Goal: Transaction & Acquisition: Purchase product/service

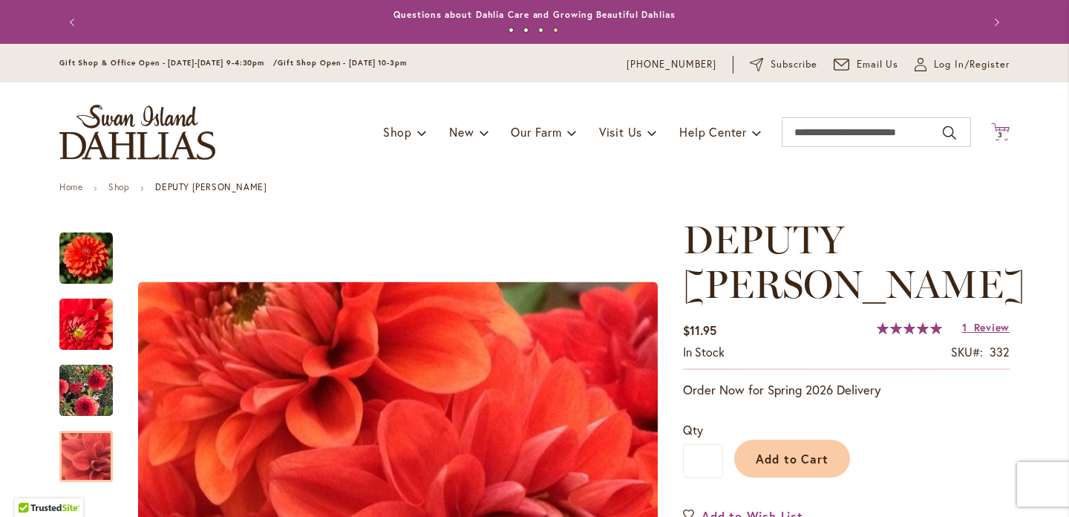
click at [998, 136] on span "3" at bounding box center [1000, 135] width 5 height 10
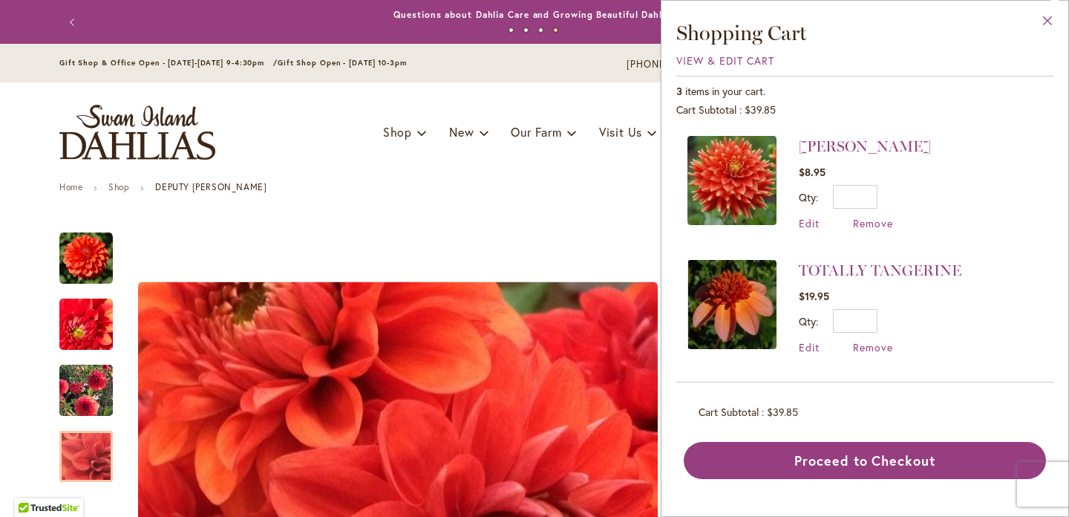
click at [1047, 17] on button "Close" at bounding box center [1047, 24] width 41 height 47
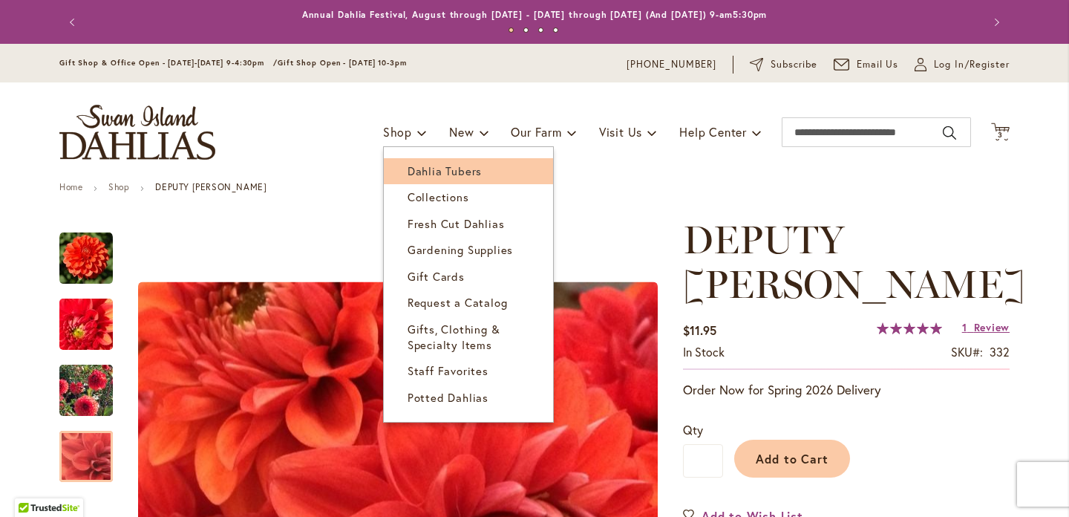
click at [412, 166] on span "Dahlia Tubers" at bounding box center [445, 170] width 74 height 15
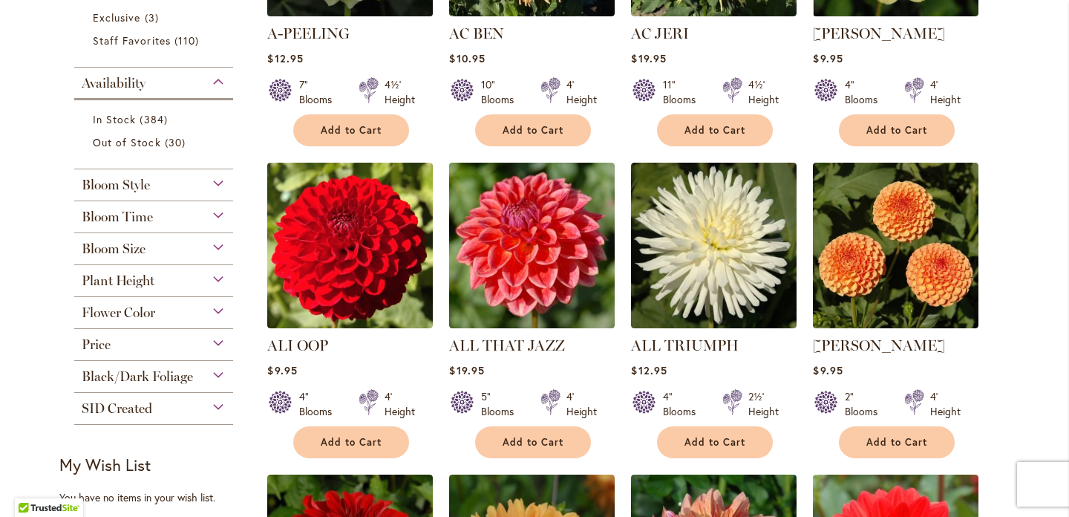
scroll to position [466, 0]
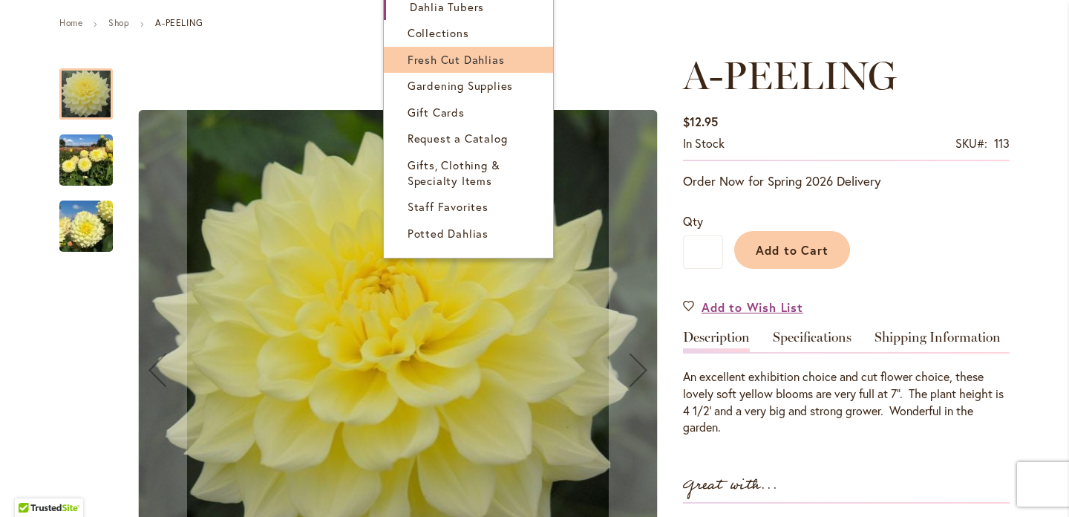
scroll to position [174, 0]
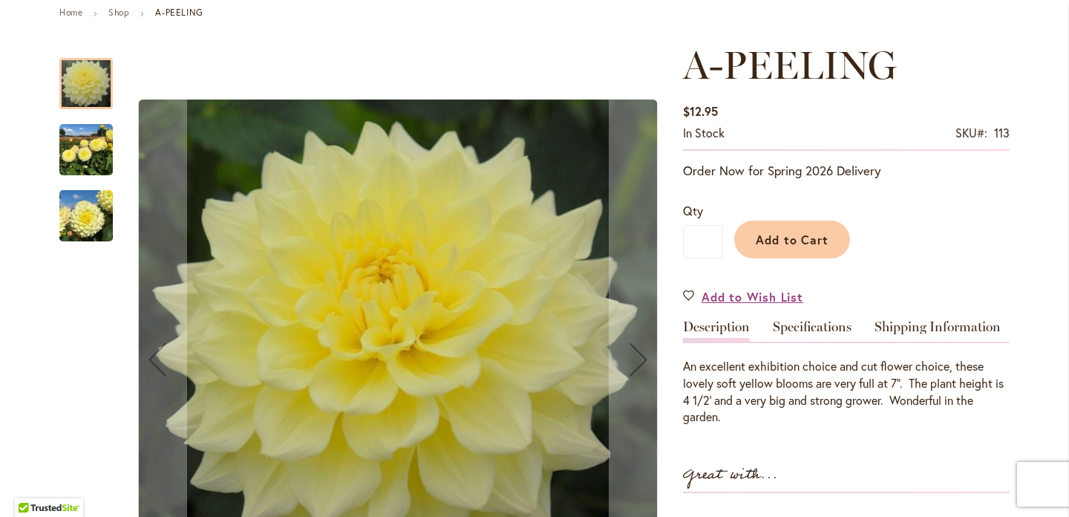
click at [84, 141] on img "A-Peeling" at bounding box center [85, 149] width 53 height 71
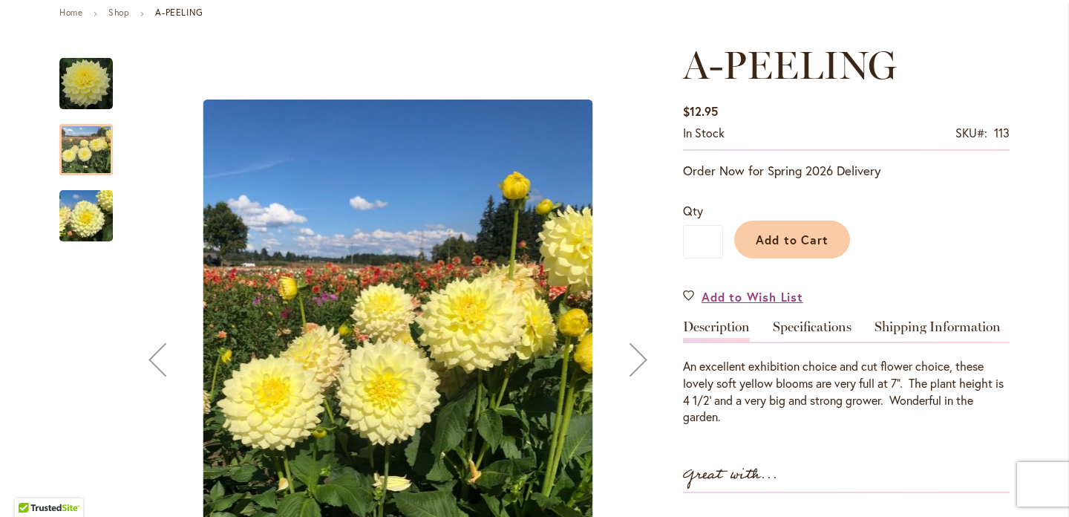
click at [87, 224] on img "A-Peeling" at bounding box center [85, 215] width 53 height 71
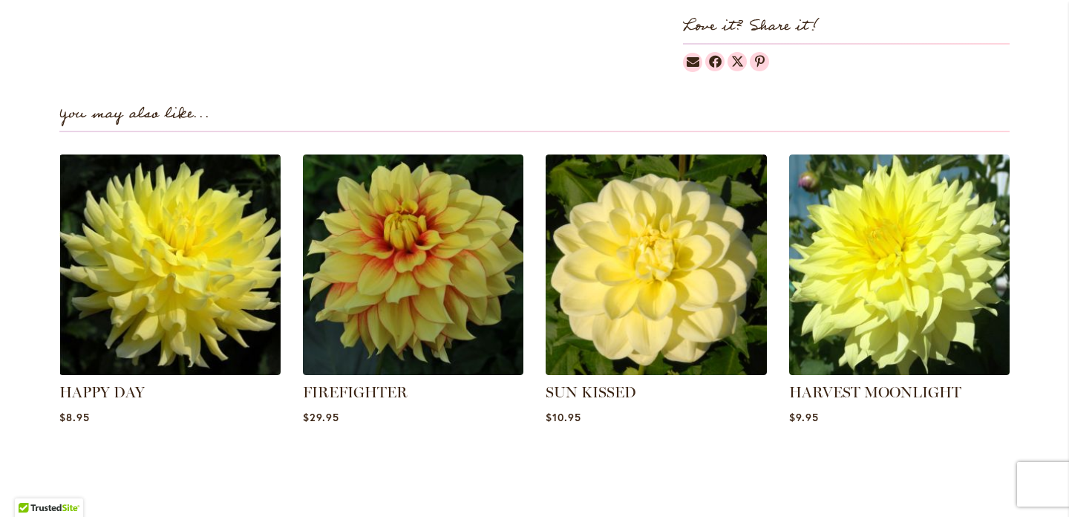
scroll to position [978, 0]
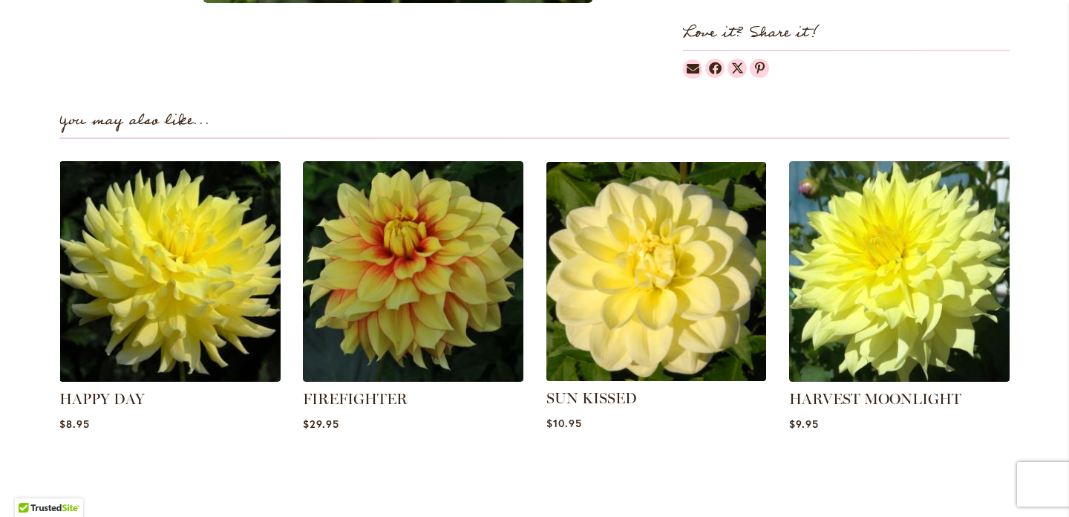
click at [641, 275] on img at bounding box center [656, 271] width 230 height 230
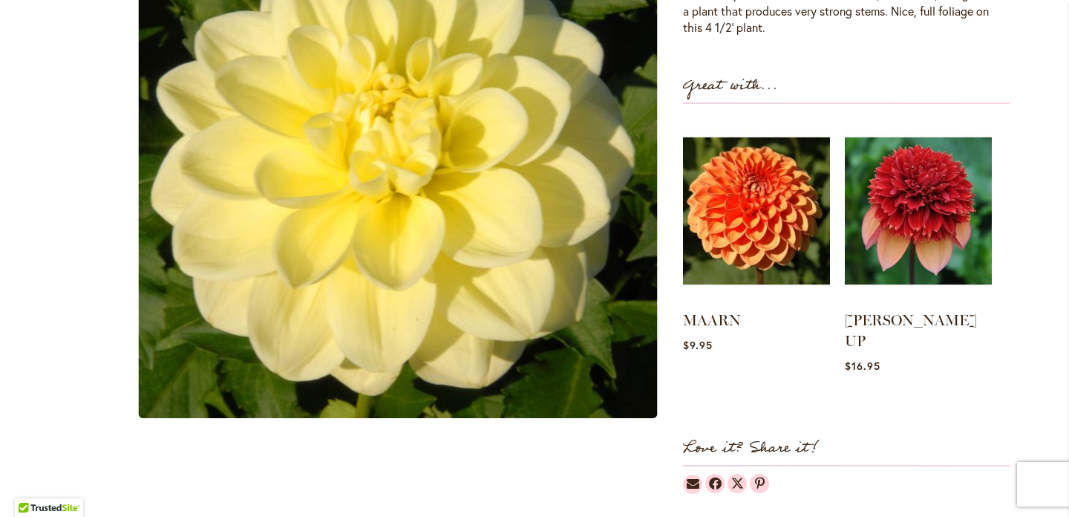
scroll to position [575, 0]
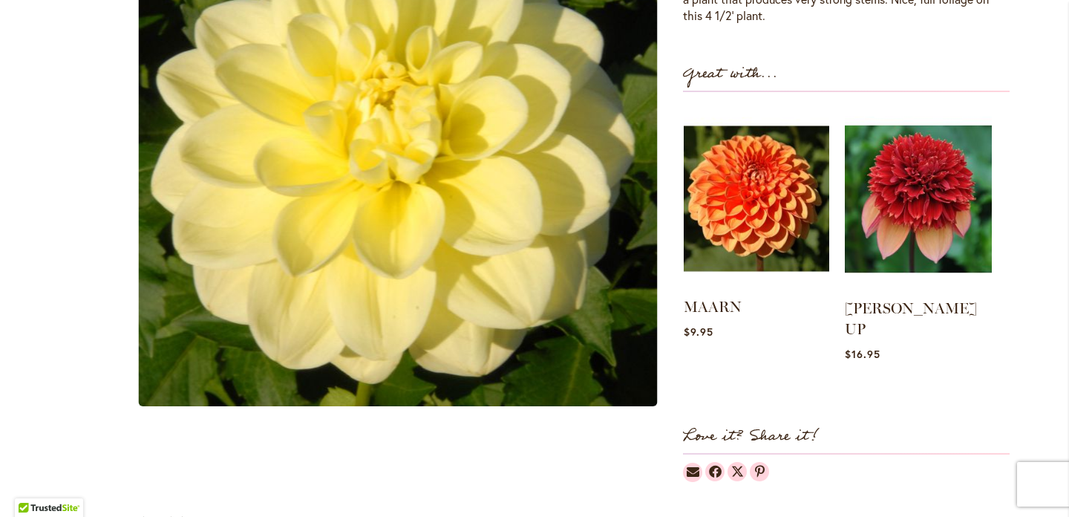
click at [771, 212] on img at bounding box center [756, 199] width 145 height 182
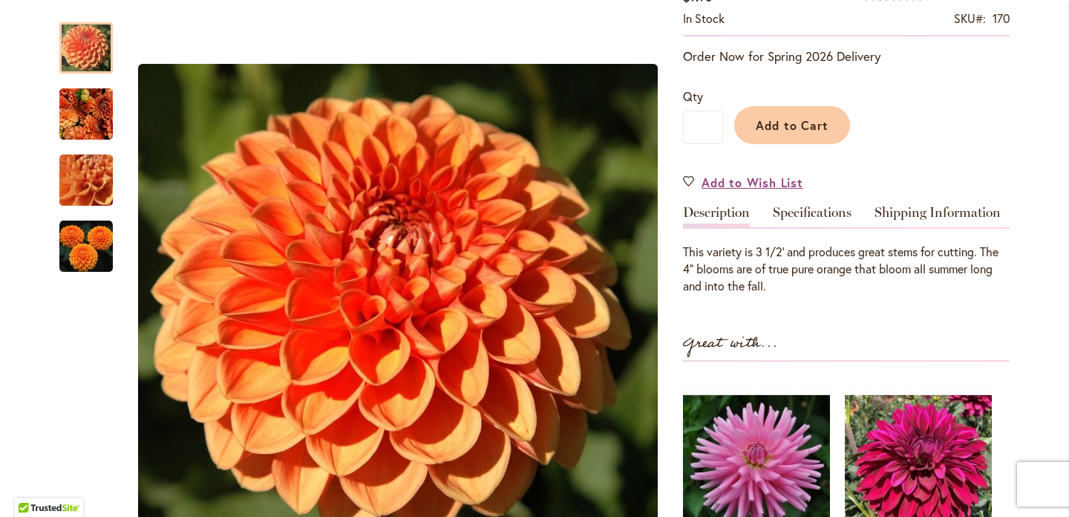
scroll to position [283, 0]
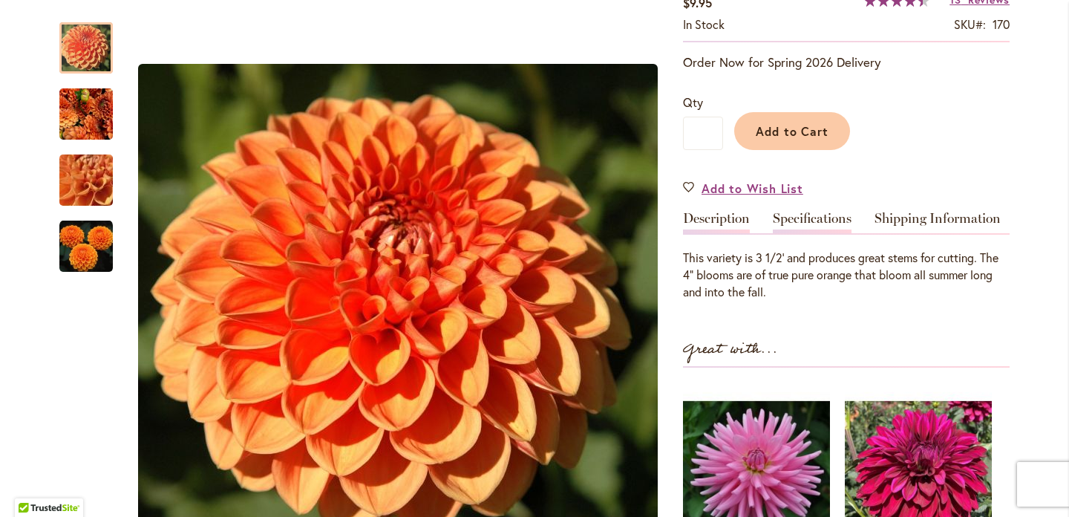
click at [827, 219] on link "Specifications" at bounding box center [812, 223] width 79 height 22
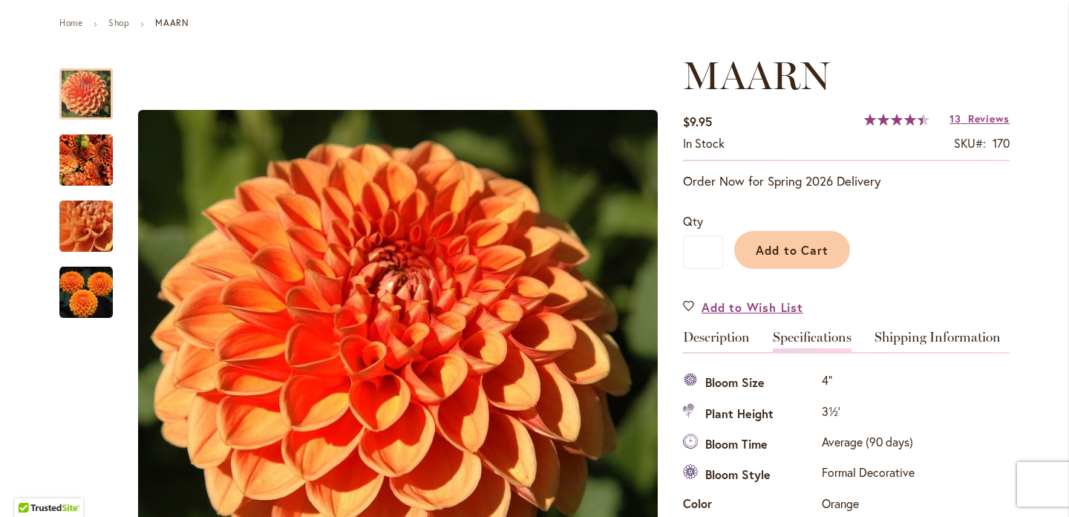
scroll to position [152, 0]
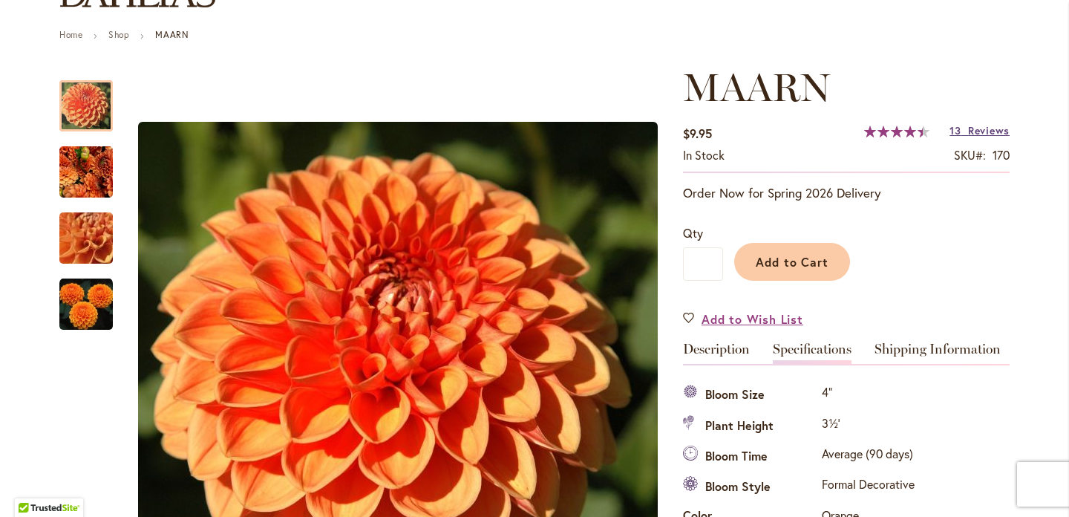
click at [988, 127] on span "Reviews" at bounding box center [989, 130] width 42 height 14
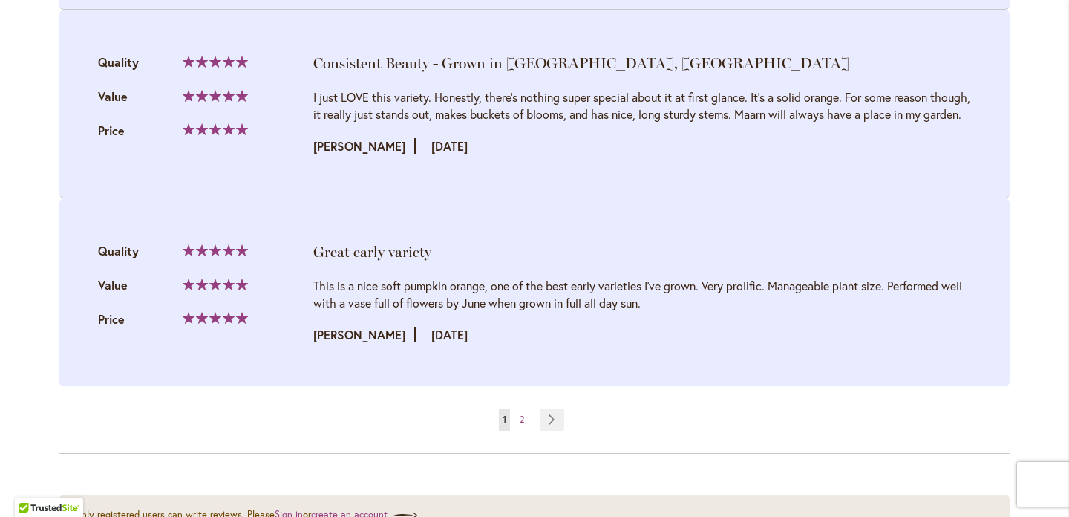
scroll to position [3295, 0]
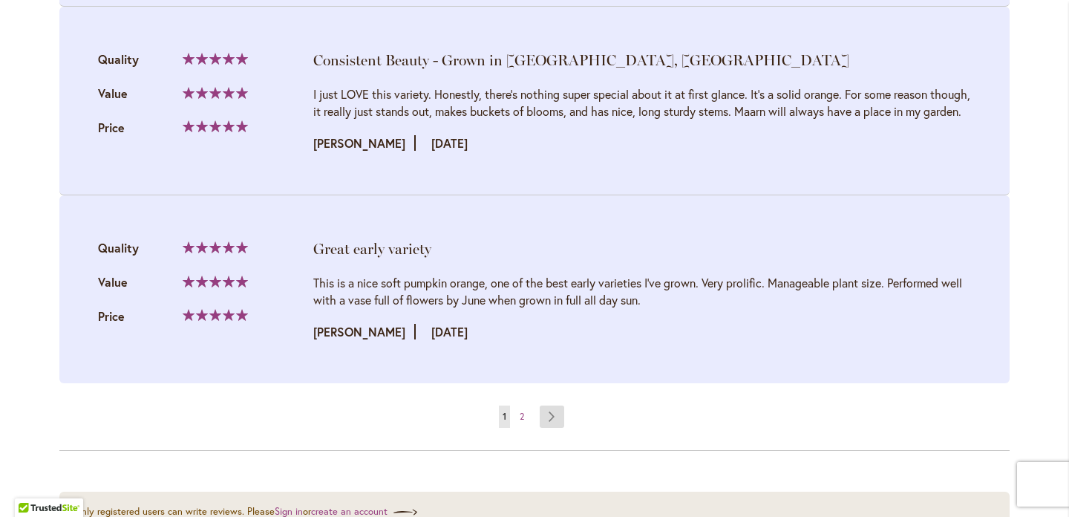
click at [546, 425] on link "Page Next" at bounding box center [552, 416] width 24 height 22
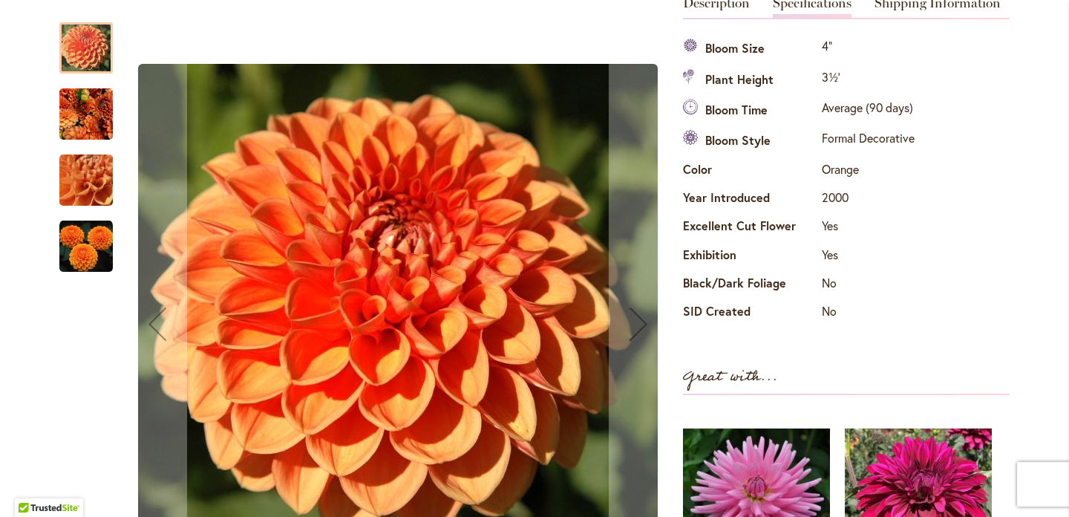
scroll to position [492, 0]
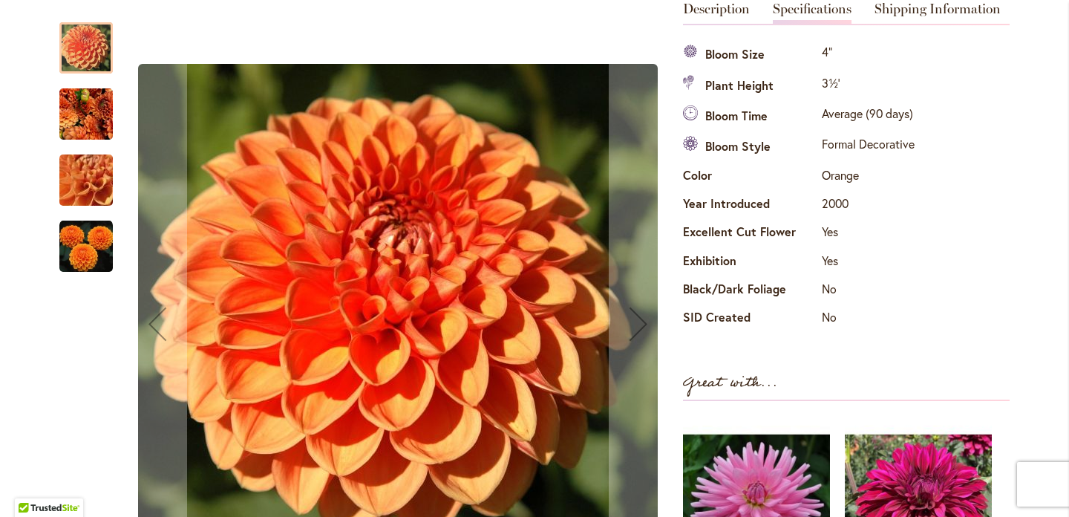
click at [84, 108] on img "MAARN" at bounding box center [85, 114] width 53 height 58
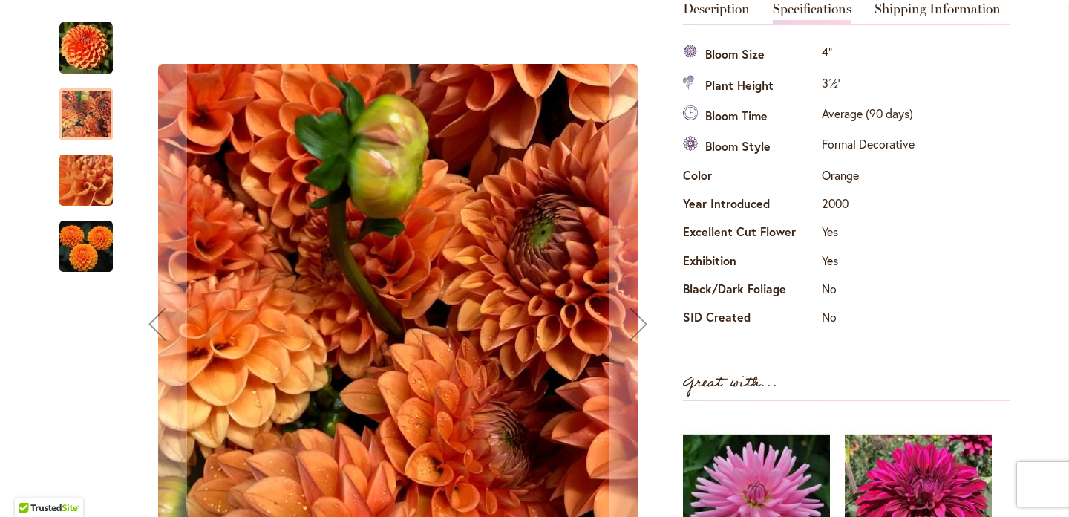
click at [97, 182] on img "MAARN" at bounding box center [86, 180] width 107 height 80
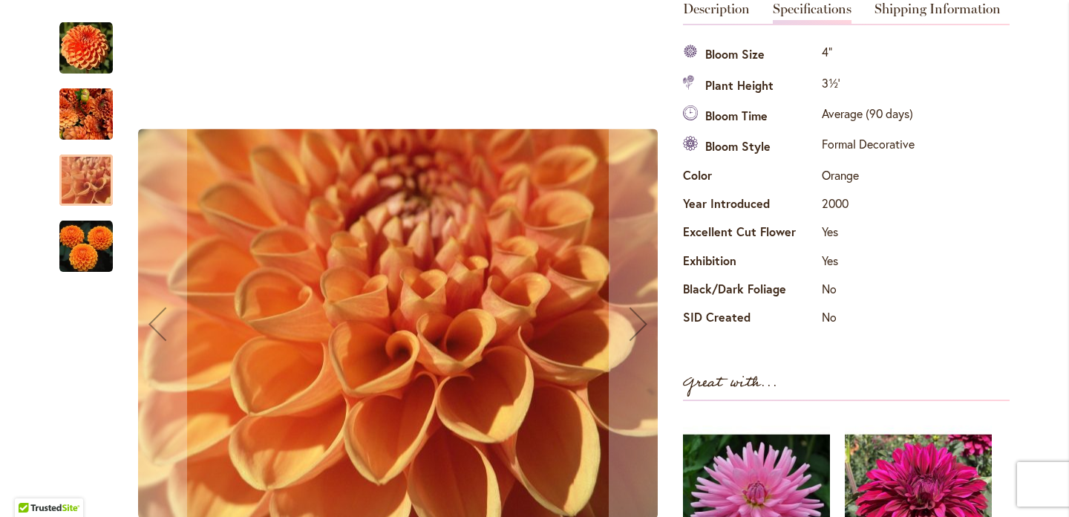
click at [99, 245] on img "MAARN" at bounding box center [85, 246] width 53 height 53
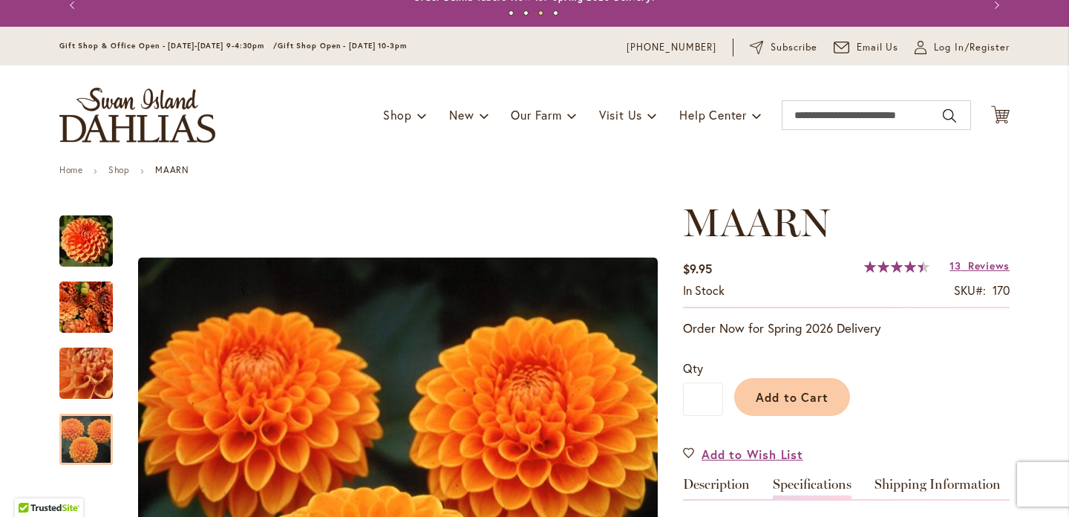
scroll to position [10, 0]
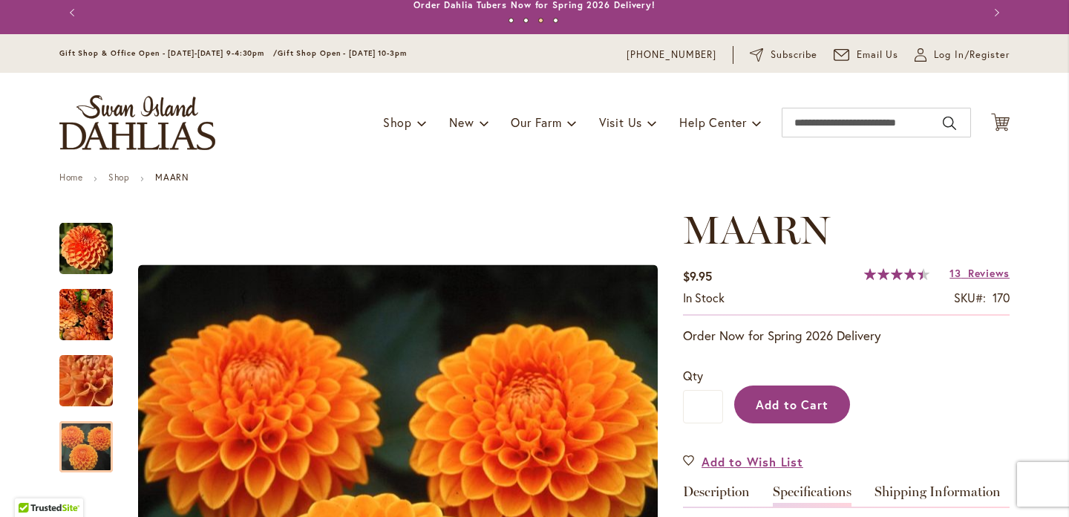
click at [790, 398] on span "Add to Cart" at bounding box center [792, 404] width 73 height 16
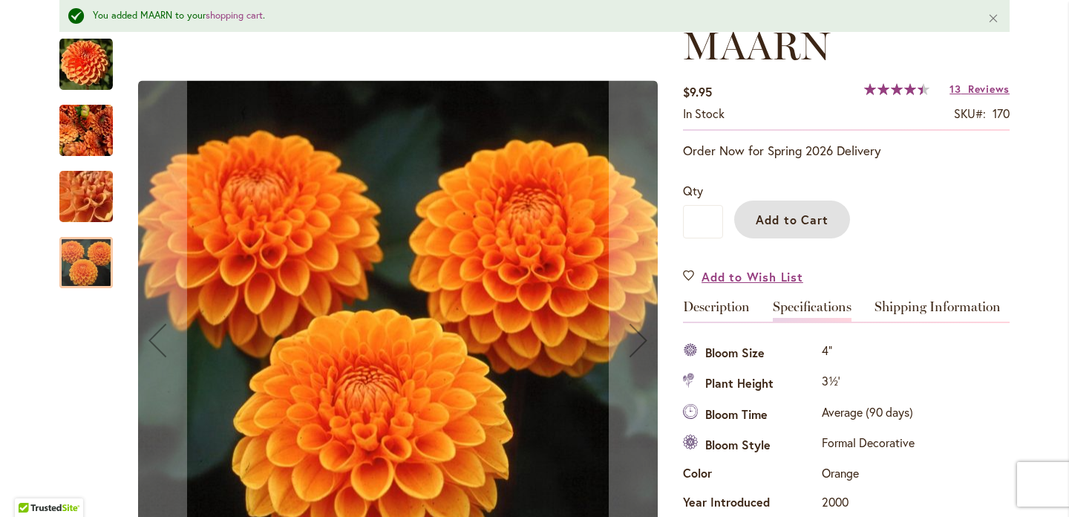
scroll to position [0, 0]
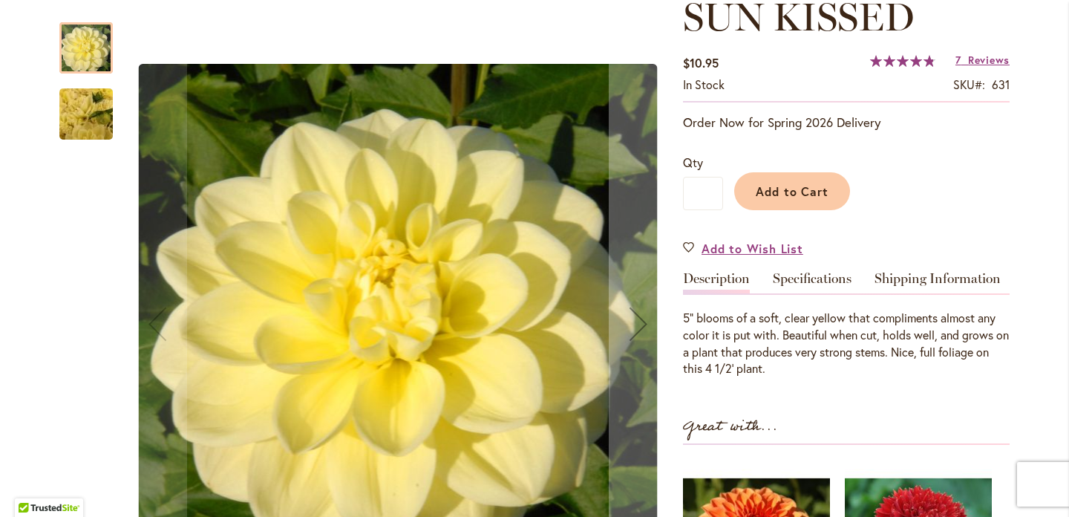
scroll to position [224, 0]
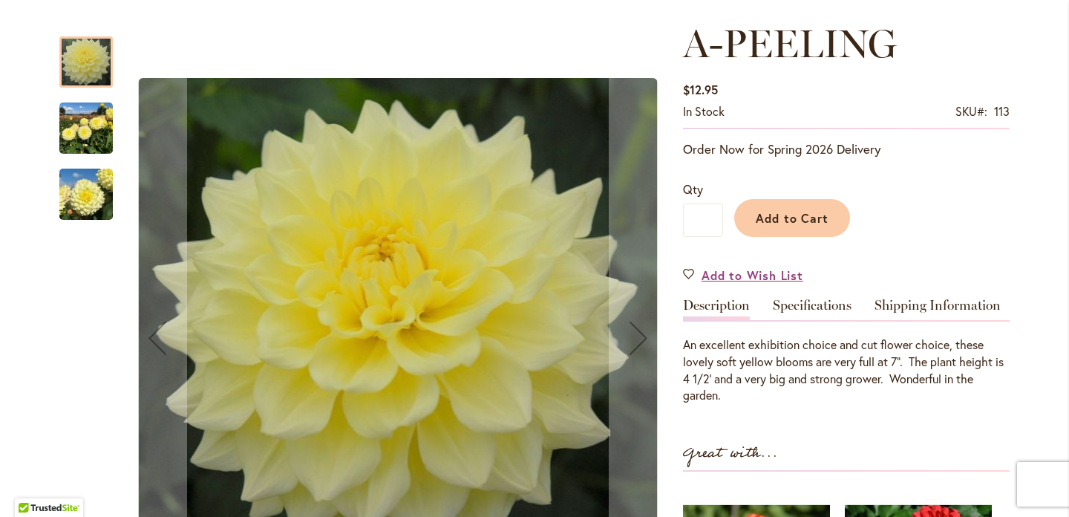
scroll to position [204, 0]
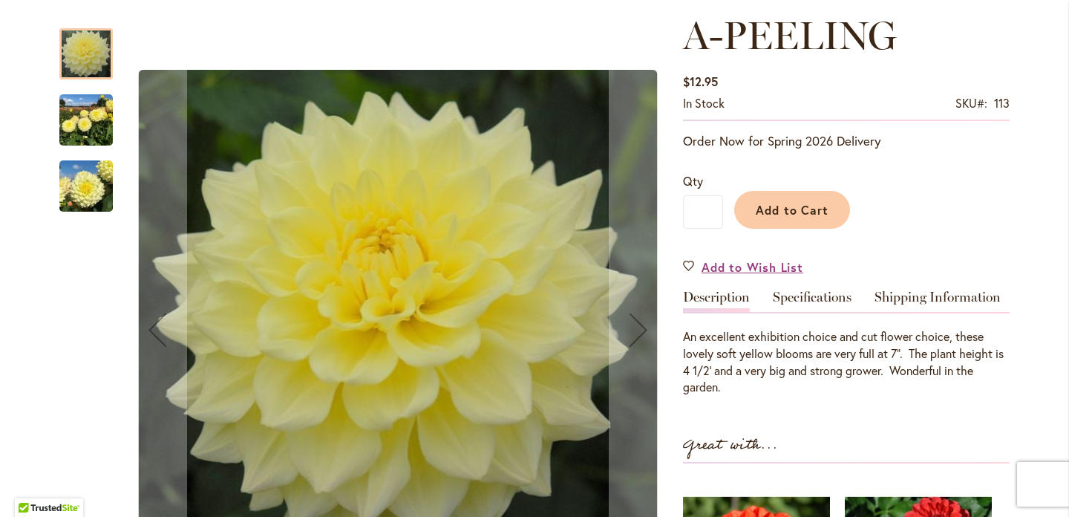
click at [88, 122] on img "A-Peeling" at bounding box center [85, 120] width 53 height 71
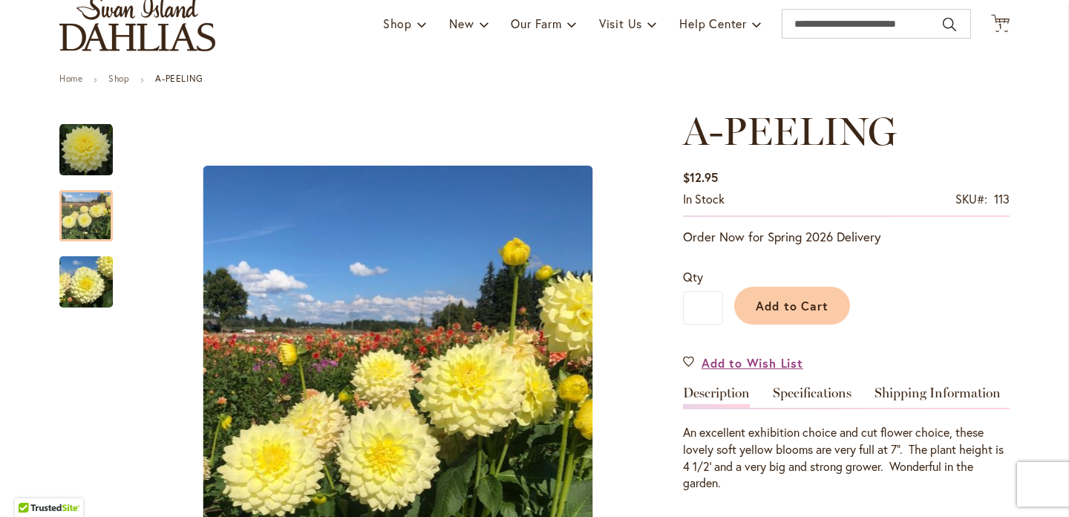
scroll to position [0, 0]
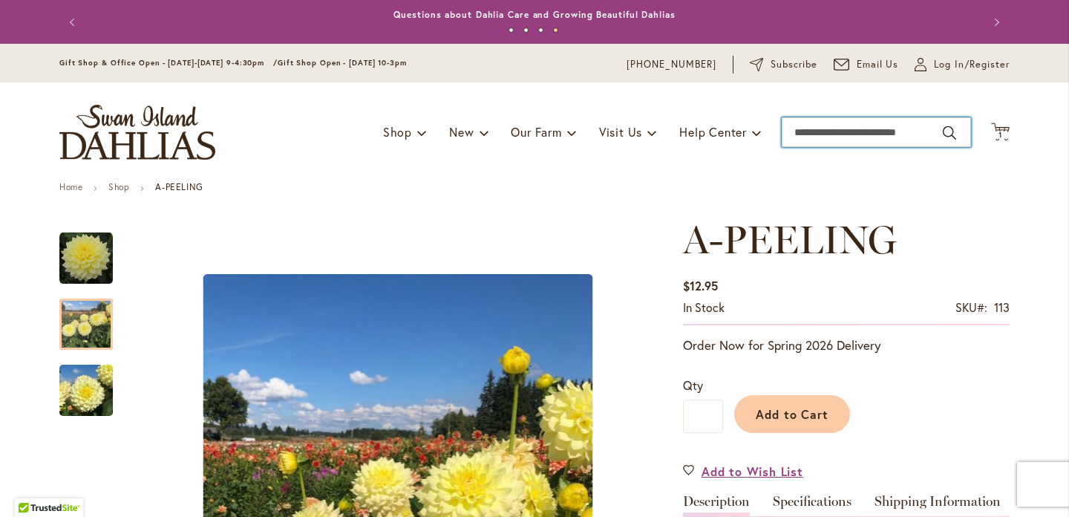
click at [820, 129] on input "Search" at bounding box center [876, 132] width 189 height 30
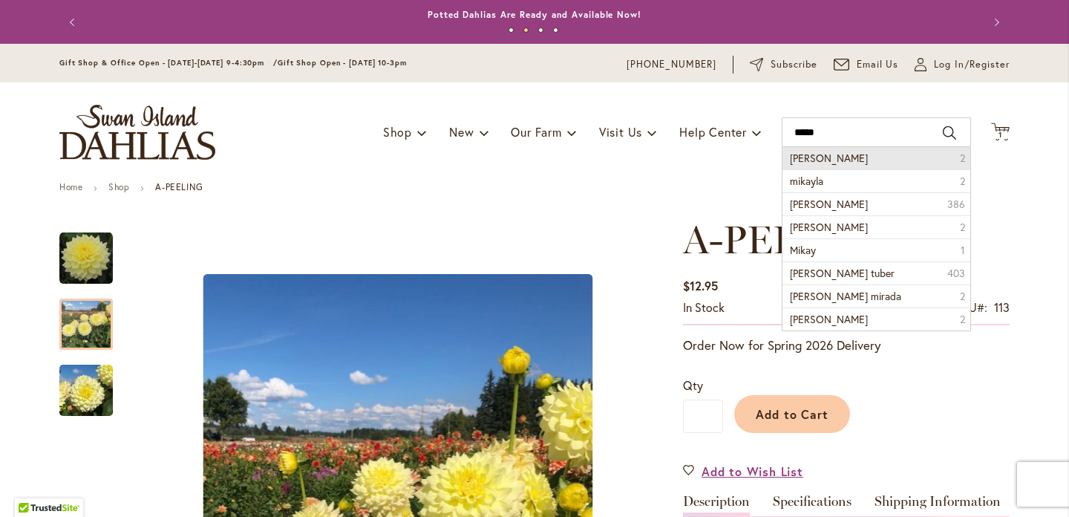
click at [832, 160] on span "mikayla miranda" at bounding box center [829, 158] width 78 height 14
type input "**********"
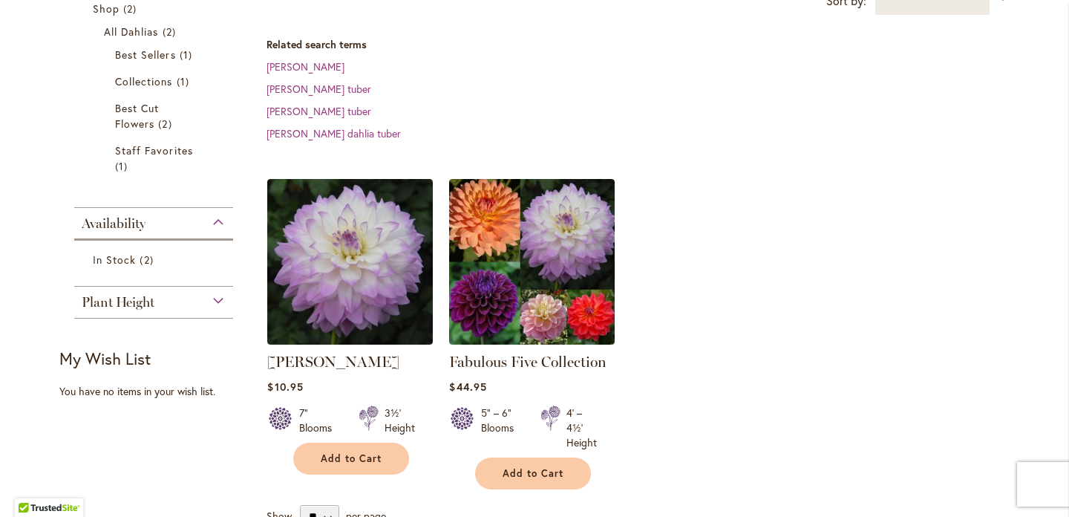
scroll to position [287, 0]
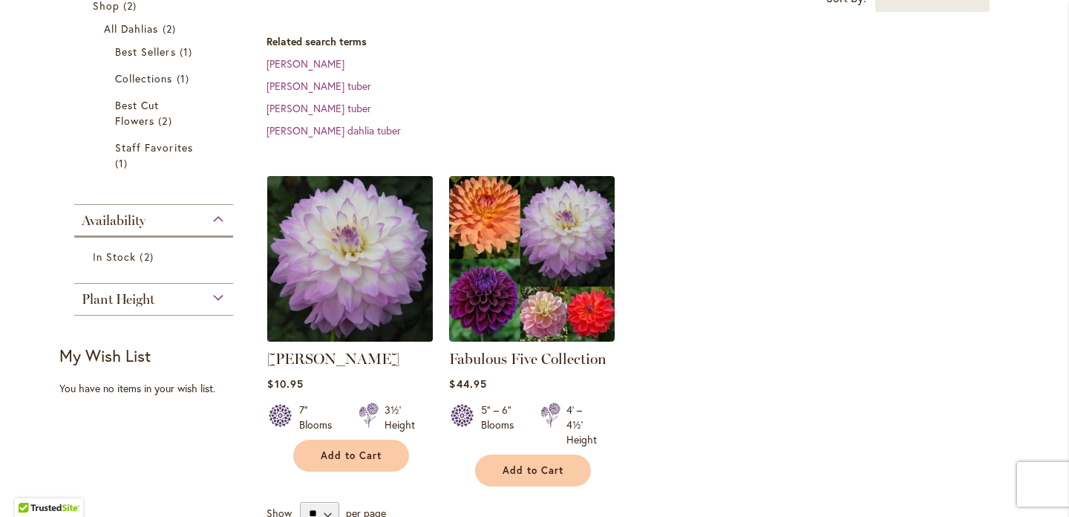
click at [340, 254] on img at bounding box center [351, 258] width 174 height 174
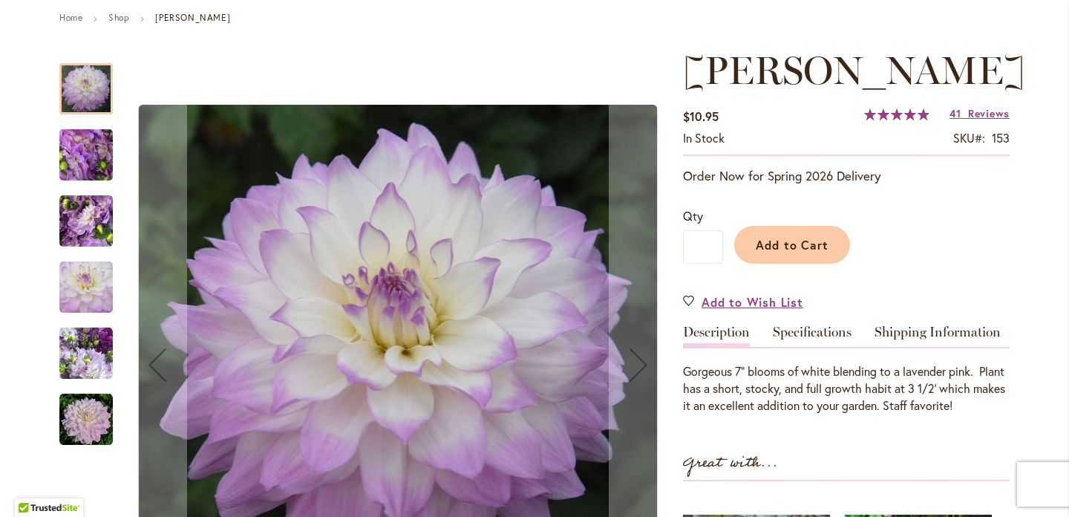
scroll to position [174, 0]
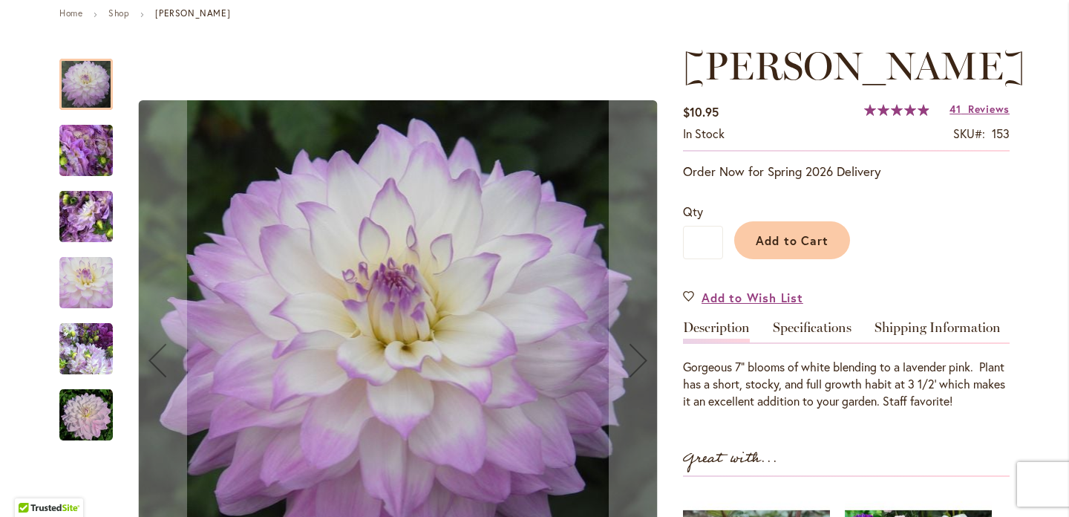
click at [78, 143] on img "MIKAYLA MIRANDA" at bounding box center [86, 151] width 107 height 80
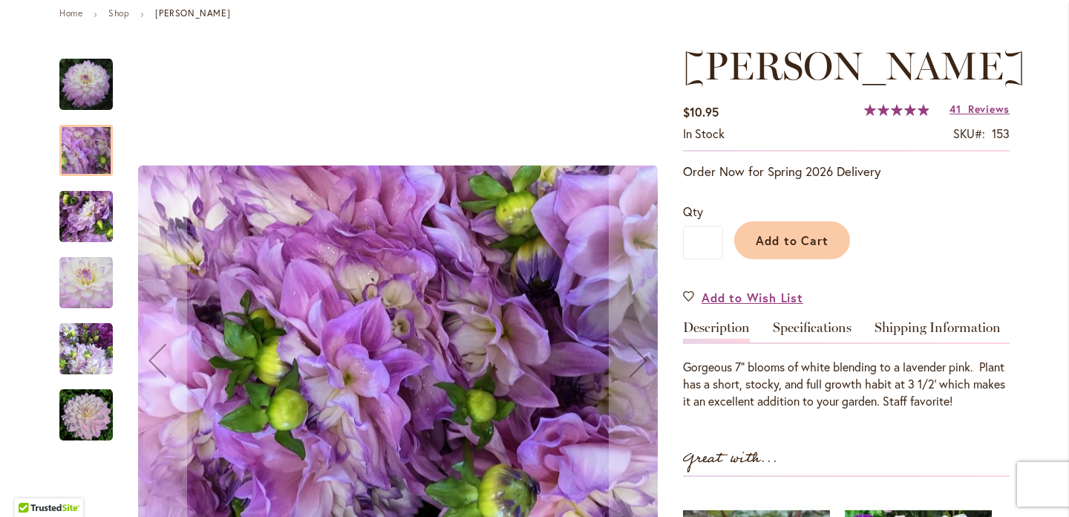
click at [85, 219] on img "MIKAYLA MIRANDA" at bounding box center [86, 217] width 107 height 80
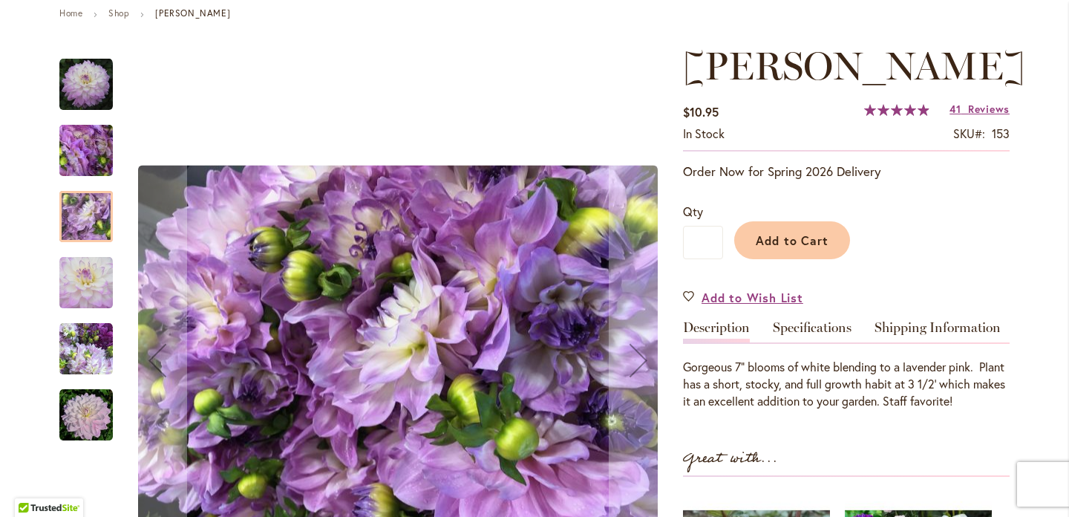
click at [86, 273] on img "MIKAYLA MIRANDA" at bounding box center [85, 282] width 53 height 53
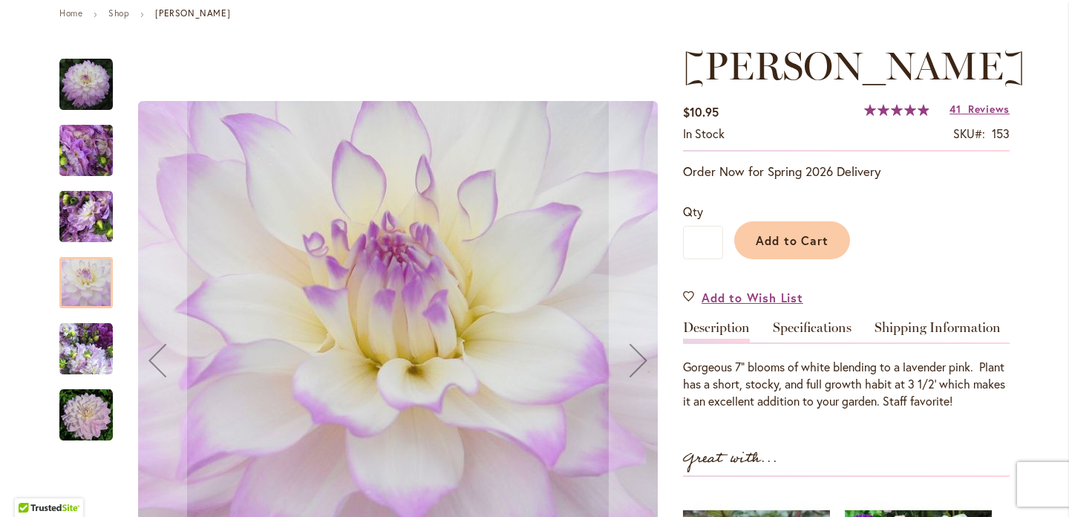
click at [94, 345] on img "MIKAYLA MIRANDA" at bounding box center [85, 348] width 53 height 53
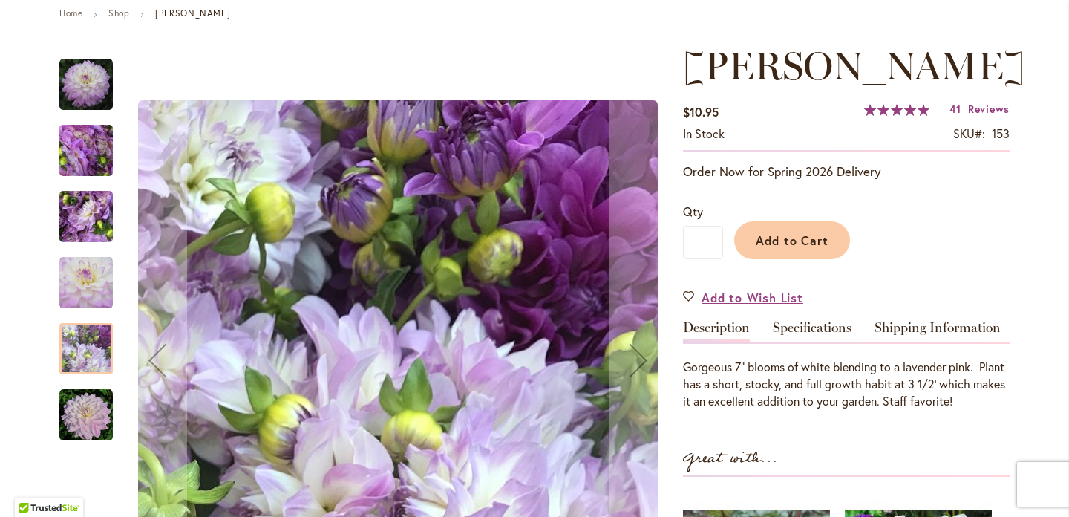
click at [85, 419] on img "MIKAYLA MIRANDA" at bounding box center [85, 414] width 53 height 53
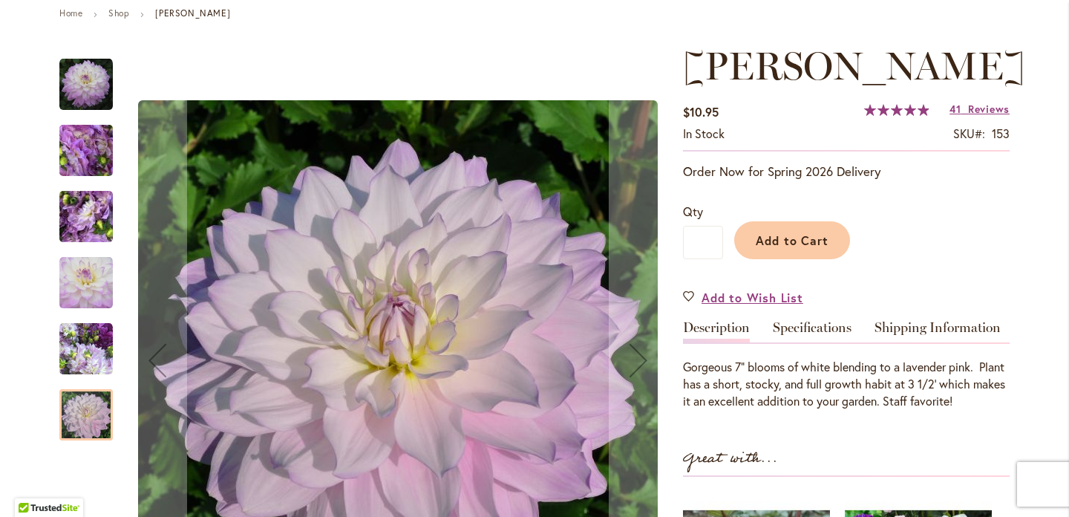
click at [88, 85] on img "MIKAYLA MIRANDA" at bounding box center [85, 84] width 53 height 53
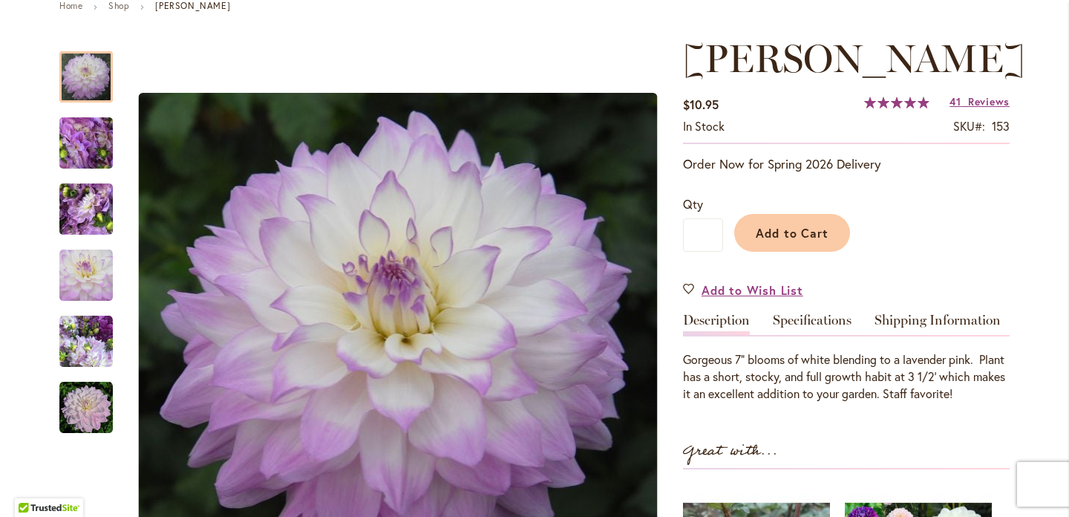
scroll to position [67, 0]
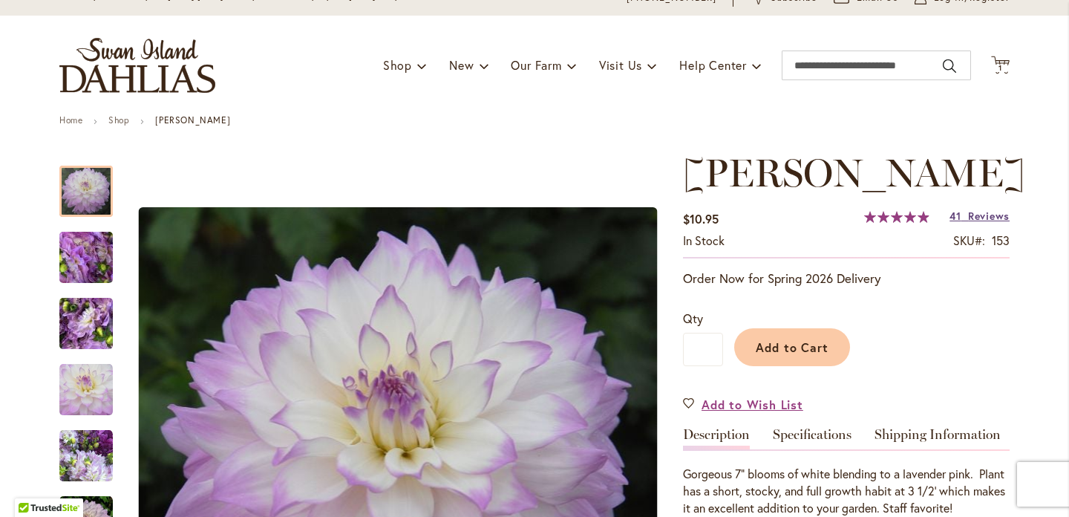
click at [969, 223] on span "Reviews" at bounding box center [989, 216] width 42 height 14
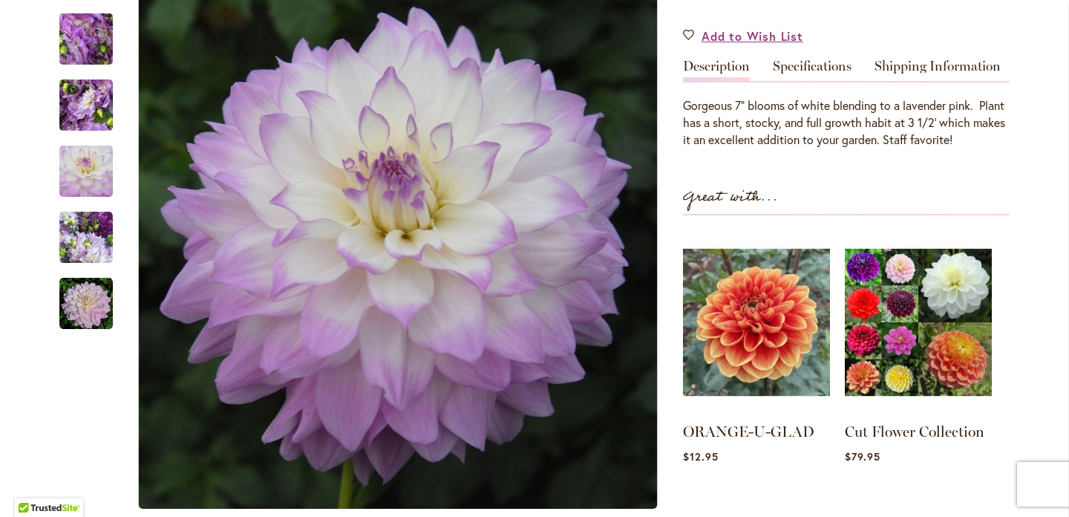
scroll to position [443, 0]
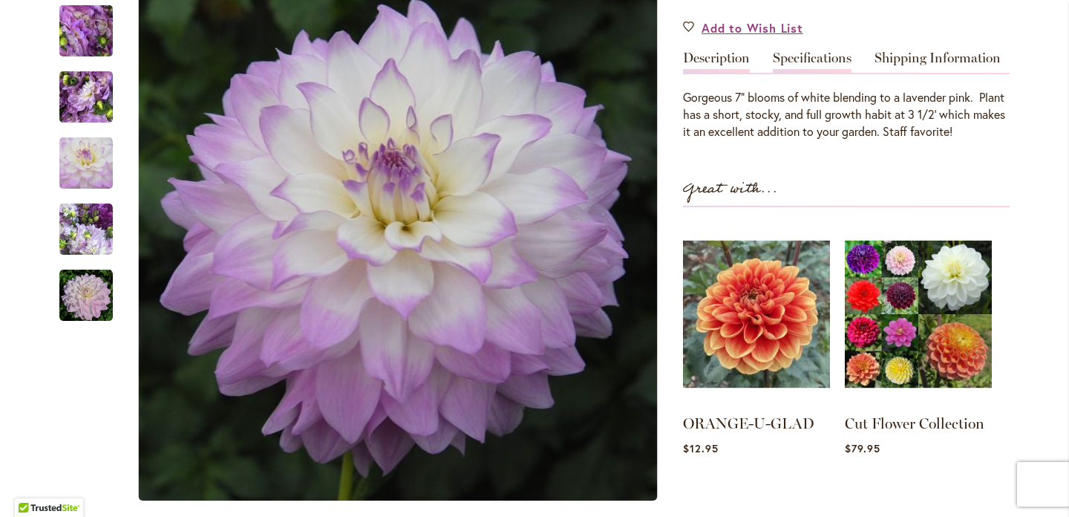
click at [818, 73] on link "Specifications" at bounding box center [812, 62] width 79 height 22
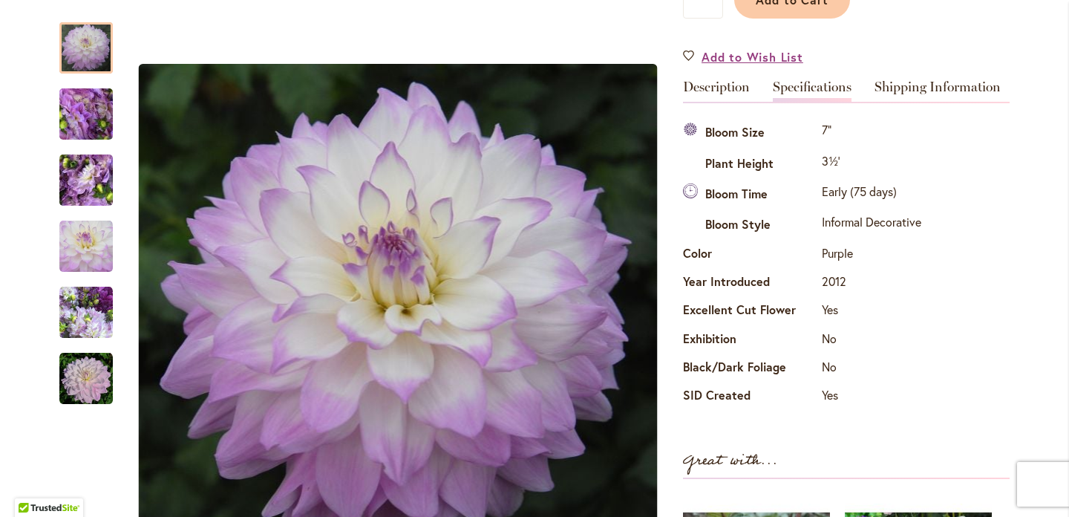
scroll to position [0, 0]
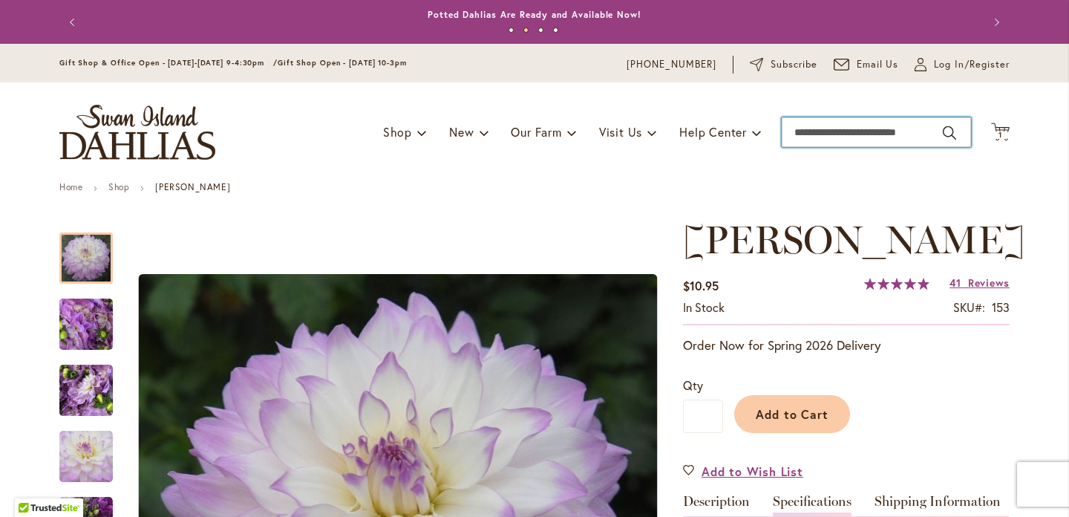
click at [821, 131] on input "Search" at bounding box center [876, 132] width 189 height 30
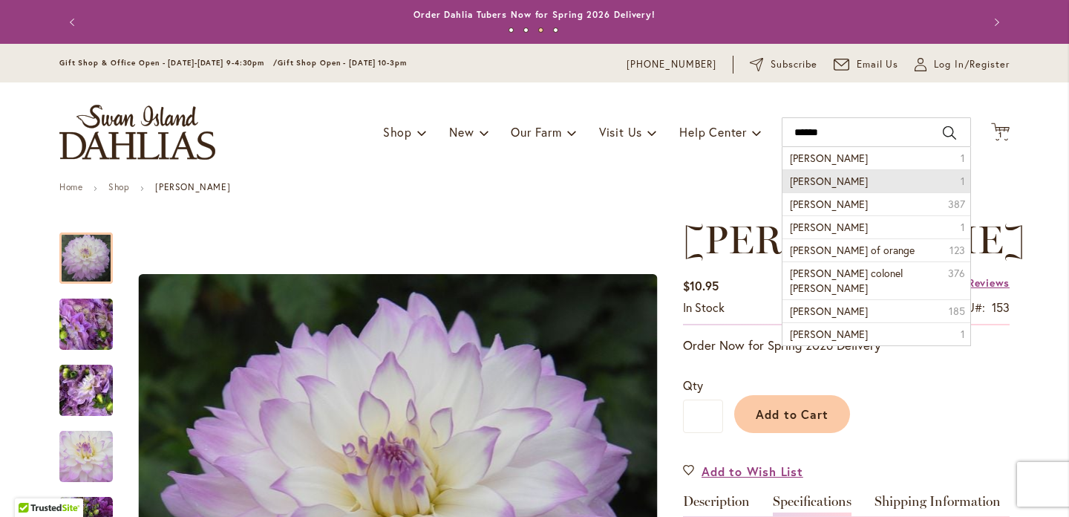
click at [822, 177] on span "willie willie" at bounding box center [829, 181] width 78 height 14
type input "**********"
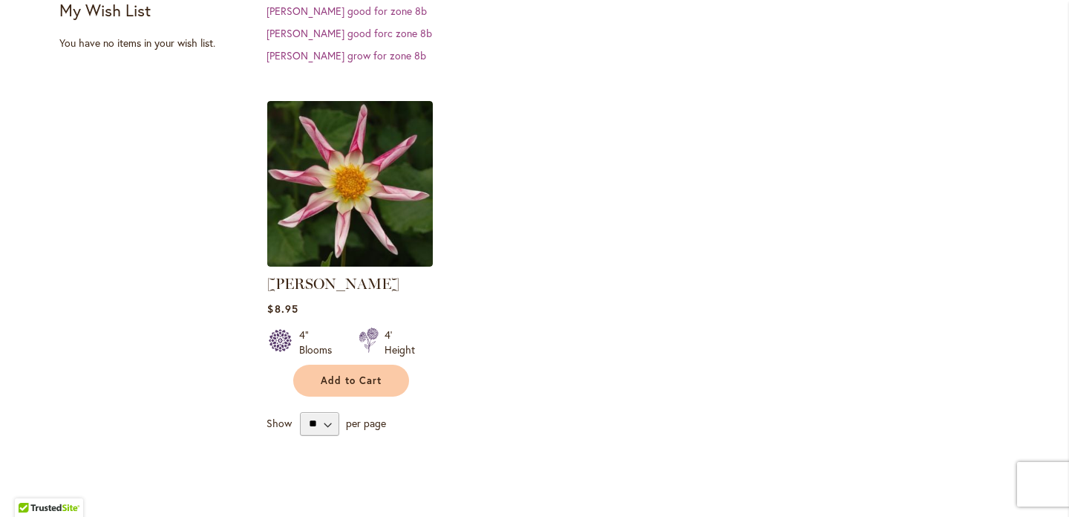
scroll to position [460, 0]
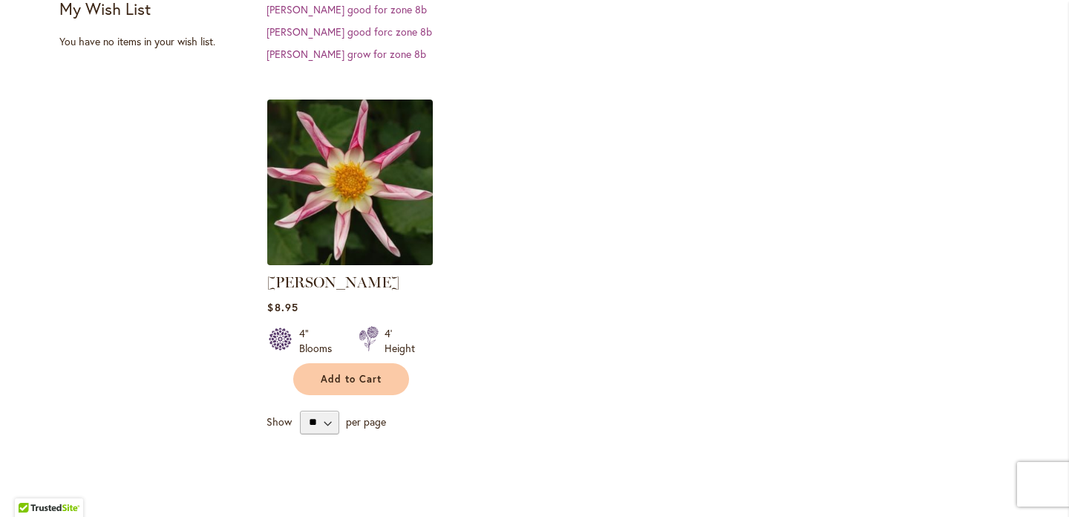
click at [351, 197] on img at bounding box center [351, 182] width 174 height 174
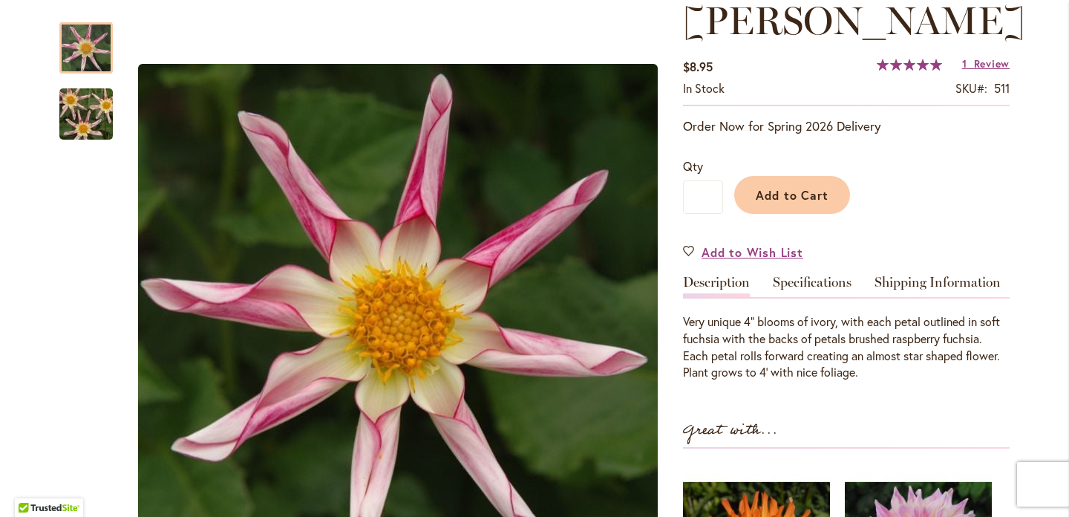
scroll to position [244, 0]
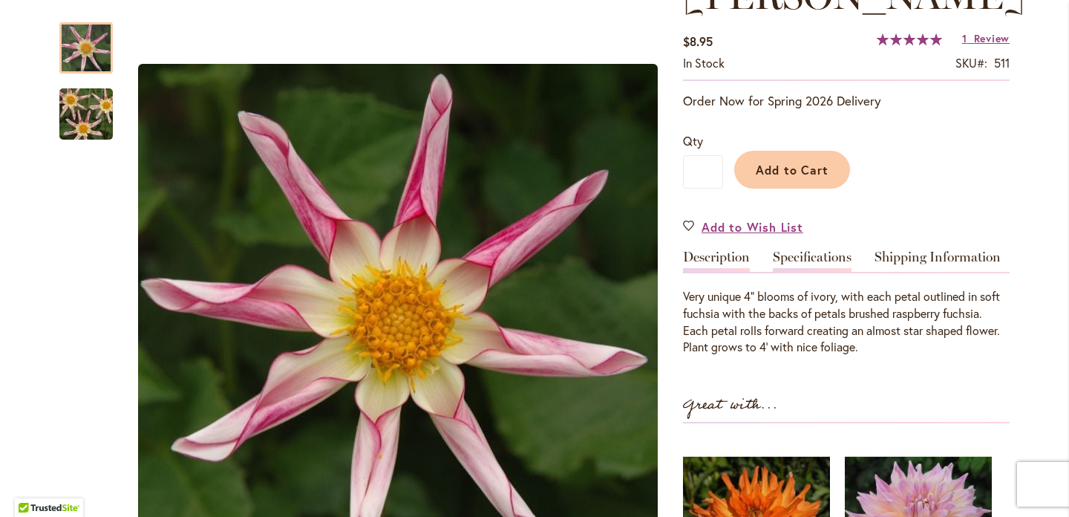
click at [798, 258] on link "Specifications" at bounding box center [812, 261] width 79 height 22
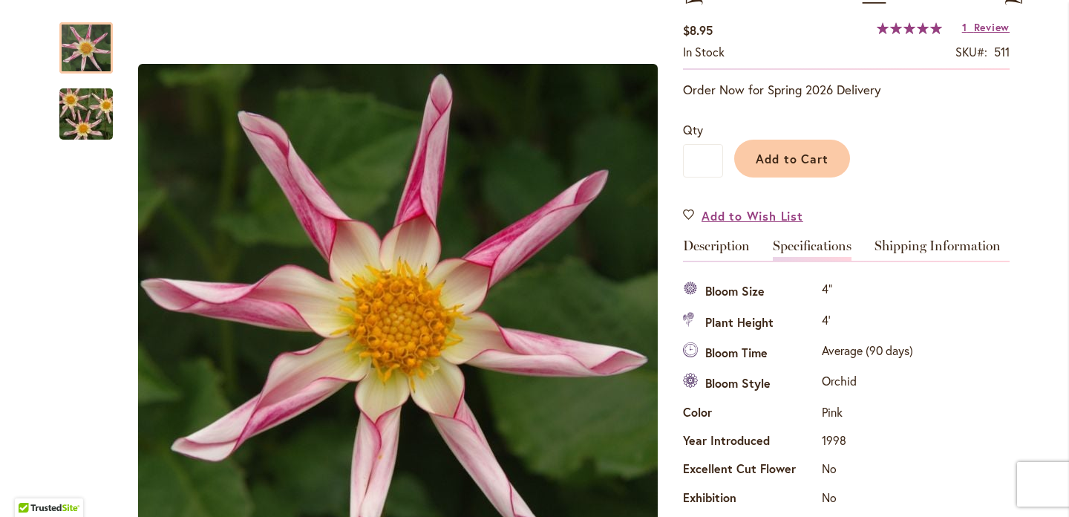
scroll to position [0, 0]
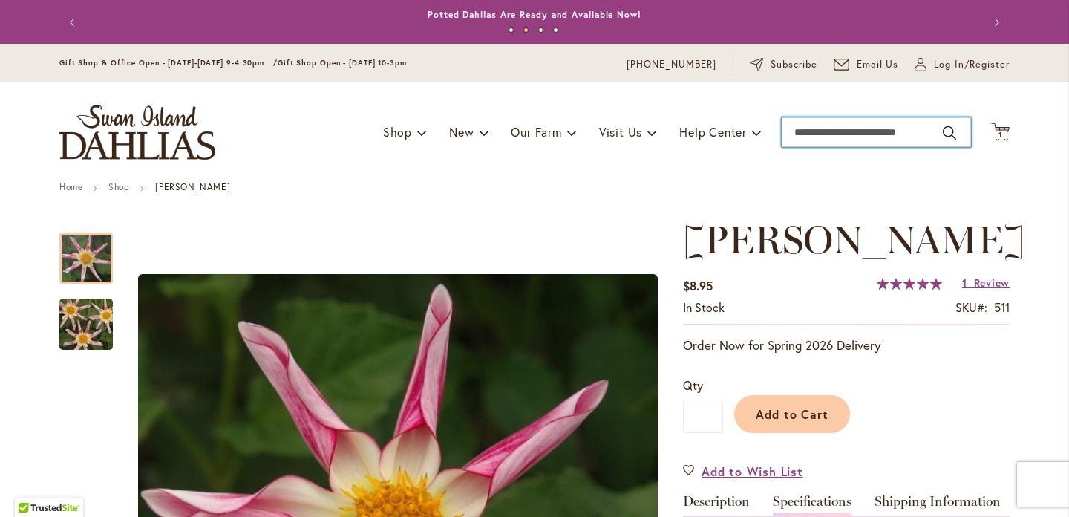
click at [868, 134] on input "Search" at bounding box center [876, 132] width 189 height 30
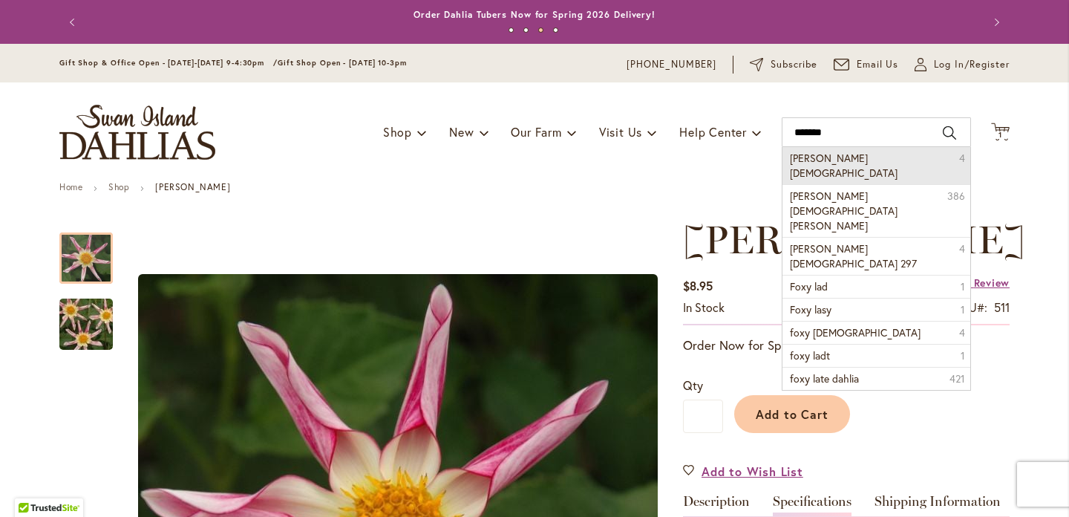
click at [822, 157] on span "foxy lady" at bounding box center [844, 165] width 108 height 29
type input "*********"
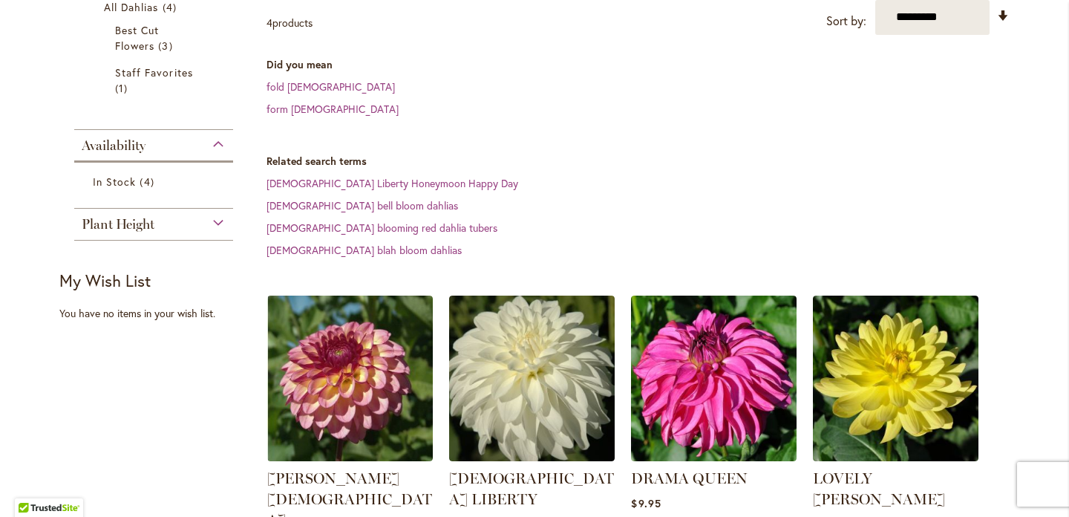
scroll to position [370, 0]
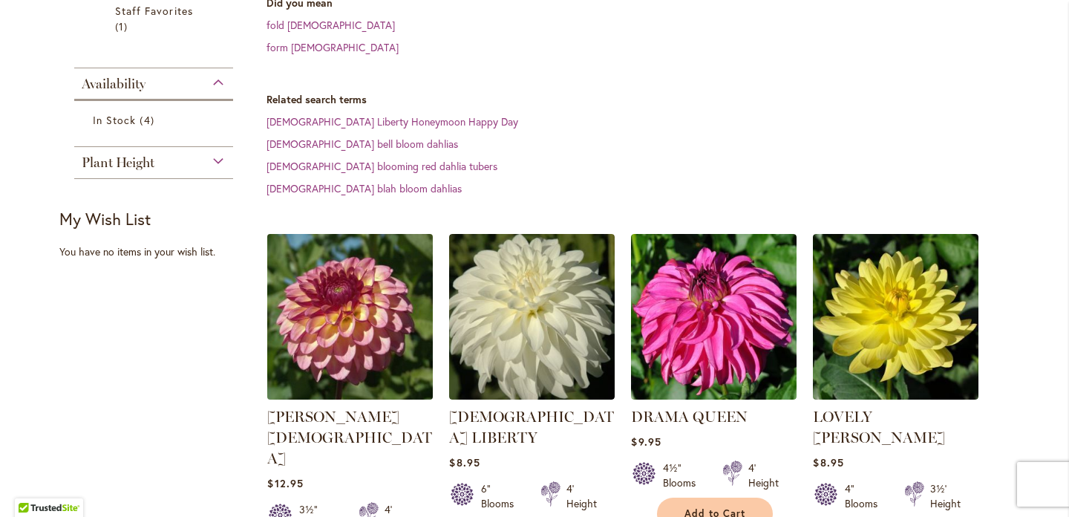
click at [339, 232] on img at bounding box center [351, 316] width 174 height 174
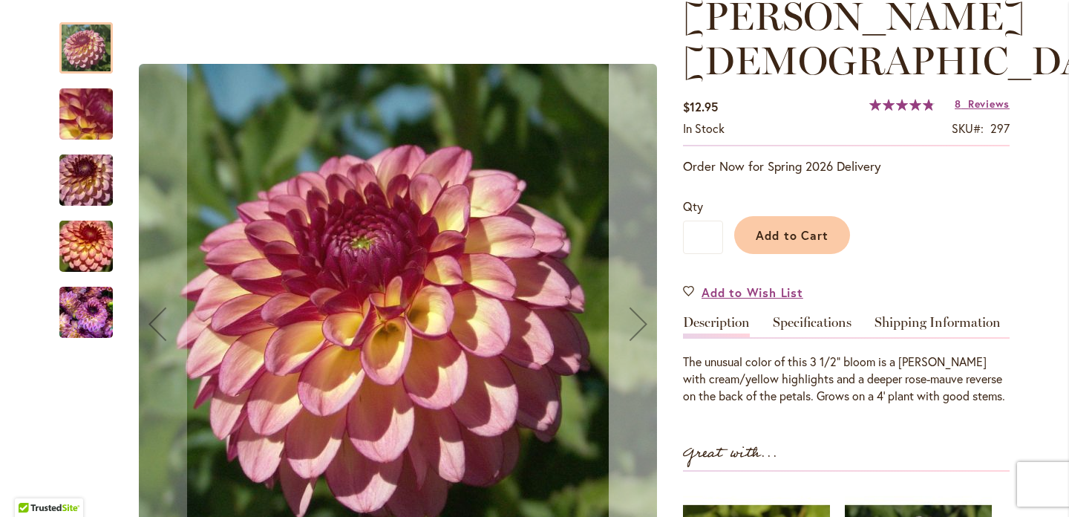
scroll to position [229, 0]
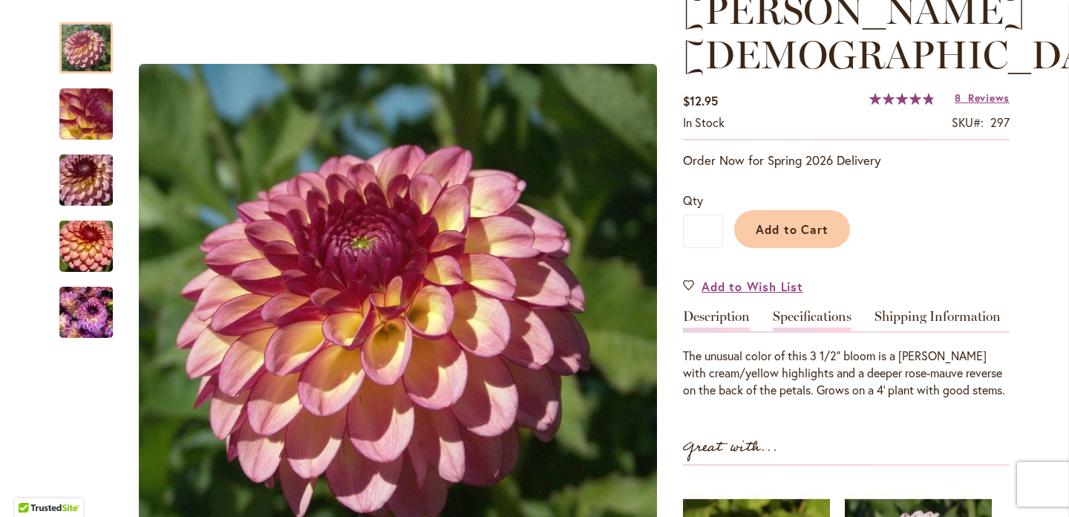
click at [825, 310] on link "Specifications" at bounding box center [812, 321] width 79 height 22
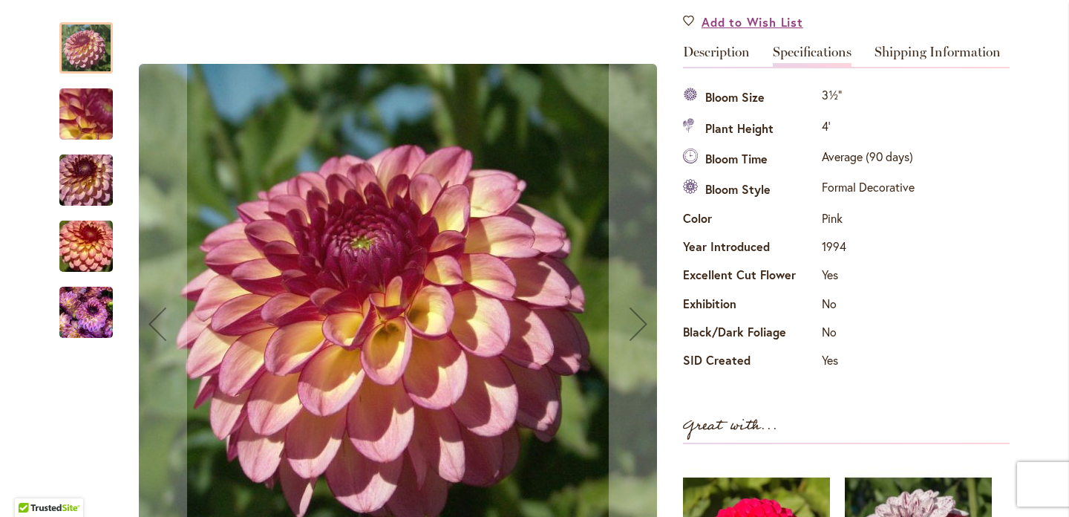
click at [88, 105] on img "Foxy Lady" at bounding box center [86, 114] width 107 height 80
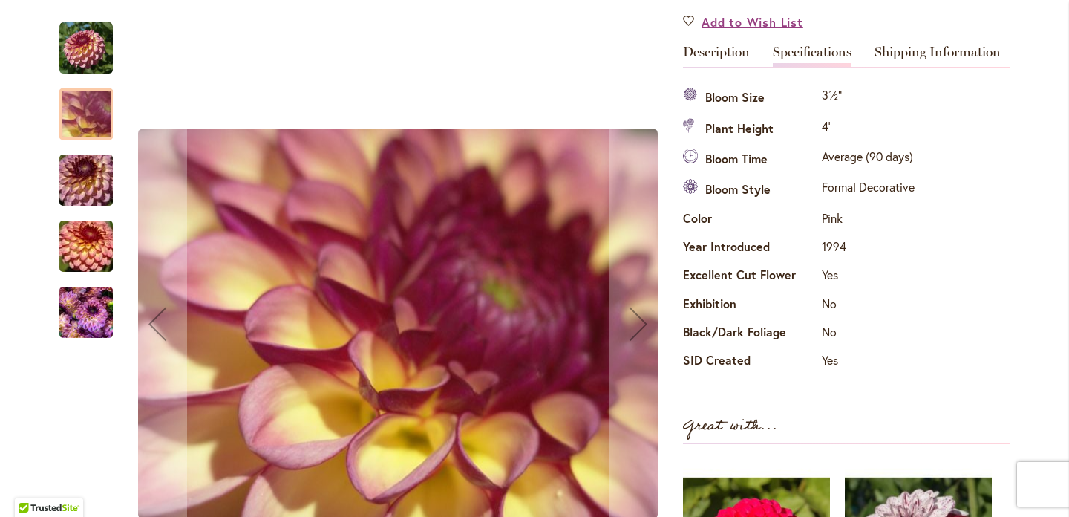
click at [87, 176] on img "Foxy Lady" at bounding box center [86, 180] width 107 height 71
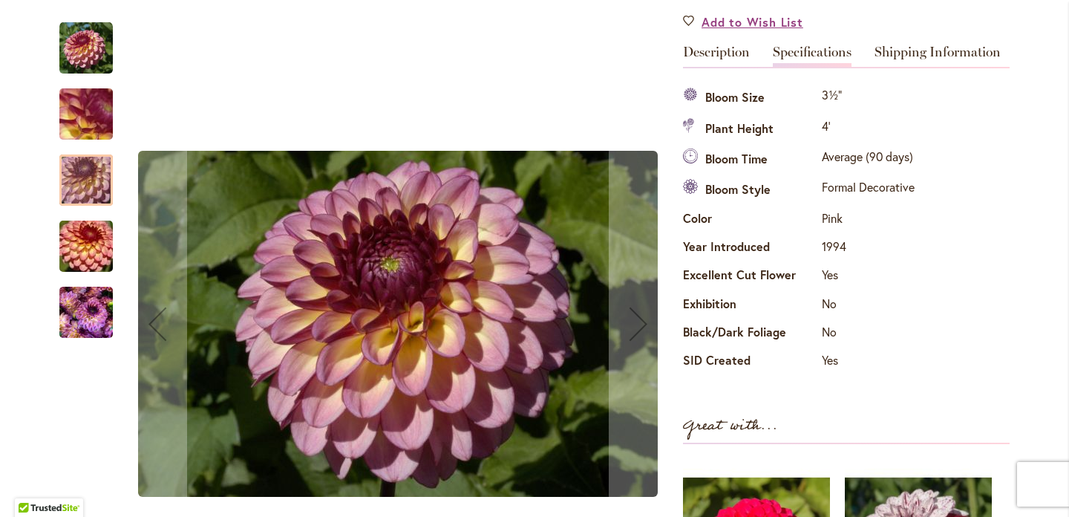
click at [94, 246] on img "Foxy Lady" at bounding box center [86, 246] width 107 height 71
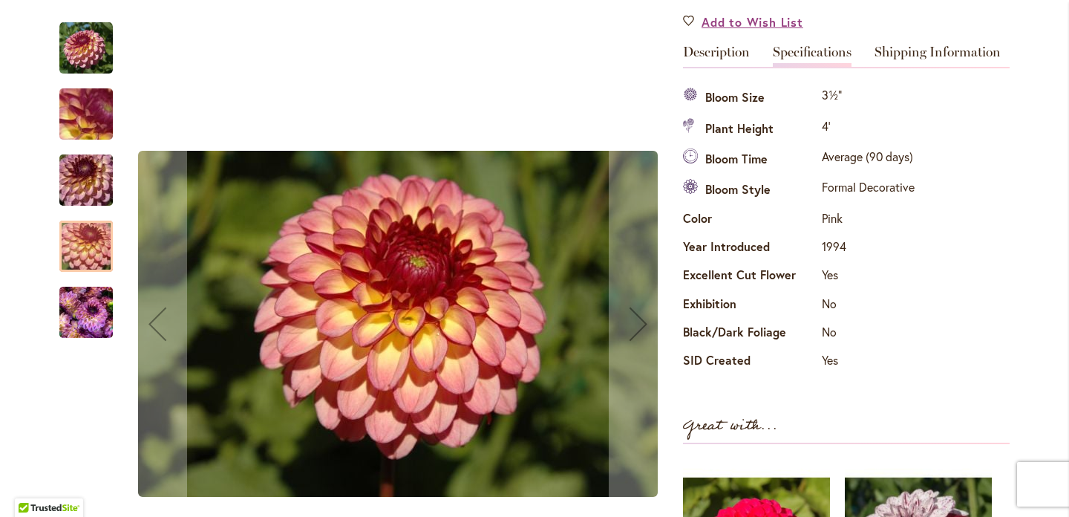
click at [88, 312] on img "Foxy Lady" at bounding box center [85, 312] width 53 height 71
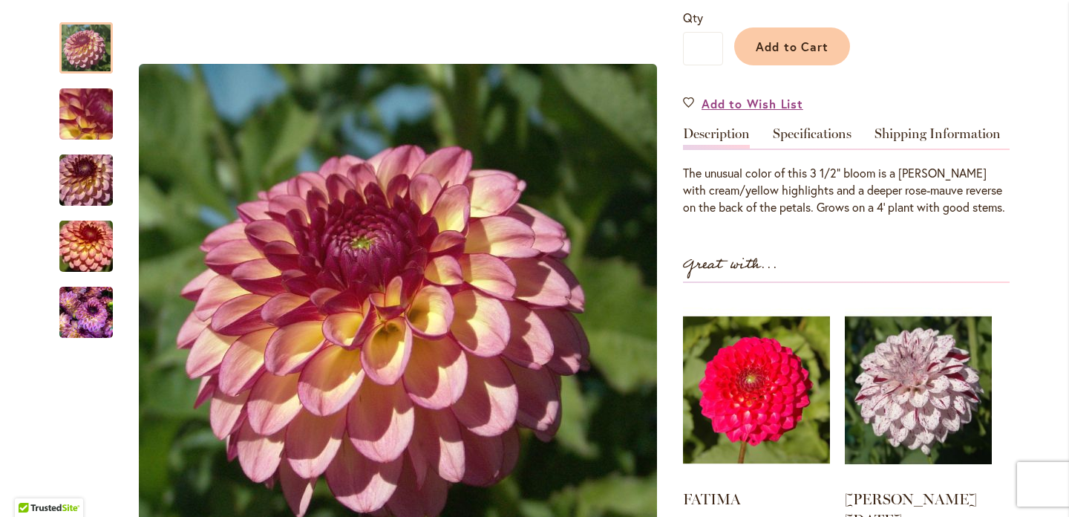
scroll to position [478, 0]
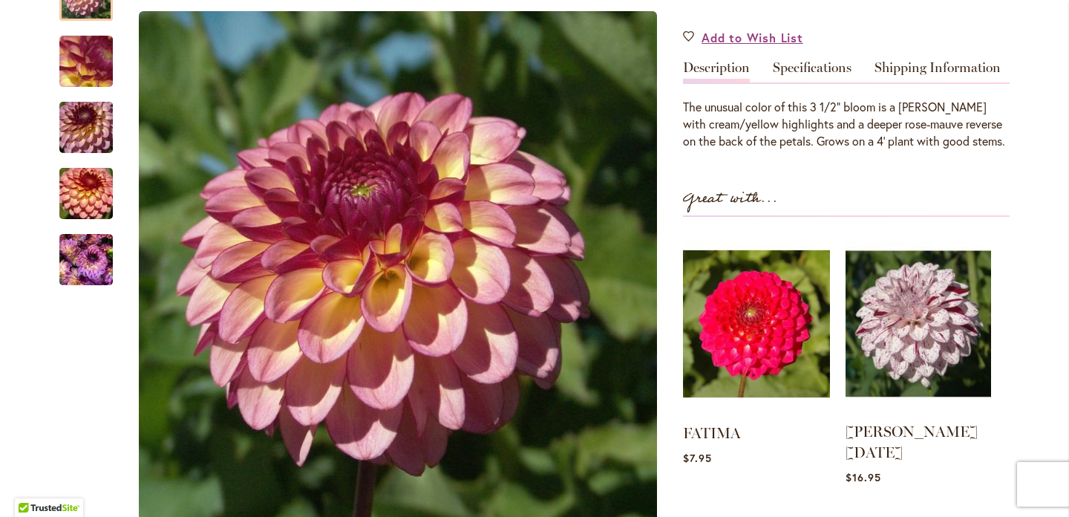
click at [937, 284] on img at bounding box center [917, 323] width 145 height 182
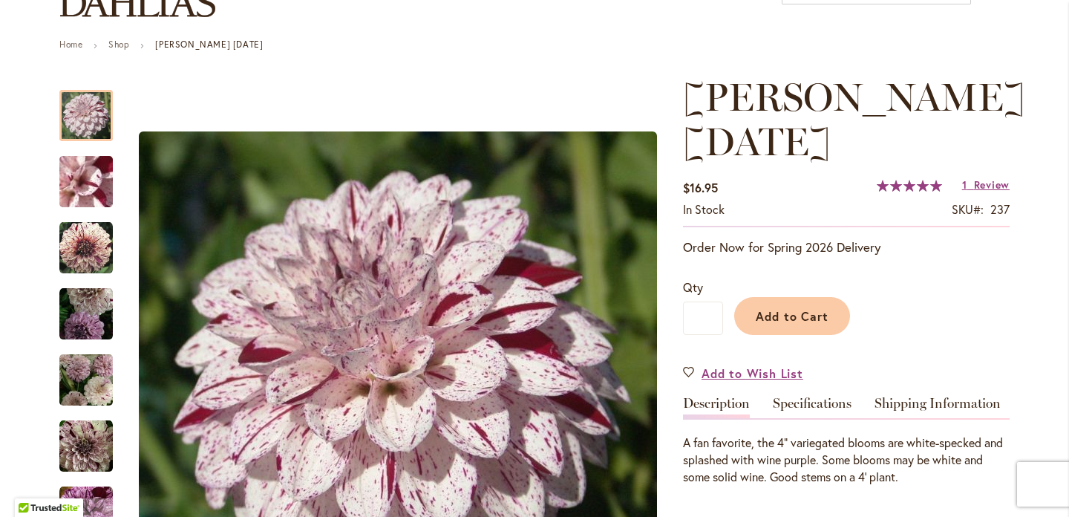
scroll to position [140, 0]
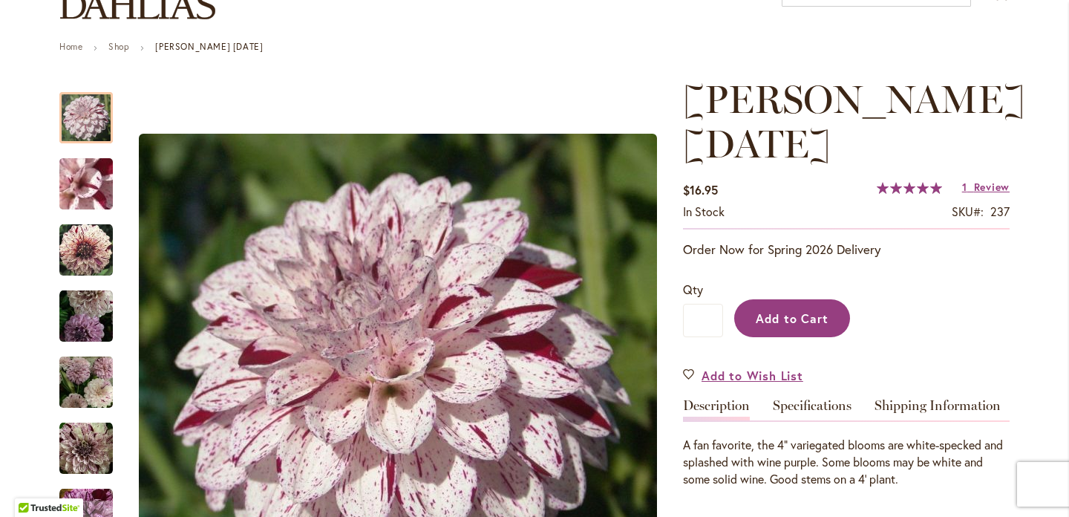
click at [785, 321] on span "Add to Cart" at bounding box center [792, 318] width 73 height 16
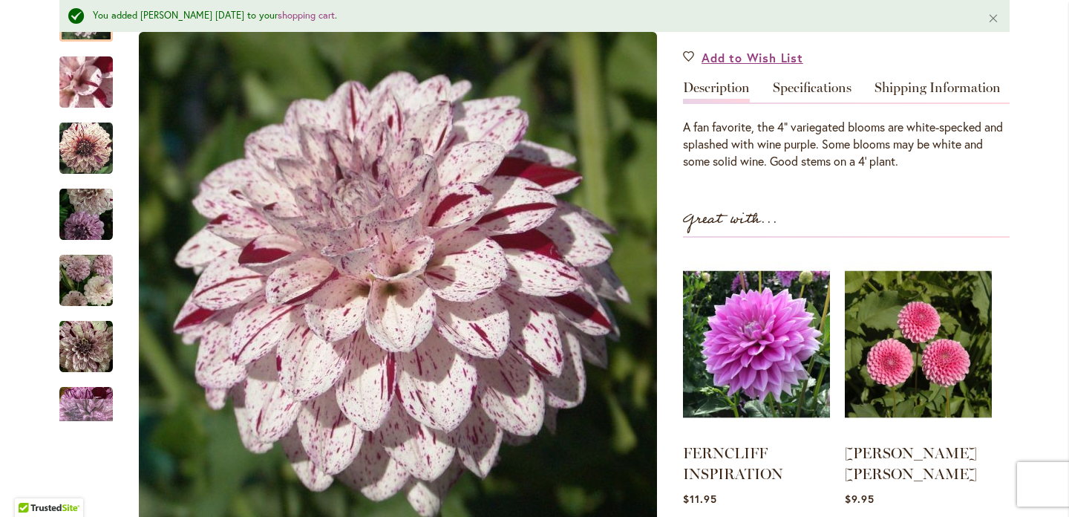
scroll to position [506, 0]
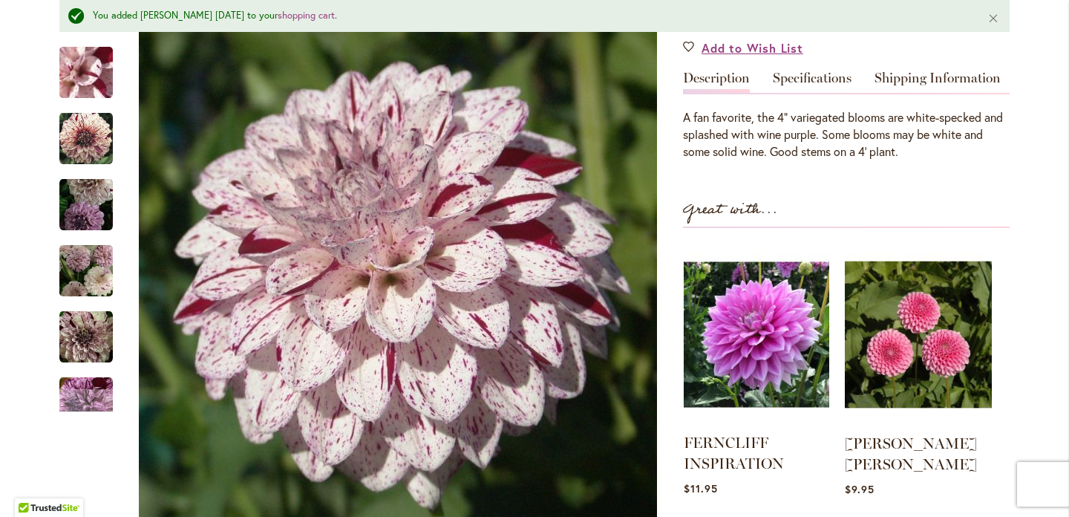
click at [774, 315] on img at bounding box center [756, 334] width 145 height 182
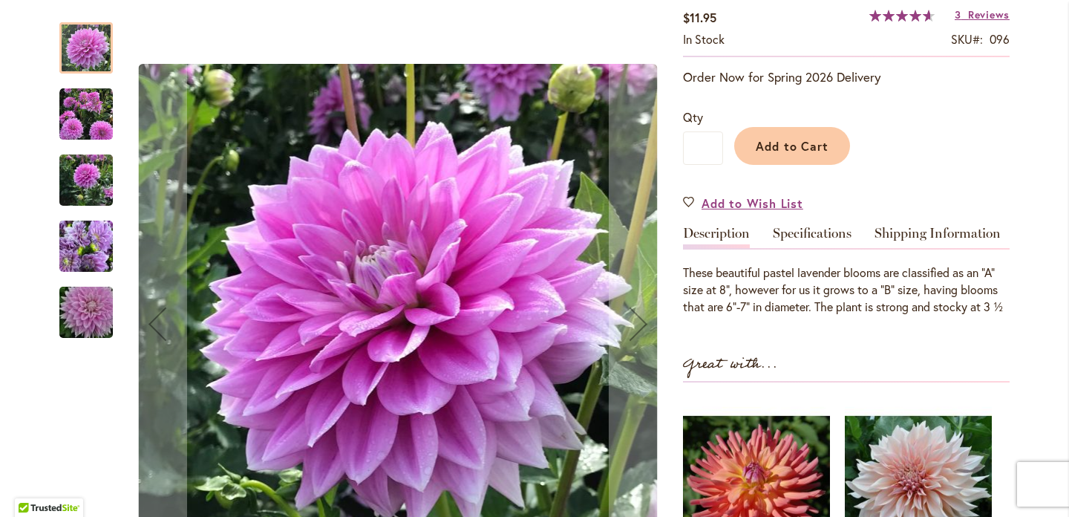
scroll to position [313, 0]
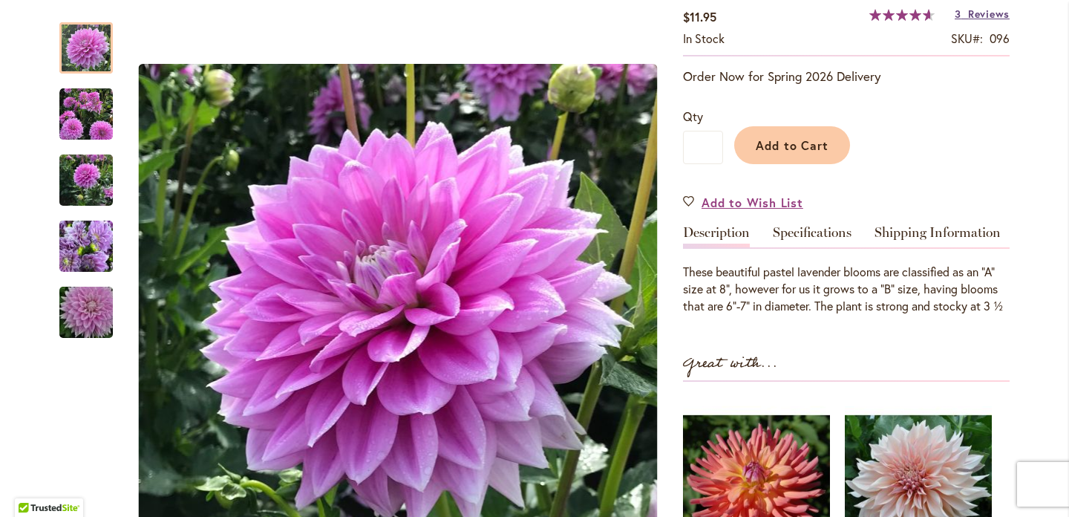
click at [985, 11] on span "Reviews" at bounding box center [989, 14] width 42 height 14
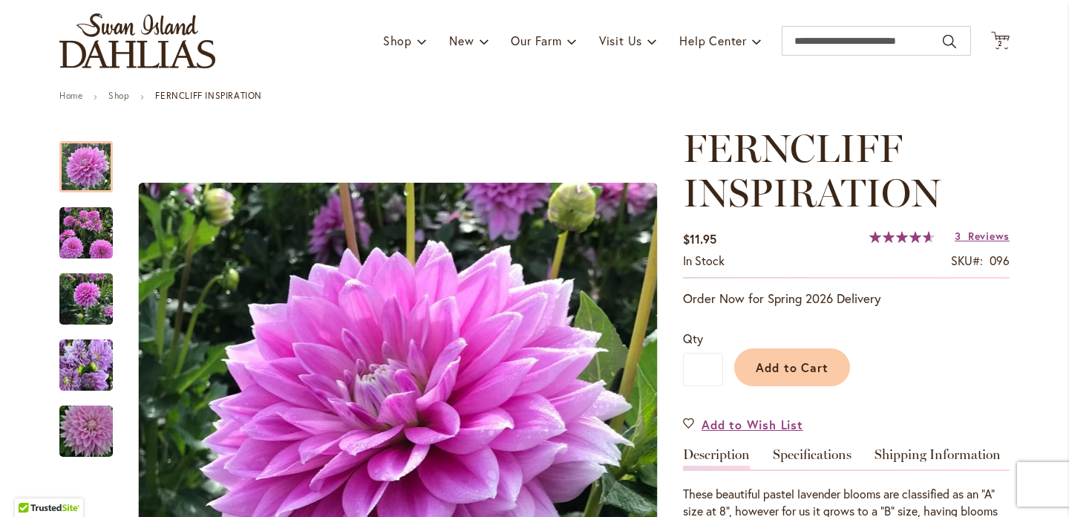
scroll to position [0, 0]
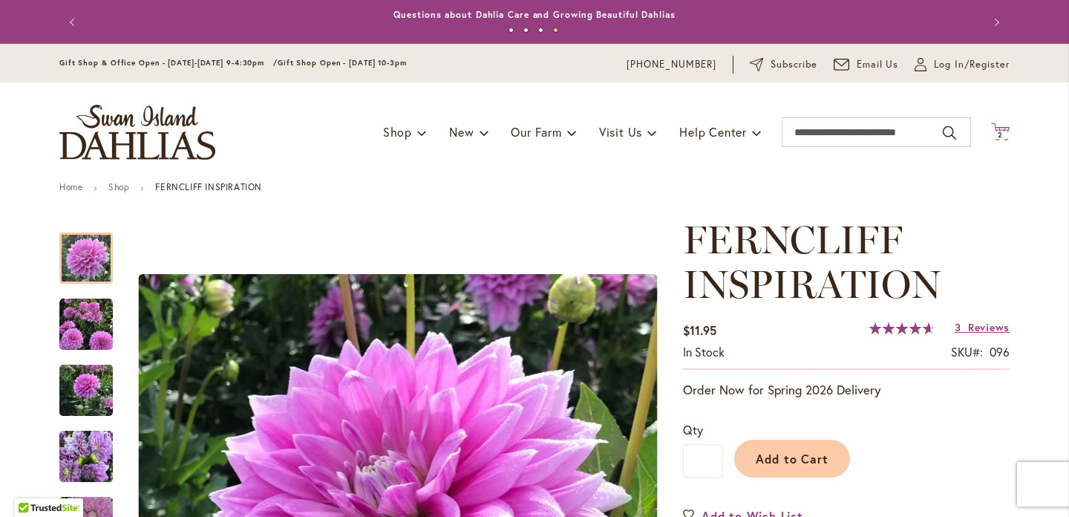
click at [998, 126] on icon at bounding box center [1000, 131] width 19 height 18
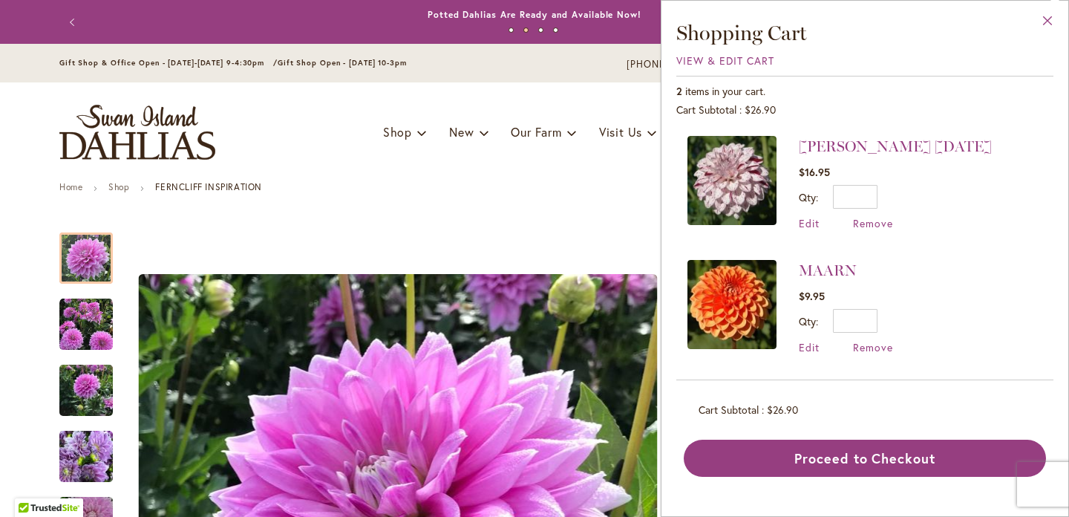
click at [1046, 22] on button "Close" at bounding box center [1047, 24] width 41 height 47
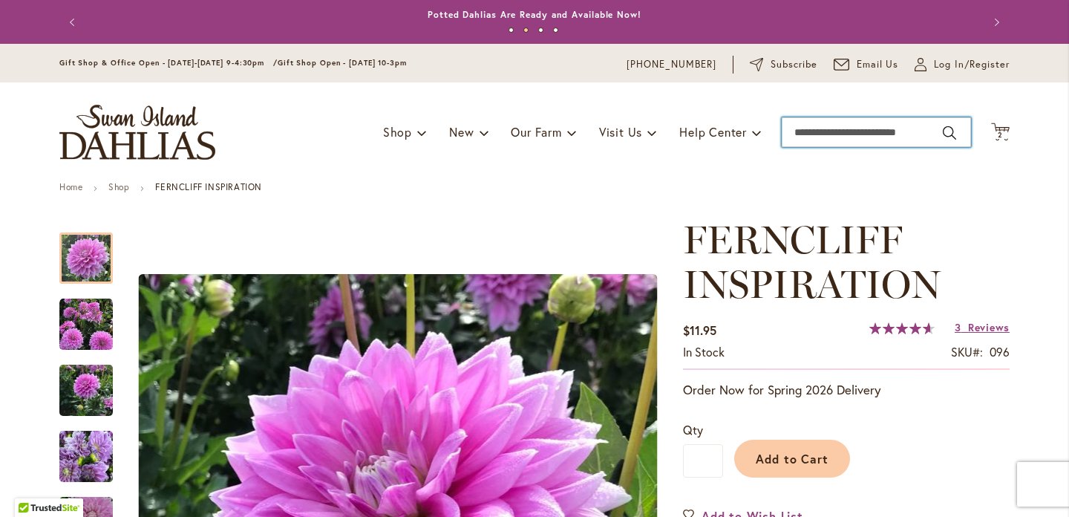
click at [843, 135] on input "Search" at bounding box center [876, 132] width 189 height 30
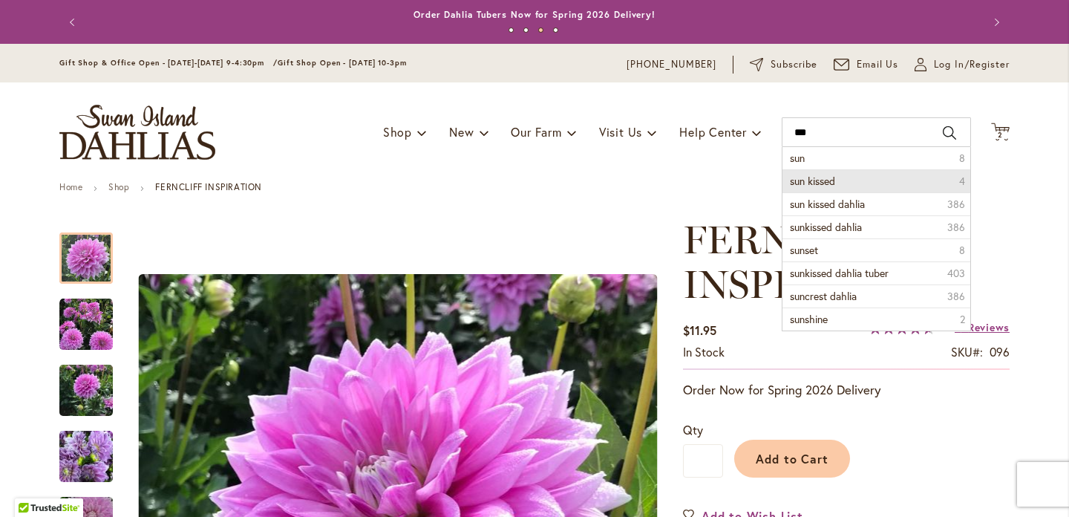
click at [834, 179] on span "sun kissed" at bounding box center [812, 181] width 45 height 14
type input "**********"
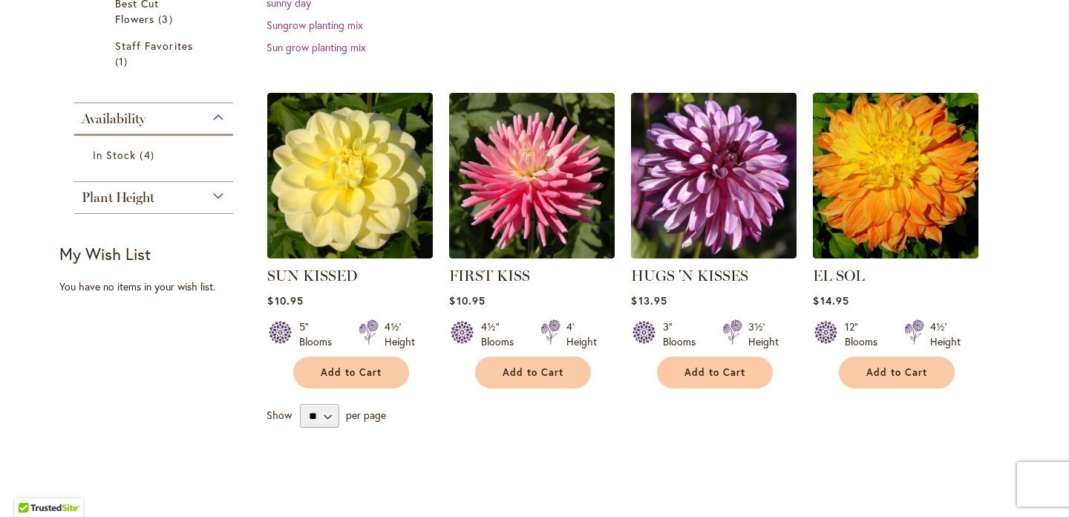
scroll to position [337, 0]
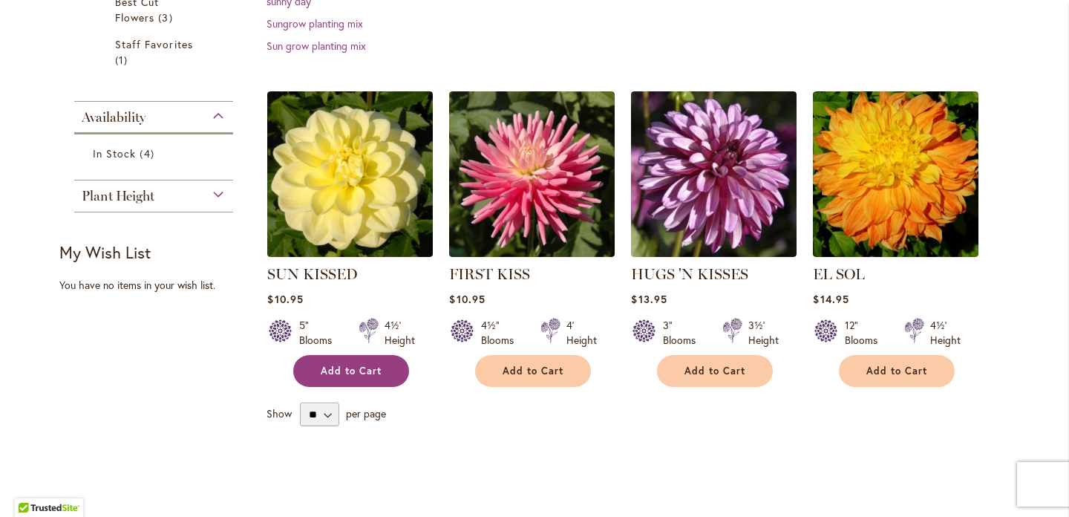
click at [357, 377] on button "Add to Cart" at bounding box center [351, 371] width 116 height 32
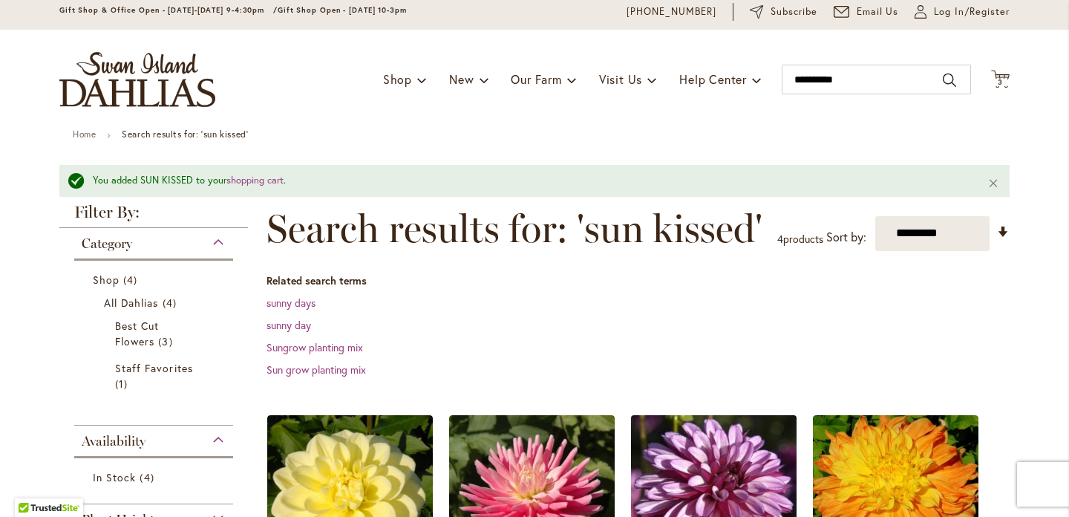
scroll to position [49, 0]
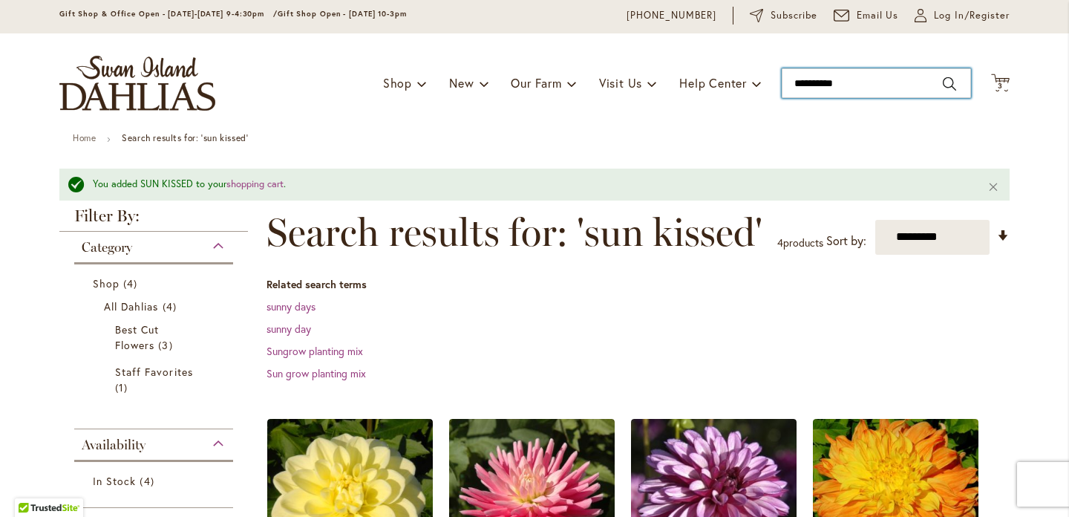
drag, startPoint x: 850, startPoint y: 83, endPoint x: 770, endPoint y: 78, distance: 80.3
click at [770, 78] on div "Toggle Nav Shop Dahlia Tubers Collections Fresh Cut Dahlias Gardening Supplies …" at bounding box center [535, 82] width 980 height 99
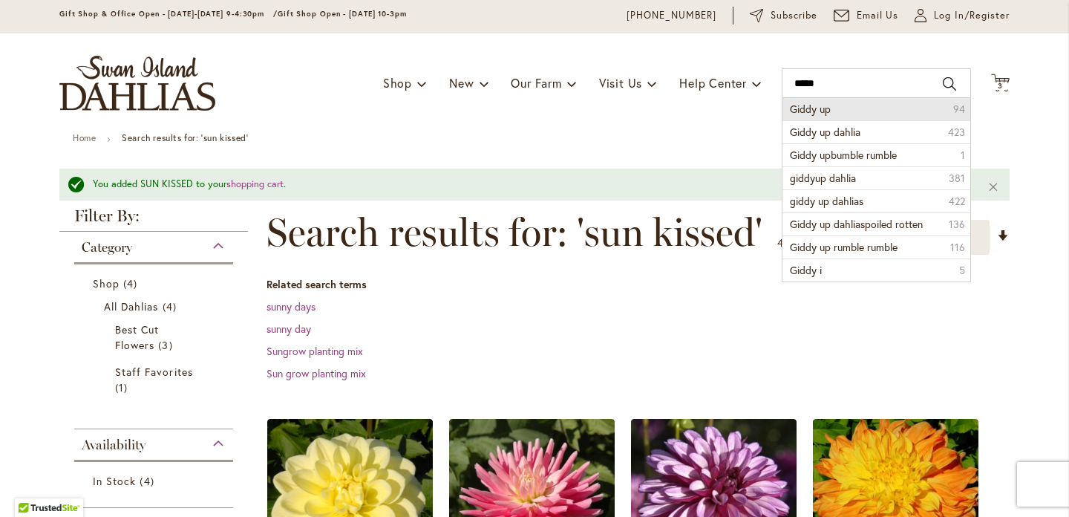
click at [814, 111] on span "Giddy up" at bounding box center [810, 109] width 41 height 14
type input "********"
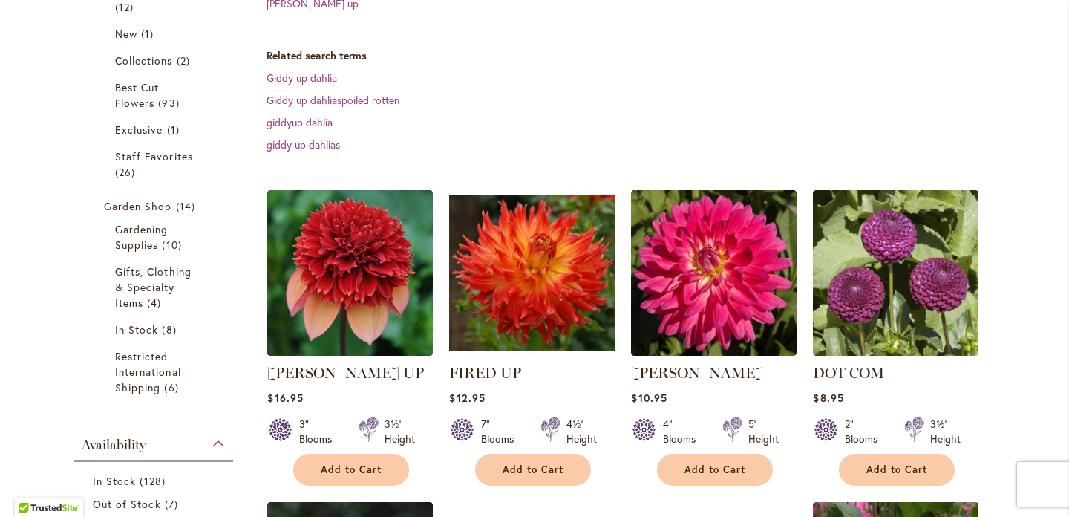
scroll to position [388, 0]
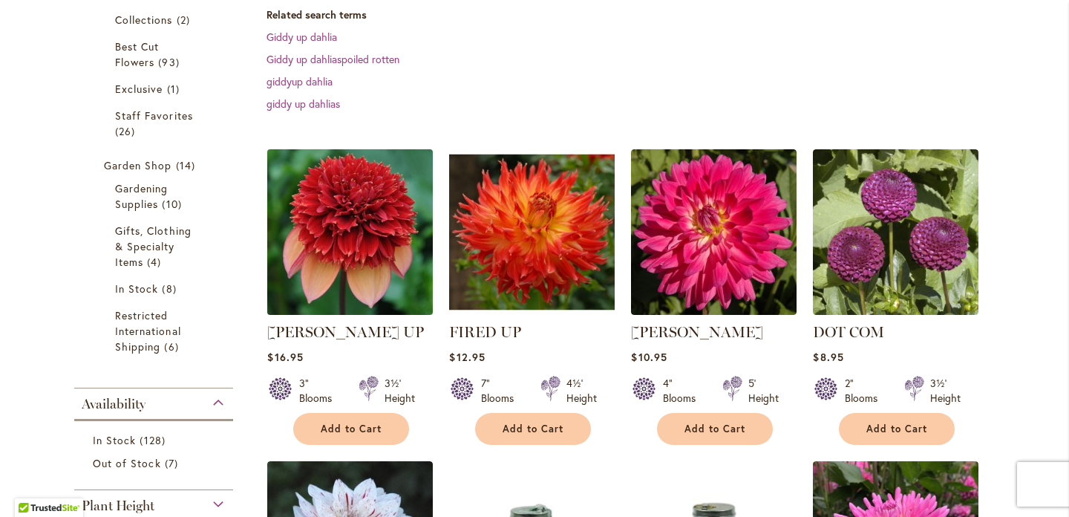
click at [348, 229] on img at bounding box center [351, 232] width 174 height 174
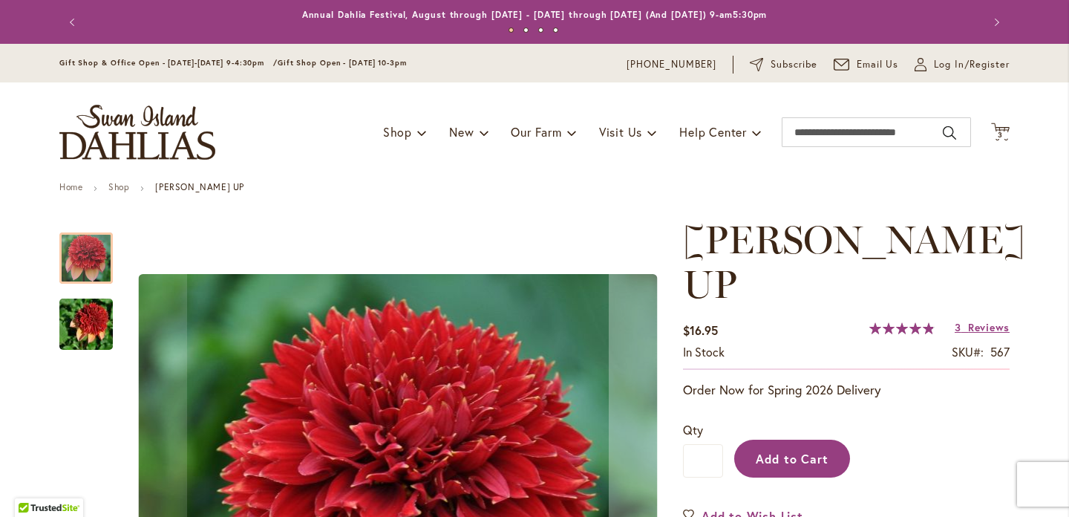
click at [780, 451] on span "Add to Cart" at bounding box center [792, 459] width 73 height 16
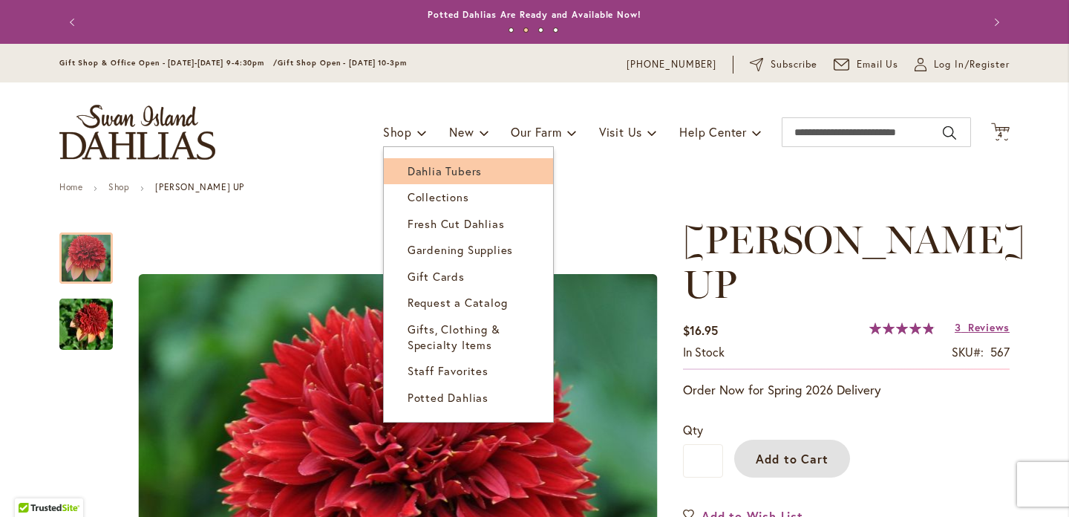
click at [419, 167] on span "Dahlia Tubers" at bounding box center [445, 170] width 74 height 15
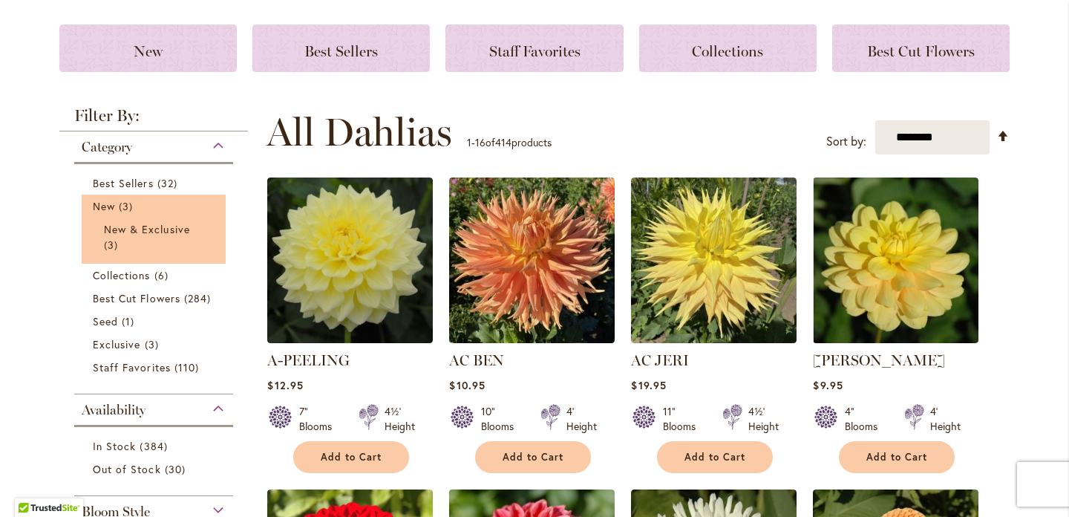
scroll to position [169, 0]
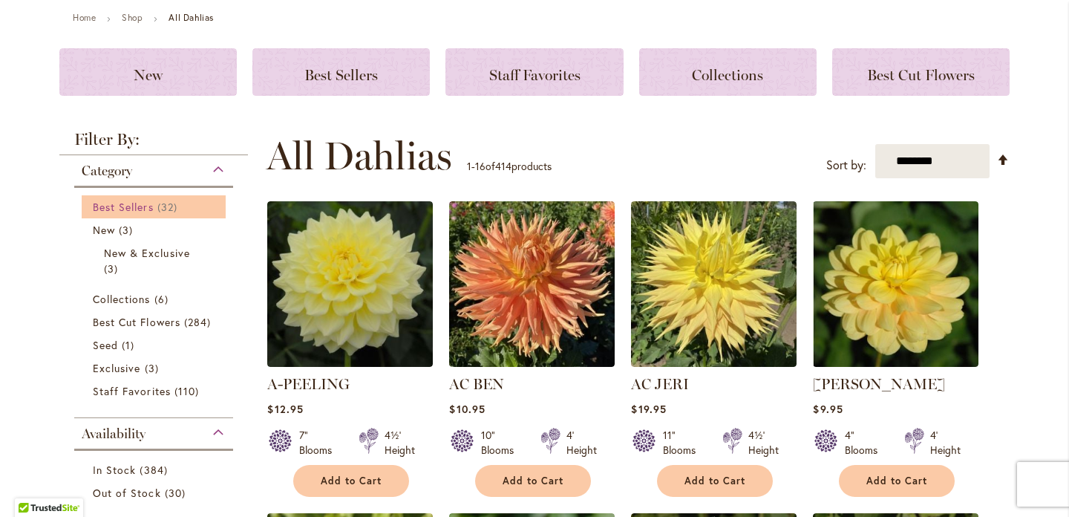
click at [148, 201] on span "Best Sellers" at bounding box center [123, 207] width 61 height 14
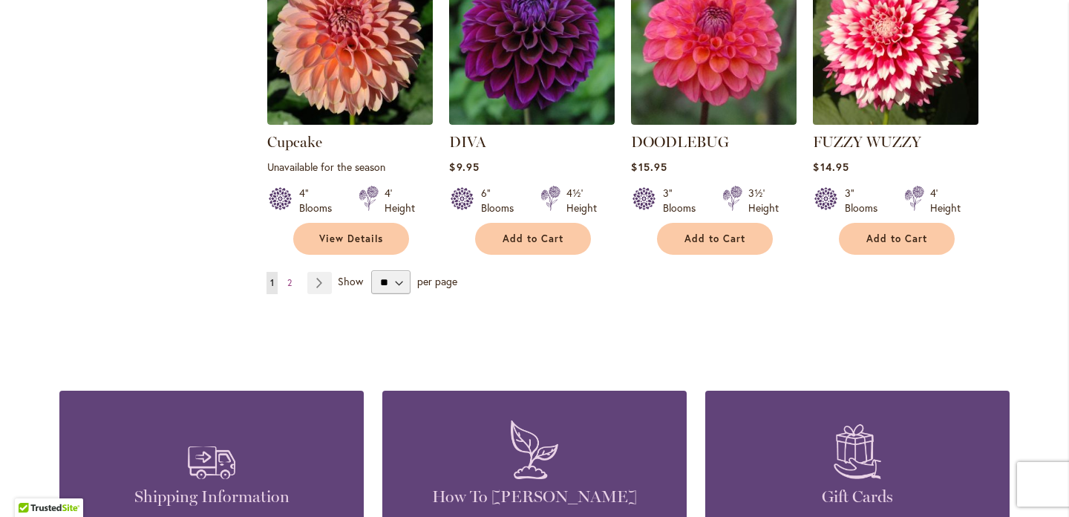
scroll to position [1340, 0]
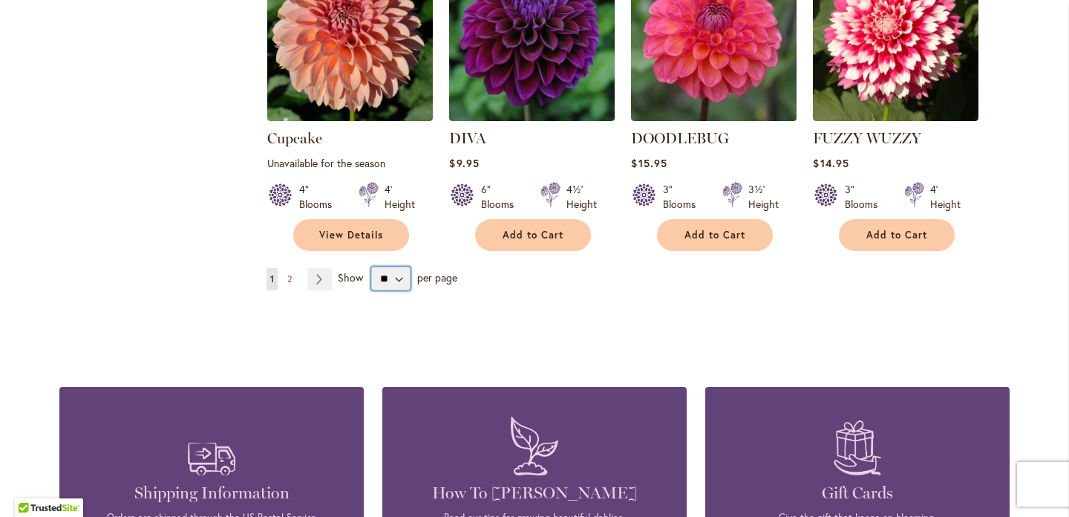
click at [393, 266] on select "** ** ** **" at bounding box center [390, 278] width 39 height 24
select select "**"
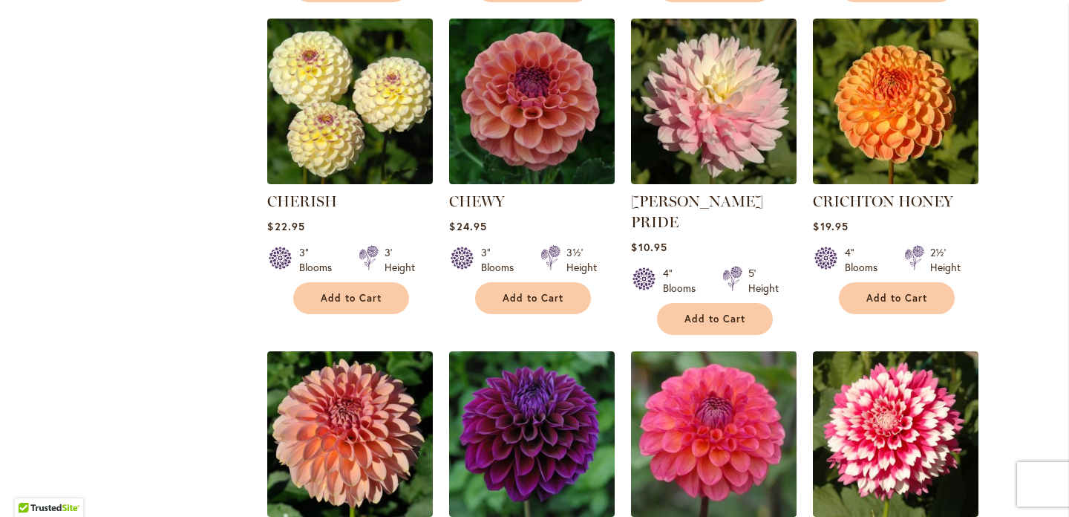
scroll to position [942, 0]
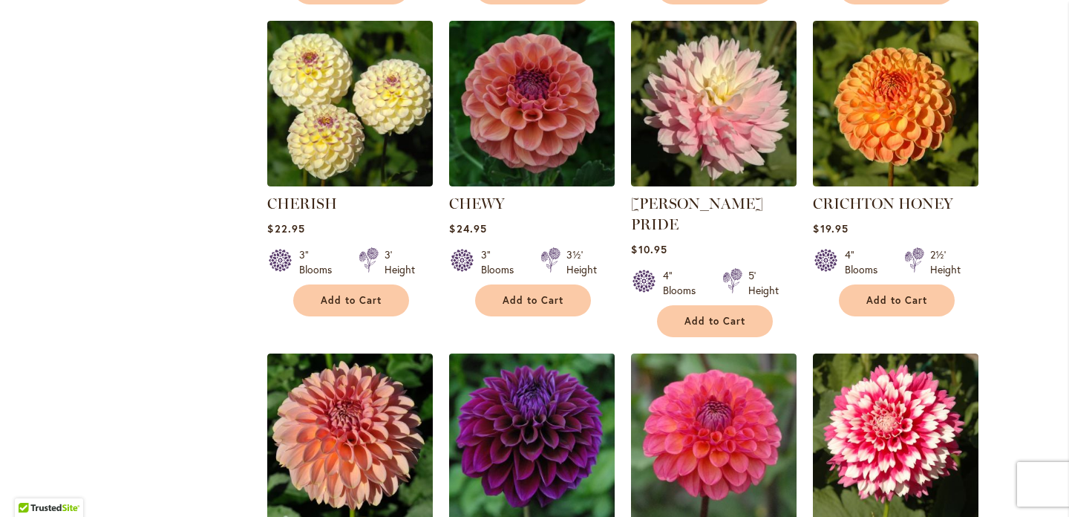
click at [555, 399] on img at bounding box center [532, 436] width 174 height 174
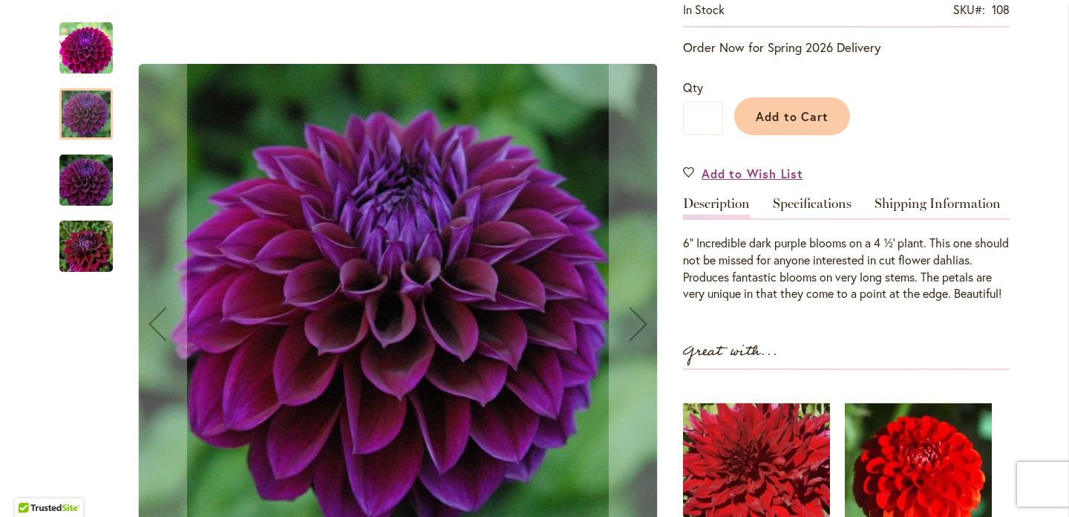
scroll to position [303, 0]
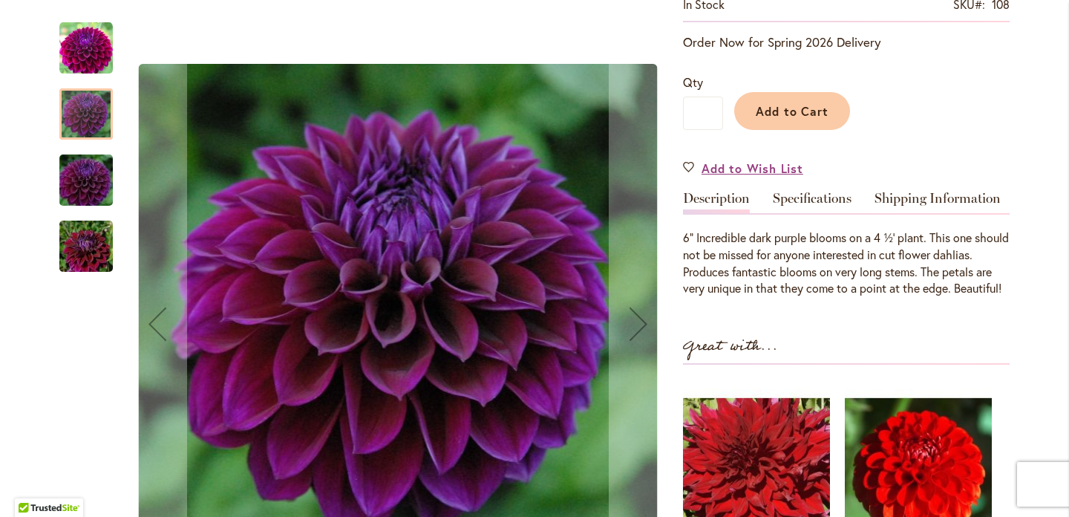
click at [87, 120] on div at bounding box center [85, 113] width 53 height 51
click at [90, 32] on img "Diva" at bounding box center [85, 48] width 53 height 53
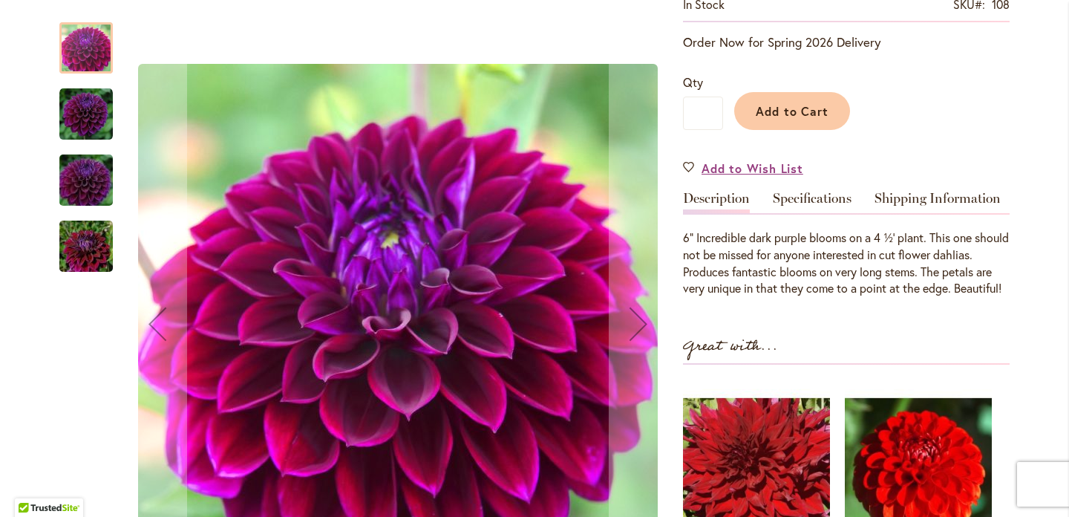
click at [83, 185] on img "Diva" at bounding box center [86, 180] width 107 height 71
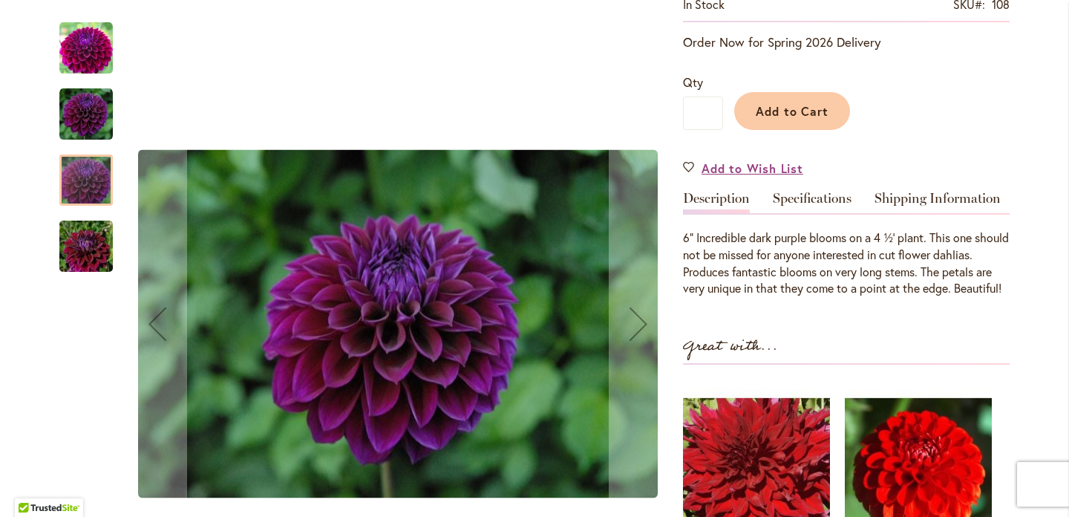
click at [88, 254] on img "Diva" at bounding box center [86, 246] width 107 height 71
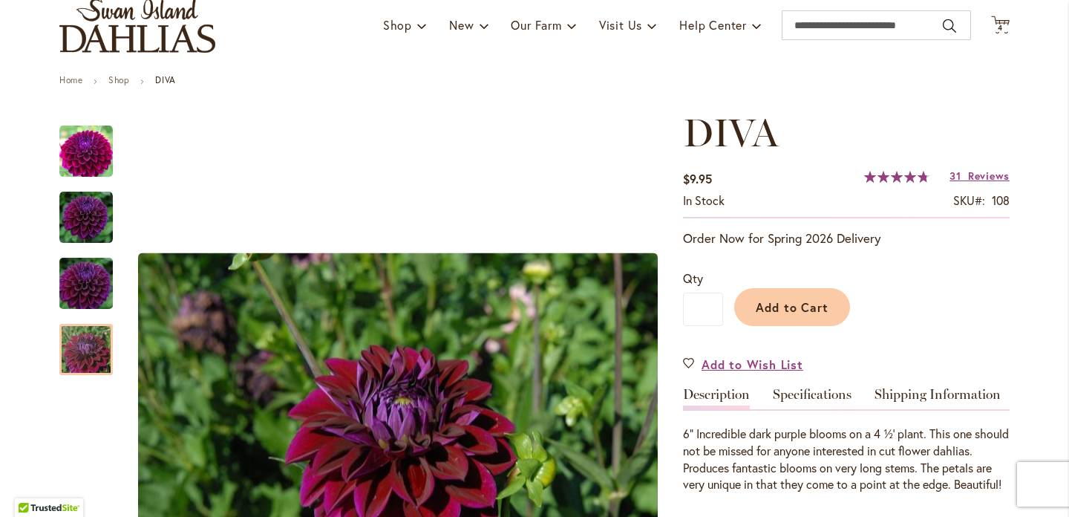
scroll to position [0, 0]
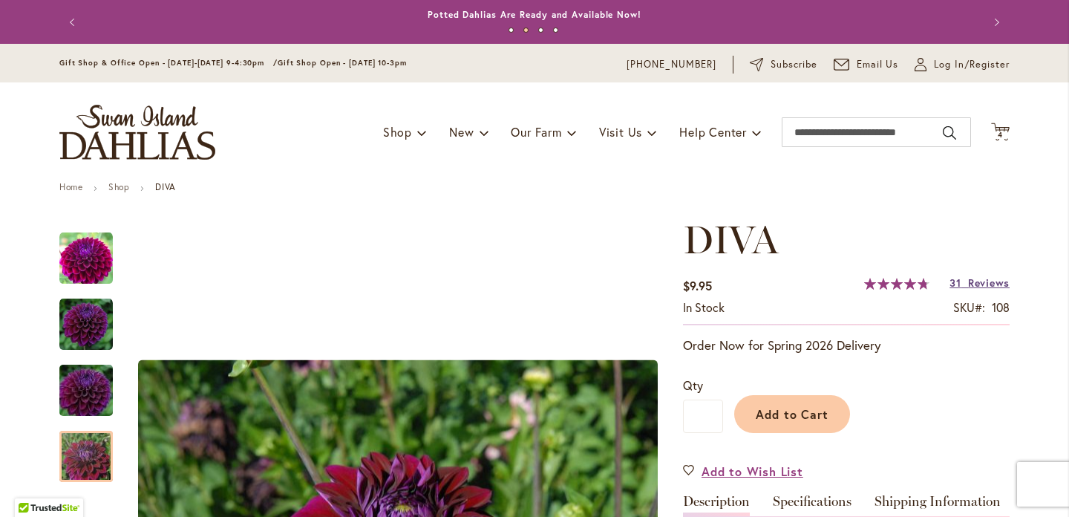
click at [978, 279] on span "Reviews" at bounding box center [989, 282] width 42 height 14
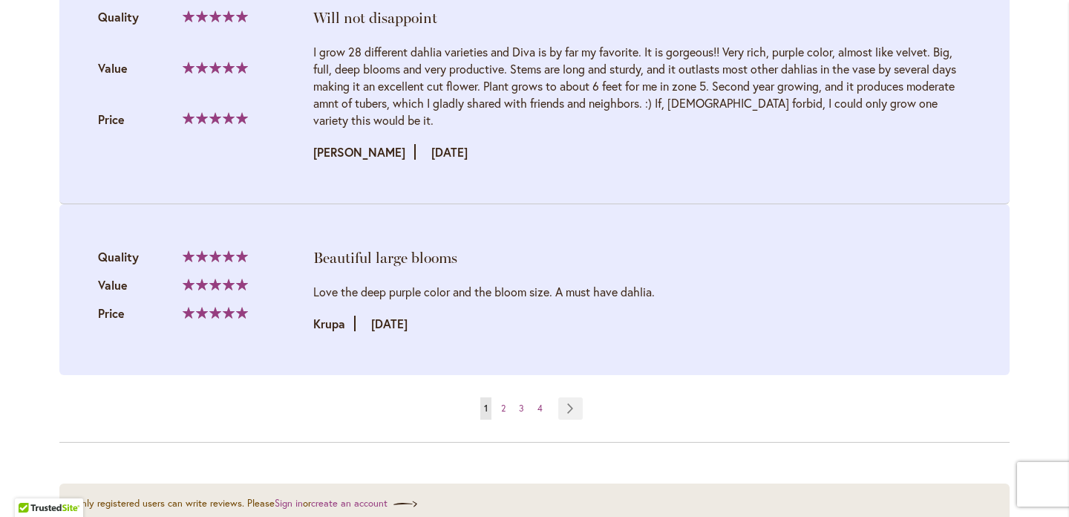
scroll to position [3133, 0]
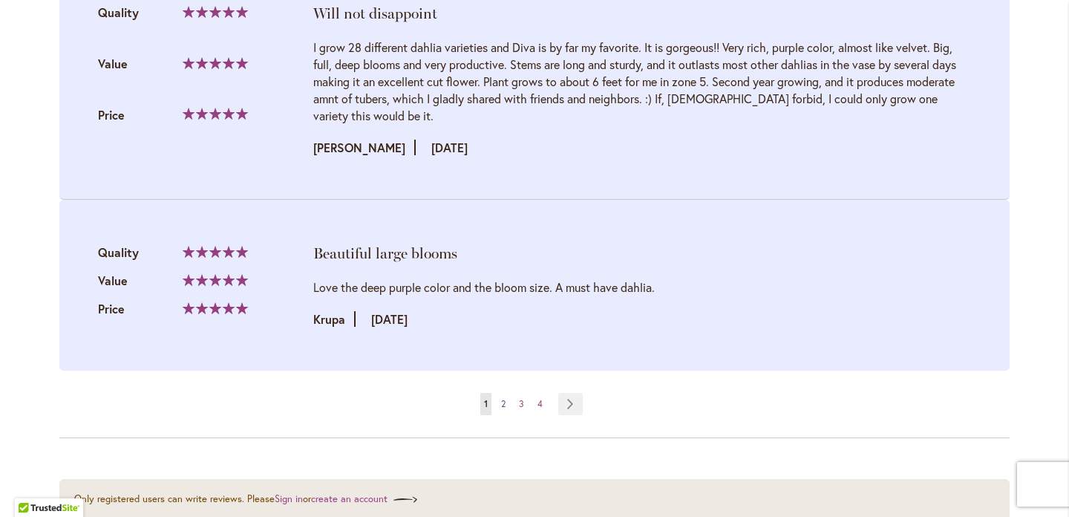
click at [505, 409] on span "2" at bounding box center [503, 403] width 4 height 11
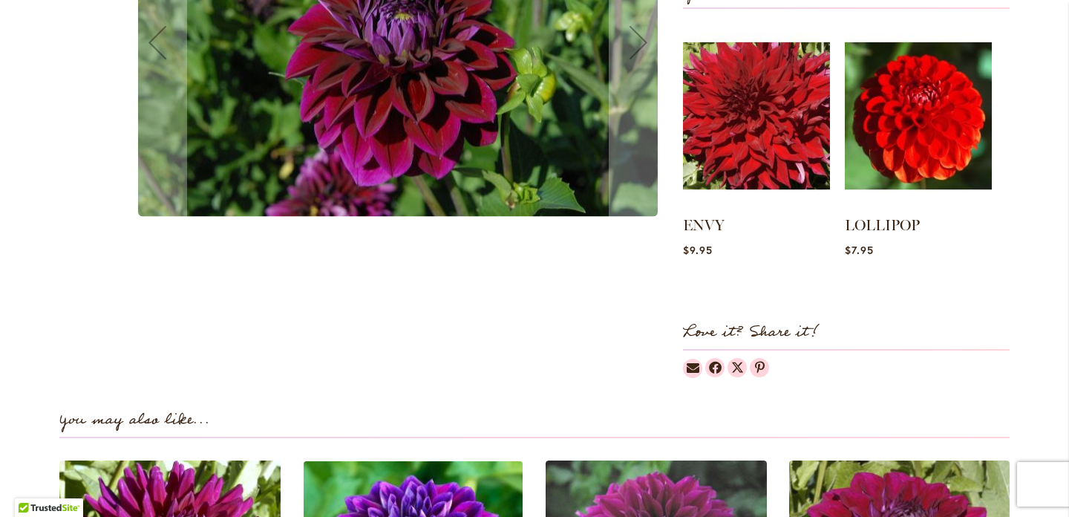
scroll to position [240, 0]
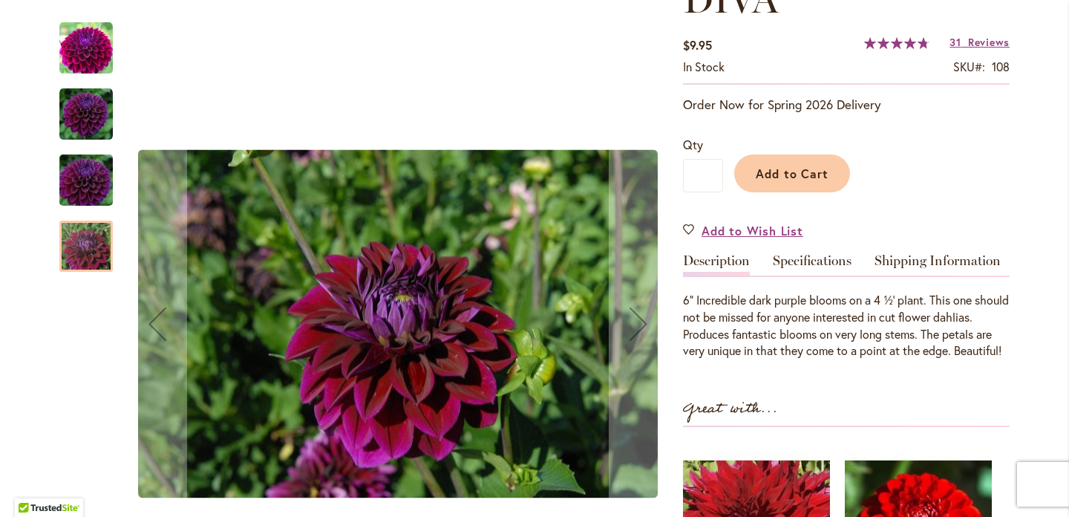
click at [92, 114] on img "Diva" at bounding box center [85, 114] width 53 height 53
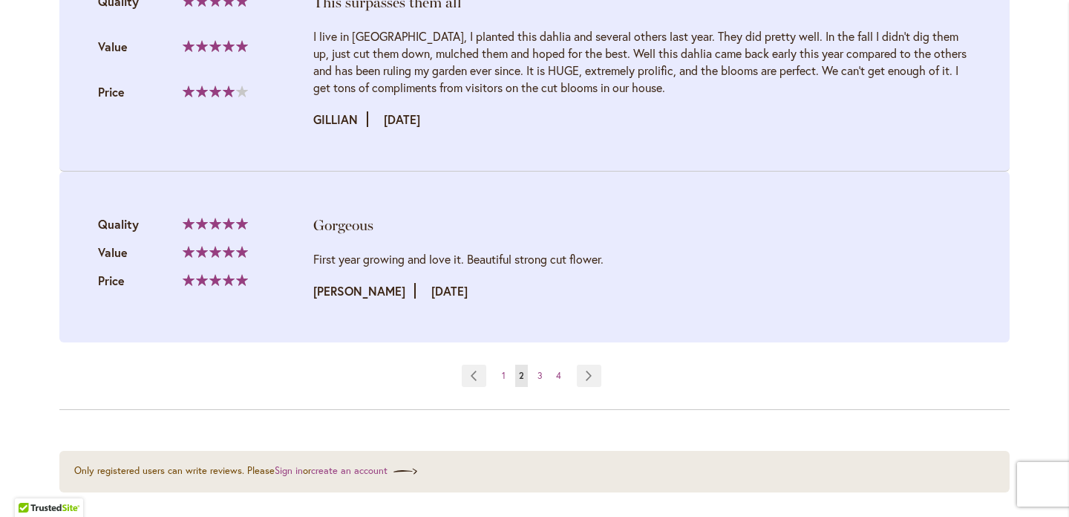
scroll to position [3236, 0]
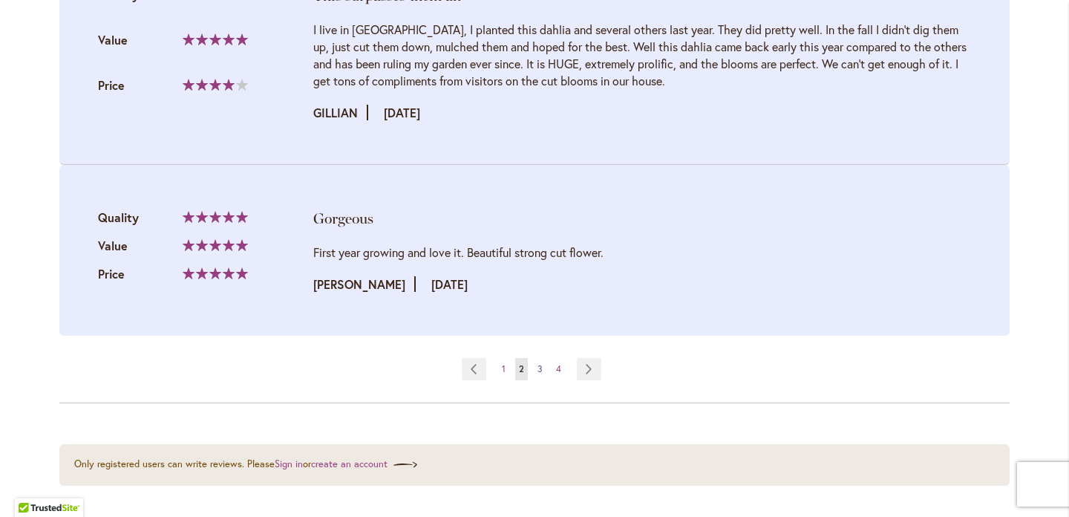
click at [539, 374] on span "3" at bounding box center [539, 368] width 5 height 11
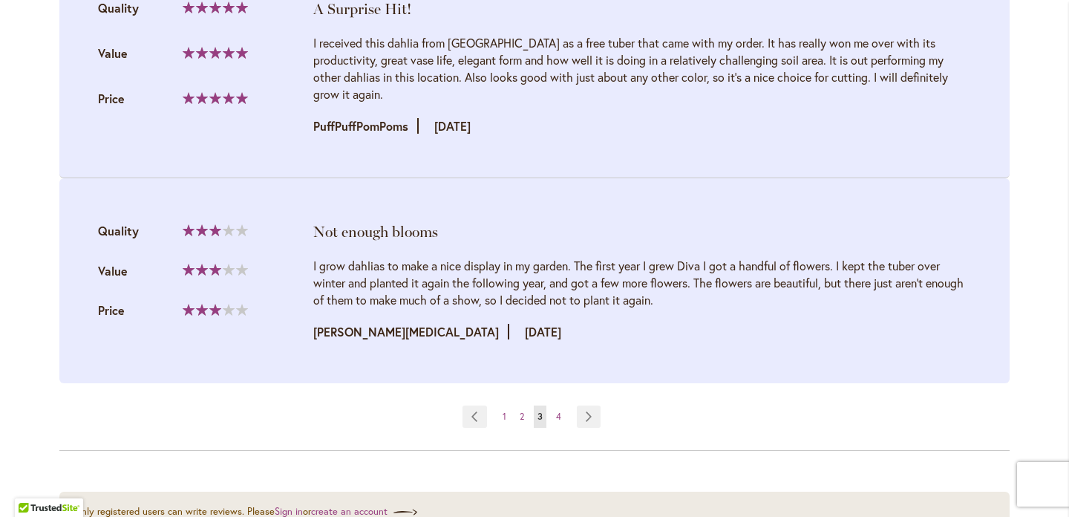
scroll to position [3141, 0]
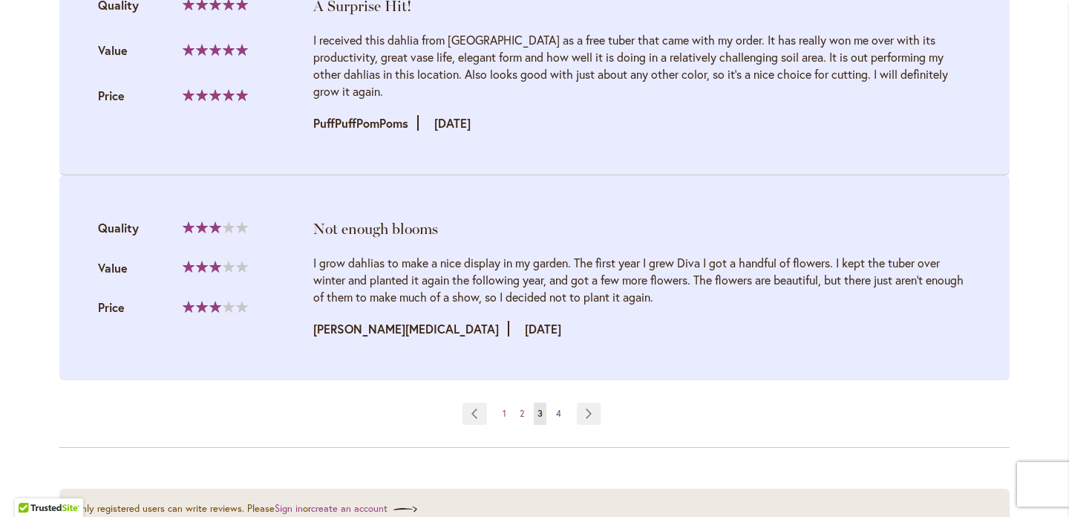
click at [563, 410] on link "Page 4" at bounding box center [558, 413] width 13 height 22
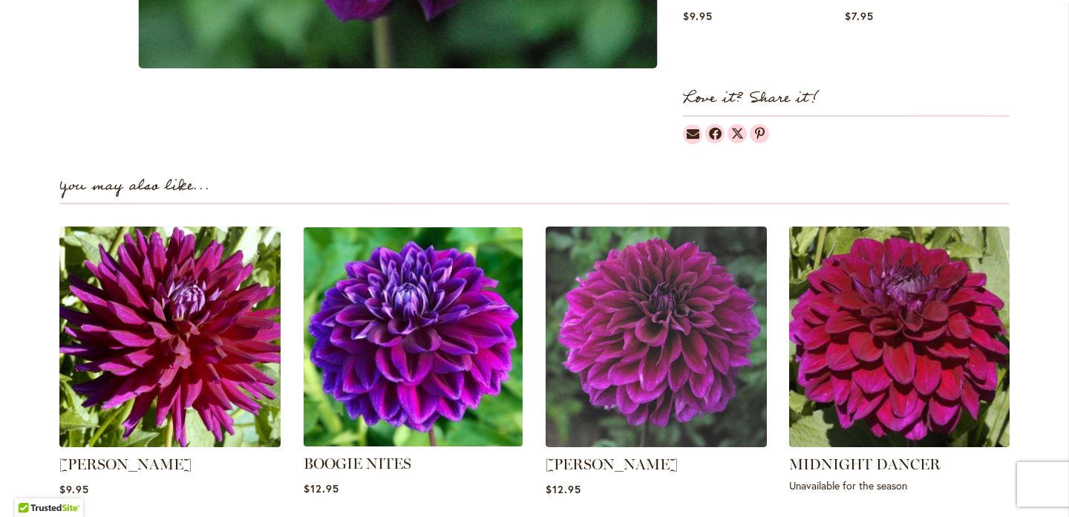
scroll to position [889, 0]
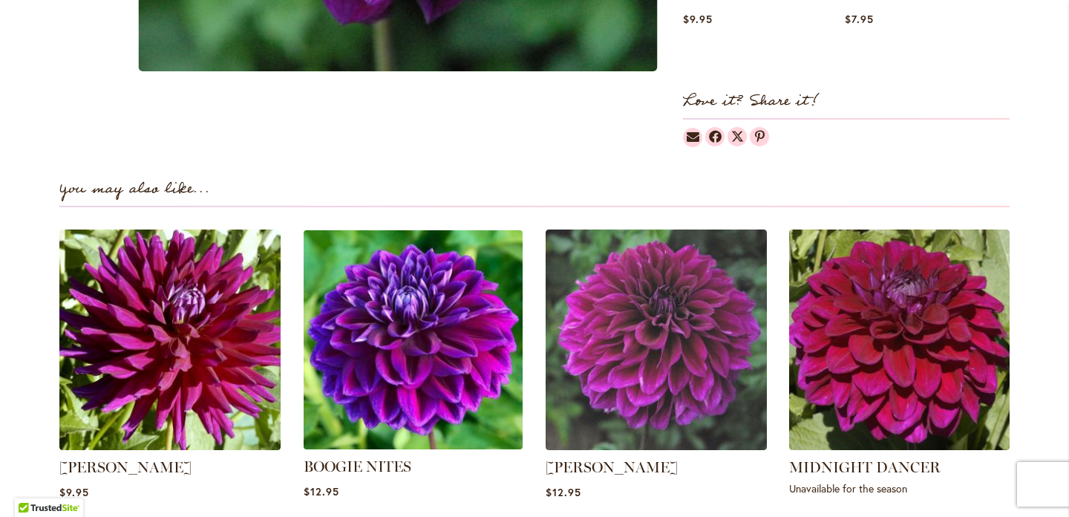
click at [395, 344] on img at bounding box center [413, 339] width 230 height 230
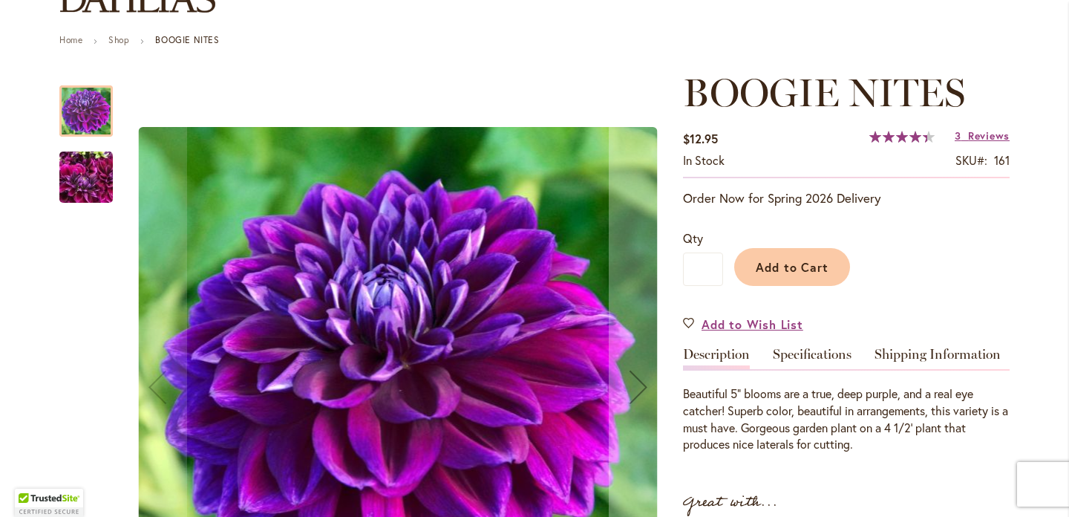
scroll to position [150, 0]
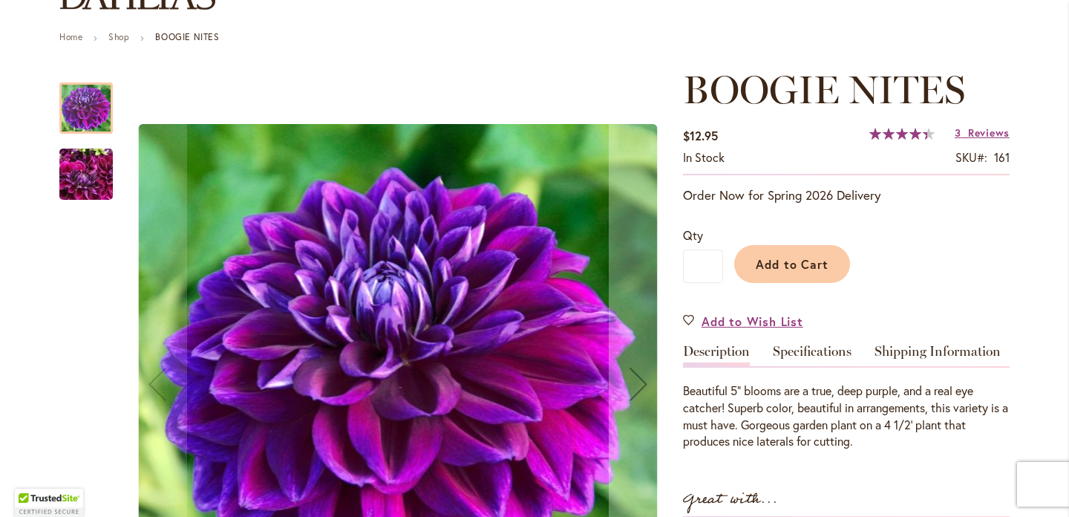
click at [88, 166] on img "BOOGIE NITES" at bounding box center [85, 174] width 53 height 71
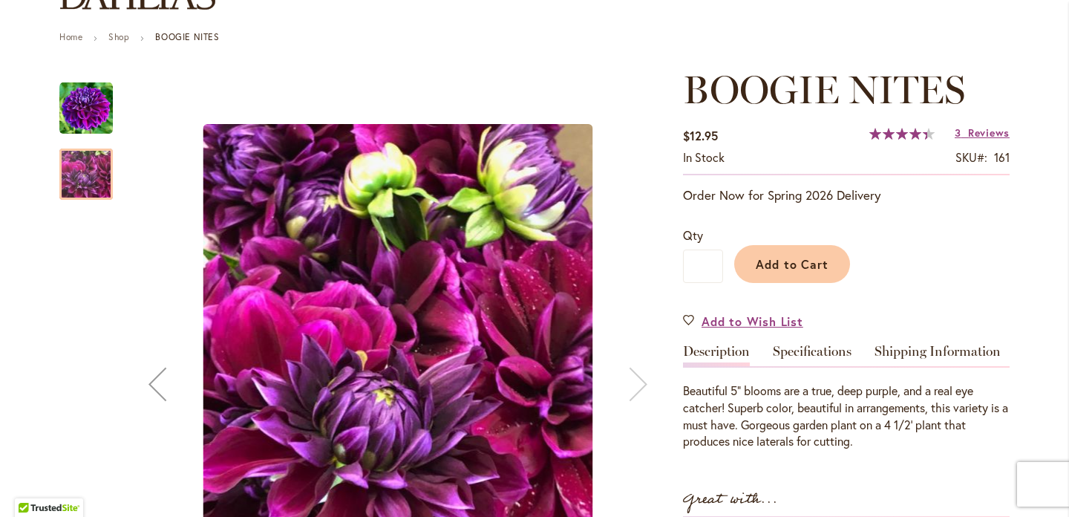
click at [84, 109] on img "BOOGIE NITES" at bounding box center [85, 108] width 53 height 53
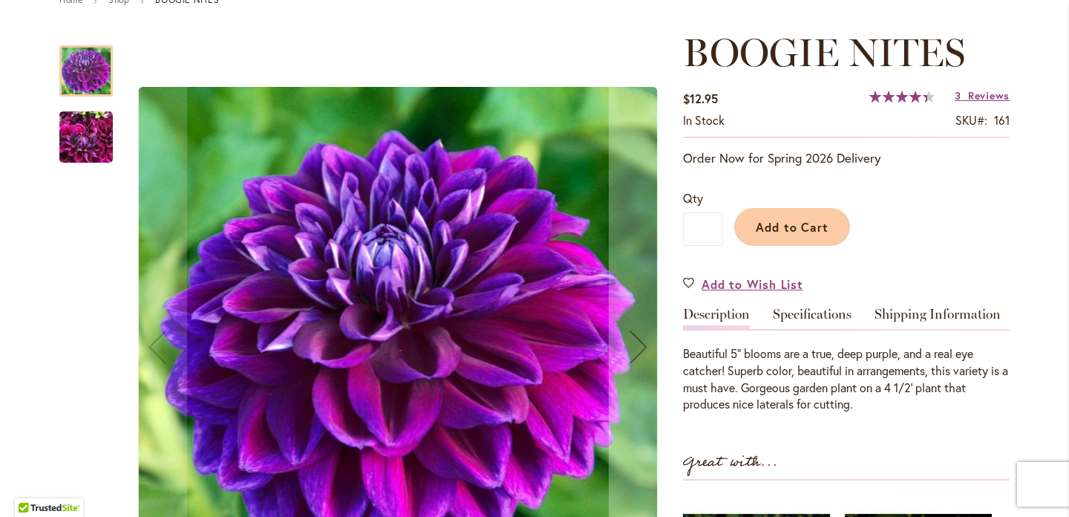
scroll to position [177, 0]
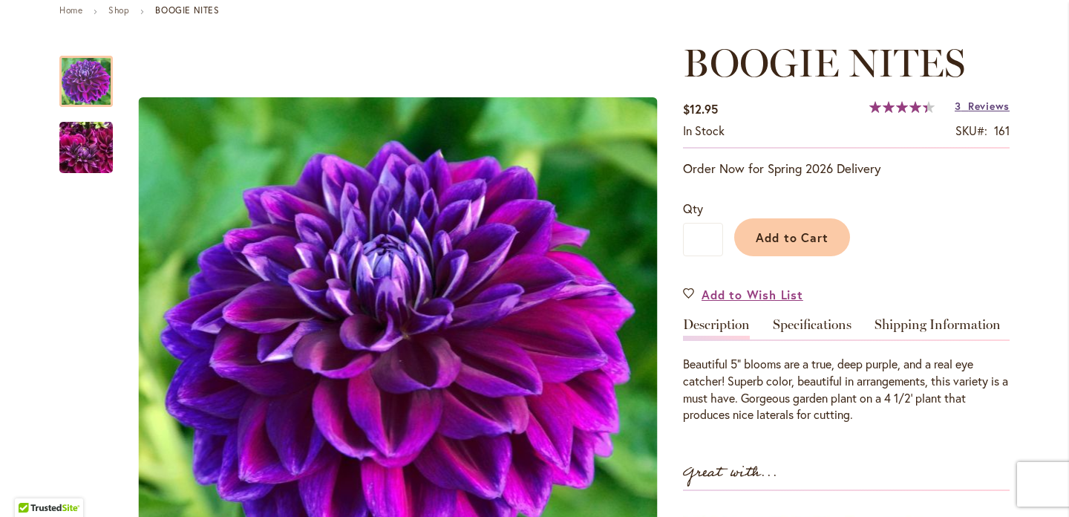
click at [992, 107] on span "Reviews" at bounding box center [989, 106] width 42 height 14
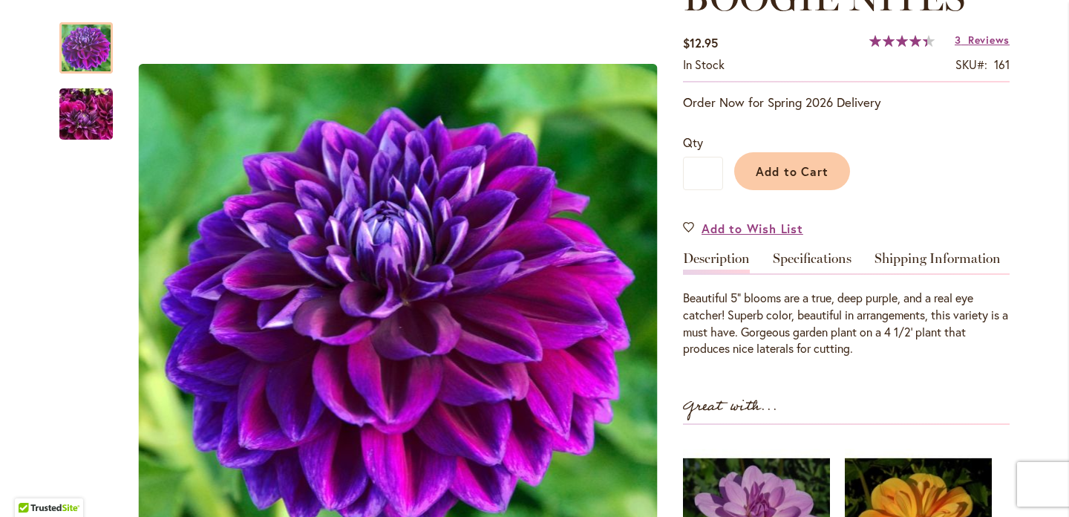
scroll to position [240, 0]
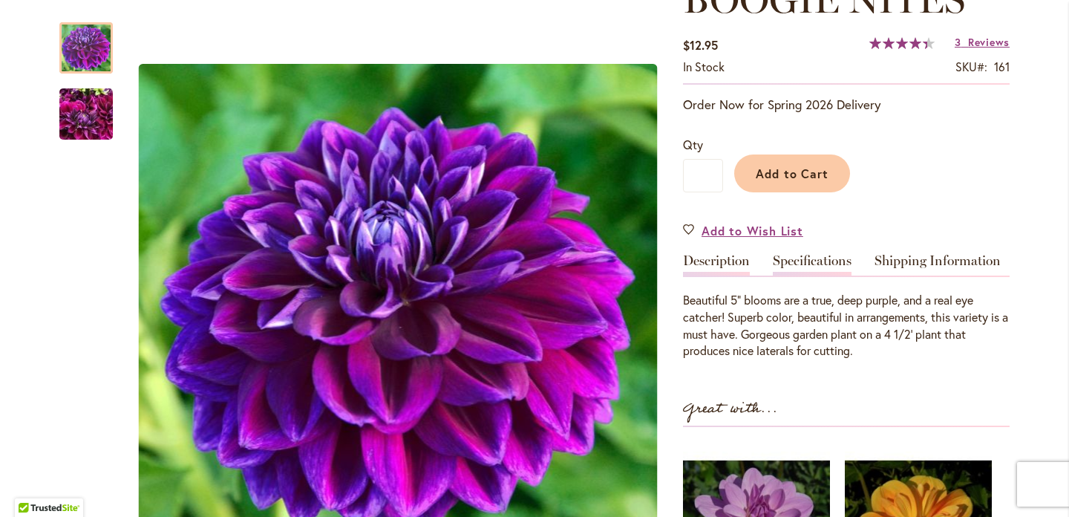
click at [826, 262] on link "Specifications" at bounding box center [812, 265] width 79 height 22
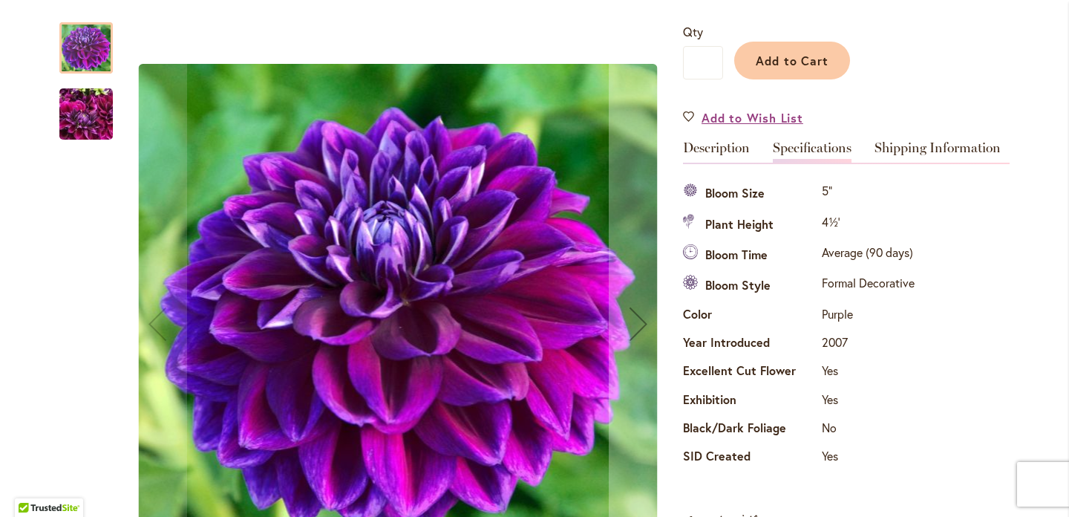
scroll to position [232, 0]
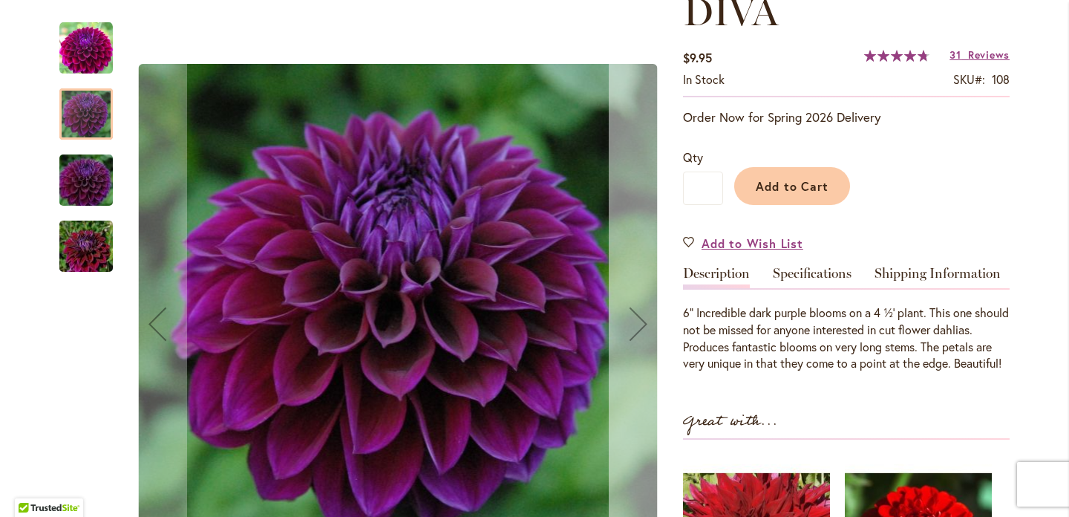
scroll to position [235, 0]
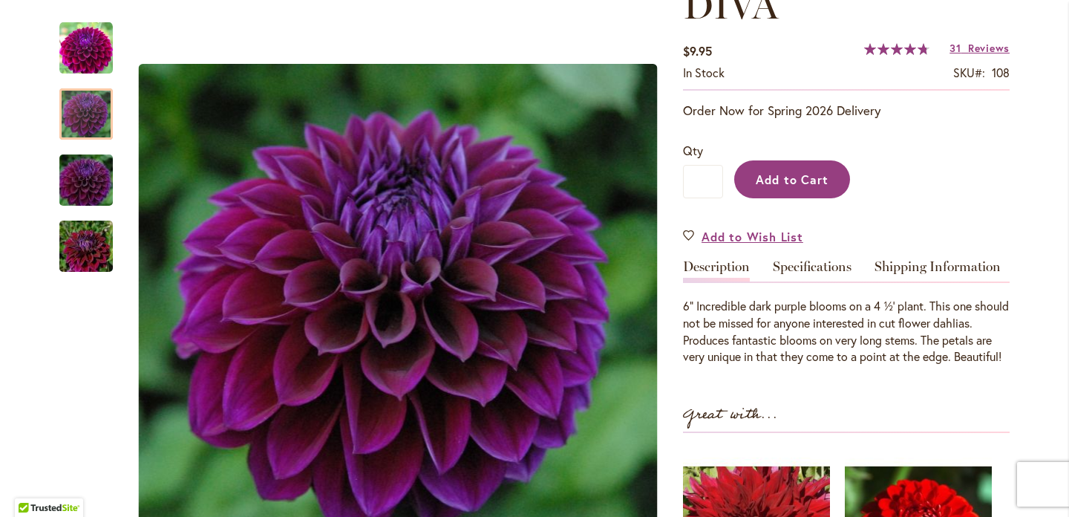
click at [794, 176] on span "Add to Cart" at bounding box center [792, 179] width 73 height 16
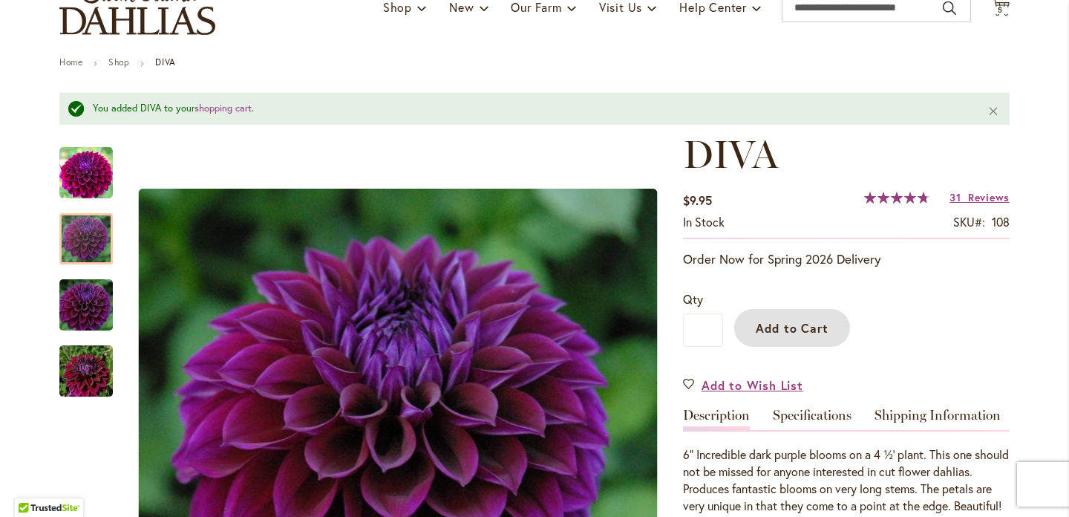
scroll to position [0, 0]
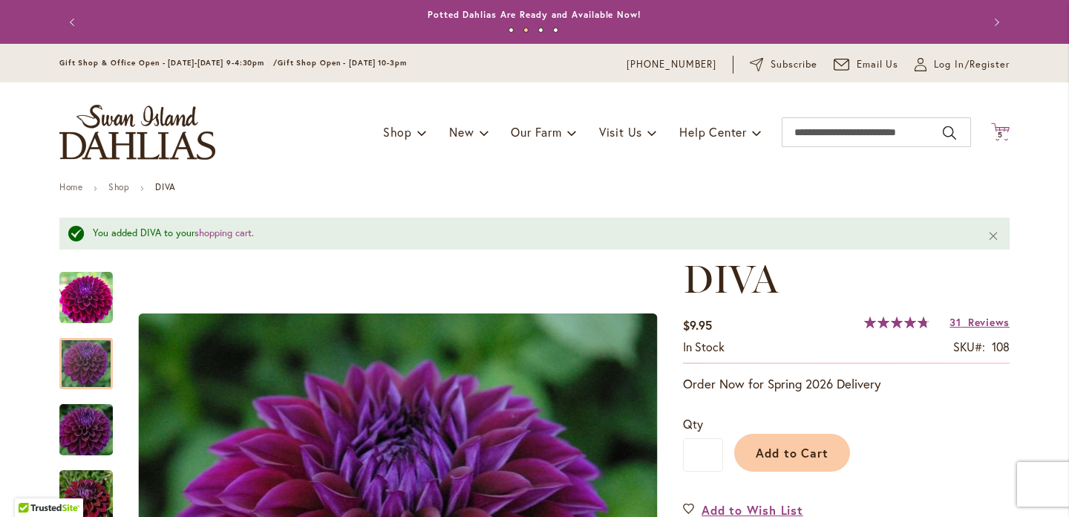
click at [999, 135] on span "5" at bounding box center [1000, 135] width 5 height 10
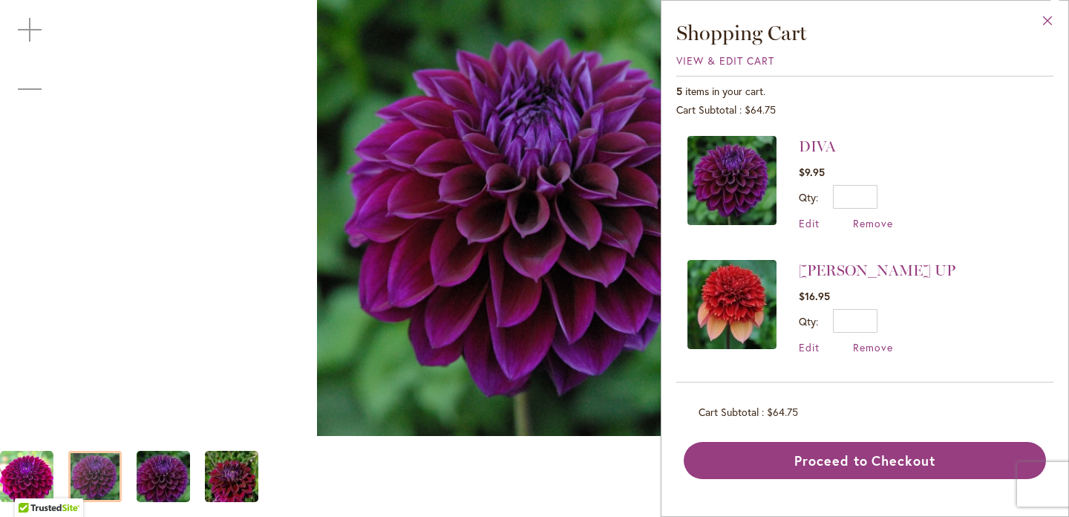
click at [1053, 28] on button "Close" at bounding box center [1047, 24] width 41 height 47
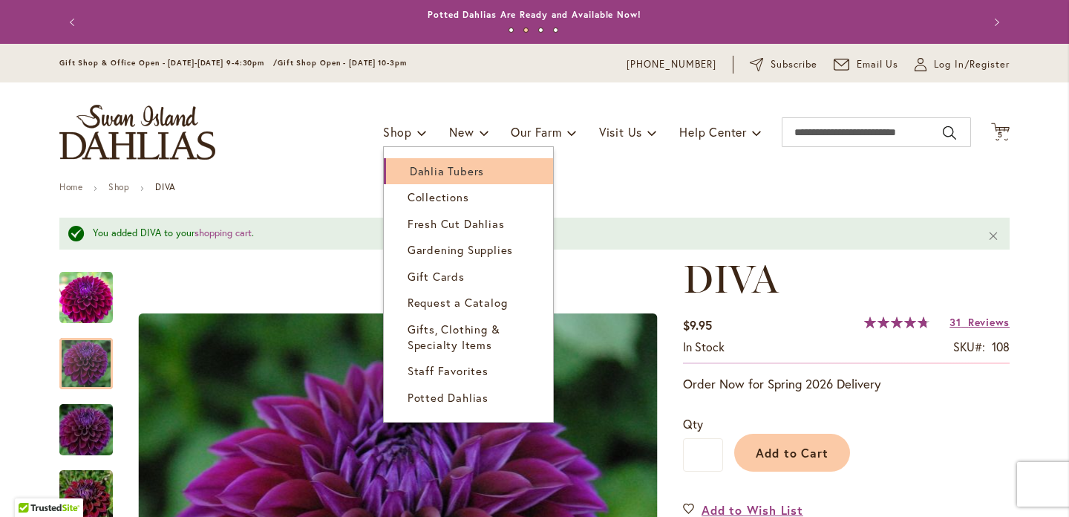
click at [431, 170] on span "Dahlia Tubers" at bounding box center [447, 170] width 74 height 15
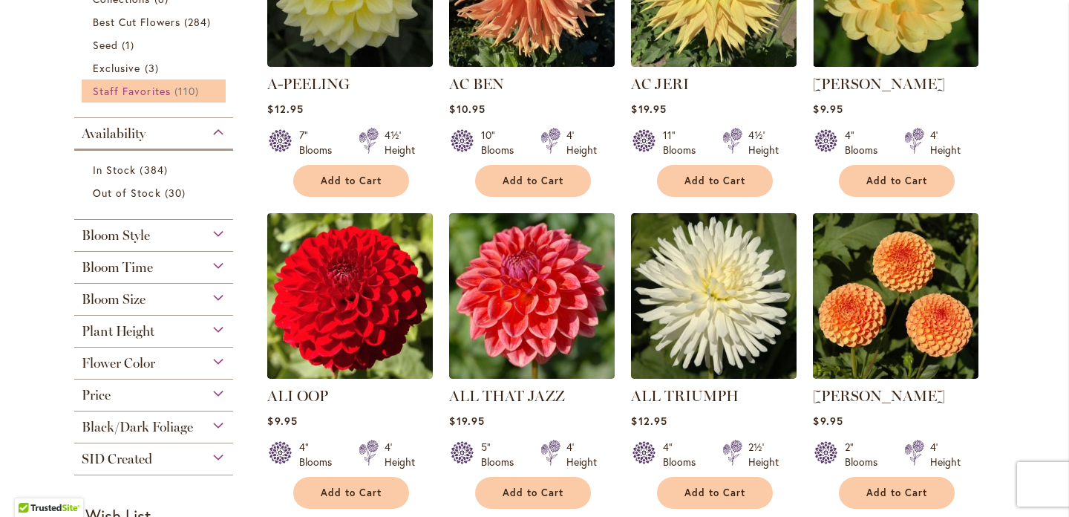
scroll to position [505, 0]
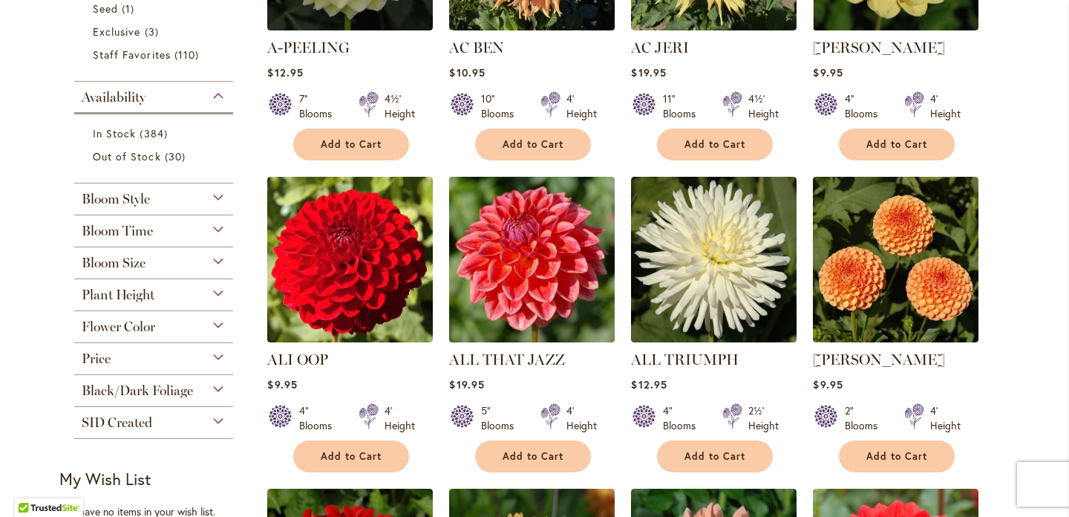
click at [182, 321] on div "Flower Color" at bounding box center [153, 323] width 159 height 24
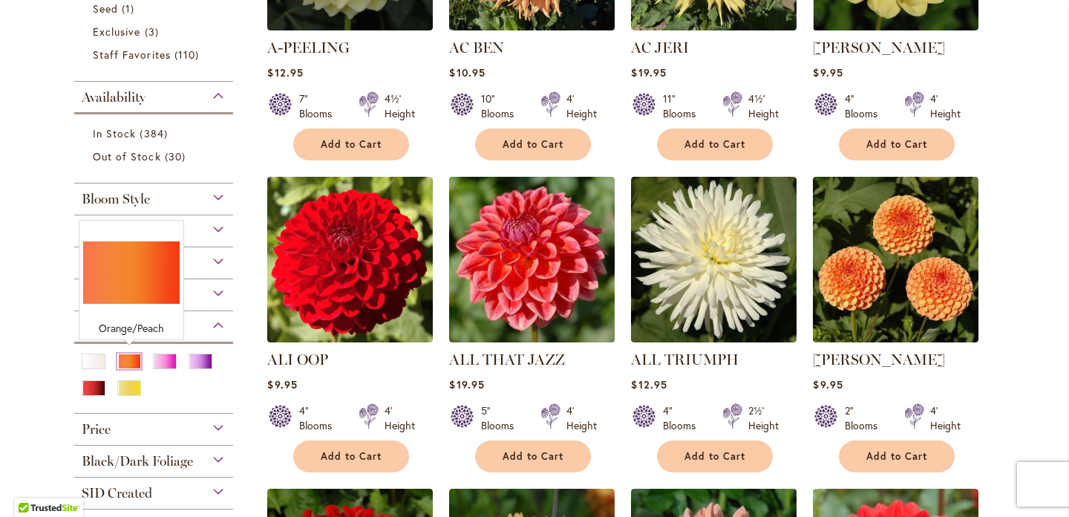
click at [128, 354] on div "Orange/Peach" at bounding box center [129, 361] width 24 height 16
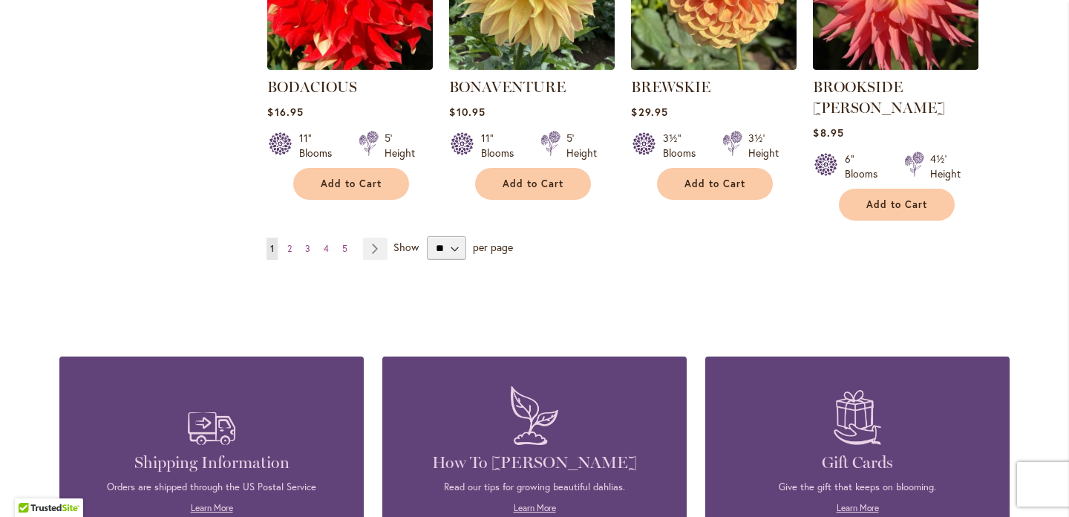
scroll to position [1404, 0]
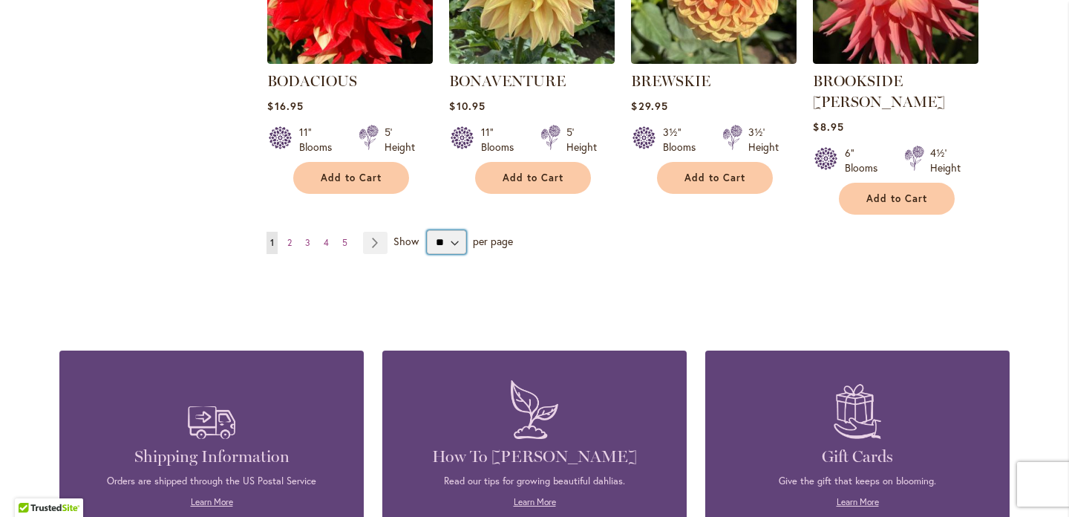
click at [458, 230] on select "** ** ** **" at bounding box center [446, 242] width 39 height 24
select select "**"
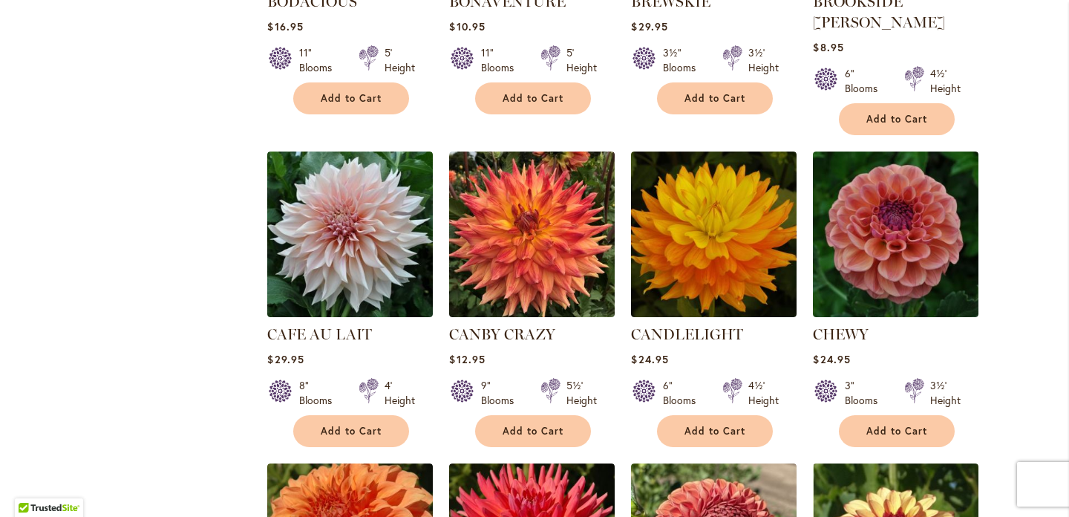
scroll to position [1488, 0]
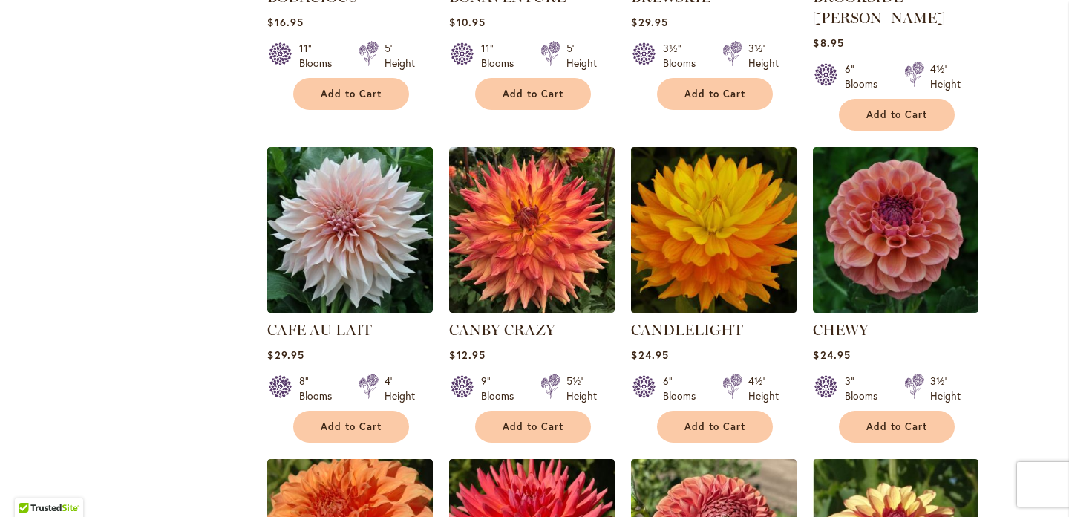
click at [695, 212] on img at bounding box center [714, 230] width 174 height 174
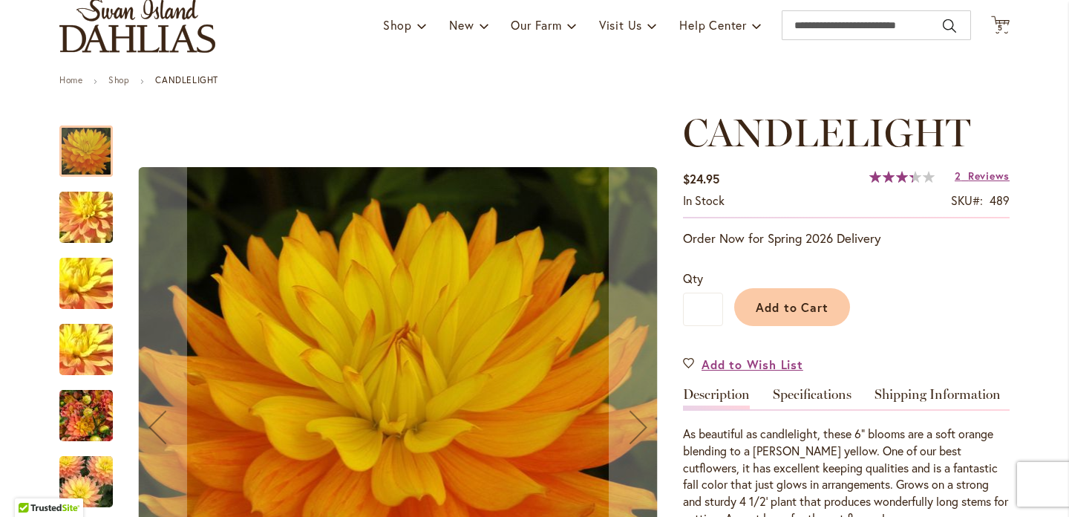
scroll to position [120, 0]
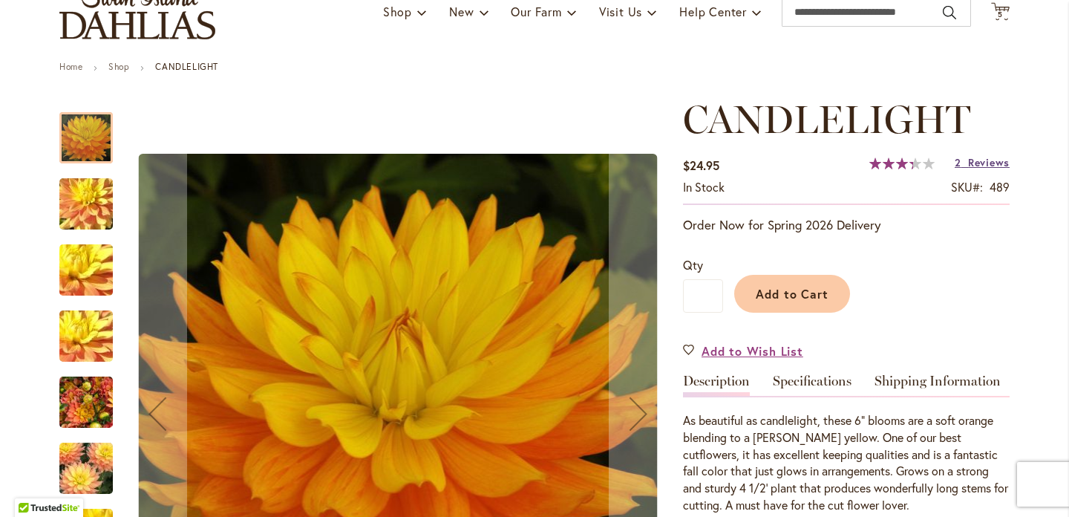
click at [986, 163] on span "Reviews" at bounding box center [989, 162] width 42 height 14
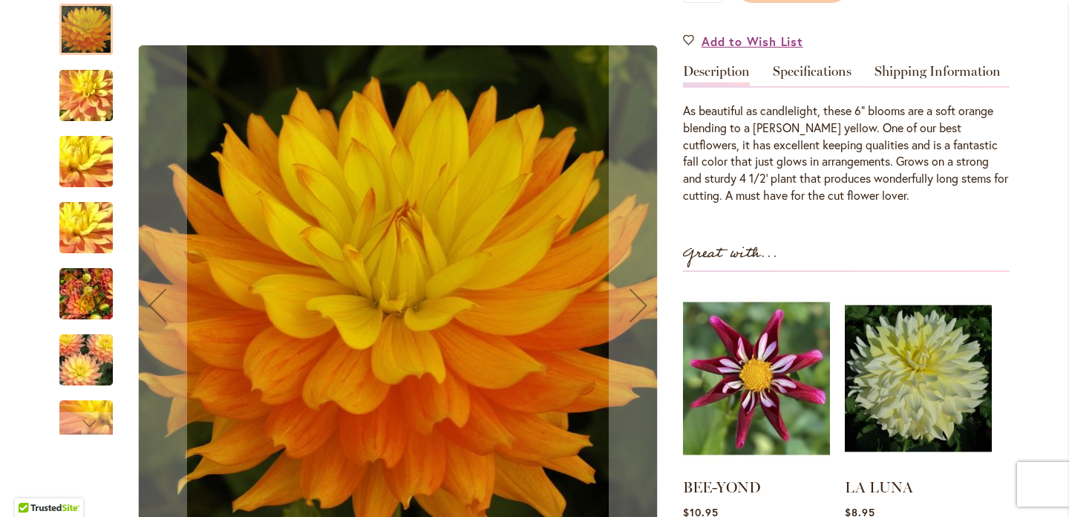
scroll to position [401, 0]
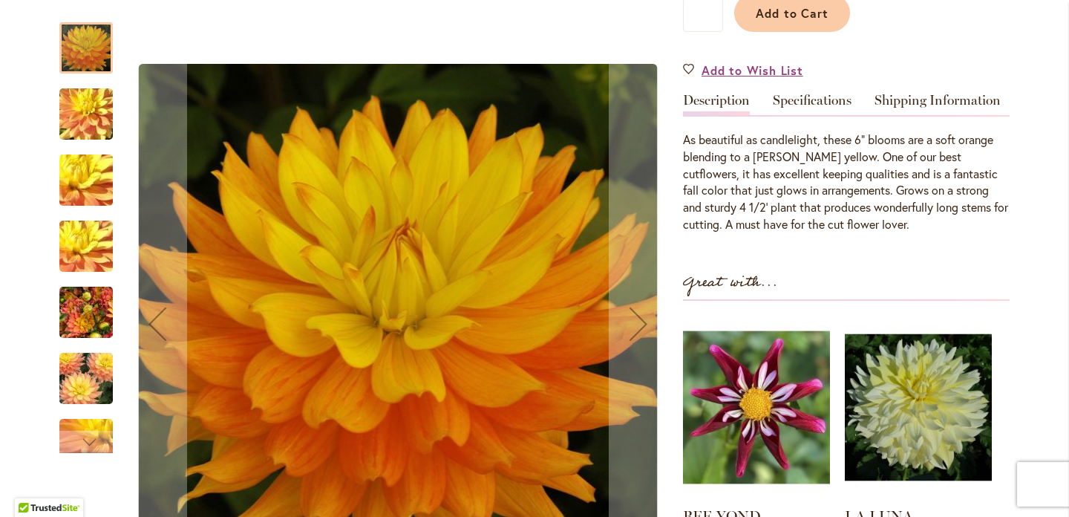
click at [89, 394] on img "CANDLELIGHT" at bounding box center [86, 378] width 107 height 71
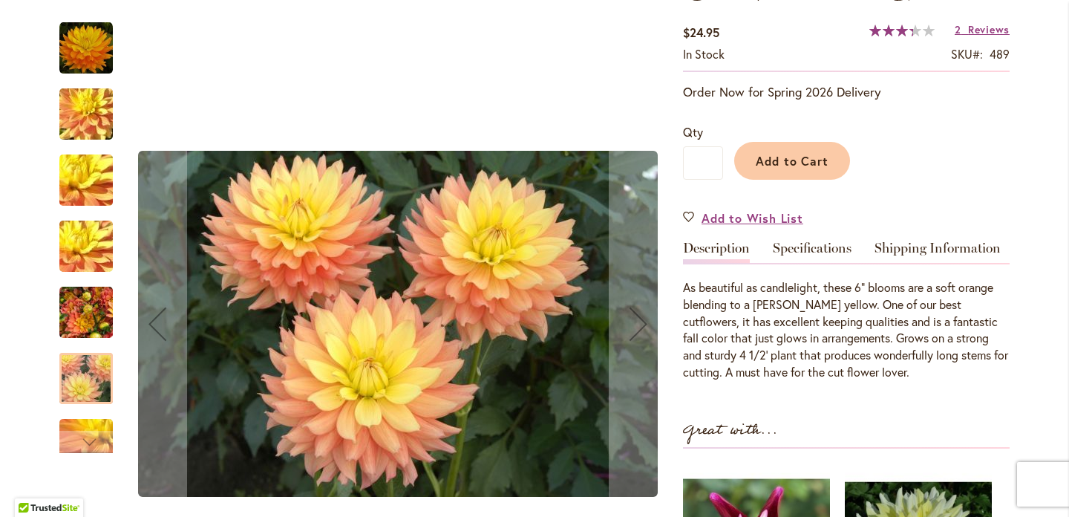
scroll to position [251, 0]
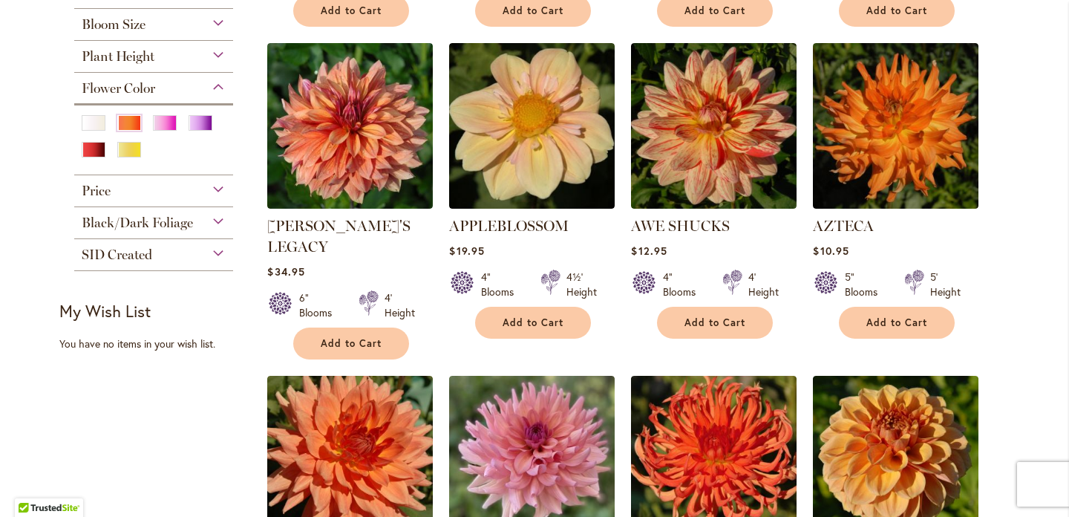
scroll to position [610, 0]
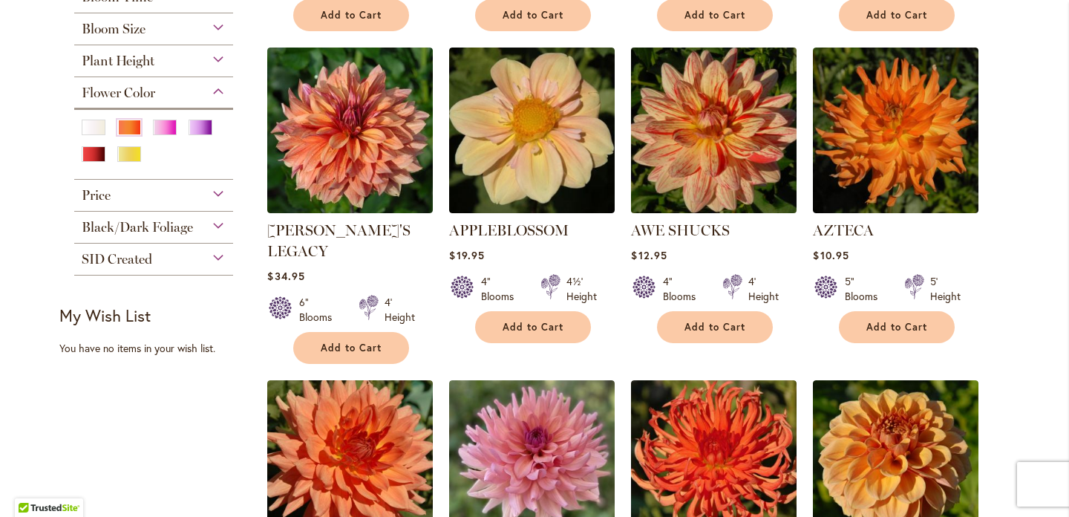
click at [722, 160] on img at bounding box center [714, 130] width 174 height 174
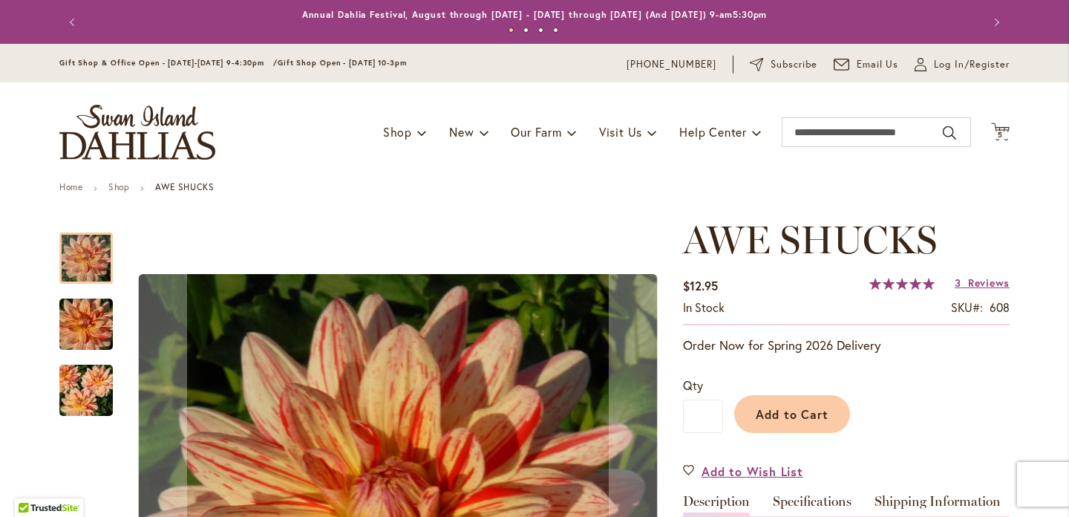
click at [93, 321] on img "AWE SHUCKS" at bounding box center [86, 324] width 107 height 71
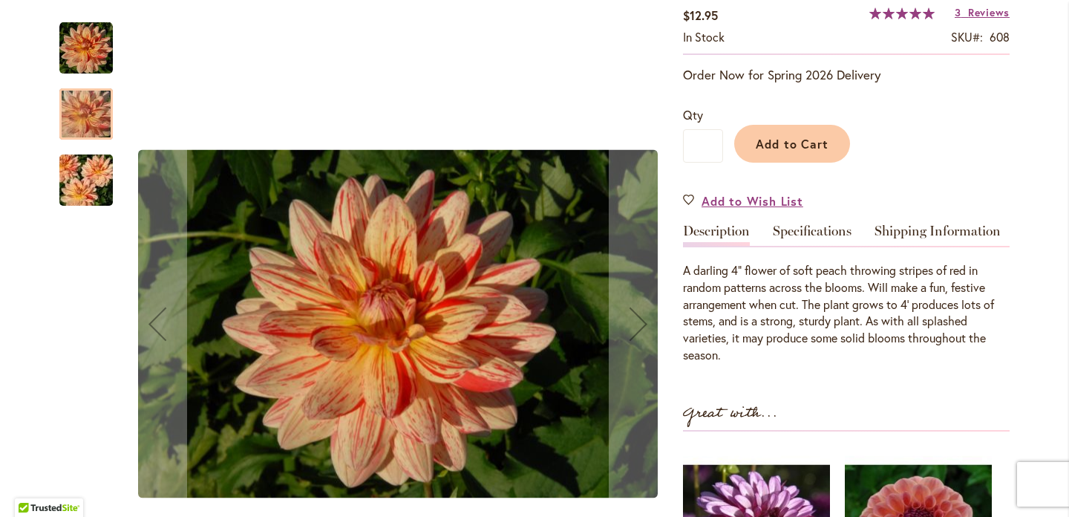
scroll to position [277, 0]
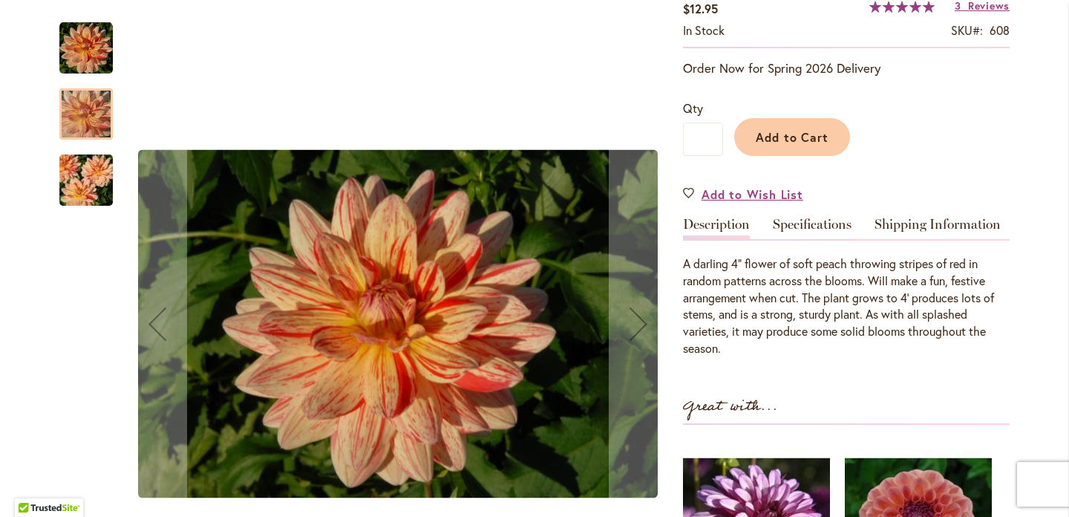
click at [99, 188] on img "AWE SHUCKS" at bounding box center [86, 180] width 107 height 71
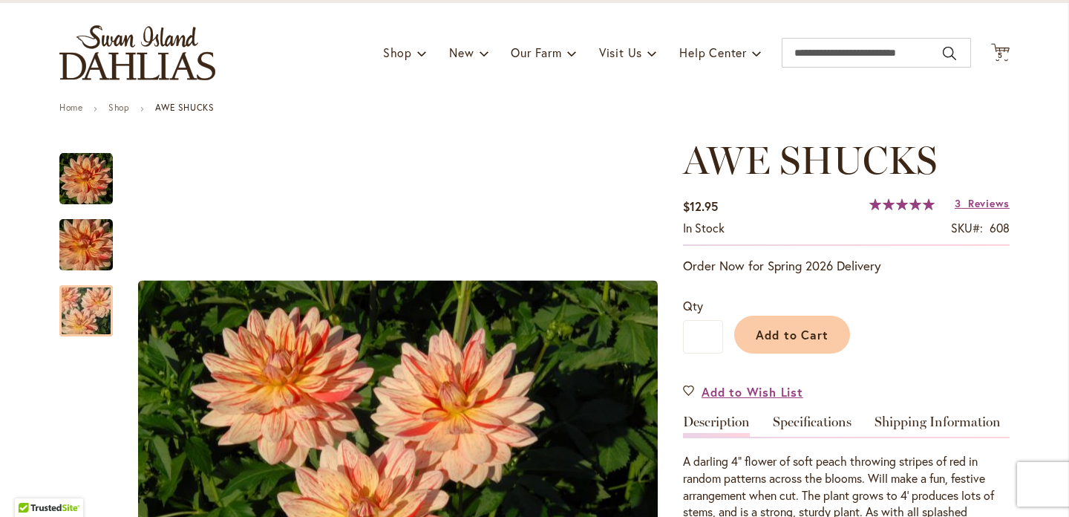
scroll to position [61, 0]
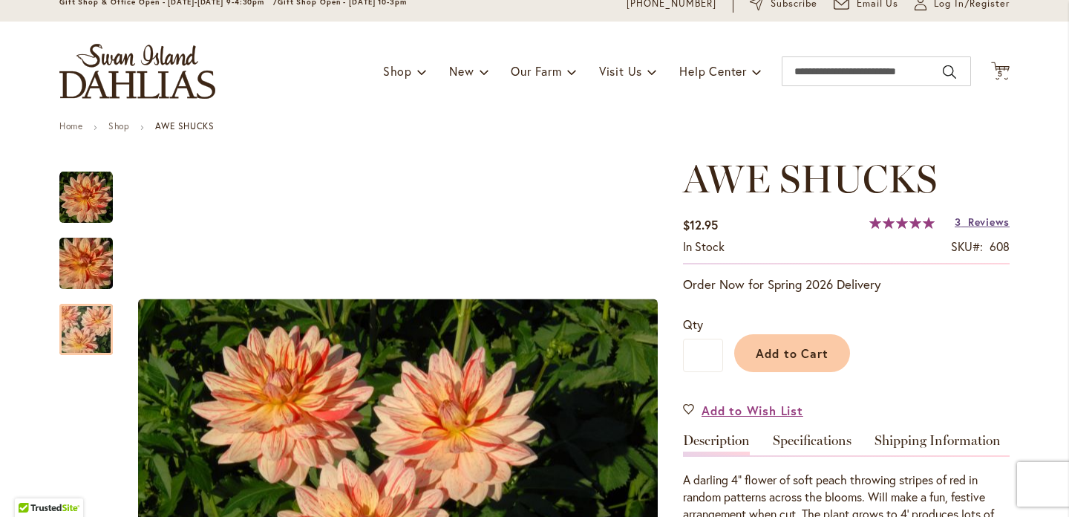
click at [981, 223] on span "Reviews" at bounding box center [989, 222] width 42 height 14
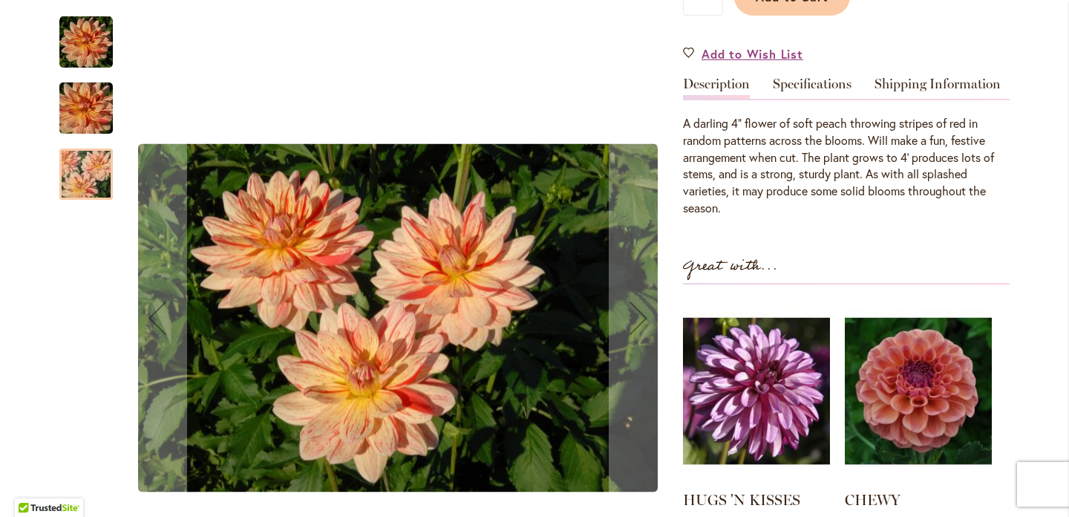
scroll to position [413, 0]
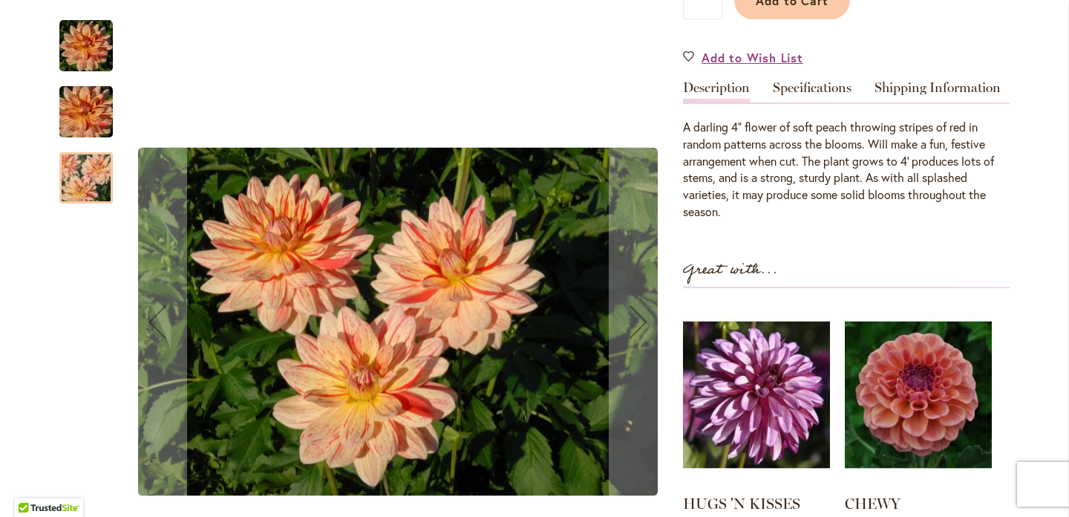
click at [97, 120] on img "AWE SHUCKS" at bounding box center [86, 111] width 107 height 71
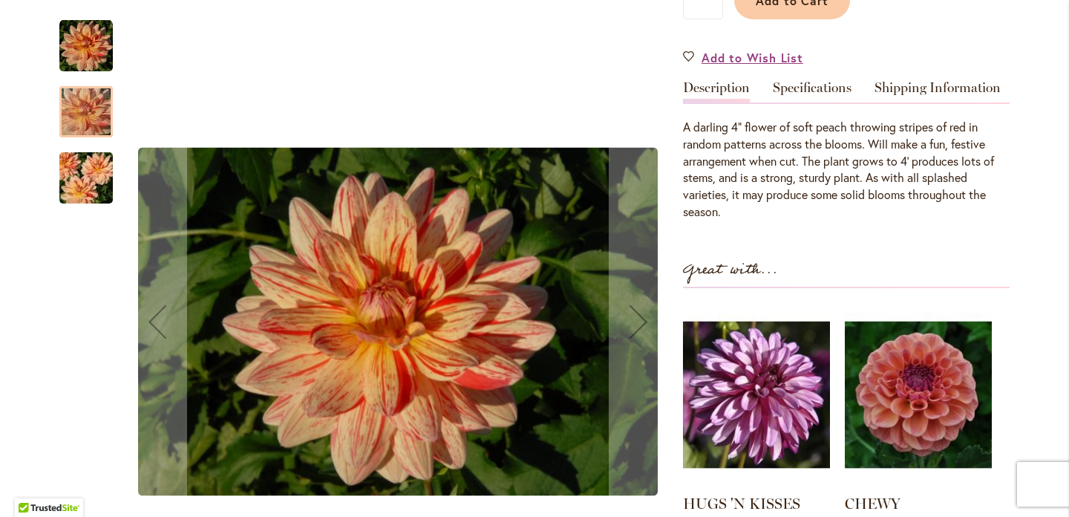
click at [82, 44] on img "AWE SHUCKS" at bounding box center [85, 45] width 53 height 53
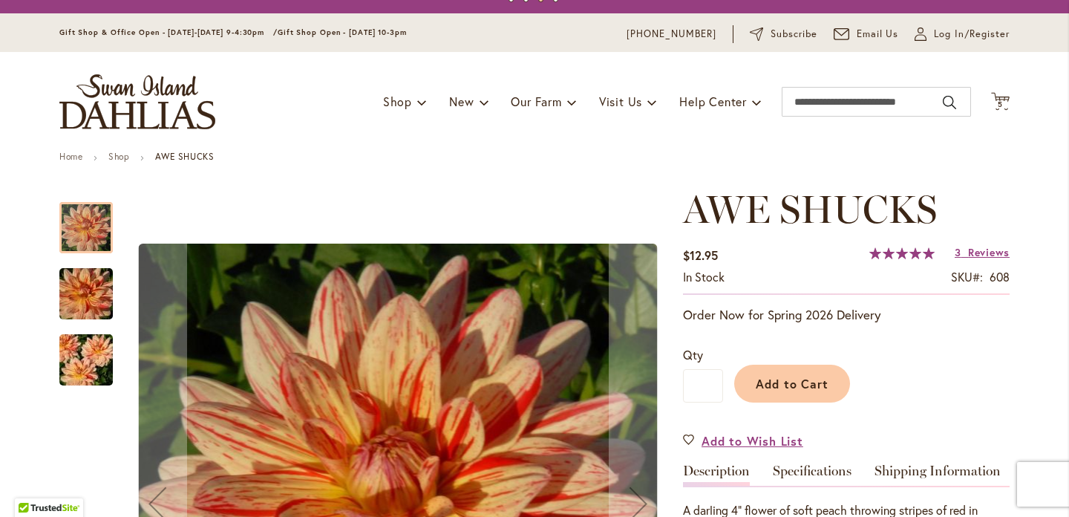
scroll to position [0, 0]
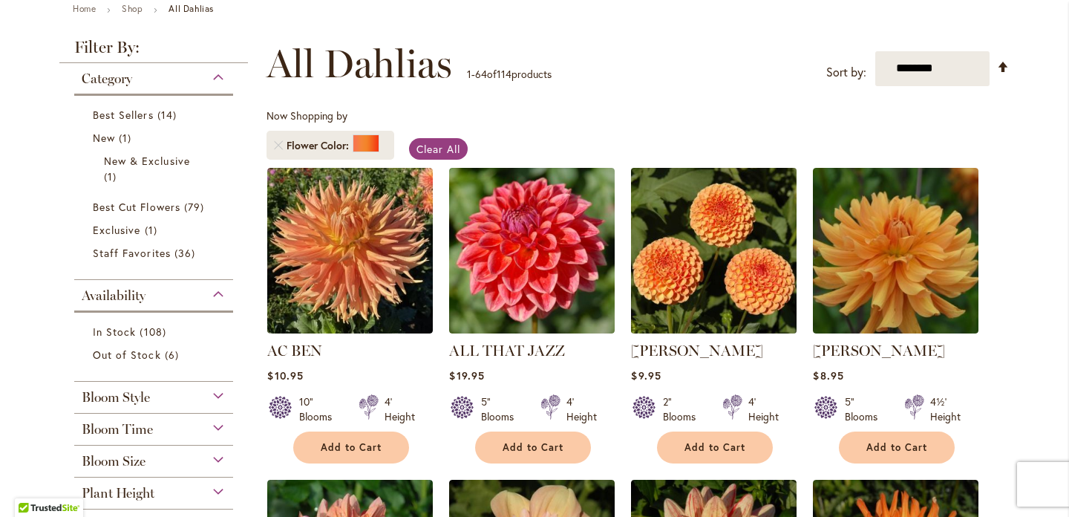
scroll to position [176, 0]
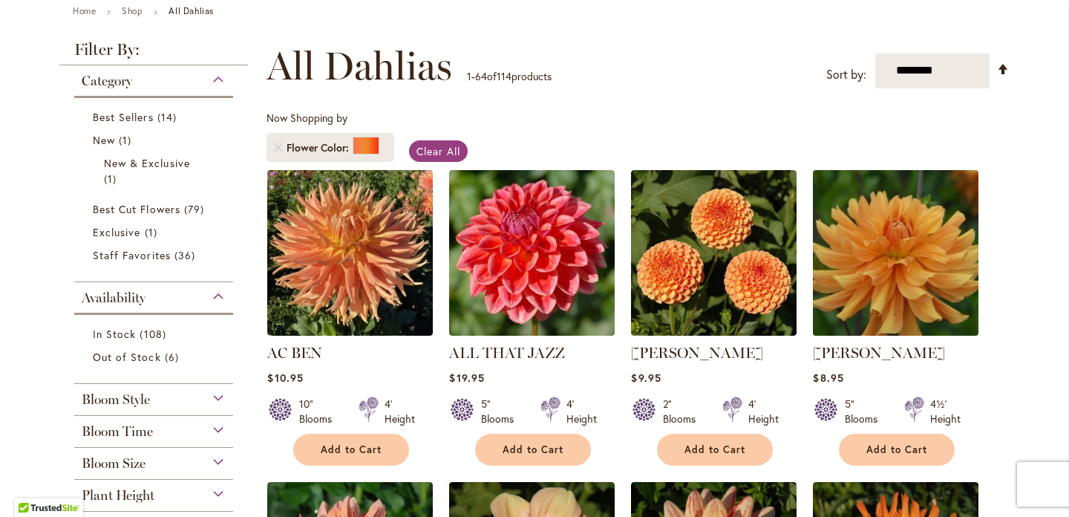
click at [906, 289] on img at bounding box center [896, 253] width 174 height 174
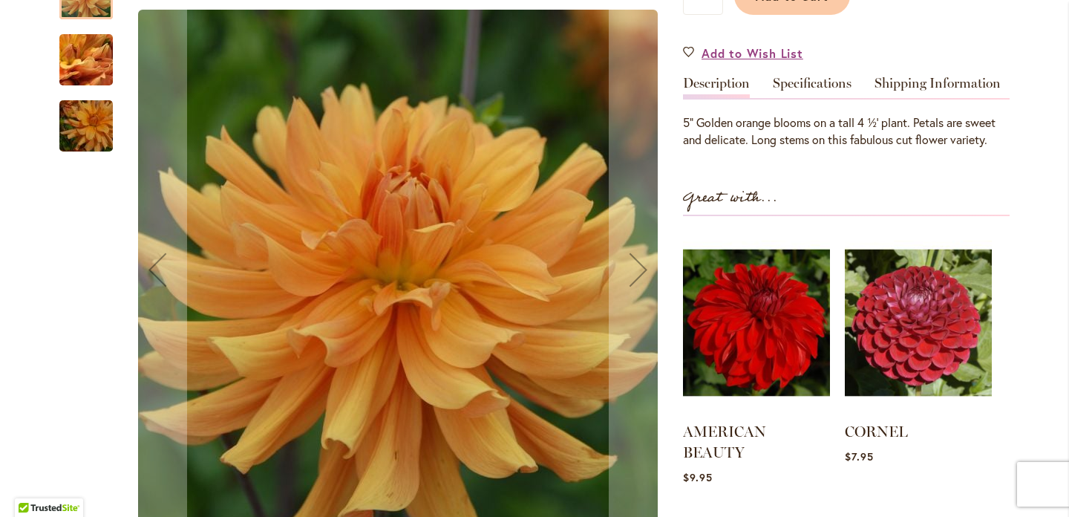
scroll to position [419, 0]
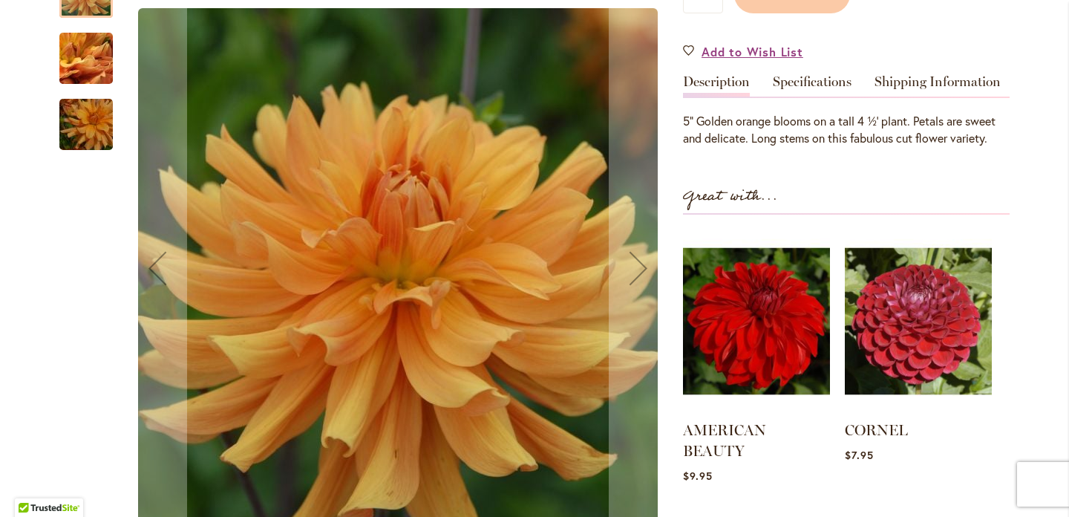
click at [91, 79] on img "ANDREW CHARLES" at bounding box center [86, 59] width 107 height 80
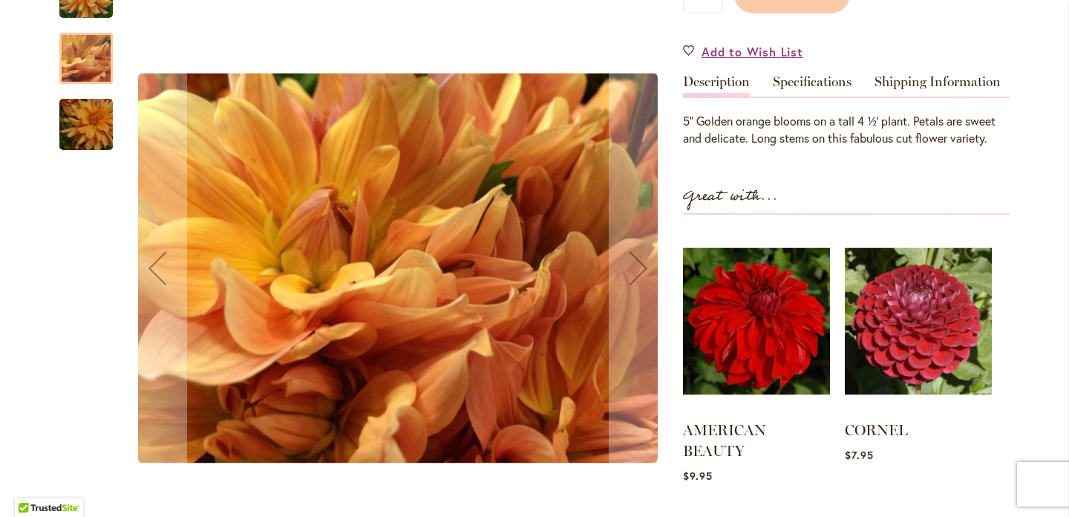
click at [94, 151] on img "ANDREW CHARLES" at bounding box center [86, 124] width 107 height 71
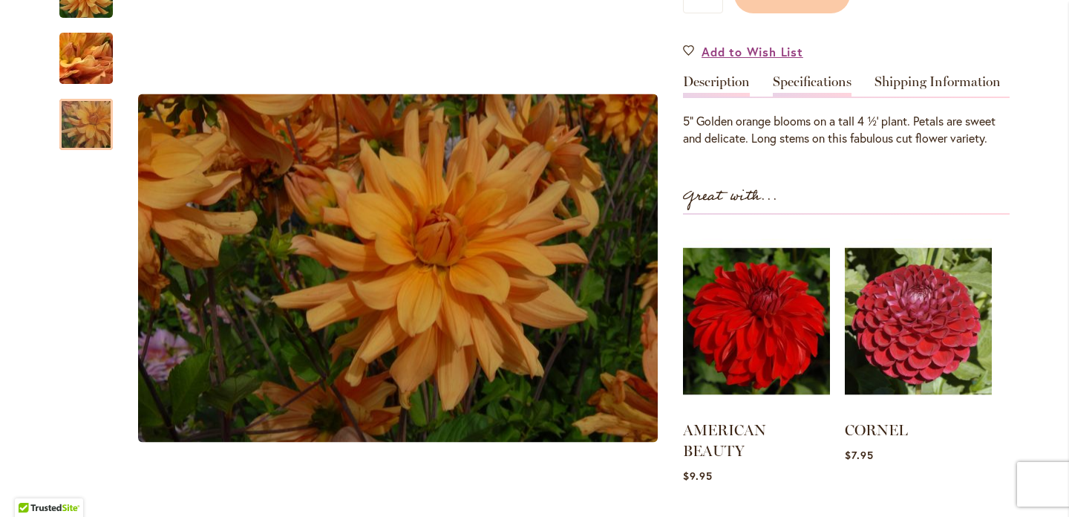
click at [813, 96] on link "Specifications" at bounding box center [812, 86] width 79 height 22
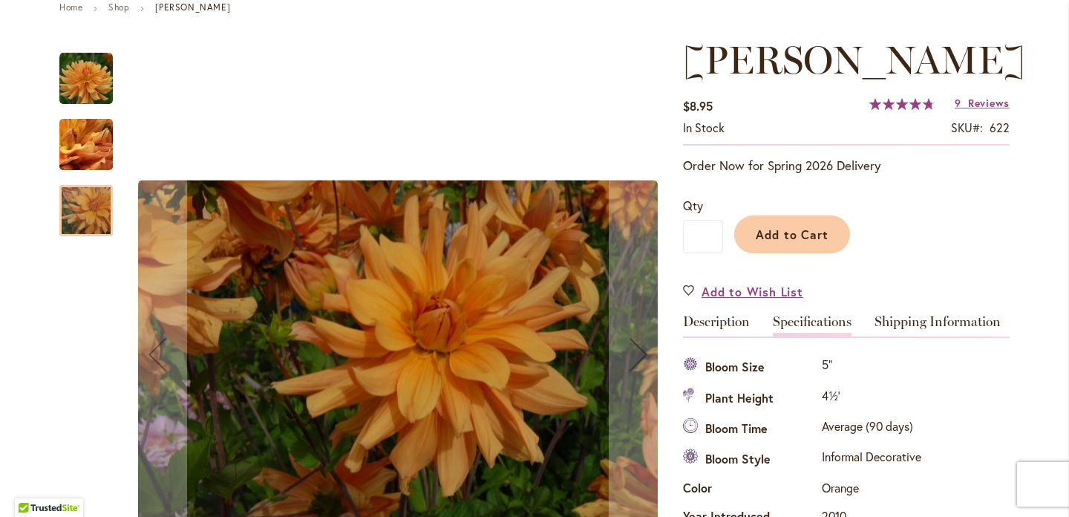
scroll to position [174, 0]
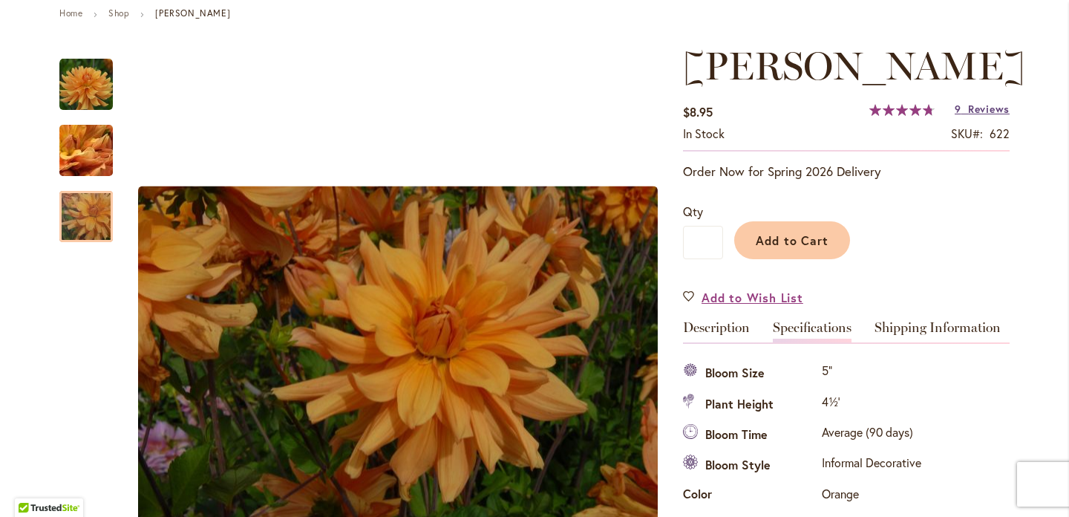
click at [986, 116] on span "Reviews" at bounding box center [989, 109] width 42 height 14
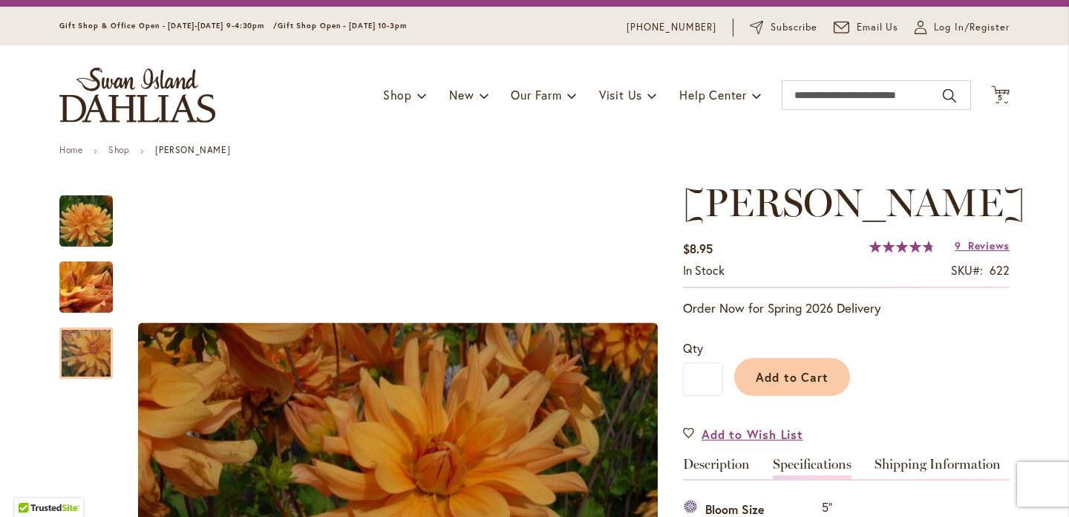
scroll to position [36, 0]
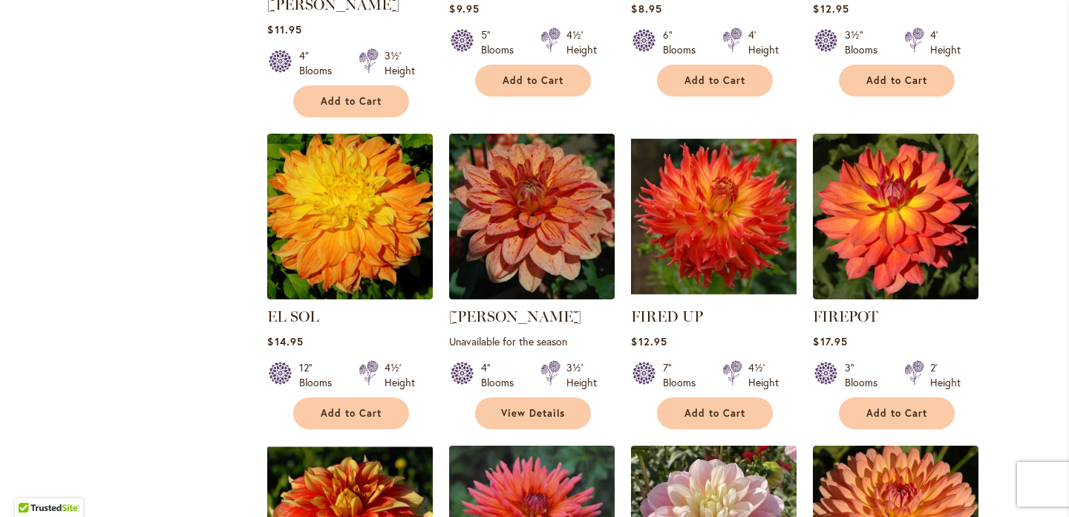
scroll to position [2792, 0]
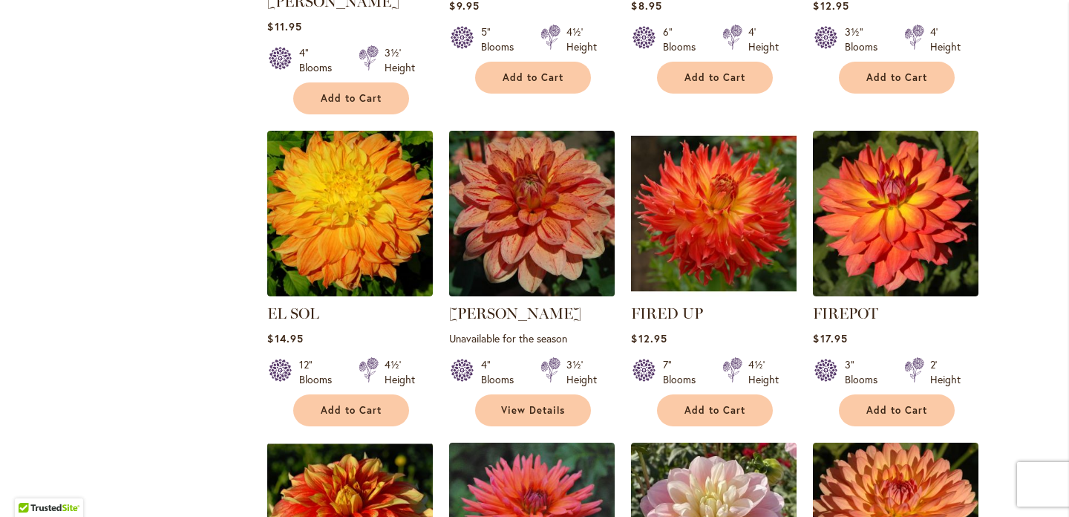
click at [560, 163] on img at bounding box center [532, 213] width 174 height 174
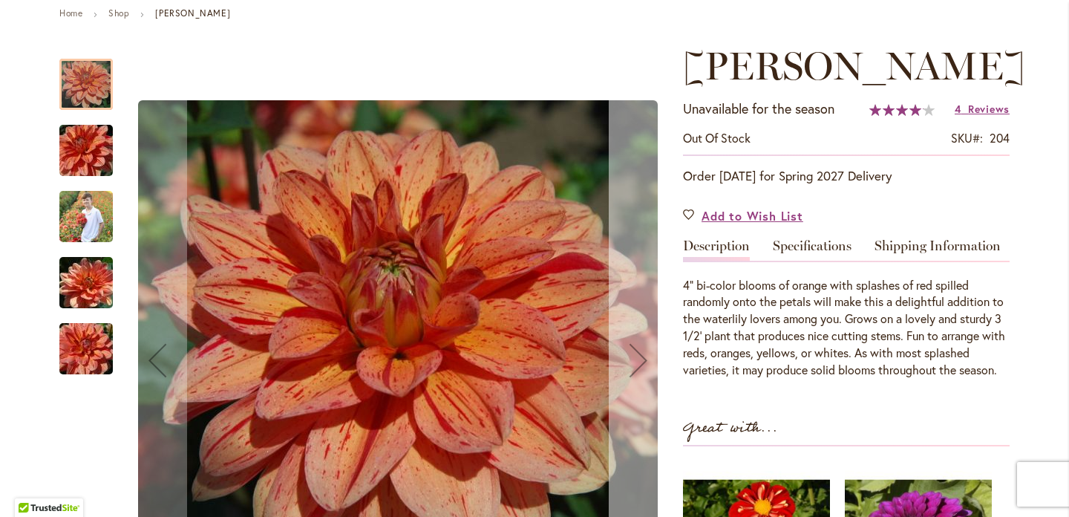
scroll to position [180, 0]
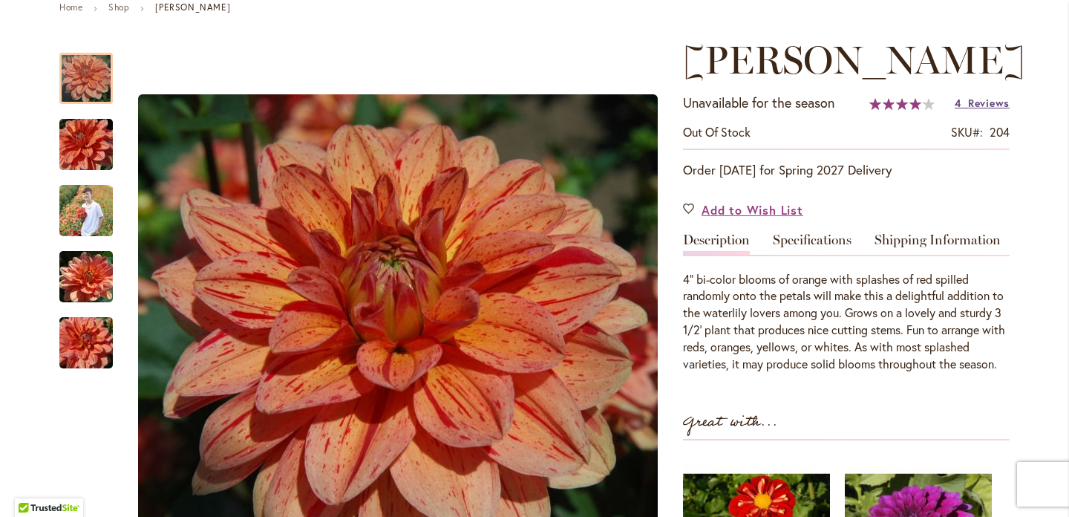
click at [986, 99] on span "Reviews" at bounding box center [989, 103] width 42 height 14
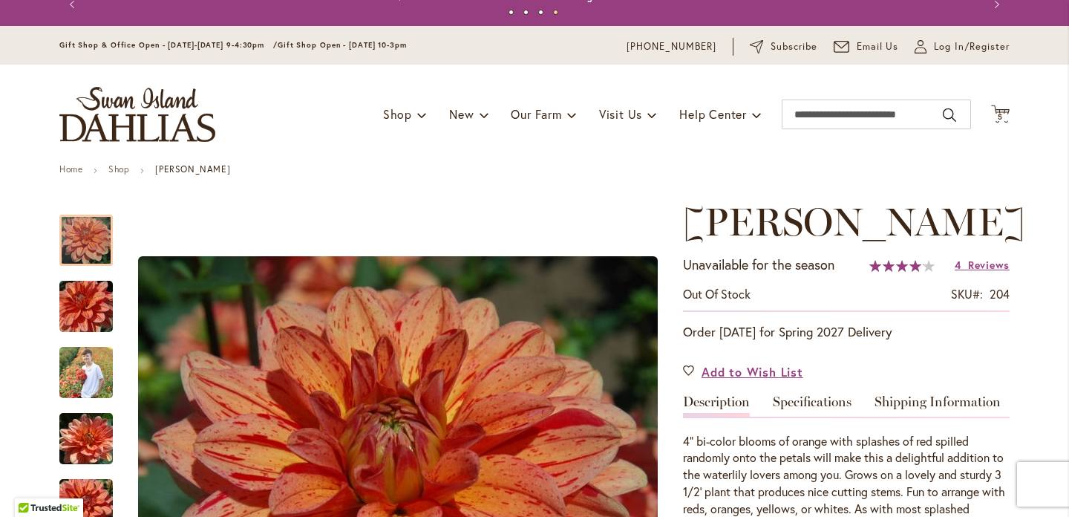
scroll to position [0, 0]
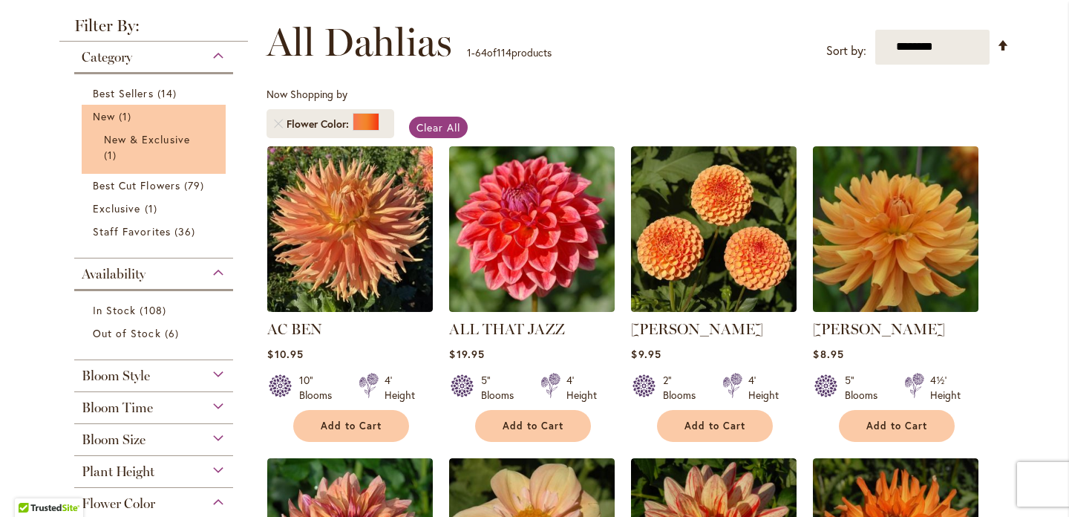
scroll to position [235, 0]
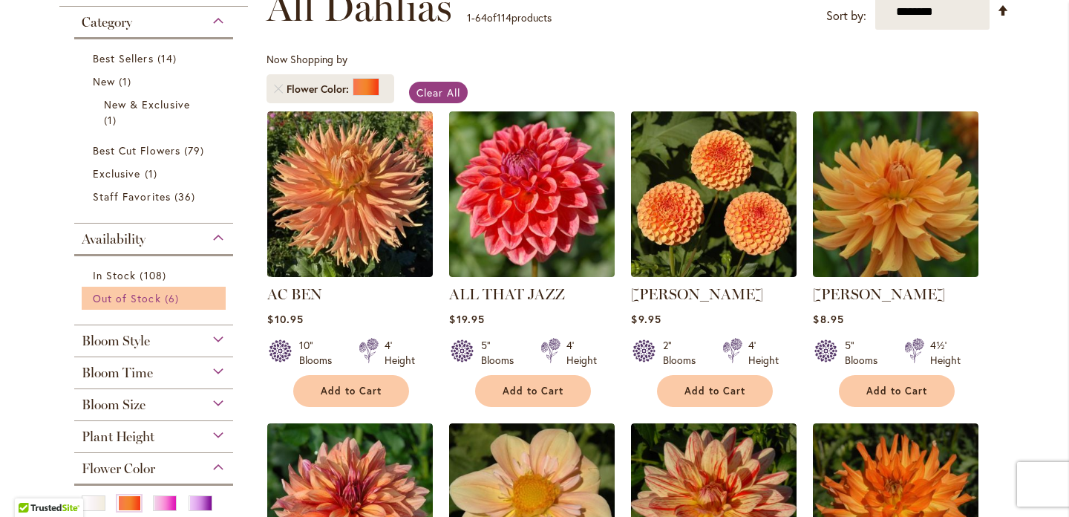
click at [154, 295] on span "Out of Stock" at bounding box center [127, 298] width 68 height 14
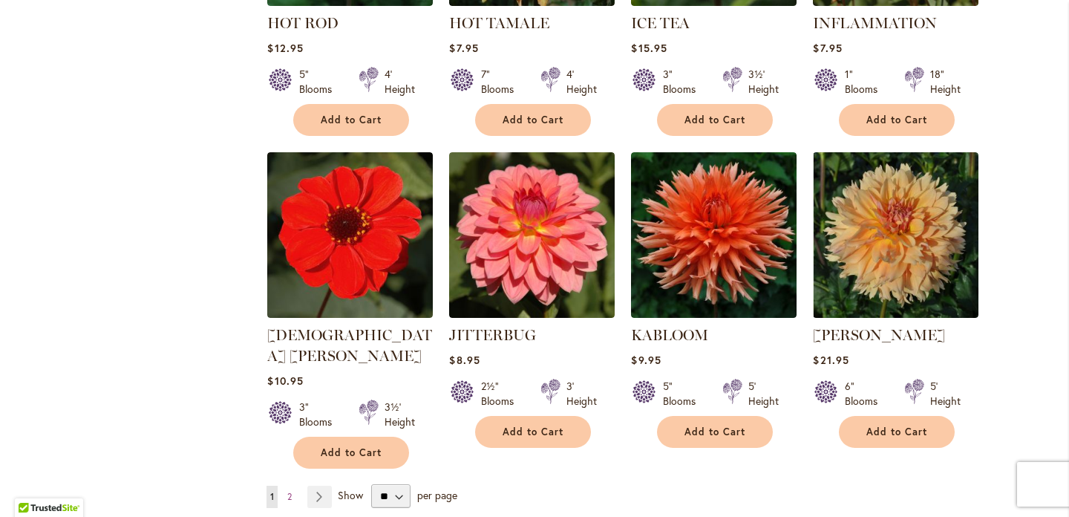
scroll to position [5027, 0]
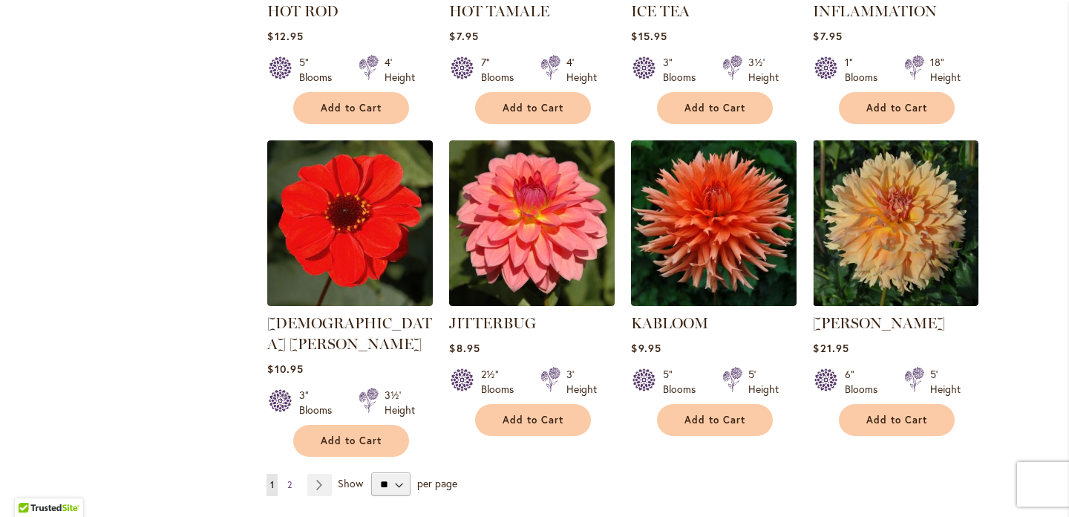
click at [289, 479] on span "2" at bounding box center [289, 484] width 4 height 11
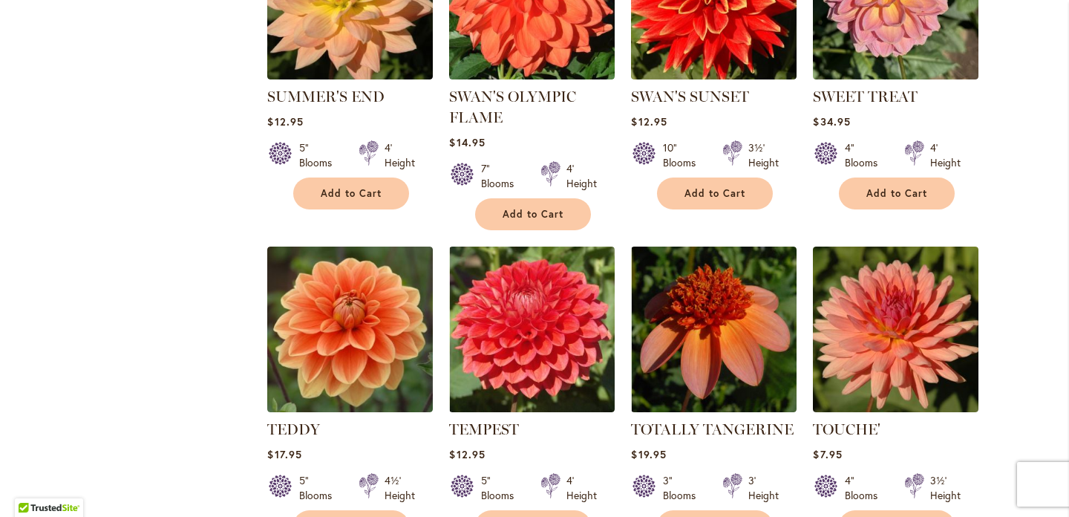
scroll to position [3302, 0]
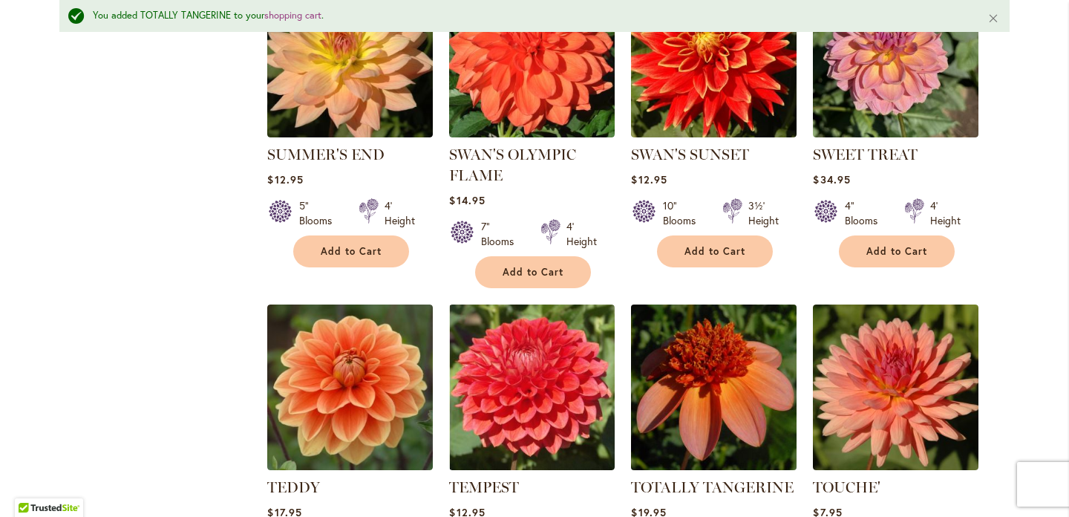
scroll to position [3341, 0]
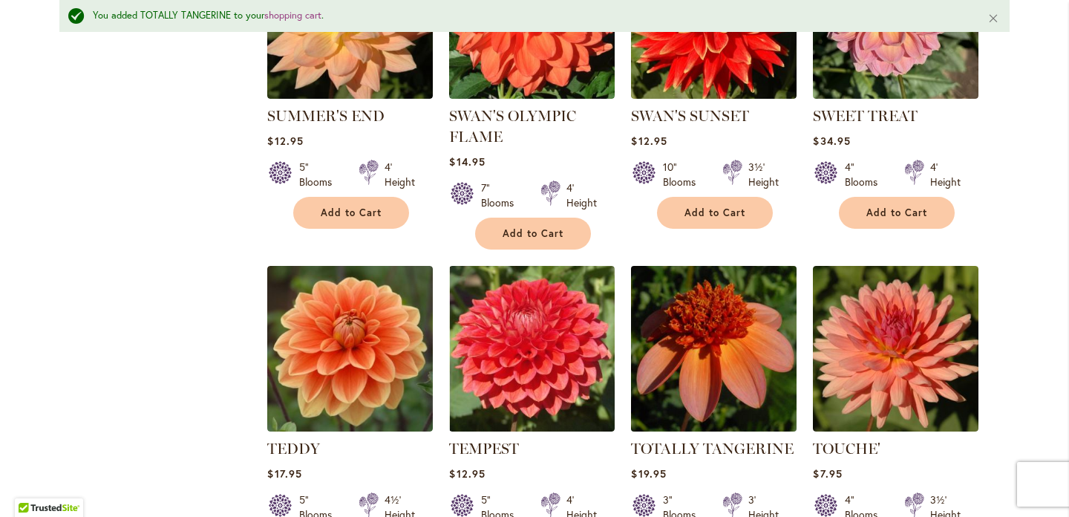
click at [710, 285] on img at bounding box center [714, 348] width 174 height 174
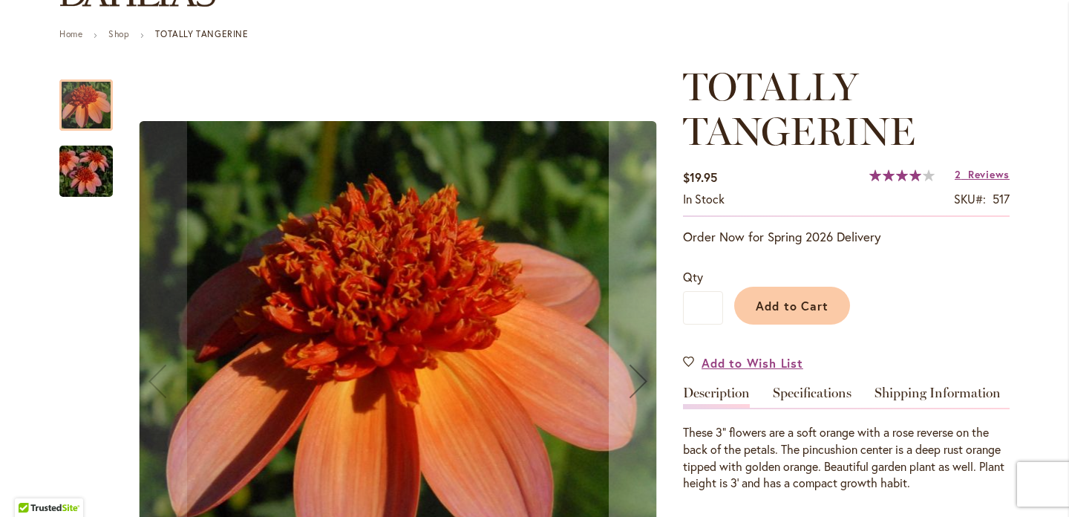
scroll to position [125, 0]
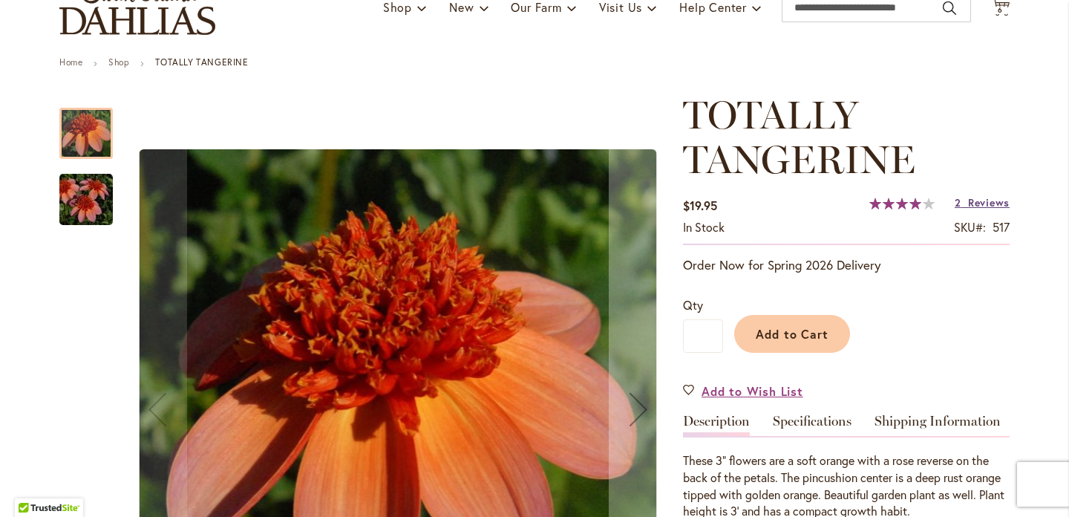
click at [975, 201] on span "Reviews" at bounding box center [989, 202] width 42 height 14
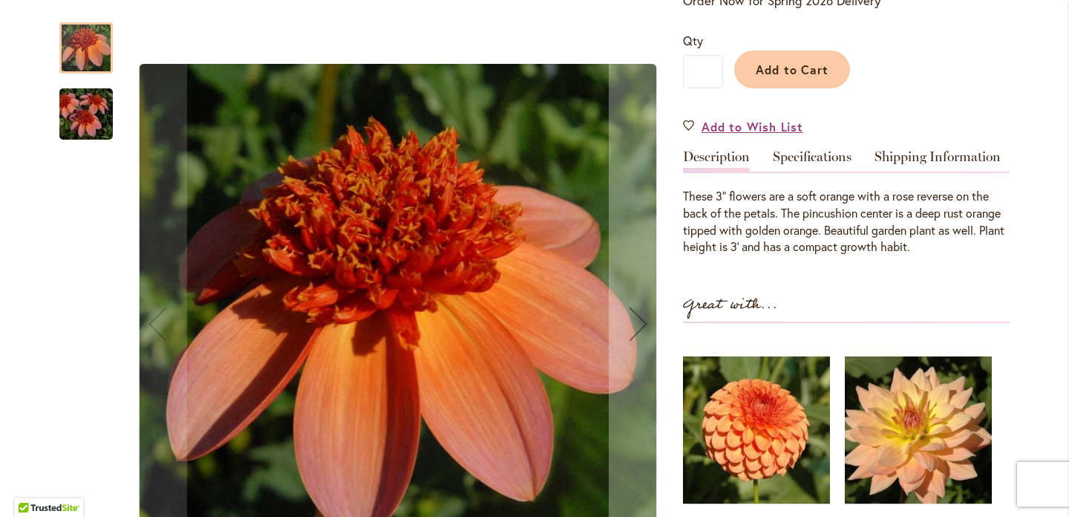
scroll to position [382, 0]
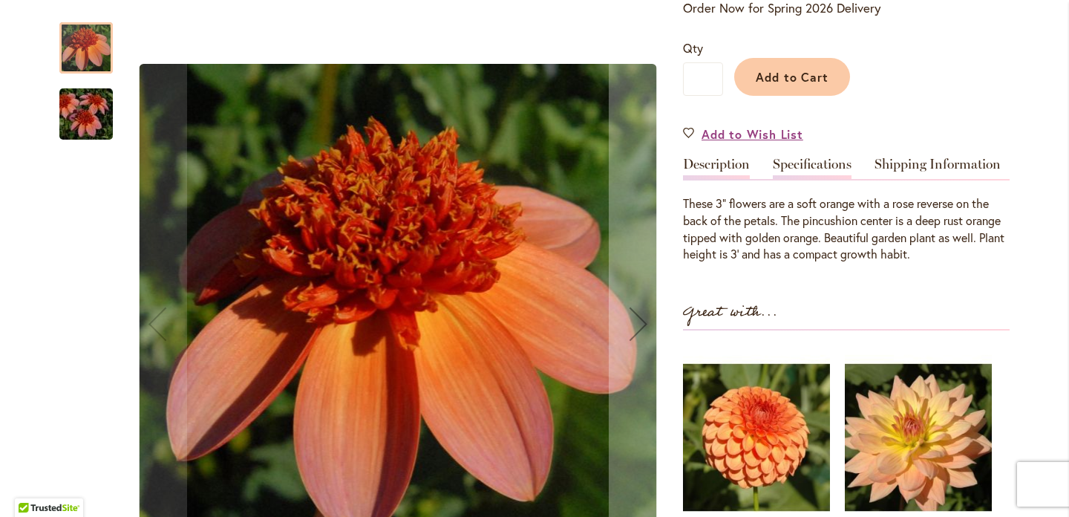
click at [802, 166] on link "Specifications" at bounding box center [812, 168] width 79 height 22
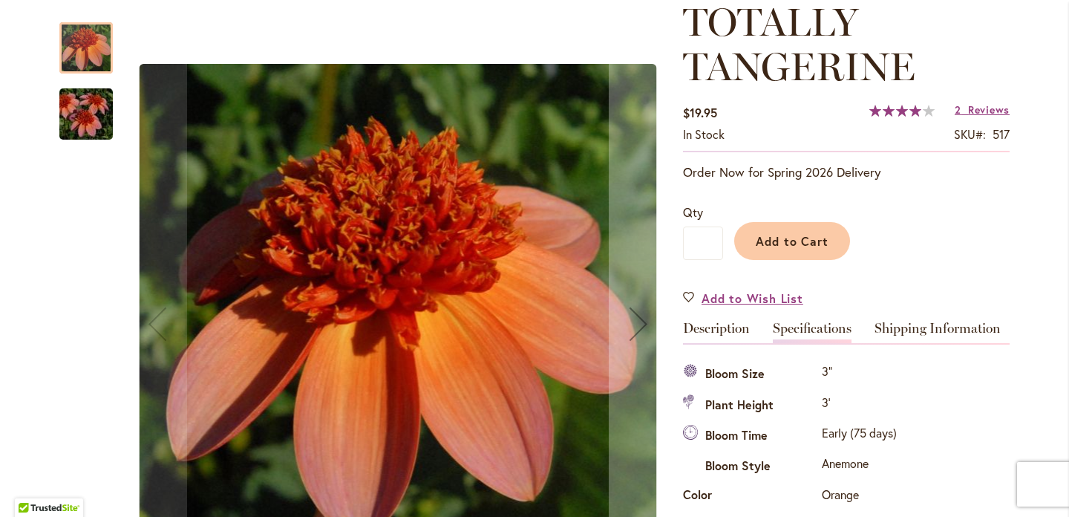
scroll to position [0, 0]
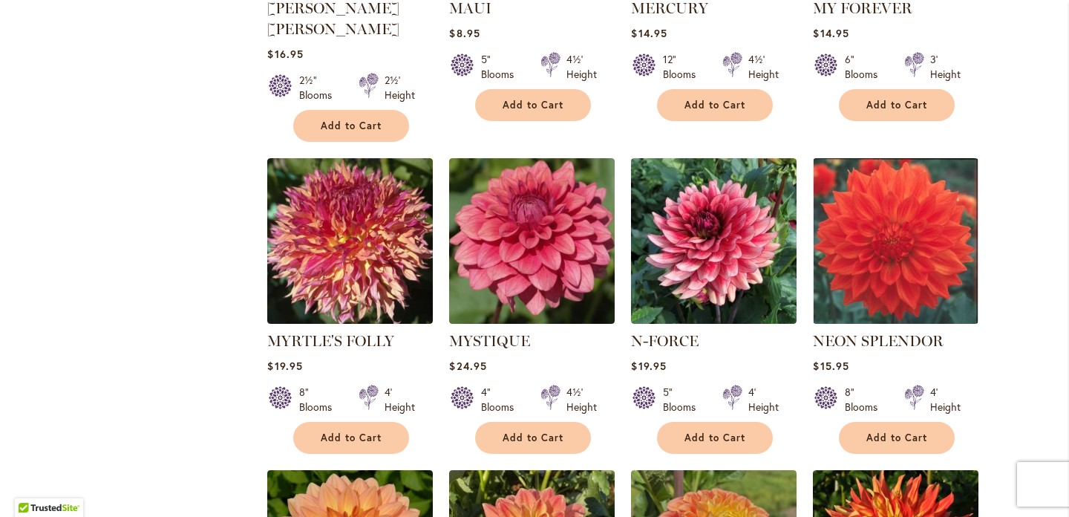
scroll to position [1191, 0]
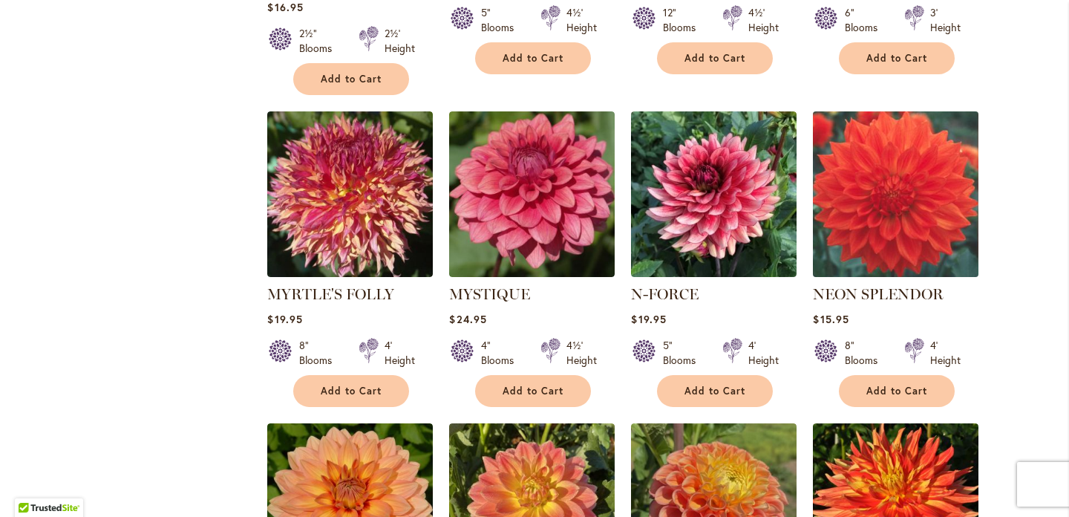
click at [877, 188] on img at bounding box center [896, 194] width 174 height 174
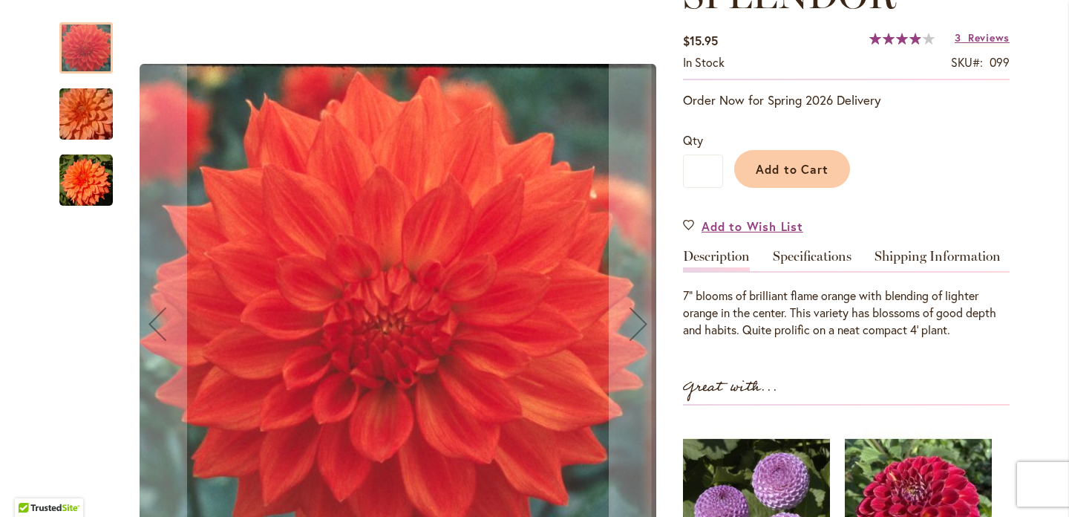
scroll to position [292, 0]
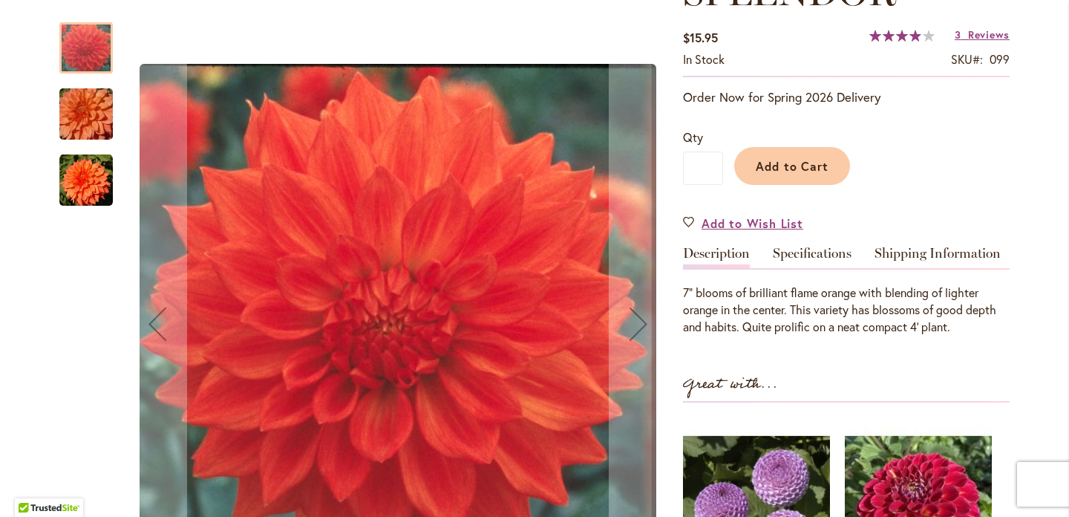
click at [82, 109] on img "Neon Splendor" at bounding box center [86, 114] width 107 height 71
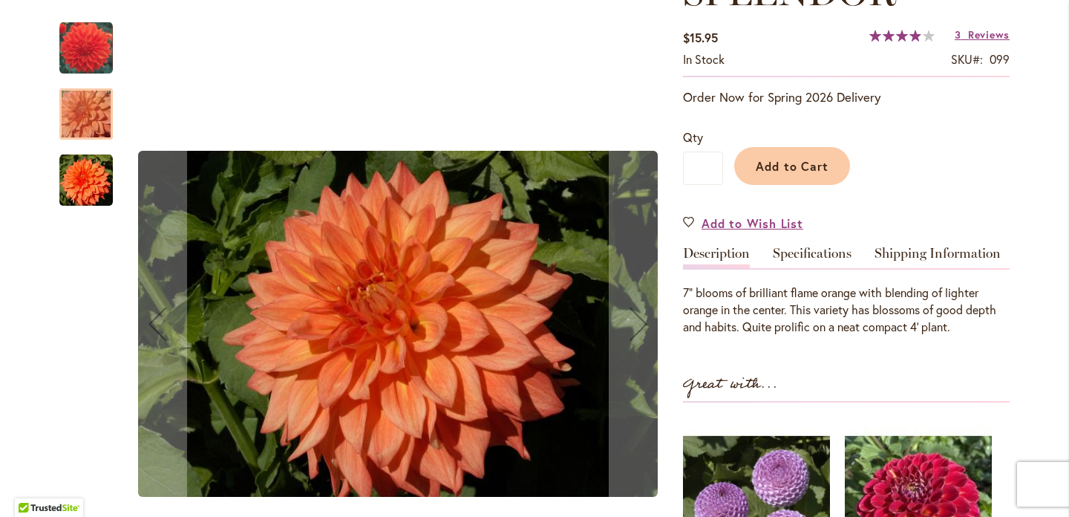
click at [82, 183] on img "Neon Splendor" at bounding box center [85, 180] width 53 height 53
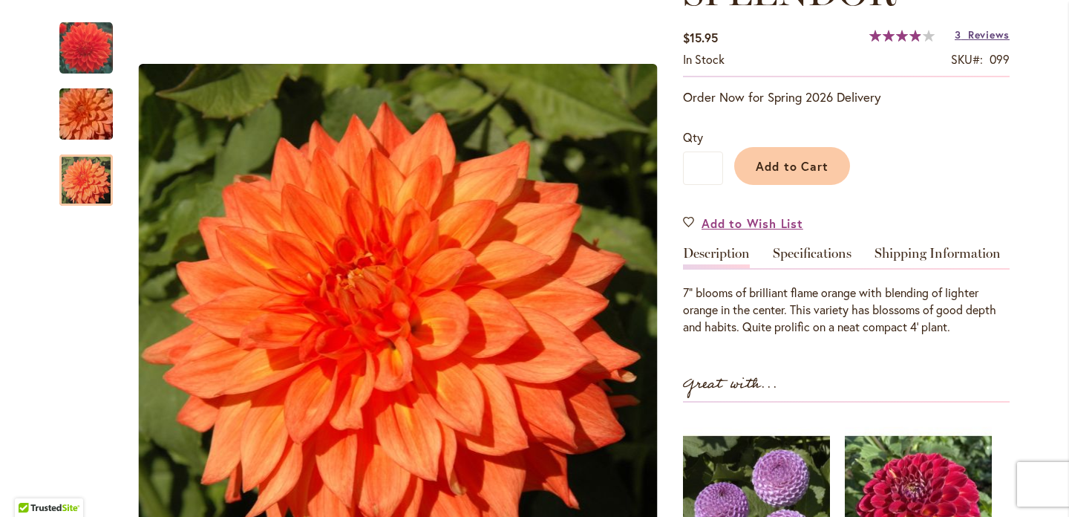
click at [986, 34] on span "Reviews" at bounding box center [989, 34] width 42 height 14
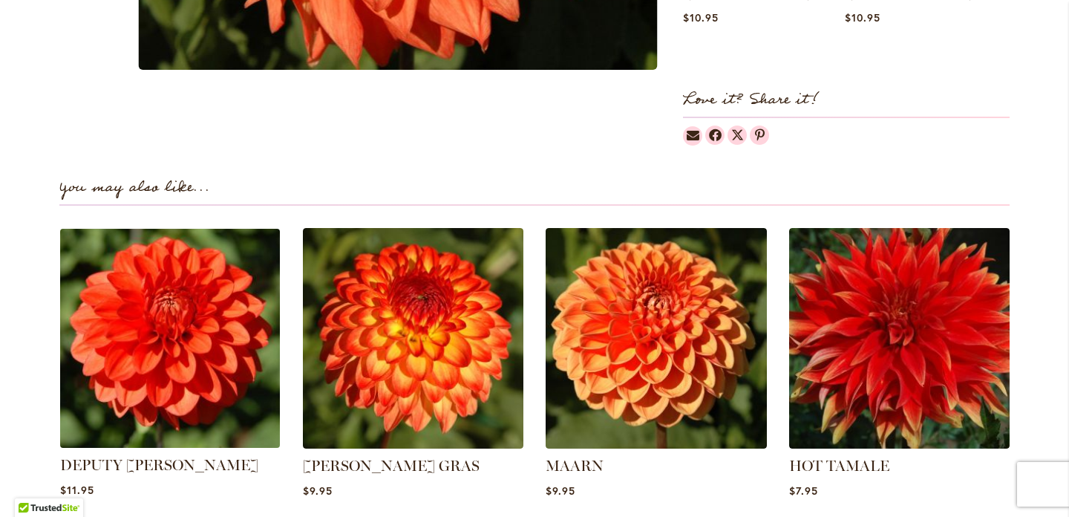
scroll to position [805, 0]
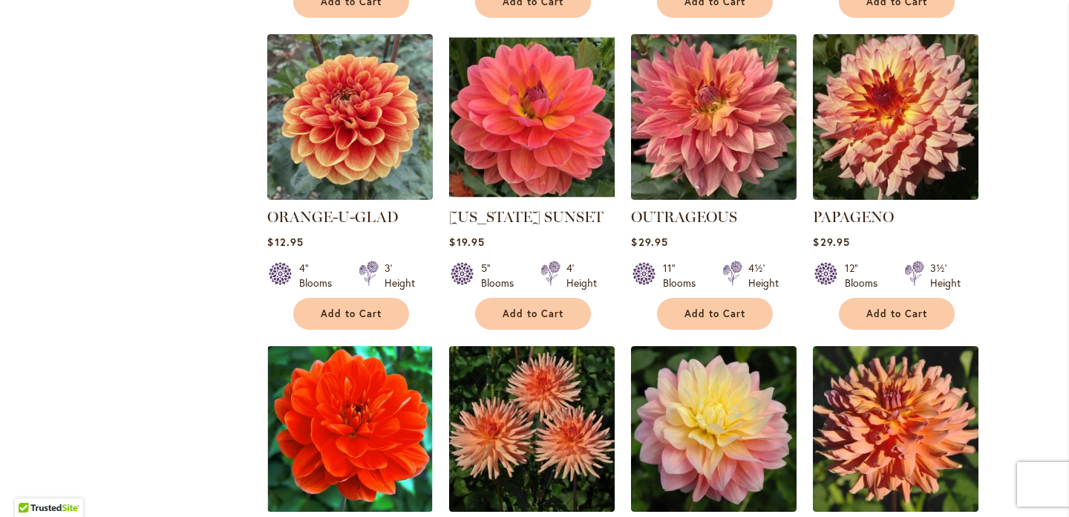
scroll to position [1897, 0]
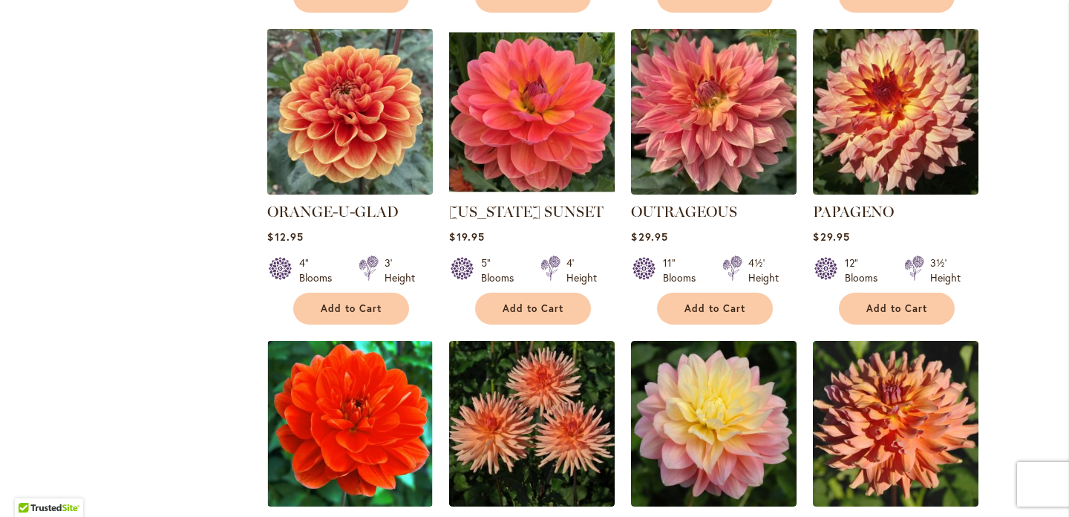
click at [347, 83] on img at bounding box center [351, 111] width 174 height 174
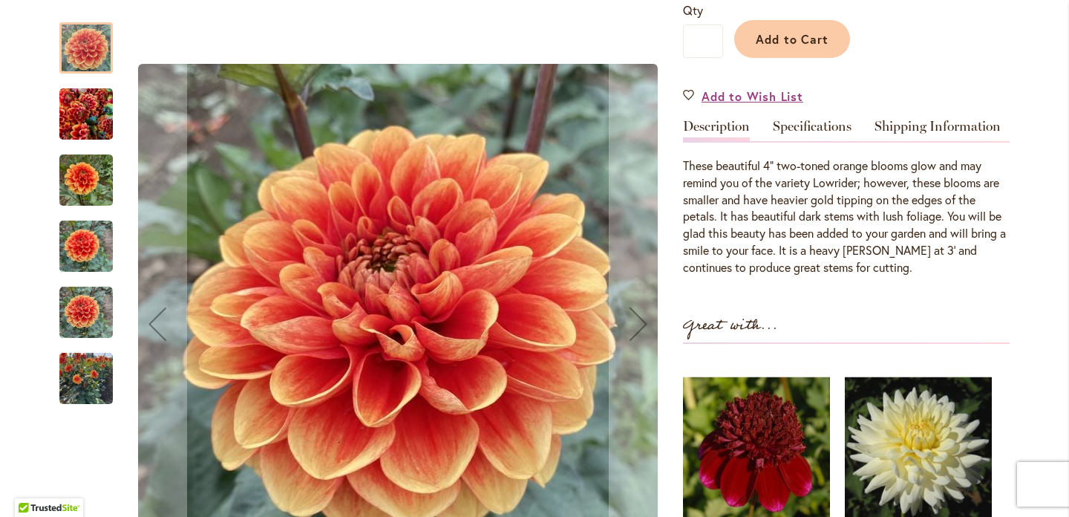
scroll to position [442, 0]
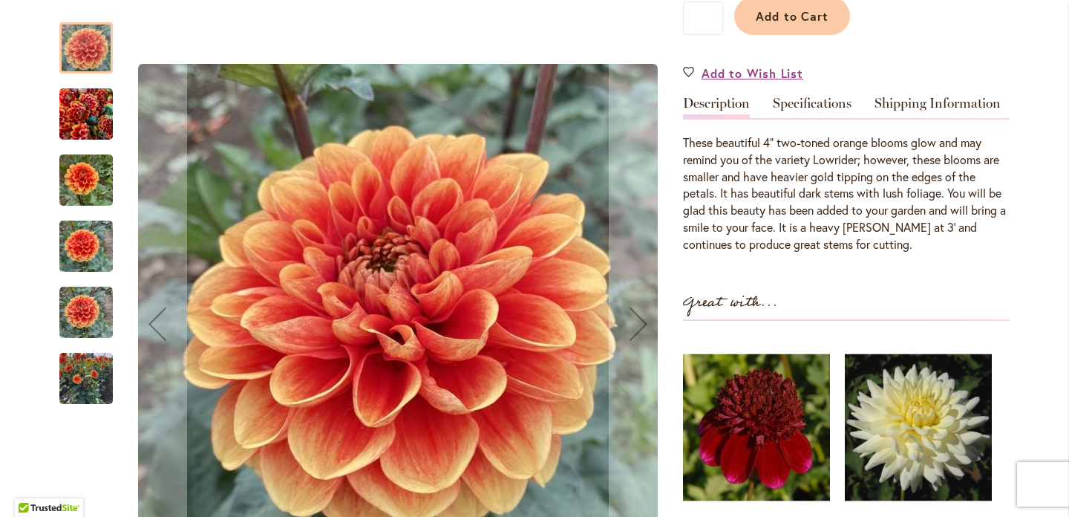
click at [94, 105] on img "Orange-U-Glad" at bounding box center [85, 114] width 53 height 71
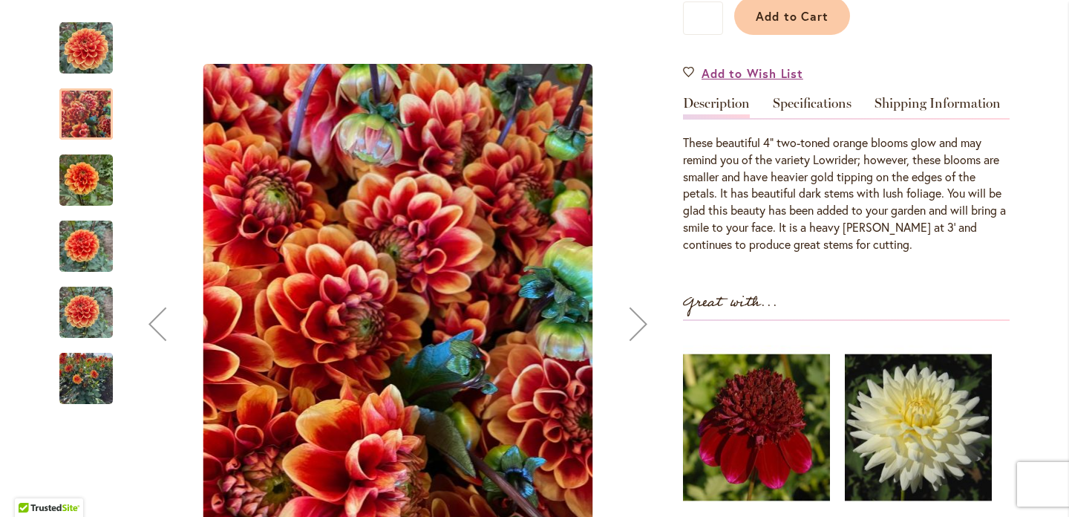
click at [85, 182] on img "Orange-U-Glad" at bounding box center [85, 180] width 53 height 71
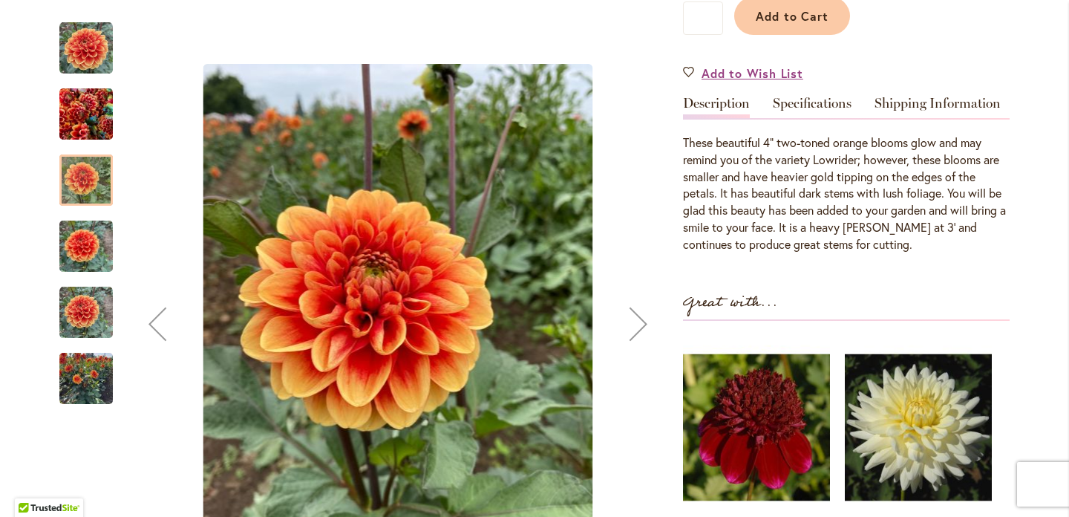
click at [85, 247] on img "Orange-U-Glad" at bounding box center [85, 246] width 53 height 71
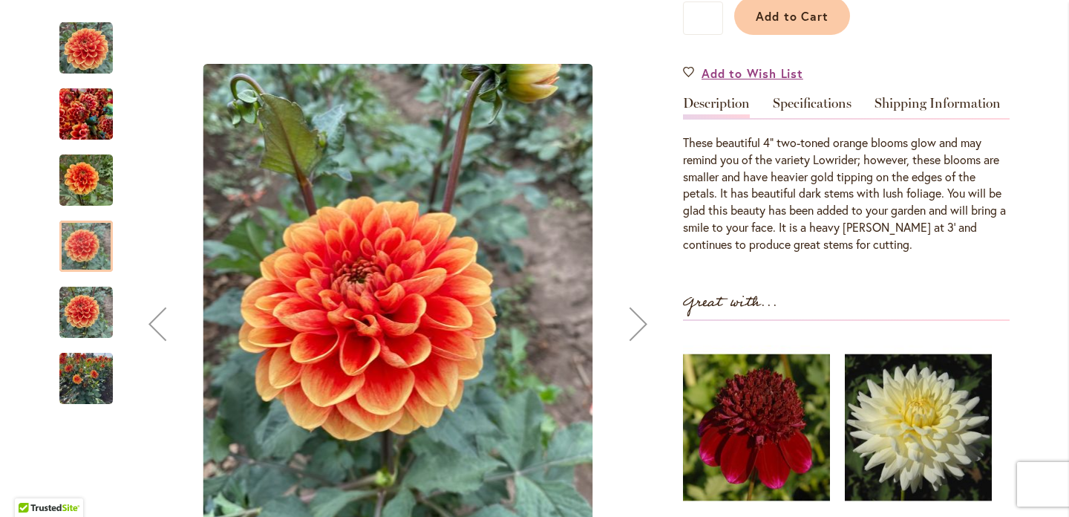
click at [79, 299] on img "Orange-U-Glad" at bounding box center [85, 312] width 53 height 53
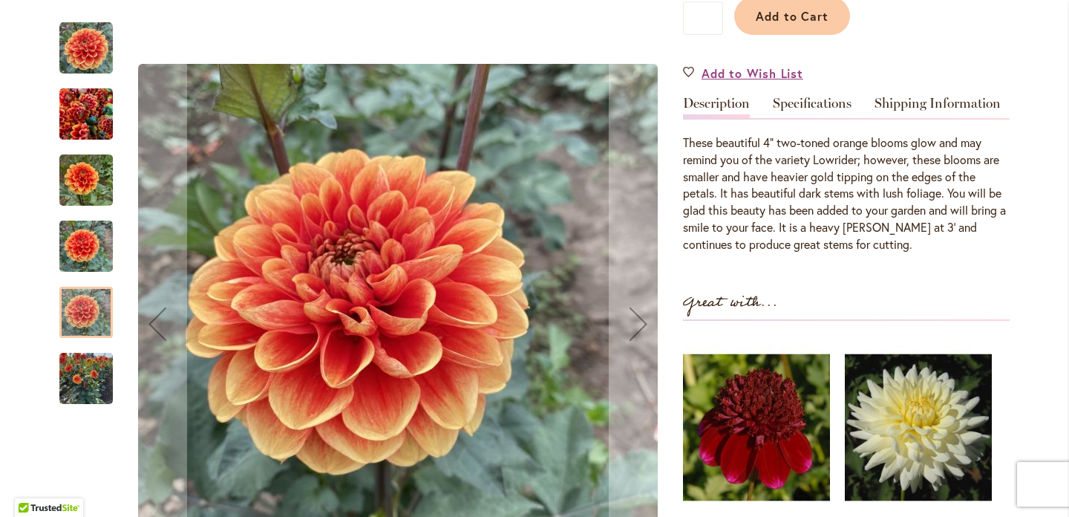
click at [91, 379] on img "Orange-U-Glad" at bounding box center [85, 378] width 53 height 71
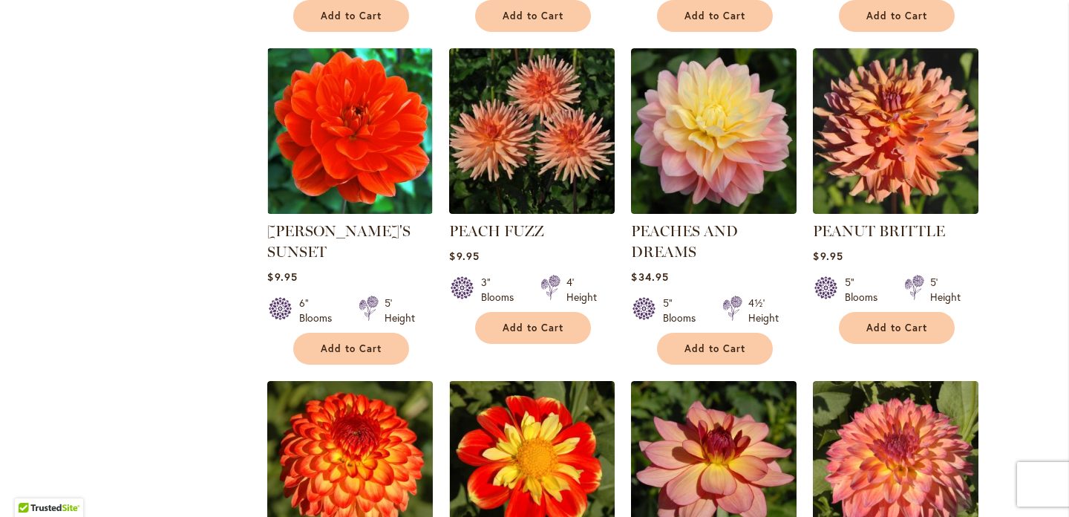
scroll to position [2196, 0]
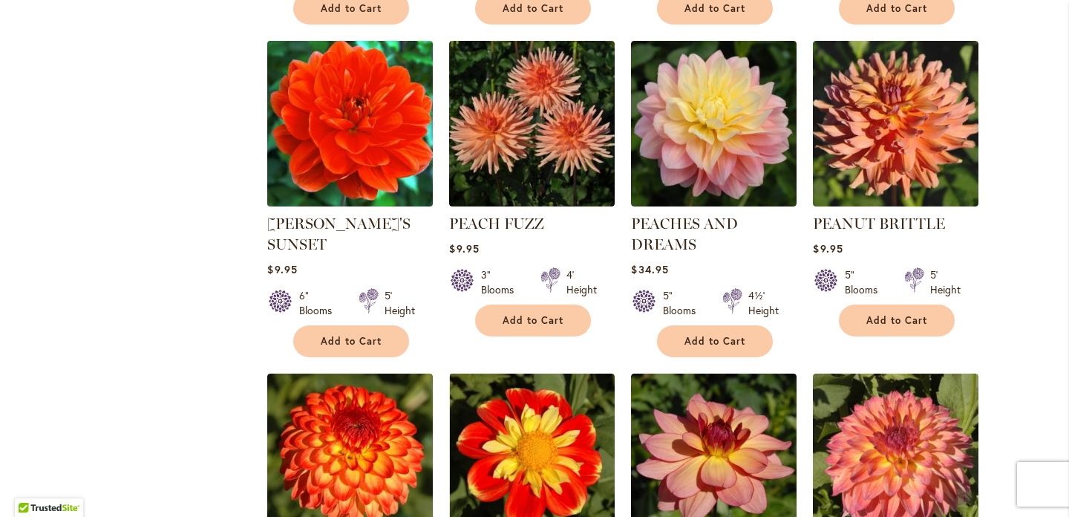
click at [336, 106] on img at bounding box center [351, 123] width 174 height 174
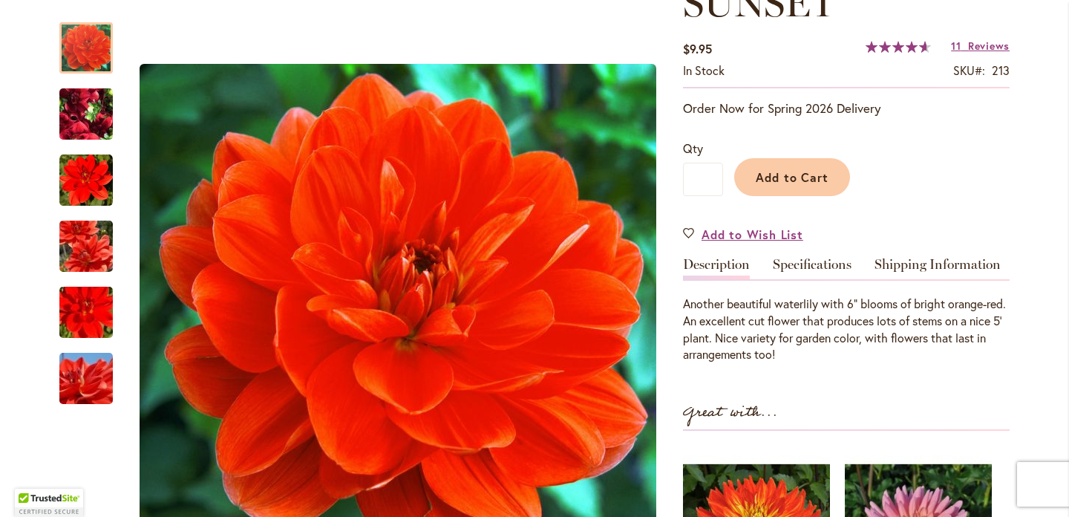
scroll to position [284, 0]
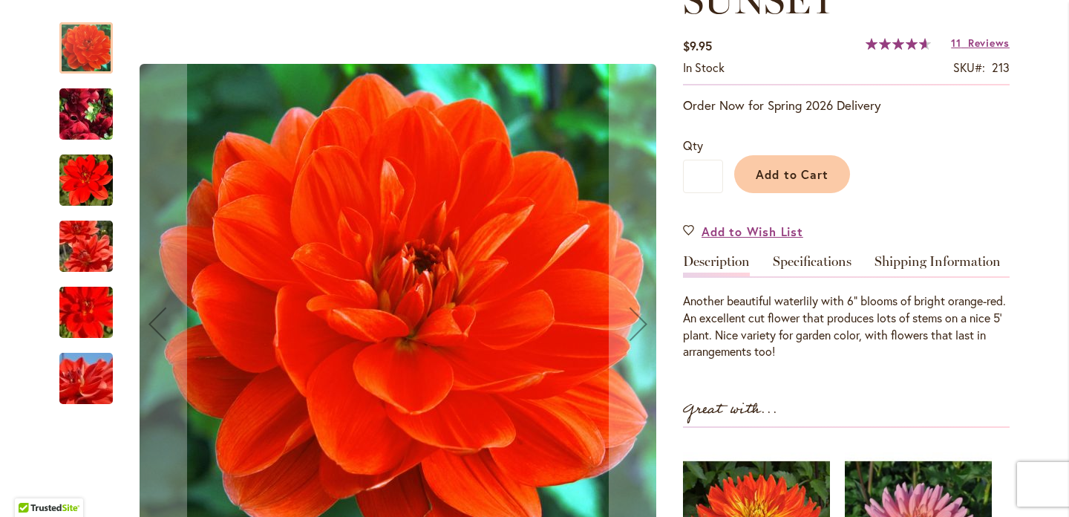
click at [95, 113] on img "PATRICIA ANN'S SUNSET" at bounding box center [86, 114] width 107 height 80
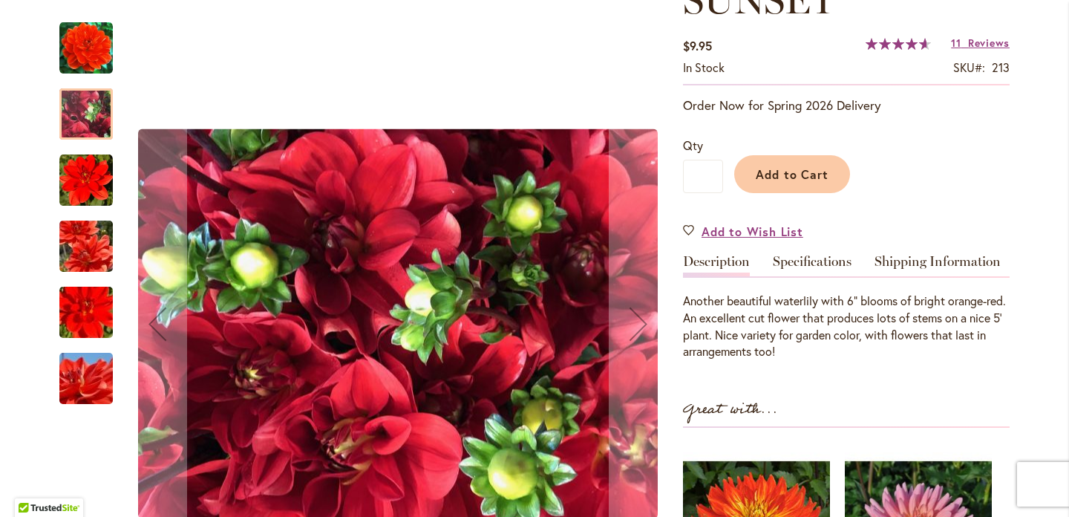
click at [88, 182] on img "PATRICIA ANN'S SUNSET" at bounding box center [85, 180] width 53 height 53
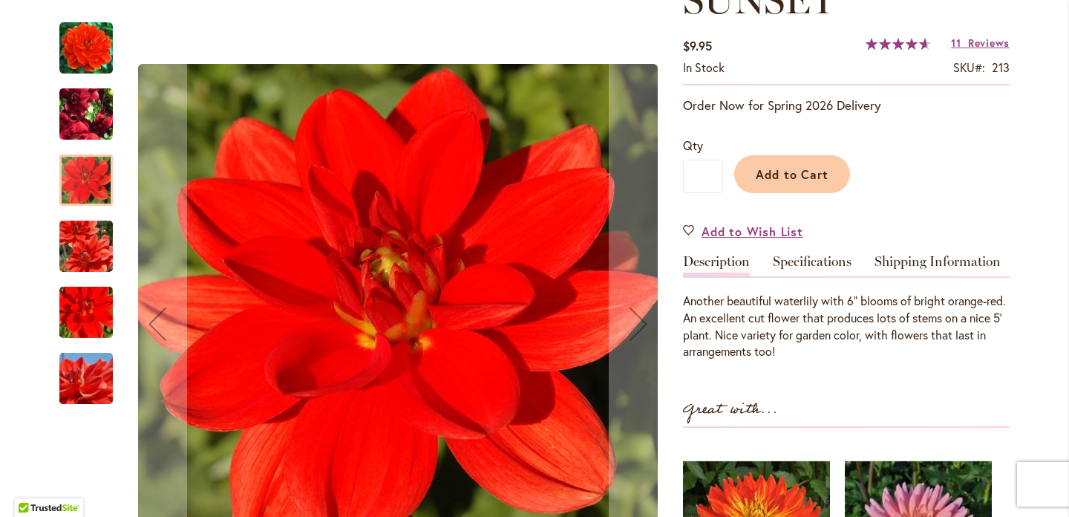
click at [82, 238] on img "PATRICIA ANN'S SUNSET" at bounding box center [86, 246] width 107 height 71
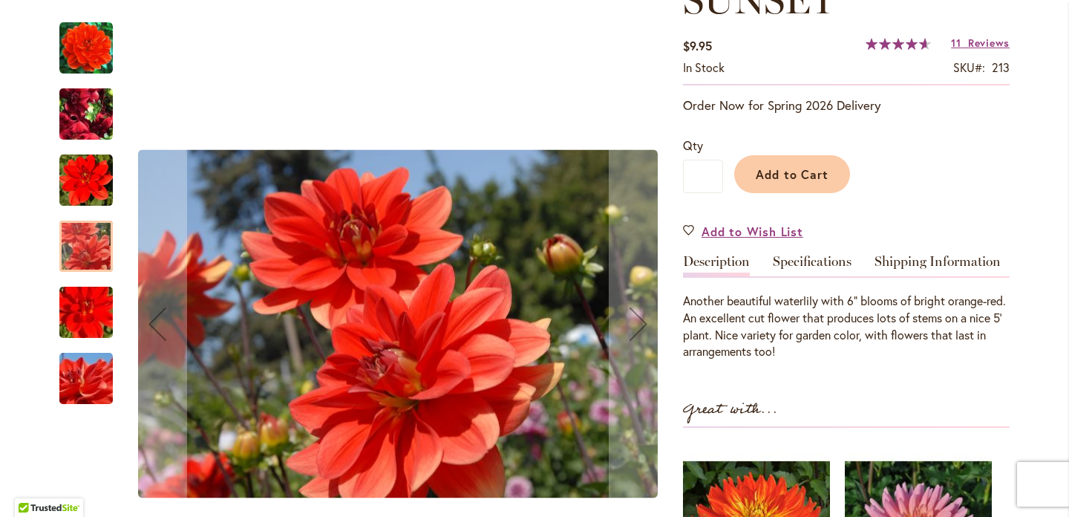
click at [88, 314] on img "PATRICIA ANN'S SUNSET" at bounding box center [86, 312] width 107 height 71
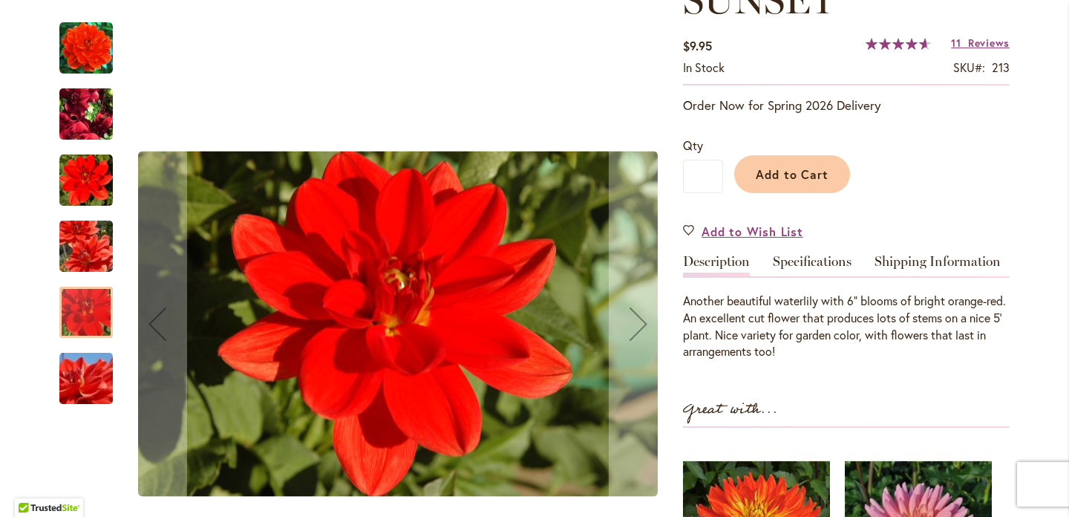
click at [91, 373] on img "PATRICIA ANN'S SUNSET" at bounding box center [86, 378] width 107 height 71
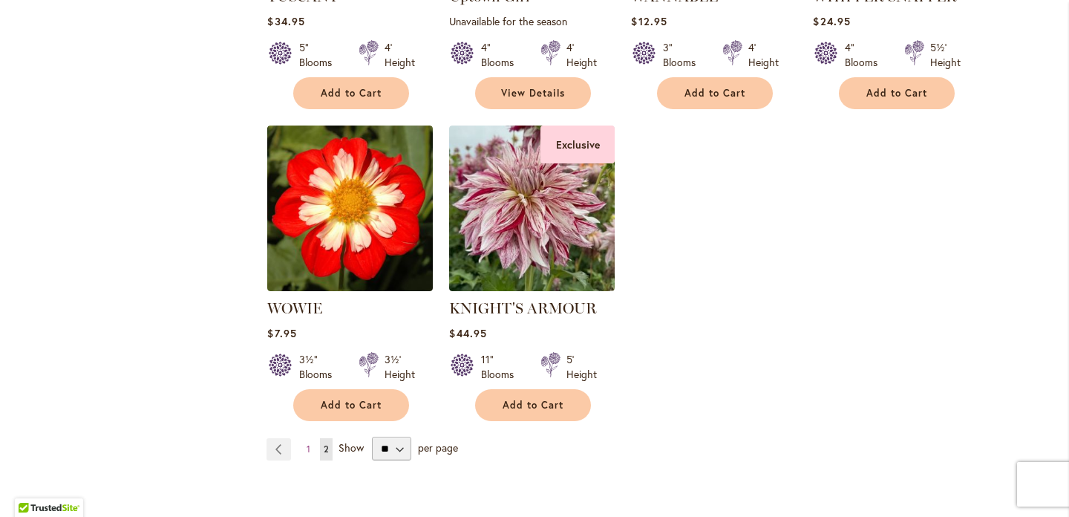
scroll to position [4083, 0]
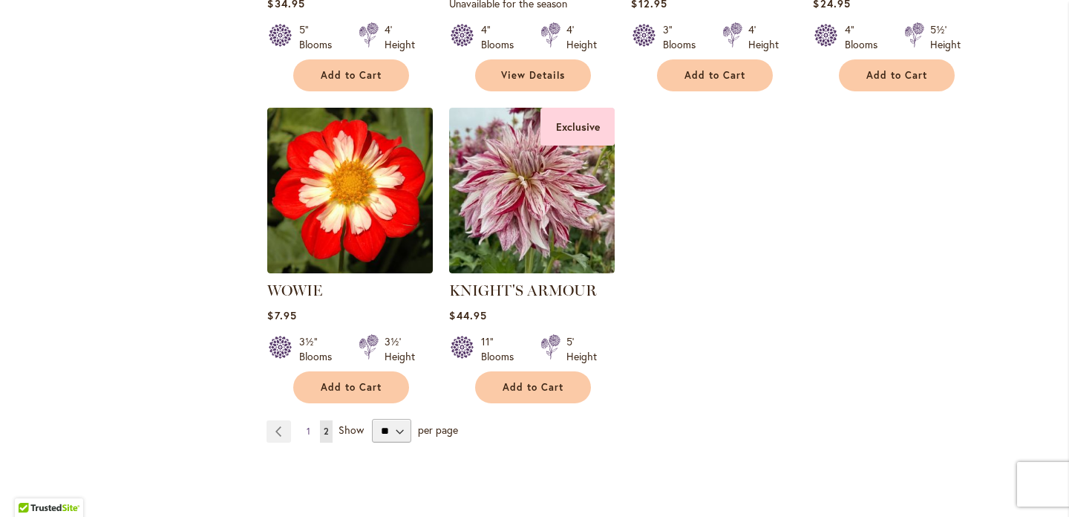
click at [310, 425] on span "1" at bounding box center [309, 430] width 4 height 11
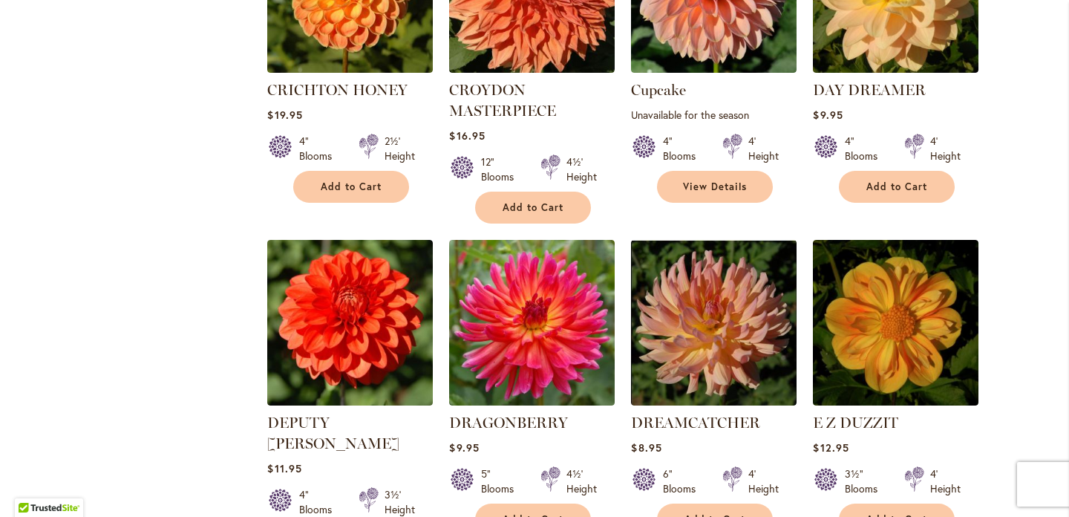
scroll to position [2362, 0]
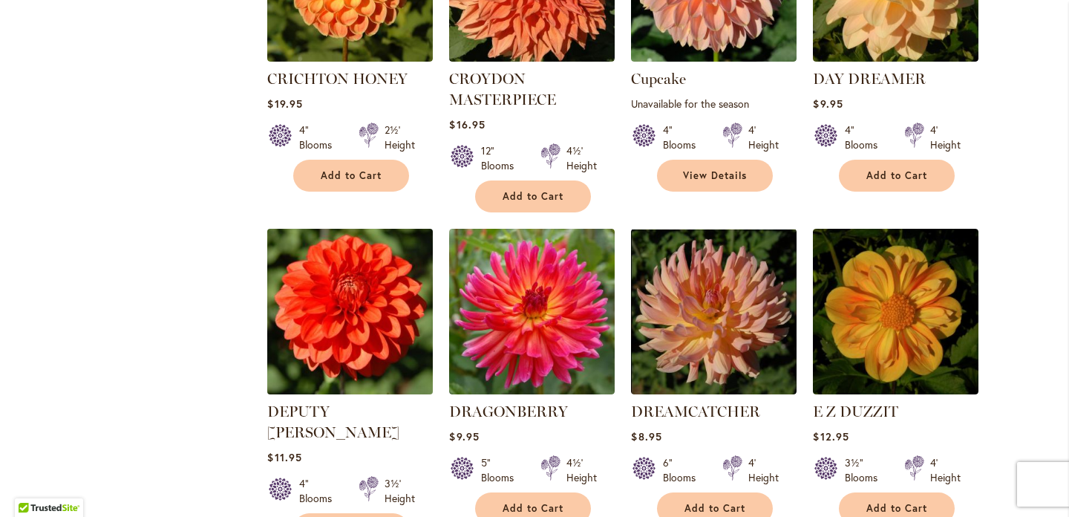
click at [370, 265] on img at bounding box center [351, 311] width 174 height 174
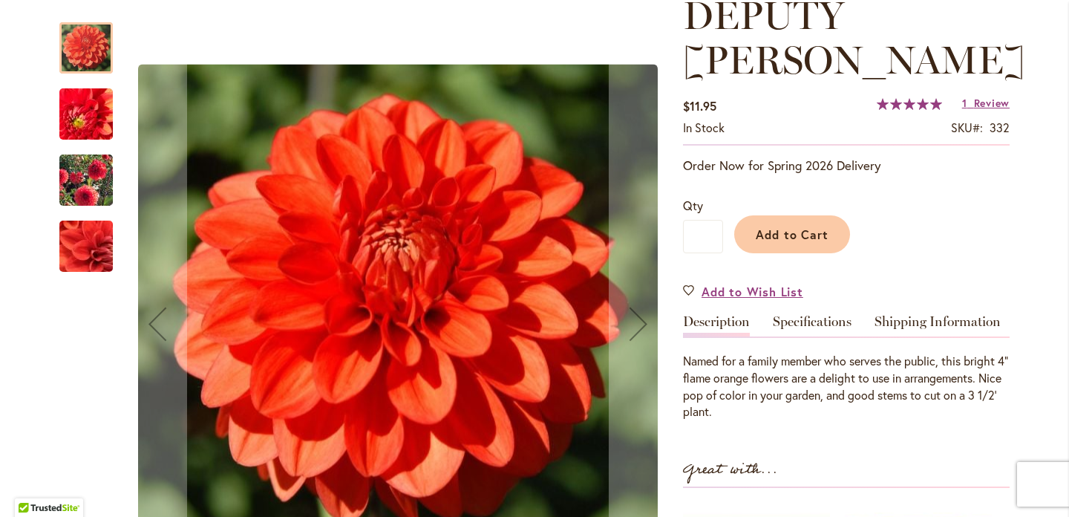
scroll to position [223, 0]
click at [80, 108] on img "DEPUTY BOB" at bounding box center [85, 114] width 105 height 102
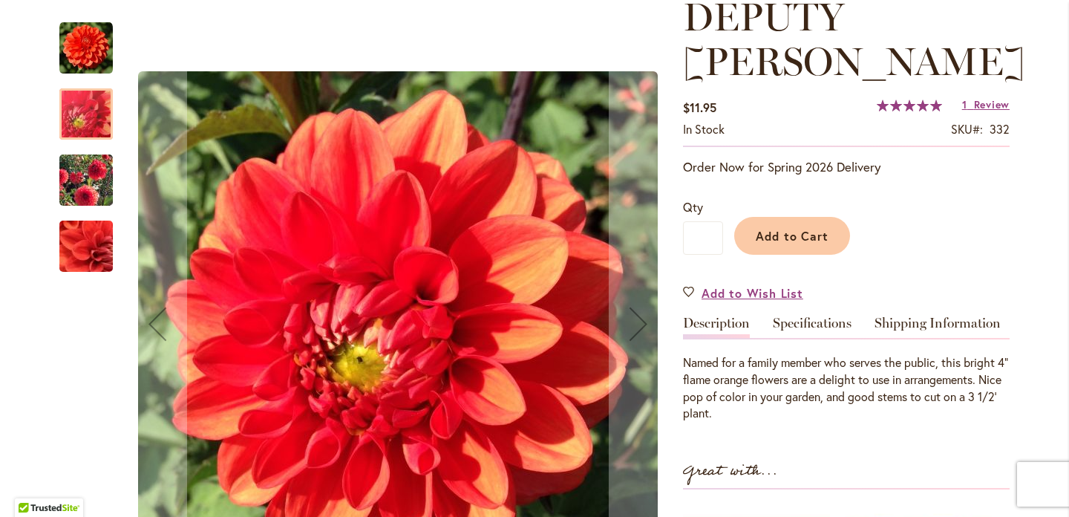
click at [85, 179] on img "DEPUTY BOB" at bounding box center [86, 180] width 107 height 85
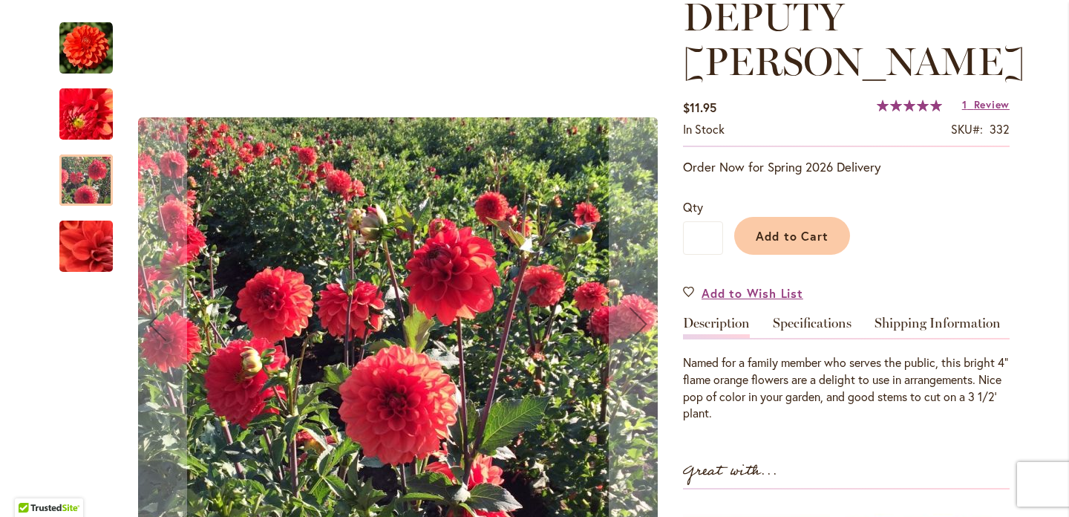
click at [99, 247] on img "DEPUTY BOB" at bounding box center [85, 246] width 105 height 102
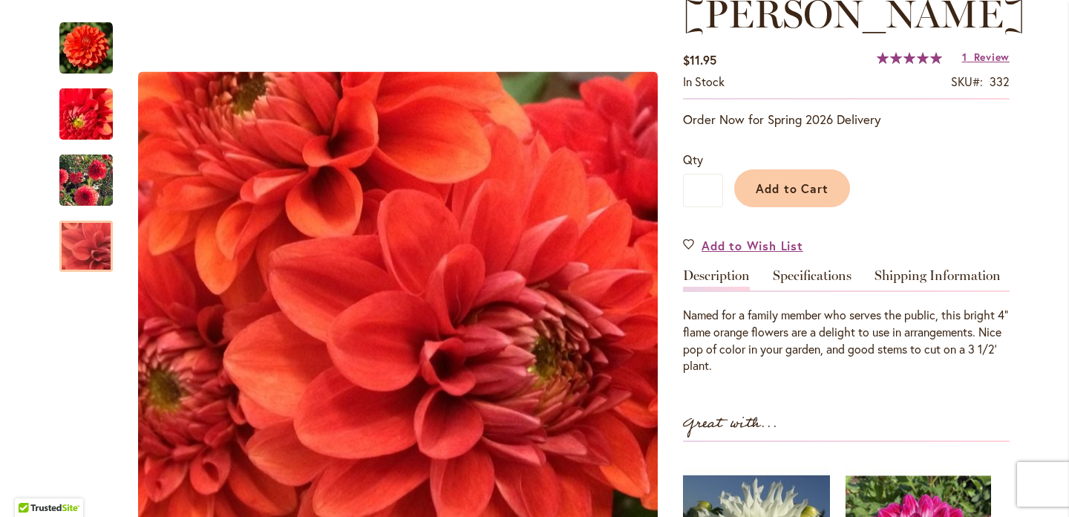
scroll to position [185, 0]
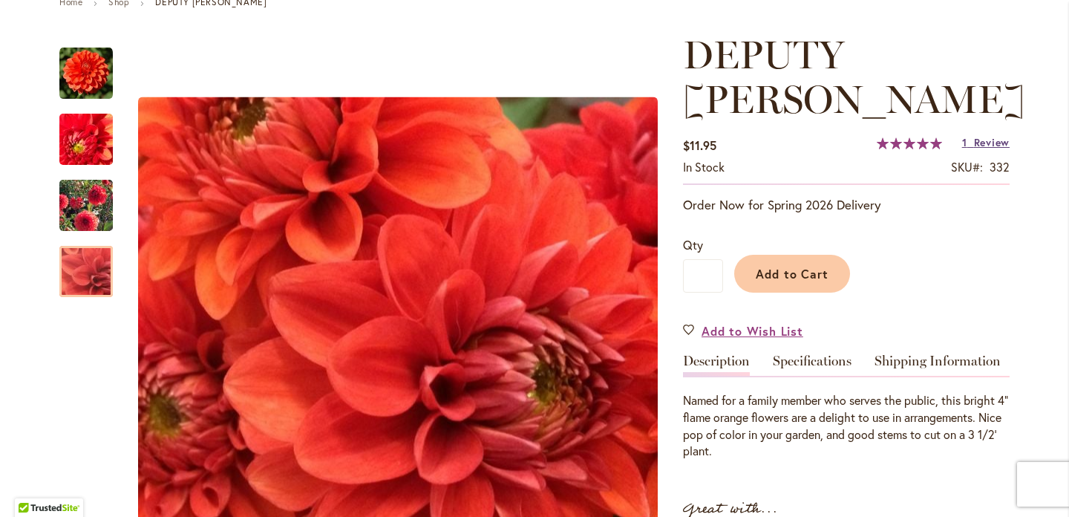
click at [984, 135] on span "Review" at bounding box center [992, 142] width 36 height 14
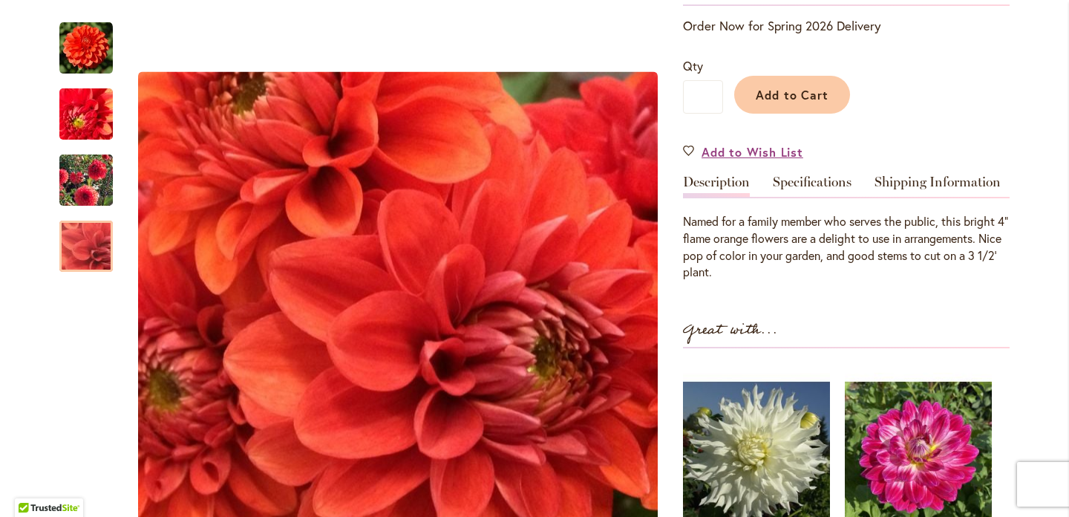
scroll to position [0, 0]
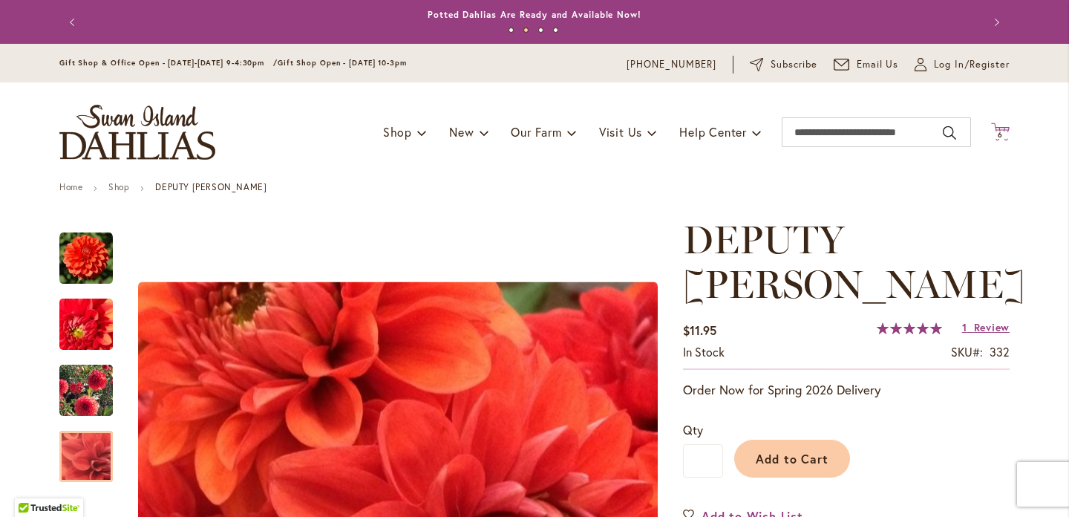
click at [998, 132] on span "6" at bounding box center [1000, 135] width 5 height 10
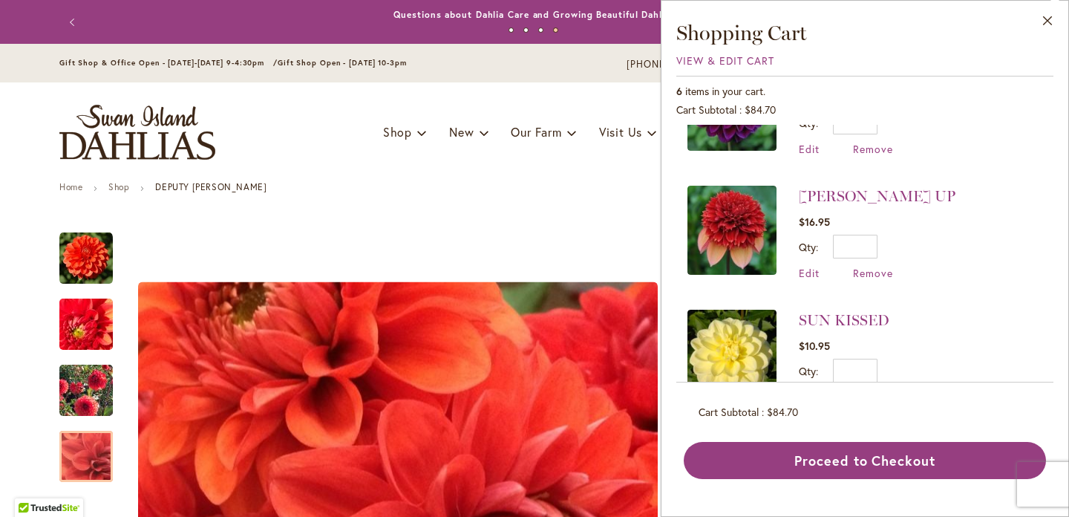
scroll to position [199, 0]
click at [736, 225] on img at bounding box center [731, 229] width 89 height 89
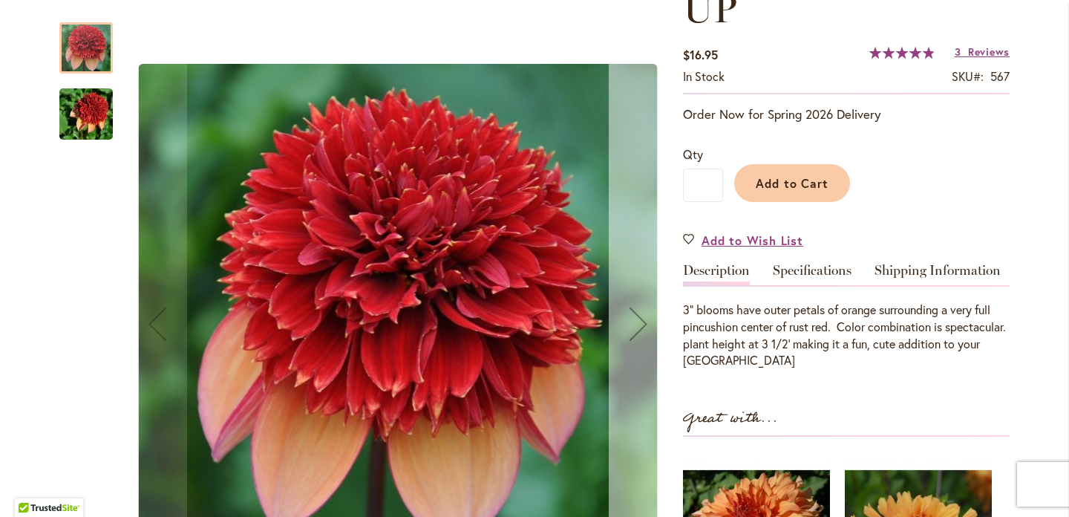
scroll to position [281, 0]
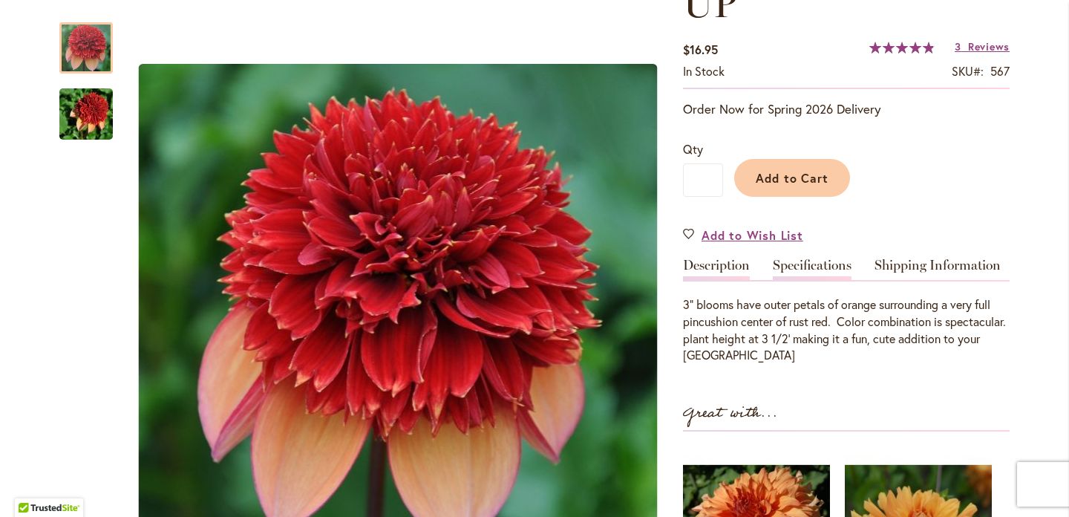
click at [807, 258] on link "Specifications" at bounding box center [812, 269] width 79 height 22
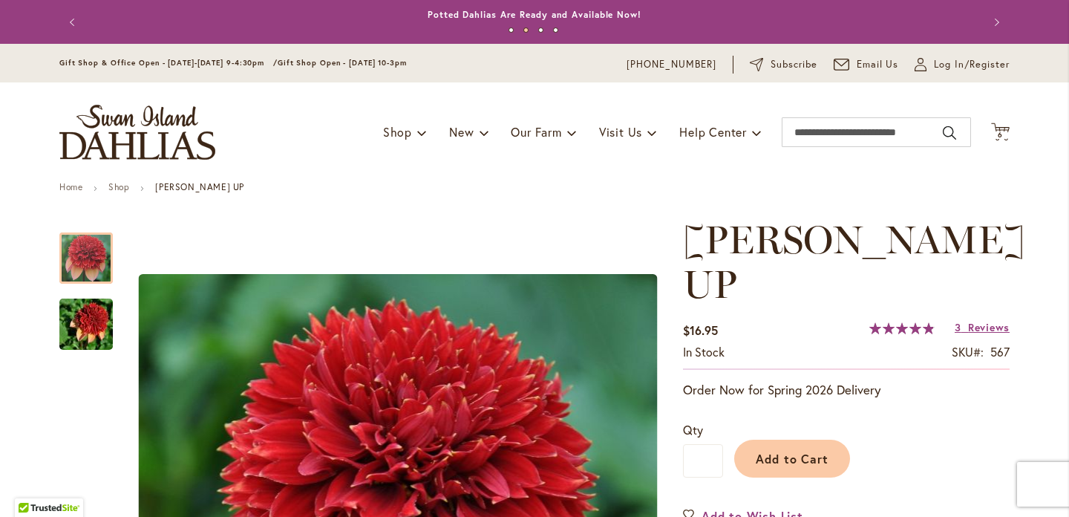
scroll to position [0, 0]
click at [1004, 134] on span "6 6 items" at bounding box center [1000, 134] width 15 height 7
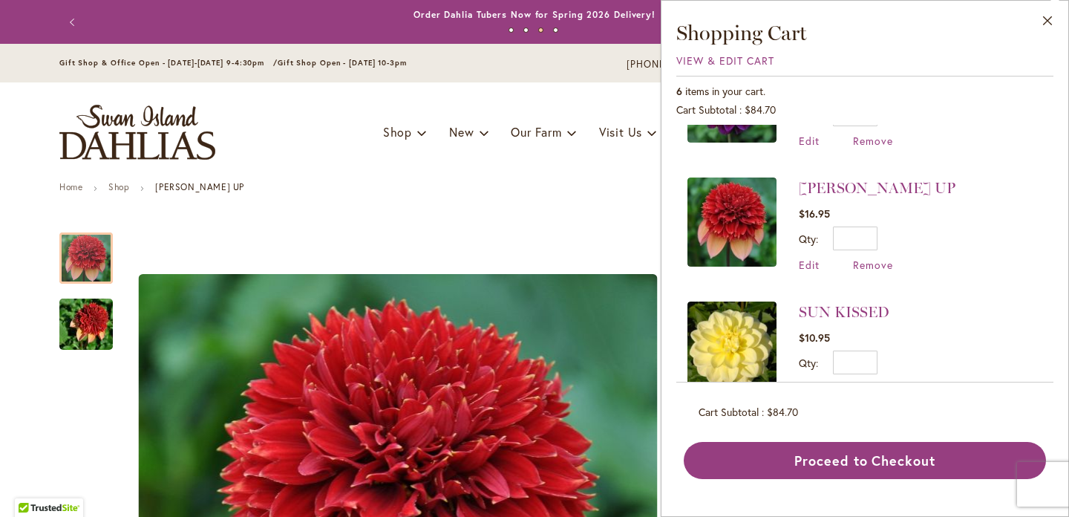
scroll to position [217, 0]
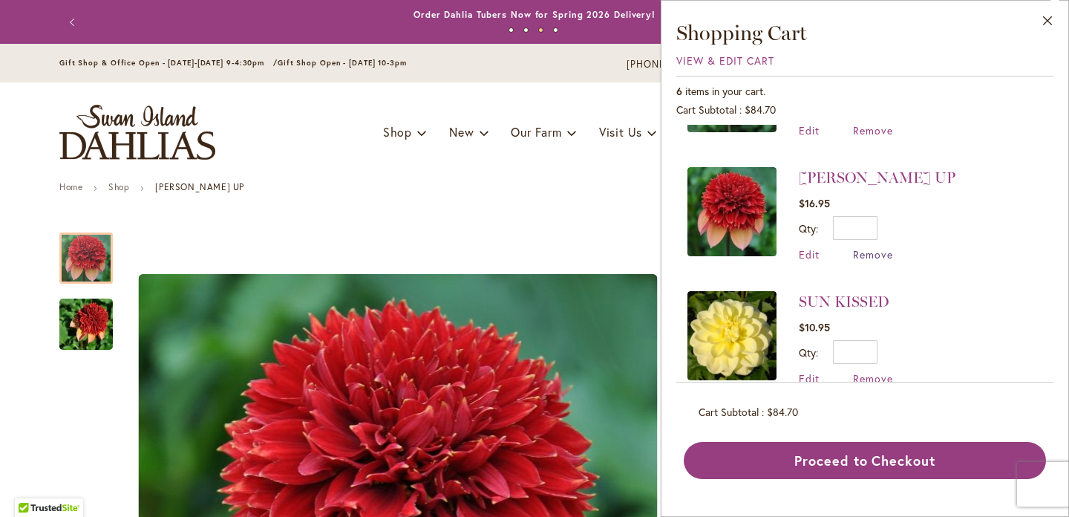
click at [876, 252] on span "Remove" at bounding box center [873, 254] width 40 height 14
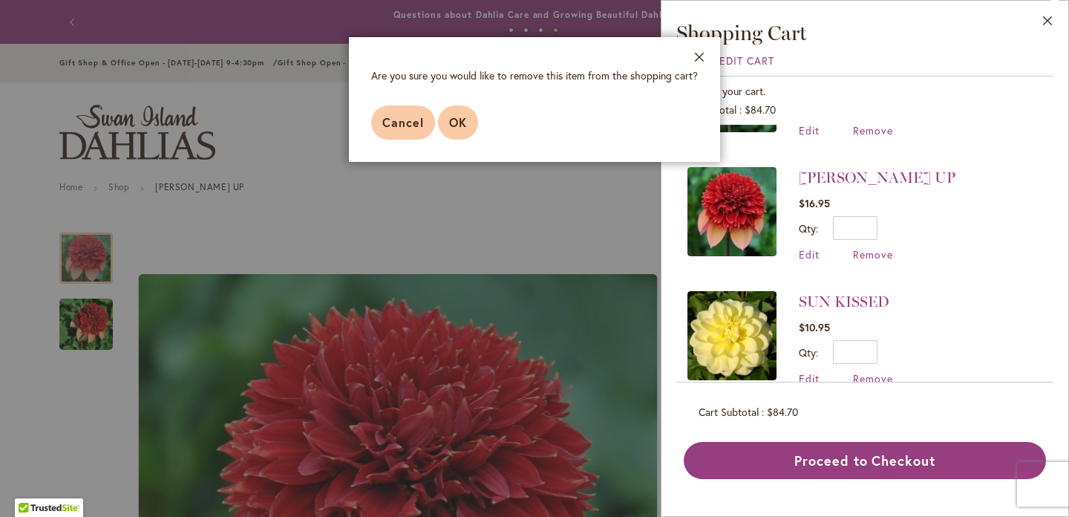
click at [445, 116] on button "OK" at bounding box center [458, 122] width 40 height 34
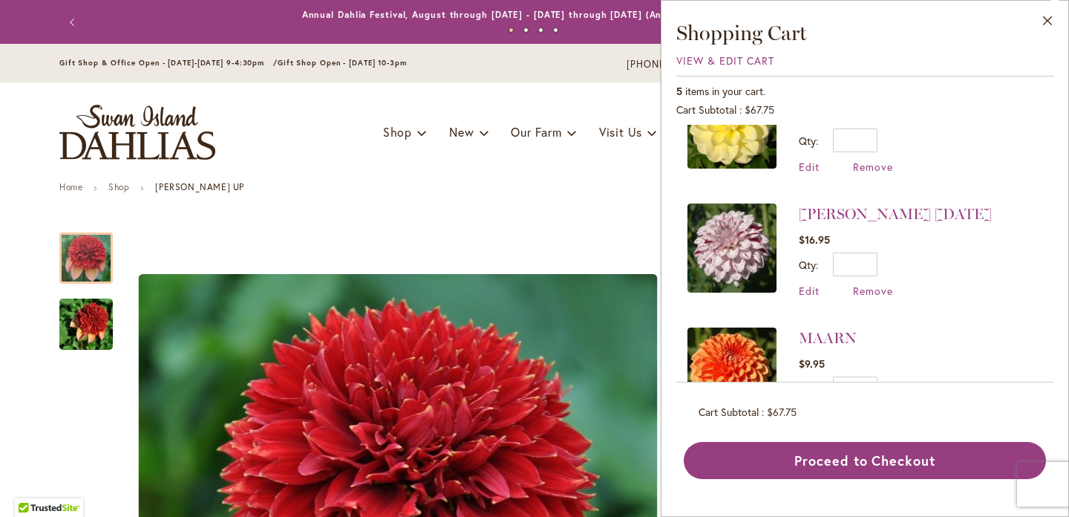
scroll to position [368, 0]
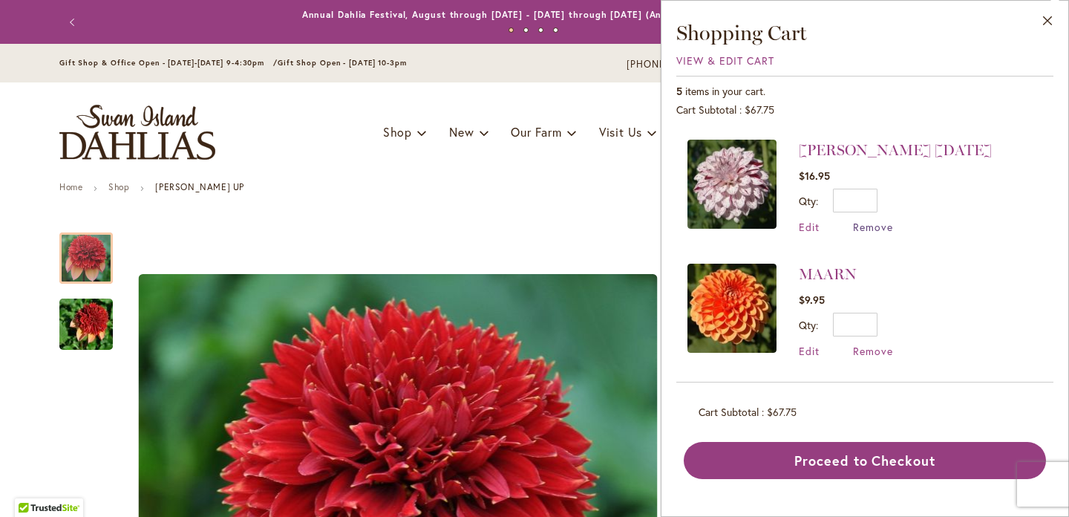
click at [880, 225] on span "Remove" at bounding box center [873, 227] width 40 height 14
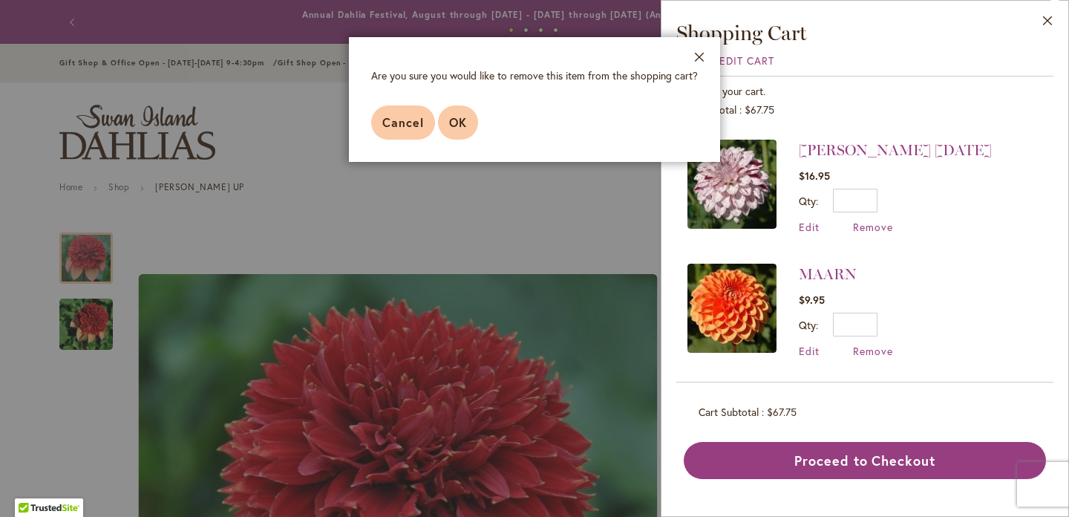
click at [457, 121] on span "OK" at bounding box center [458, 122] width 18 height 16
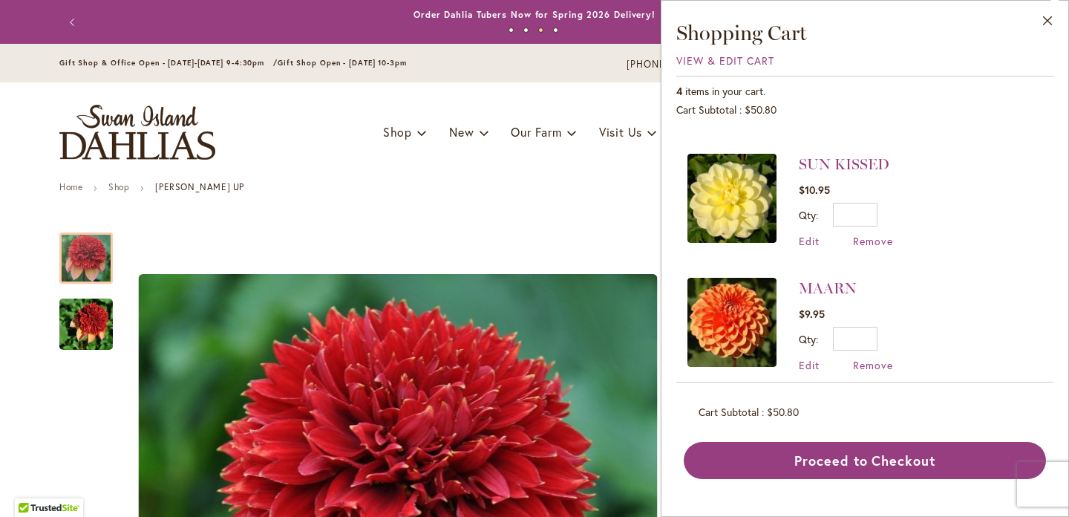
scroll to position [245, 0]
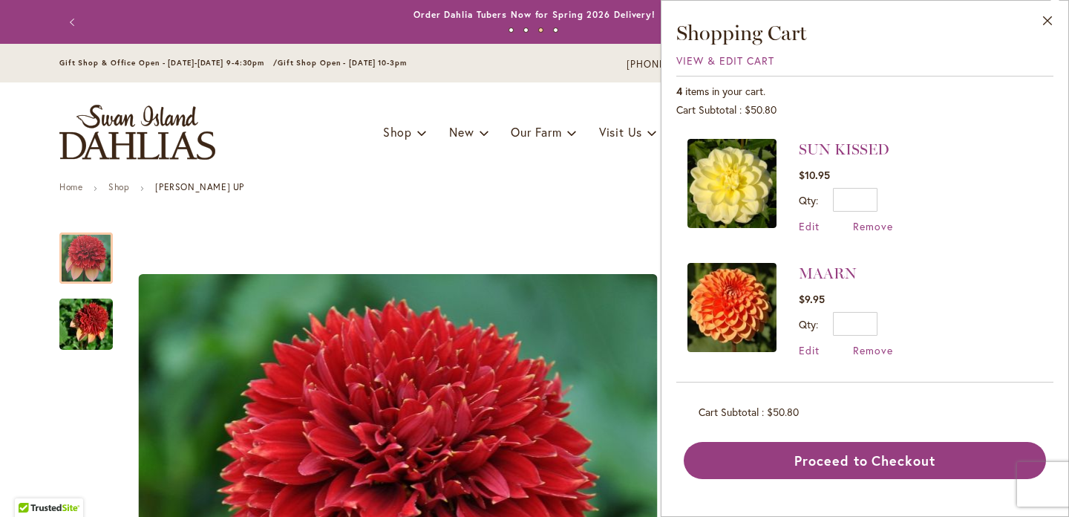
click at [730, 186] on img at bounding box center [731, 183] width 89 height 89
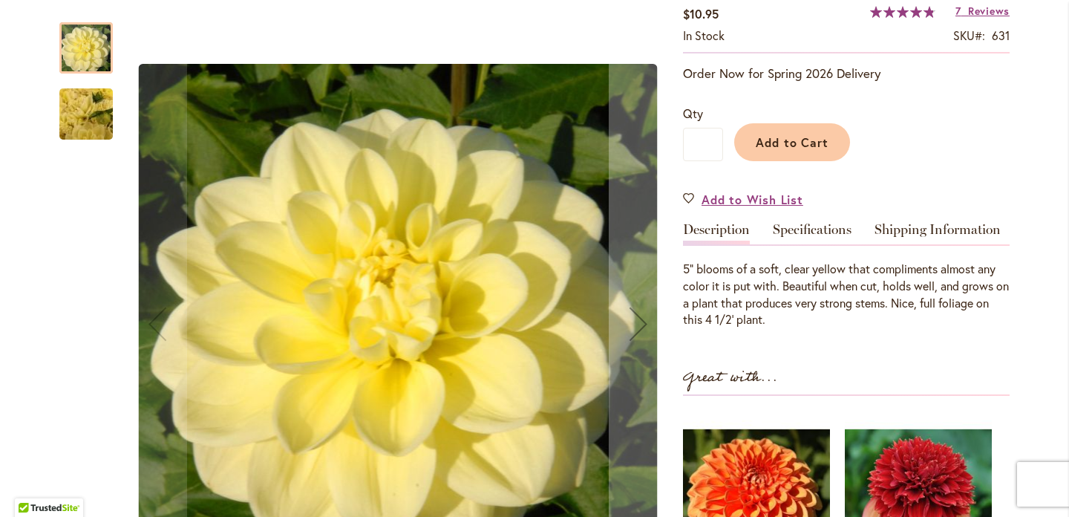
scroll to position [272, 0]
click at [91, 117] on img "SUN KISSED" at bounding box center [86, 114] width 107 height 80
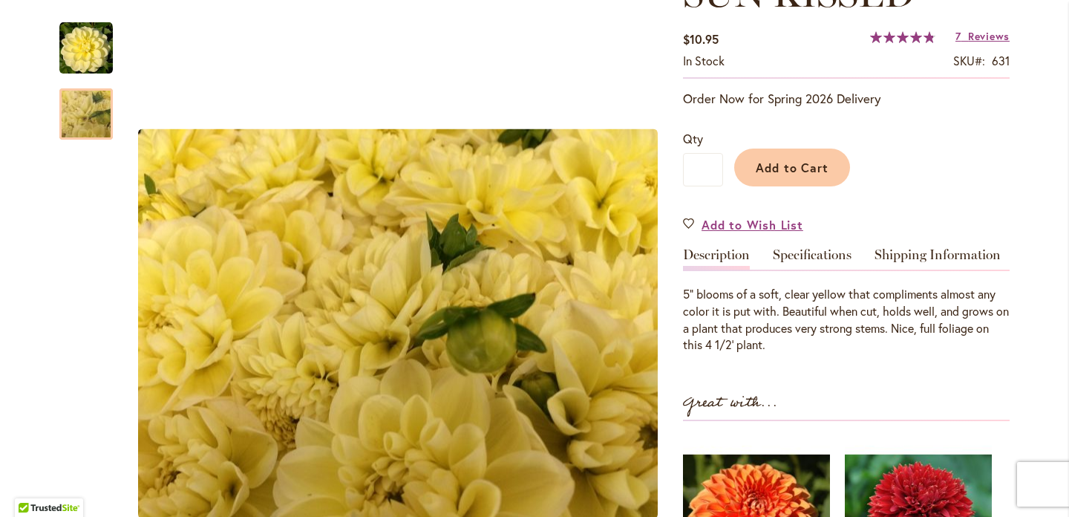
scroll to position [234, 0]
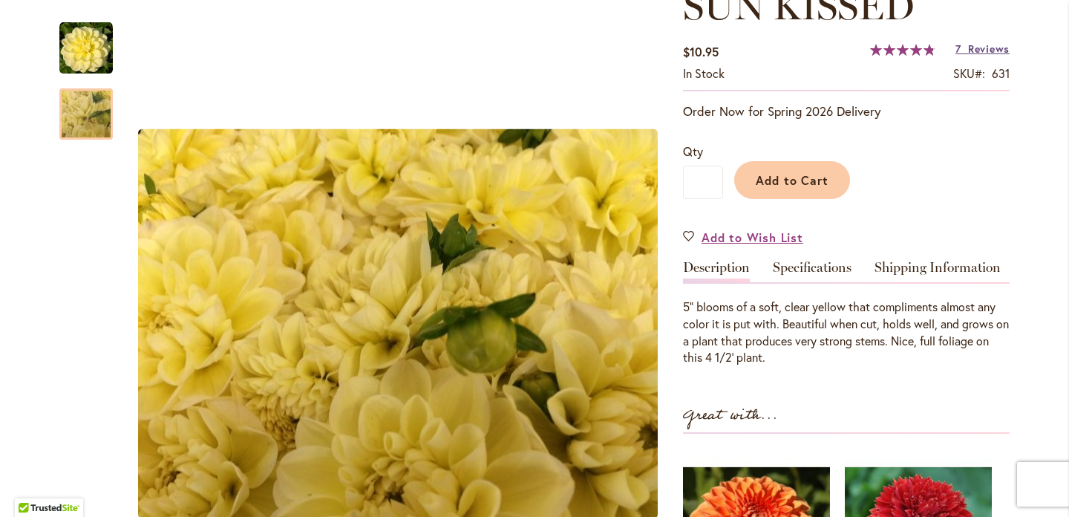
click at [980, 48] on span "Reviews" at bounding box center [989, 49] width 42 height 14
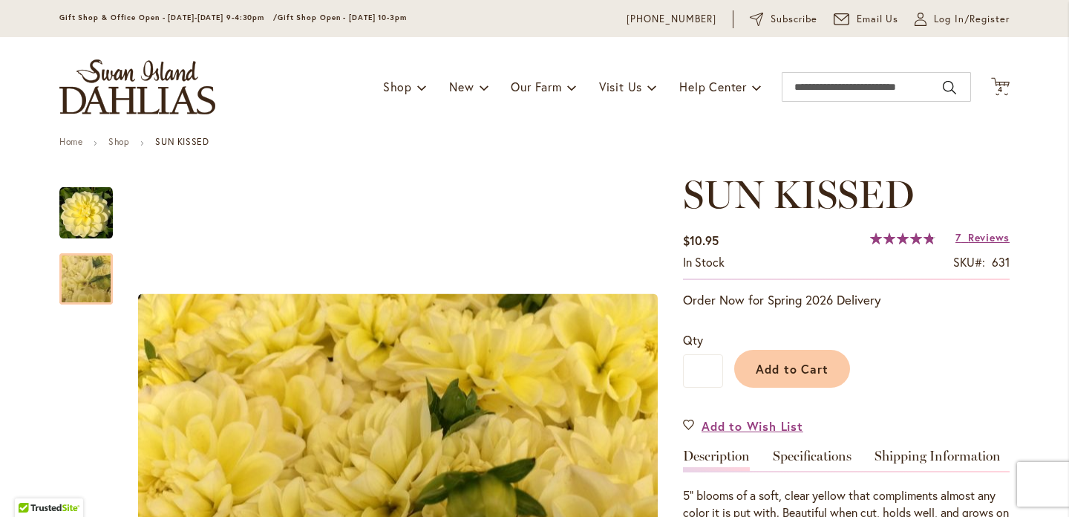
scroll to position [40, 0]
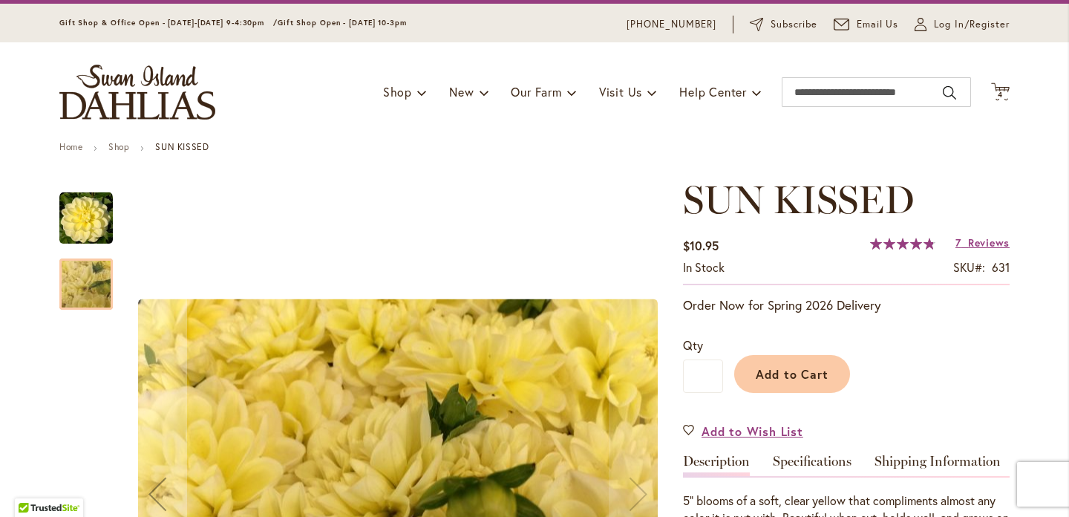
click at [91, 214] on img "SUN KISSED" at bounding box center [85, 218] width 53 height 53
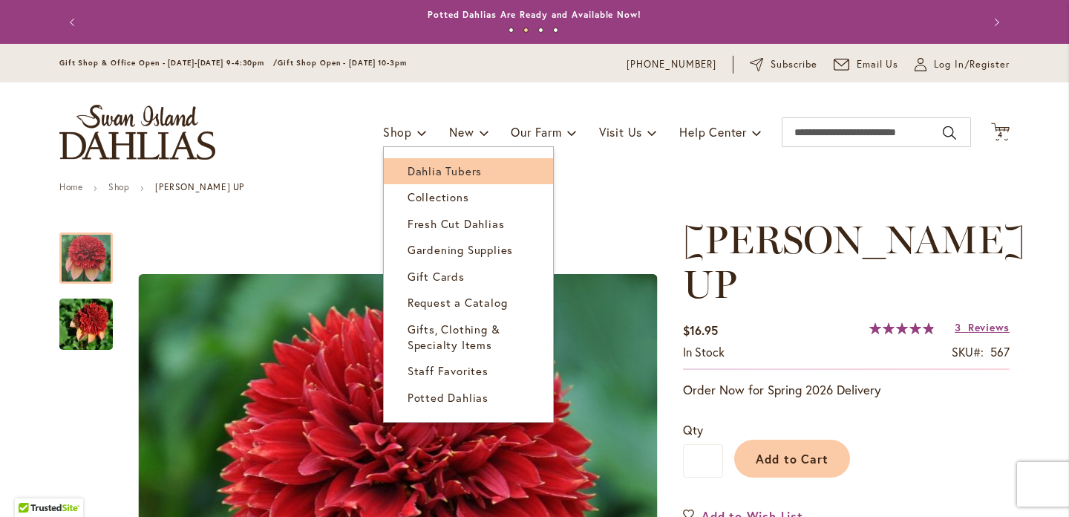
click at [418, 168] on span "Dahlia Tubers" at bounding box center [445, 170] width 74 height 15
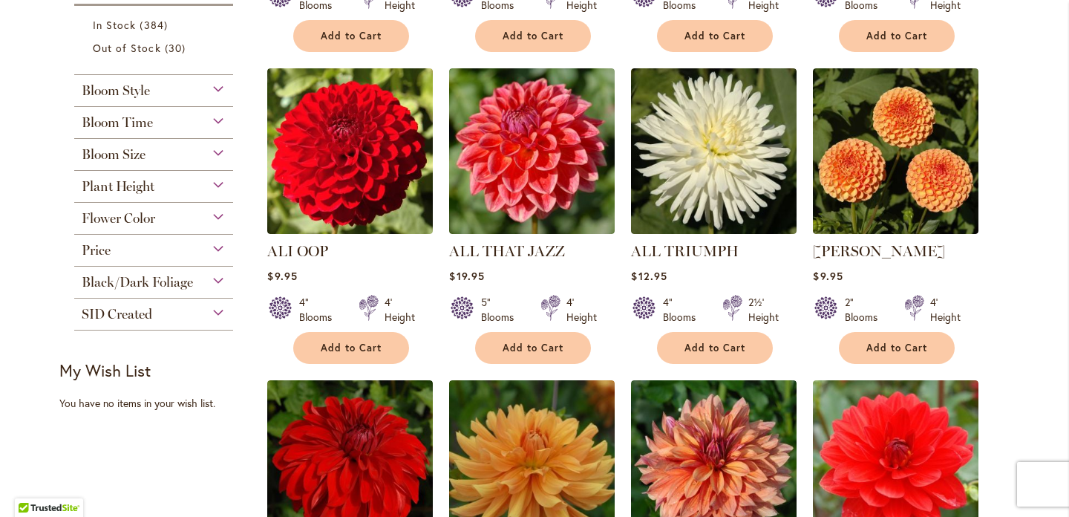
scroll to position [607, 0]
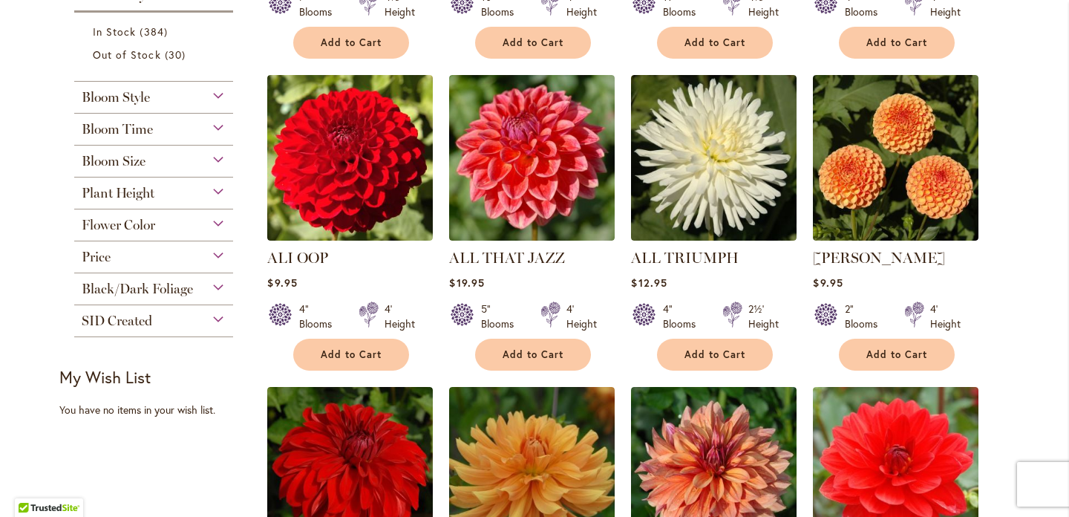
click at [179, 220] on div "Flower Color" at bounding box center [153, 221] width 159 height 24
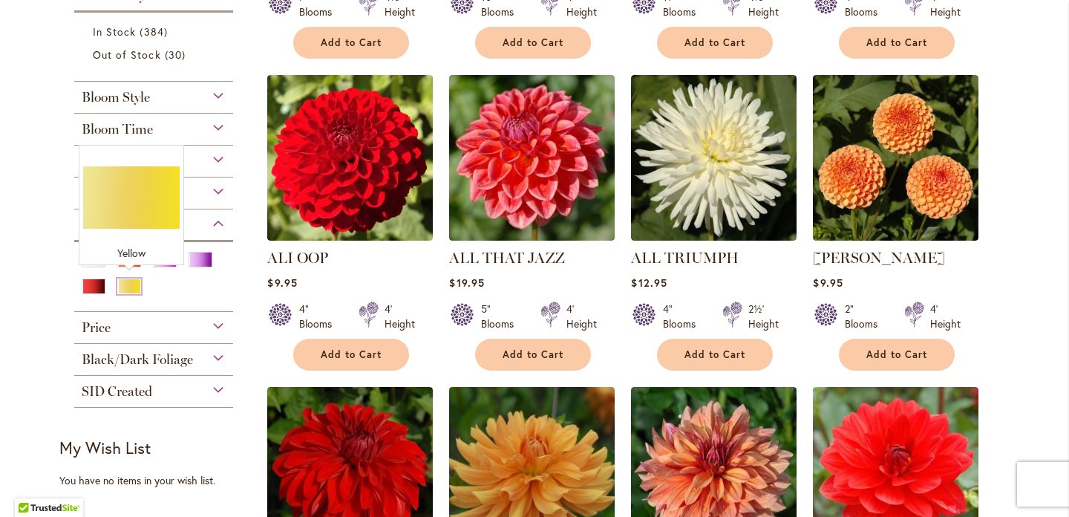
click at [128, 284] on div "Yellow" at bounding box center [129, 286] width 24 height 16
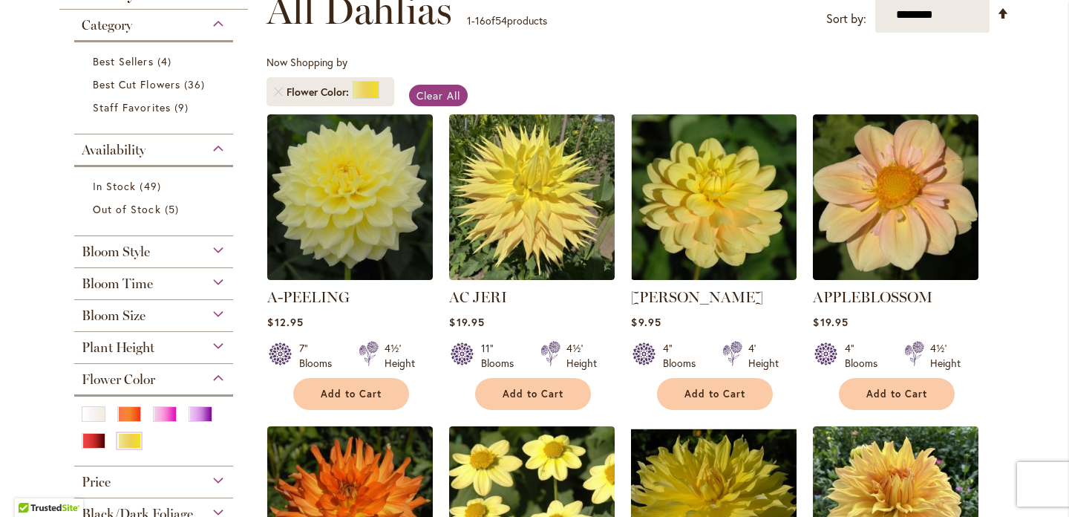
scroll to position [238, 0]
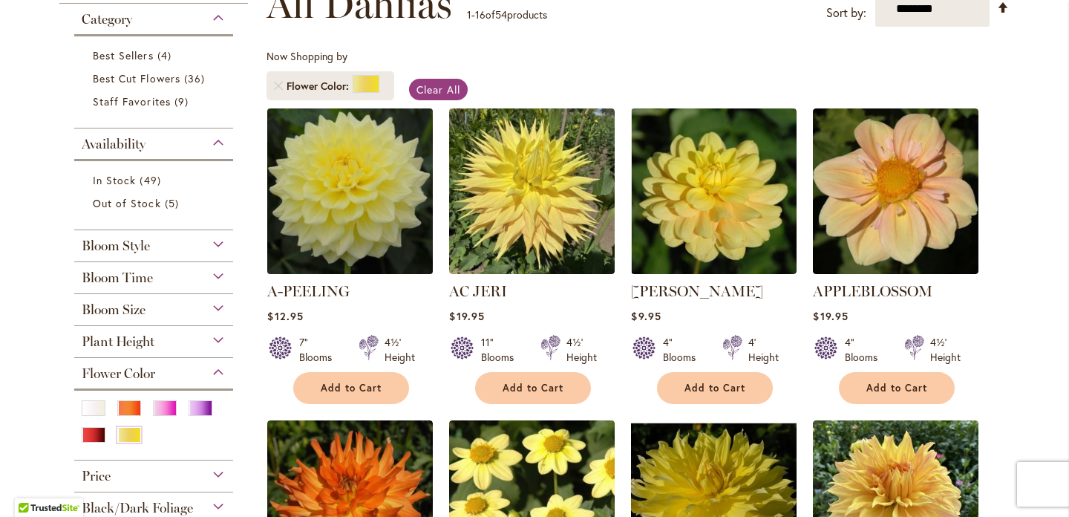
click at [339, 171] on img at bounding box center [351, 191] width 174 height 174
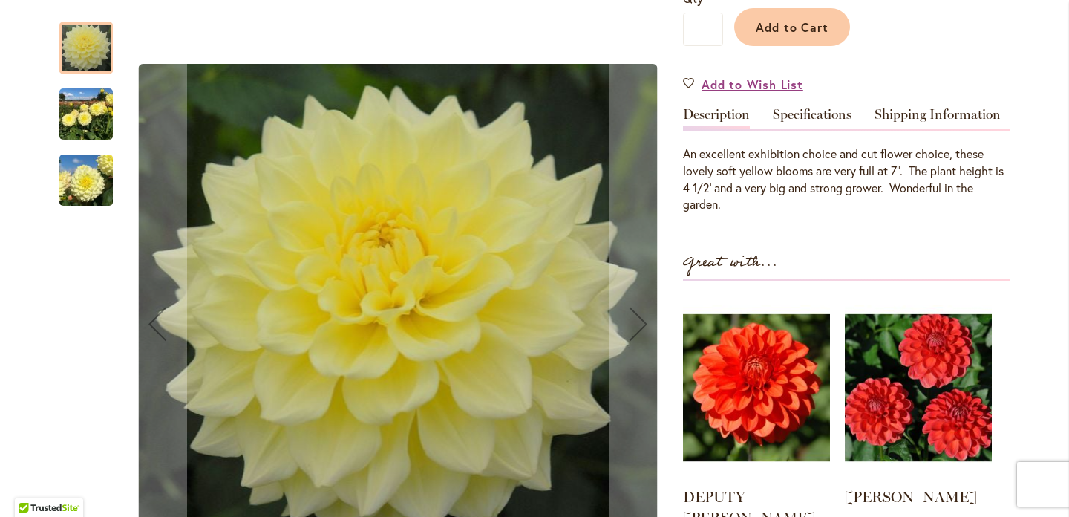
scroll to position [391, 0]
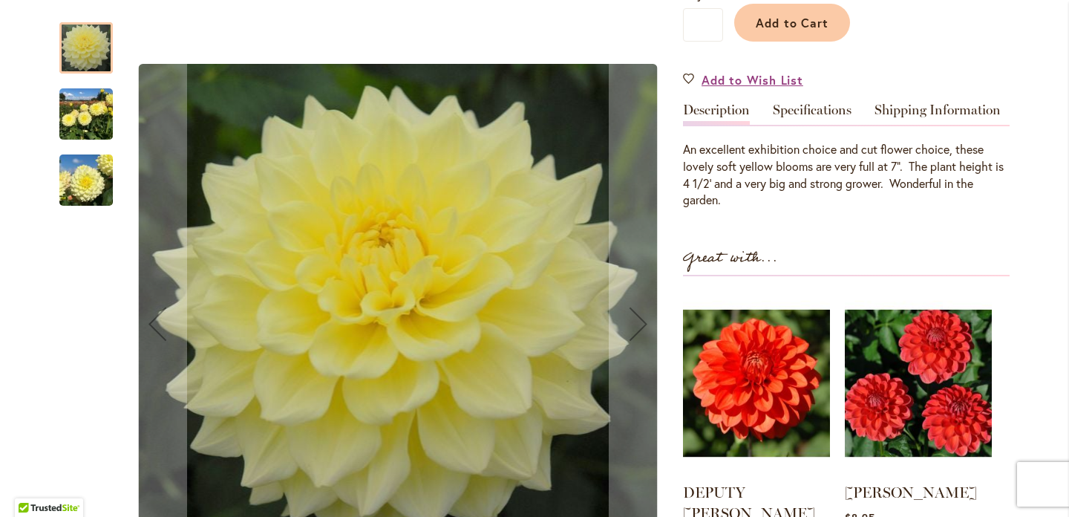
click at [82, 117] on img "A-Peeling" at bounding box center [85, 114] width 53 height 71
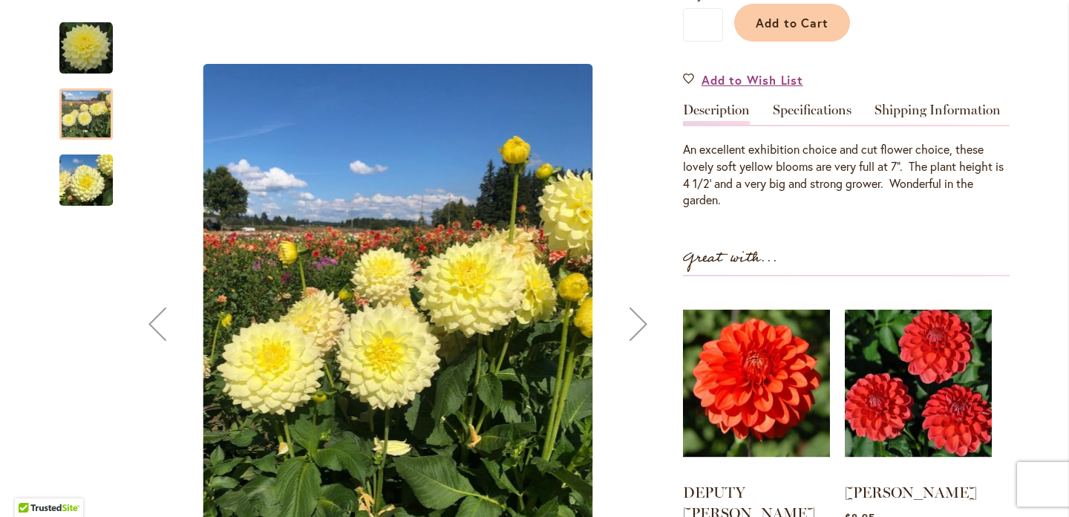
click at [84, 180] on img "A-Peeling" at bounding box center [85, 180] width 53 height 71
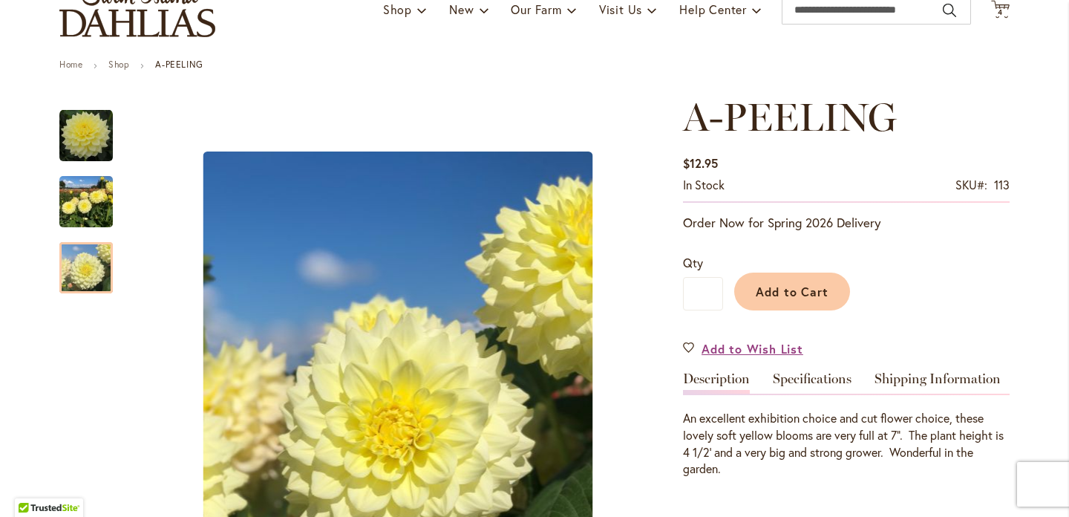
scroll to position [159, 0]
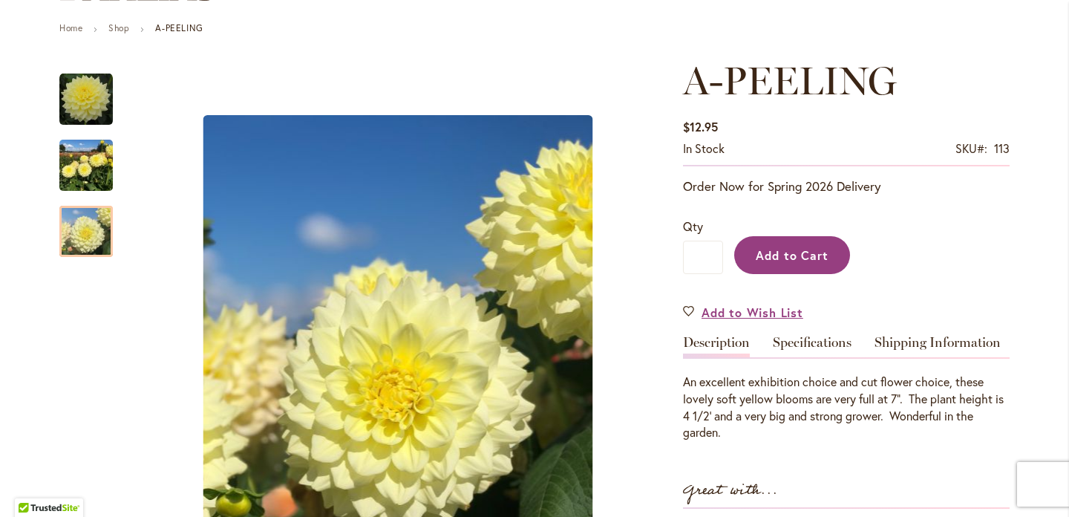
click at [768, 253] on span "Add to Cart" at bounding box center [792, 255] width 73 height 16
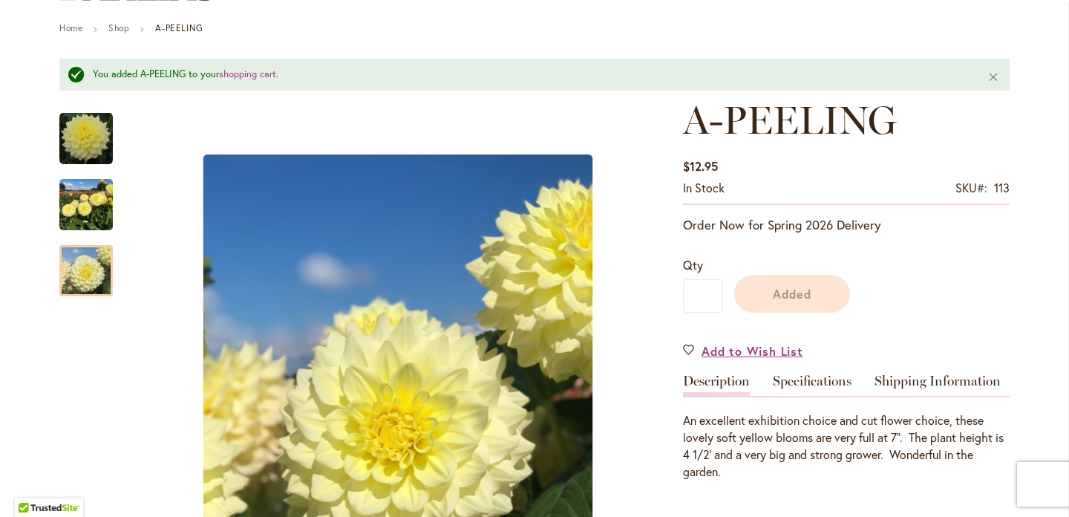
click at [824, 338] on div "A-PEELING $12.95 In stock SKU 113 Be the first to review this product Order Now…" at bounding box center [846, 518] width 327 height 840
click at [819, 381] on link "Specifications" at bounding box center [812, 385] width 79 height 22
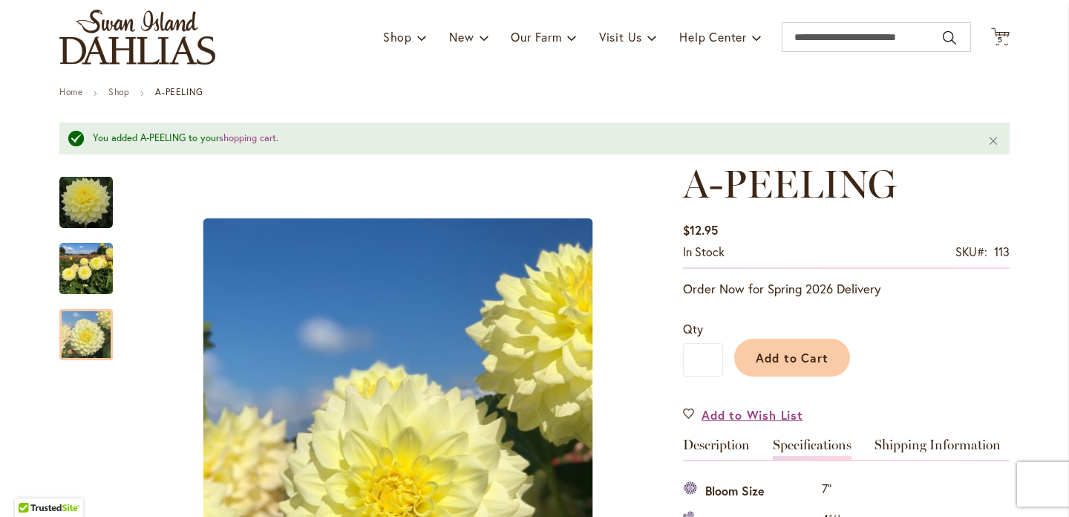
scroll to position [0, 0]
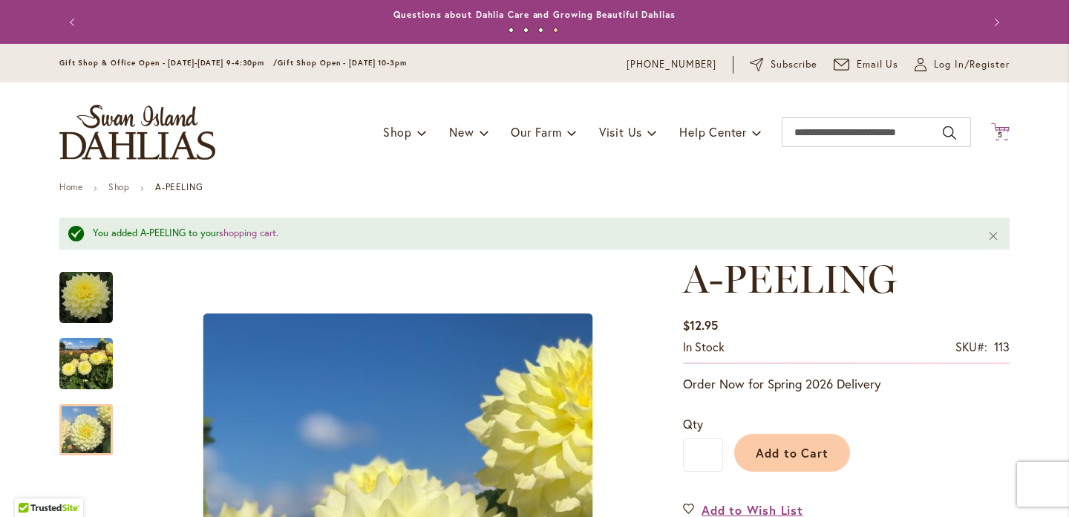
click at [1001, 131] on span "5" at bounding box center [1000, 135] width 5 height 10
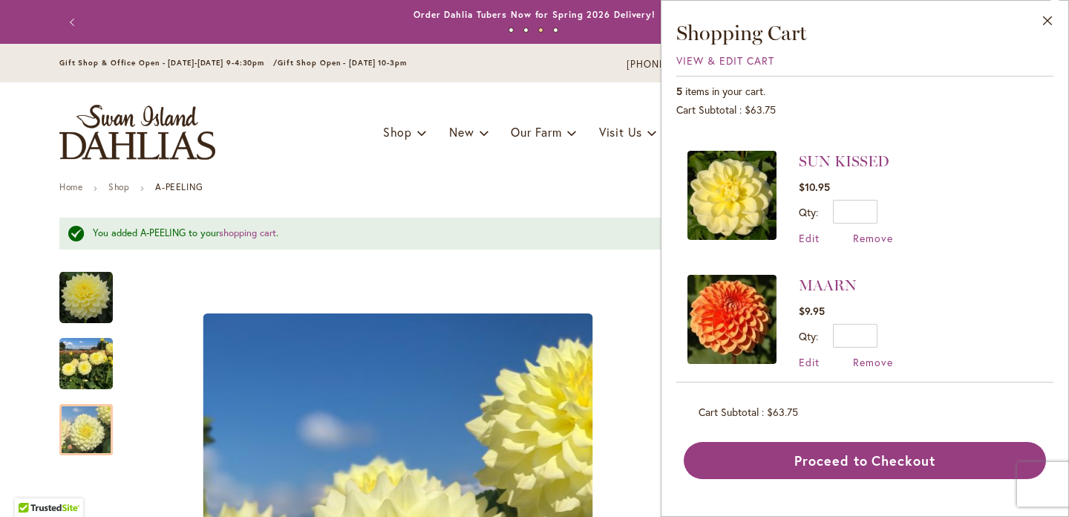
scroll to position [368, 0]
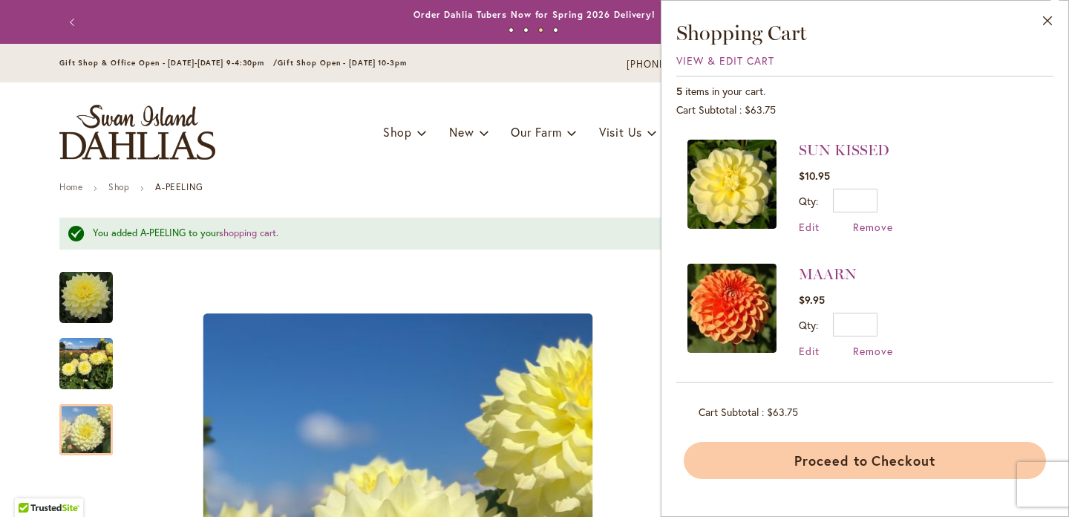
click at [814, 455] on button "Proceed to Checkout" at bounding box center [865, 460] width 362 height 37
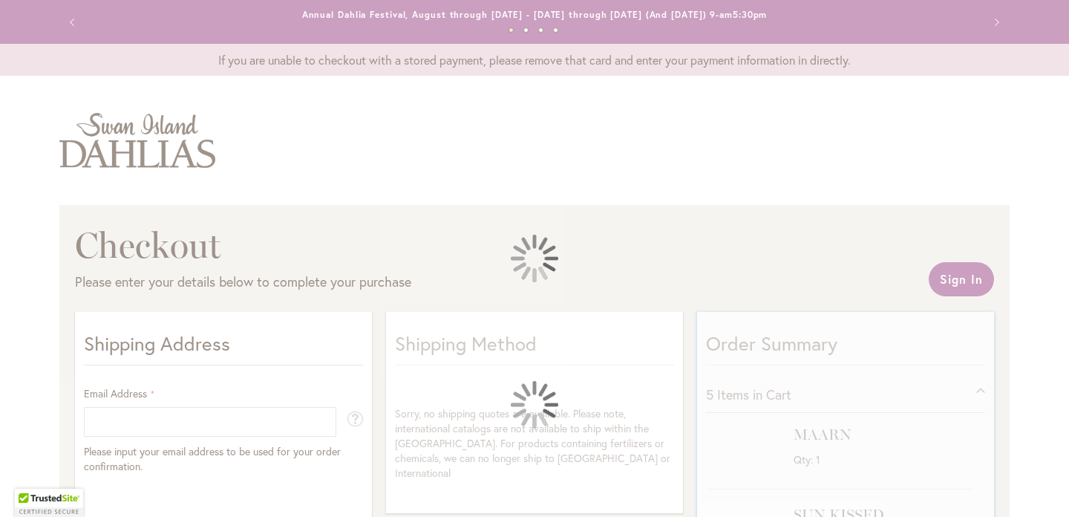
select select "**"
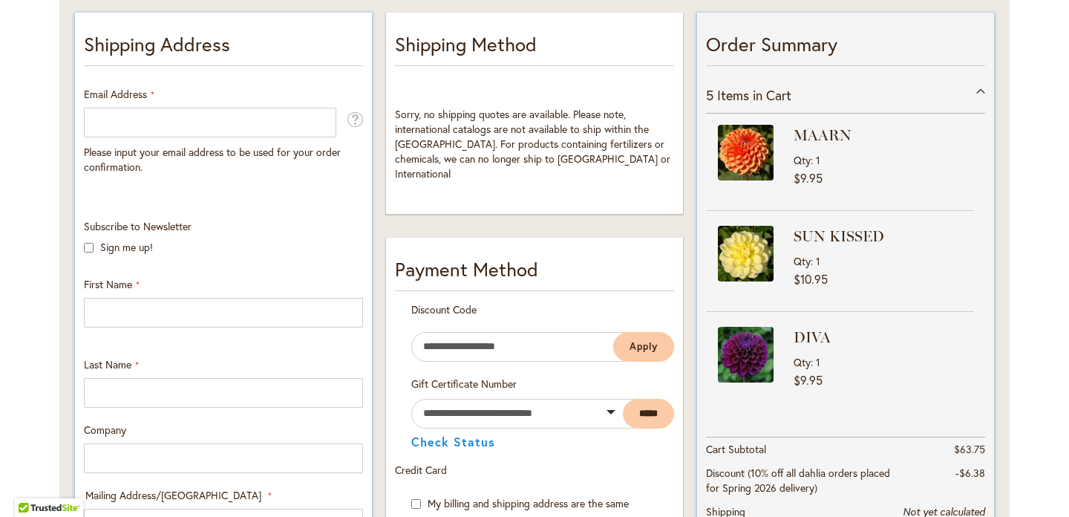
scroll to position [296, 0]
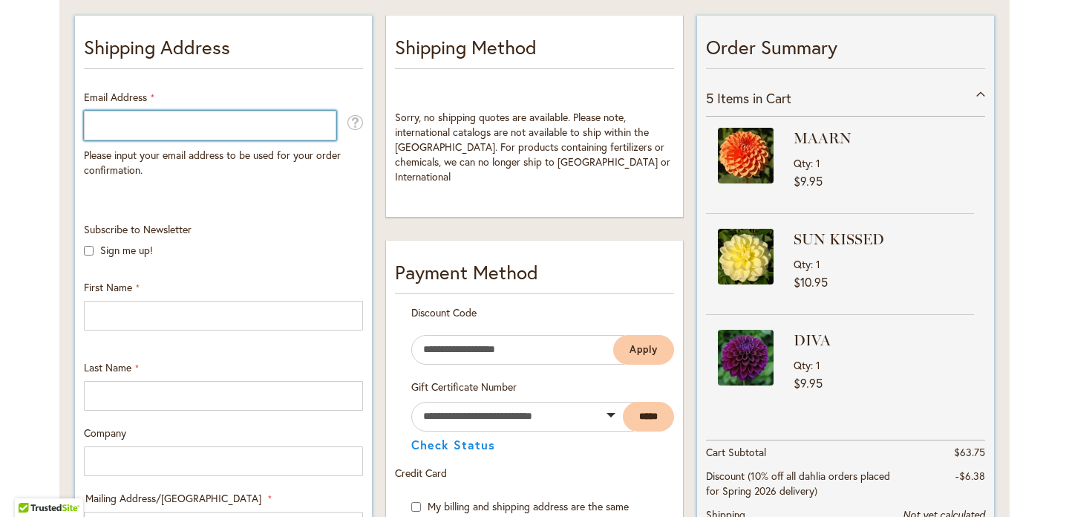
click at [142, 118] on input "Email Address" at bounding box center [210, 126] width 252 height 30
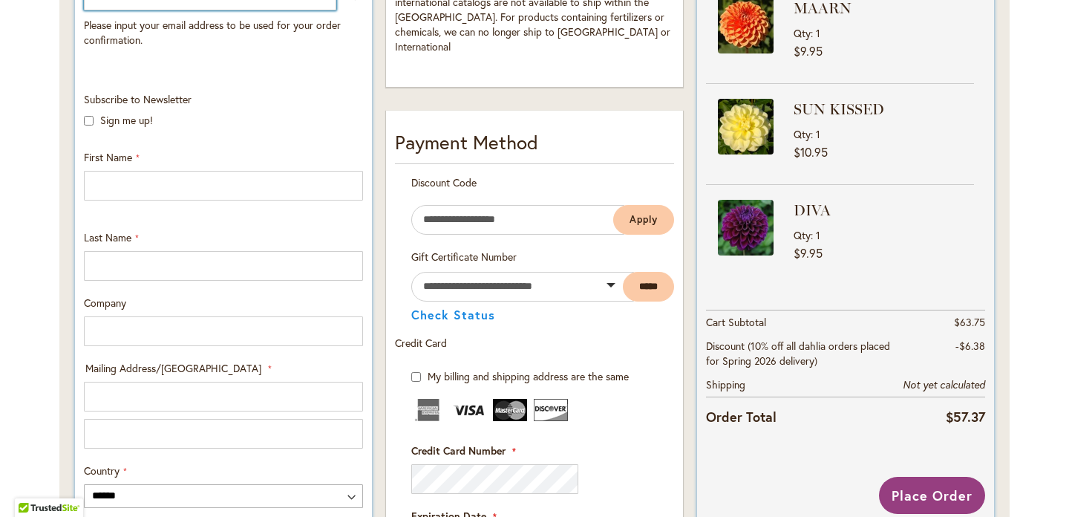
type input "**********"
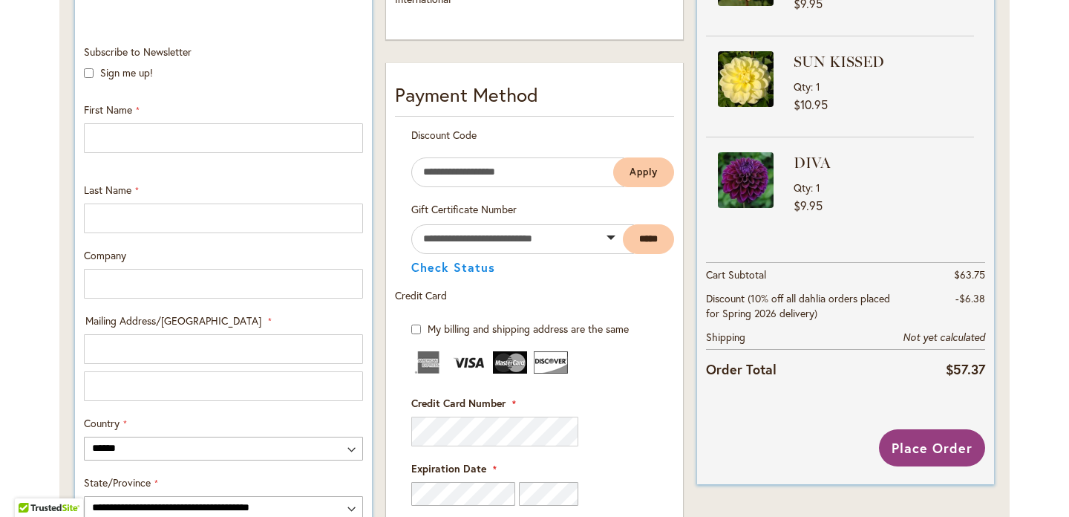
scroll to position [523, 0]
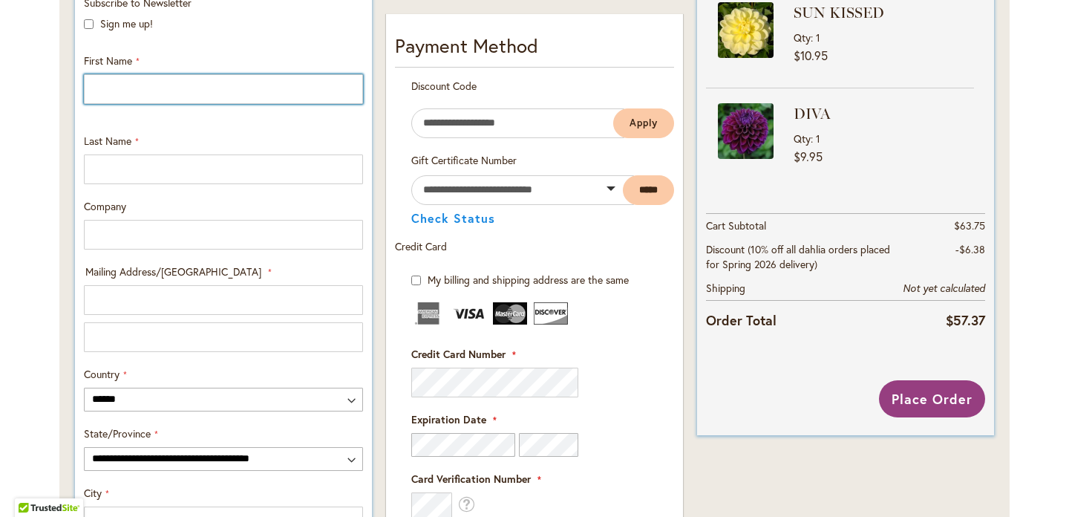
click at [114, 87] on input "First Name" at bounding box center [223, 89] width 279 height 30
type input "*****"
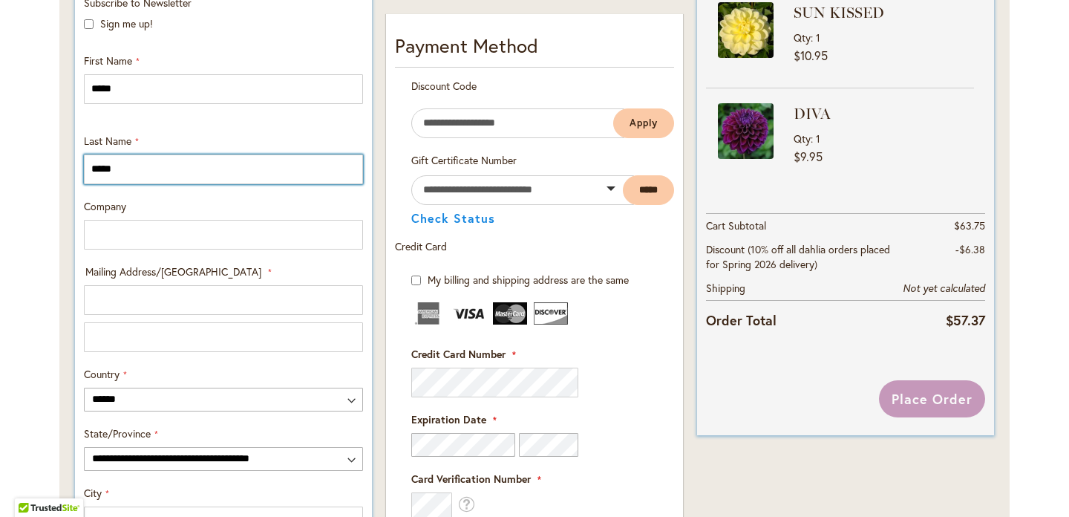
type input "*****"
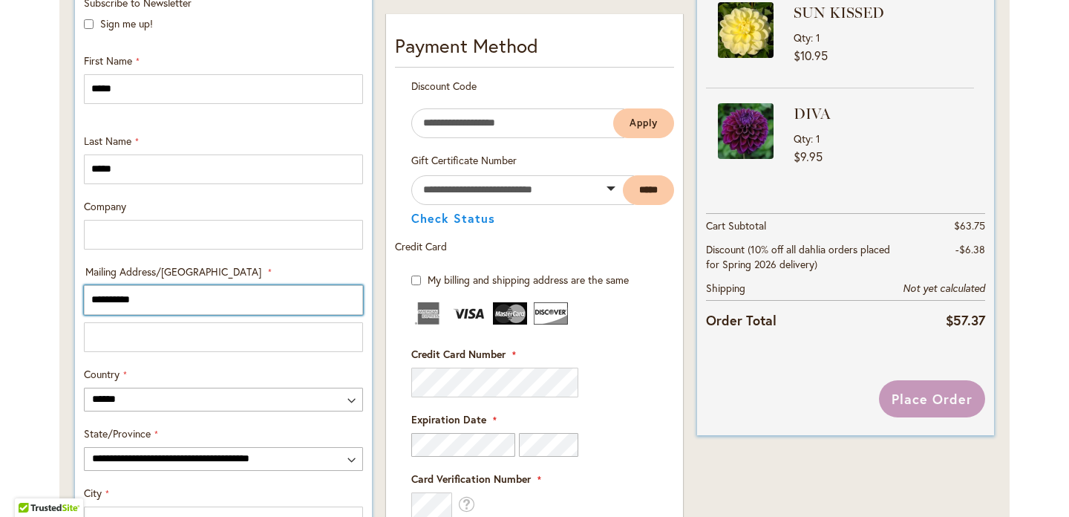
type input "**********"
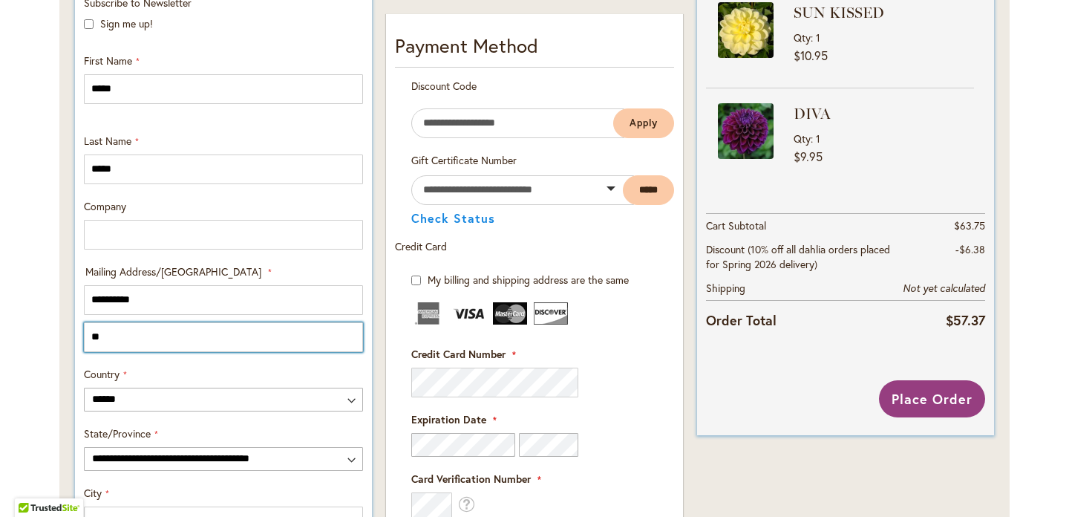
type input "*"
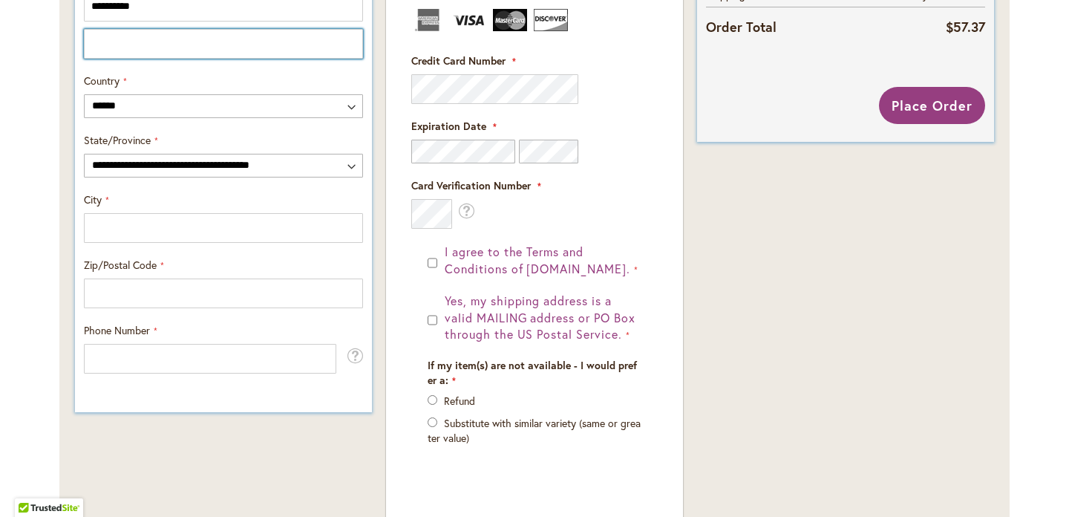
scroll to position [856, 0]
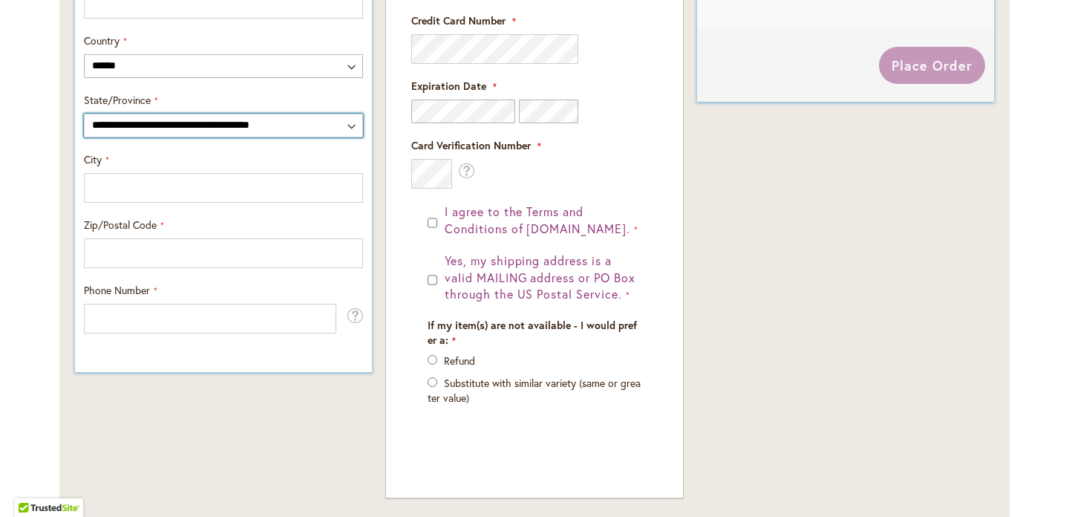
click at [230, 120] on select "**********" at bounding box center [223, 126] width 279 height 24
select select "**"
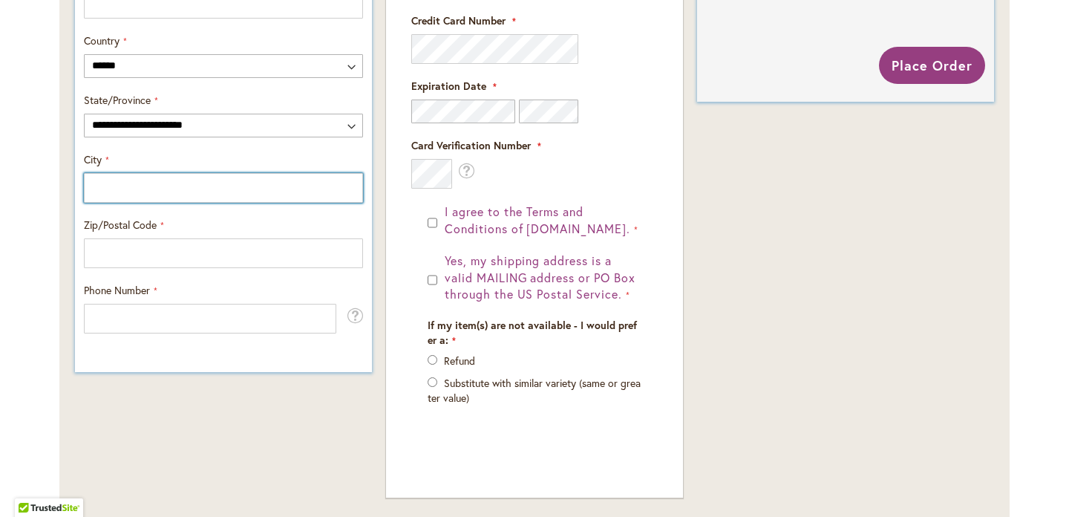
click at [108, 193] on input "City" at bounding box center [223, 188] width 279 height 30
type input "**********"
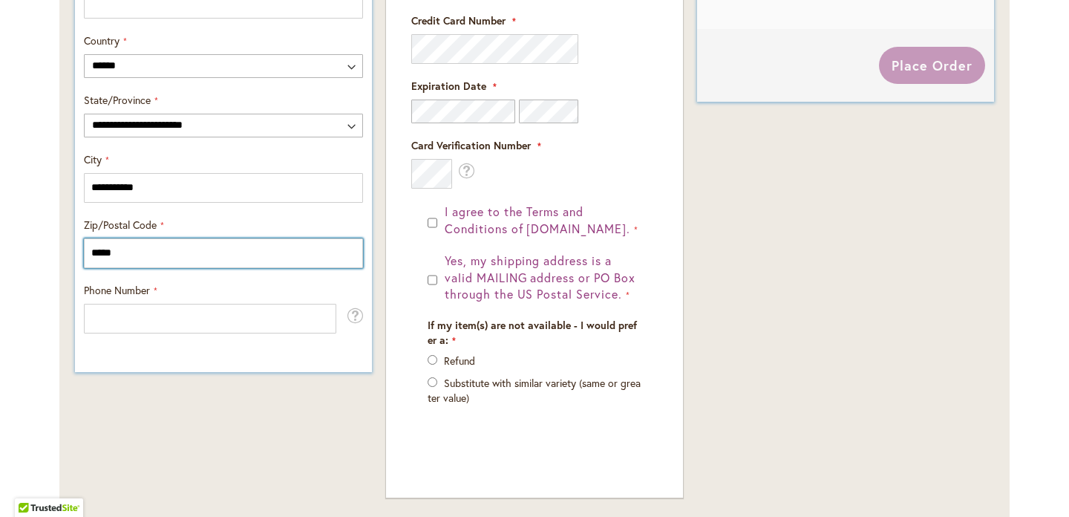
type input "*****"
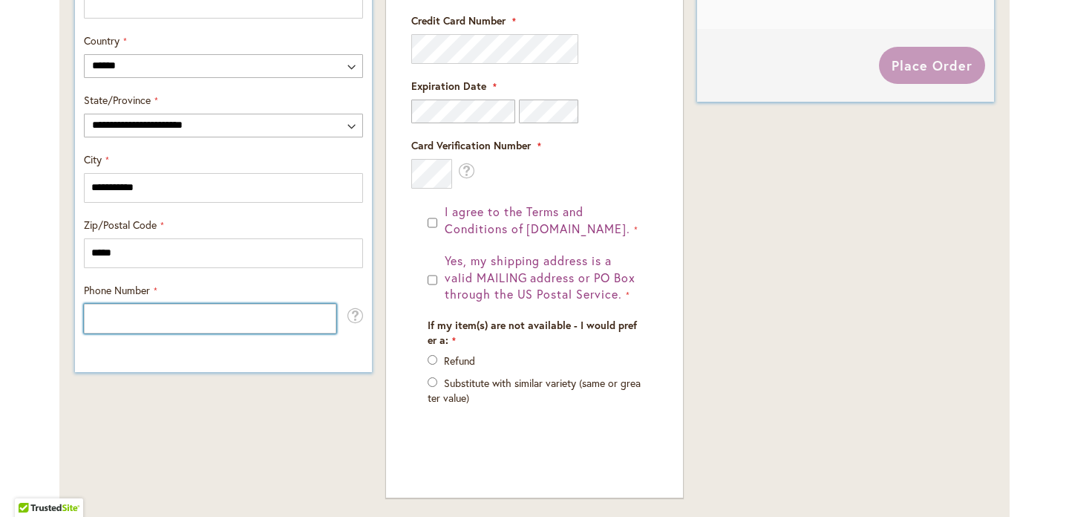
click at [111, 321] on input "Phone Number" at bounding box center [210, 319] width 252 height 30
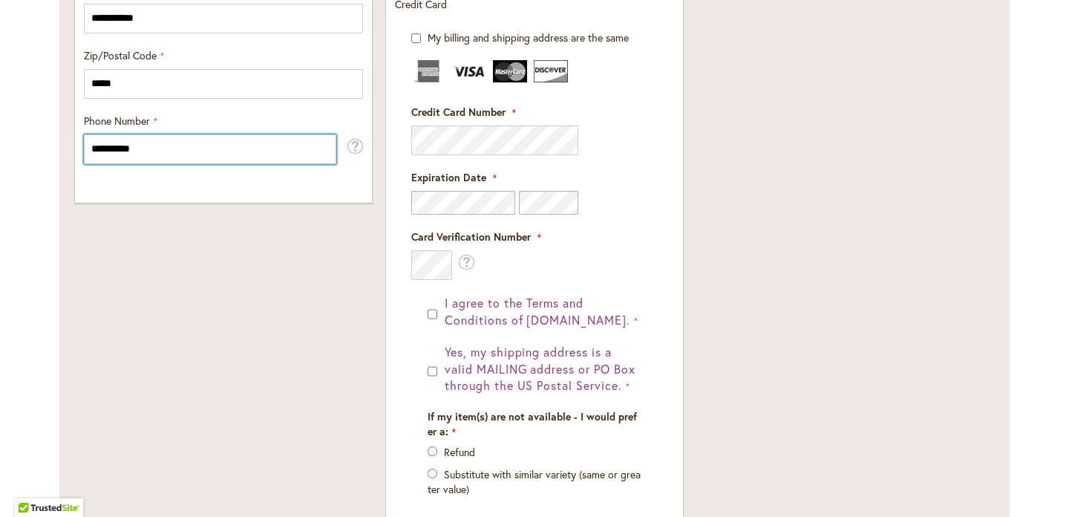
scroll to position [1027, 0]
type input "**********"
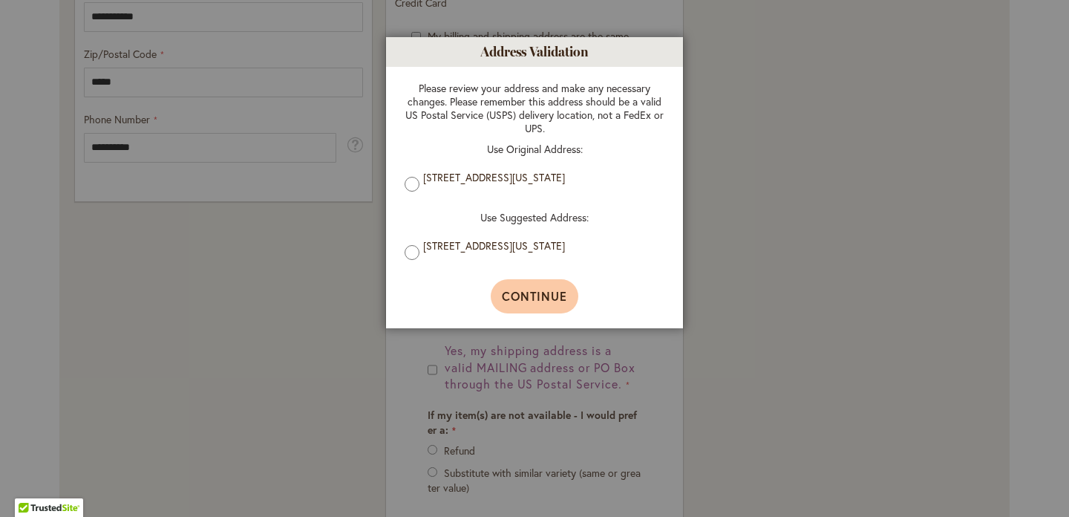
click at [552, 295] on span "Continue" at bounding box center [535, 296] width 66 height 16
type input "**********"
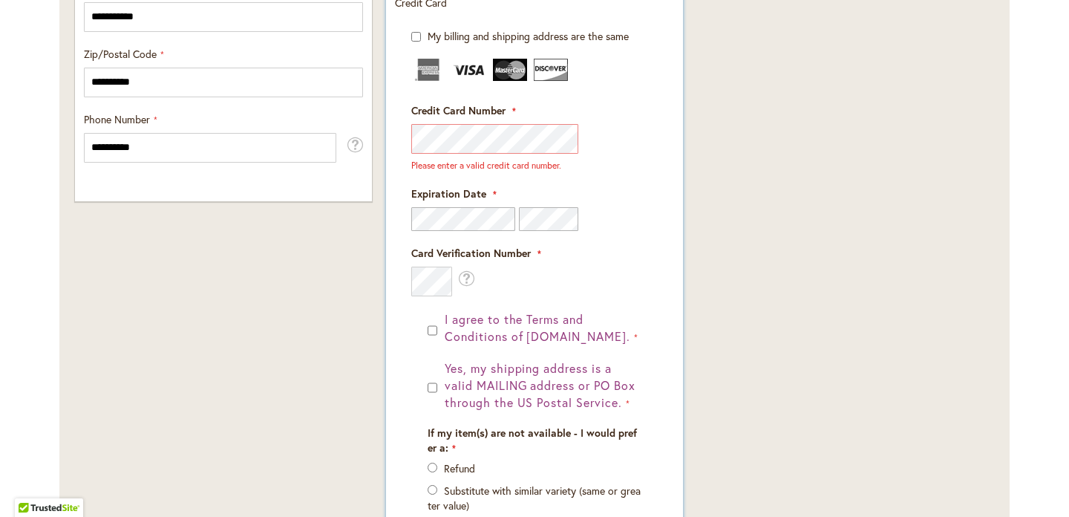
click at [645, 228] on div at bounding box center [534, 219] width 246 height 24
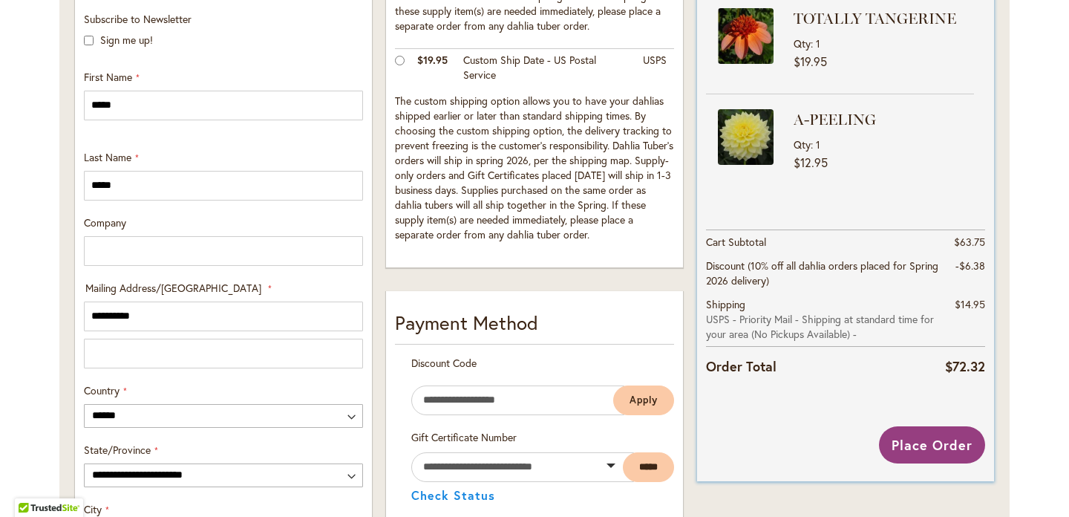
scroll to position [513, 0]
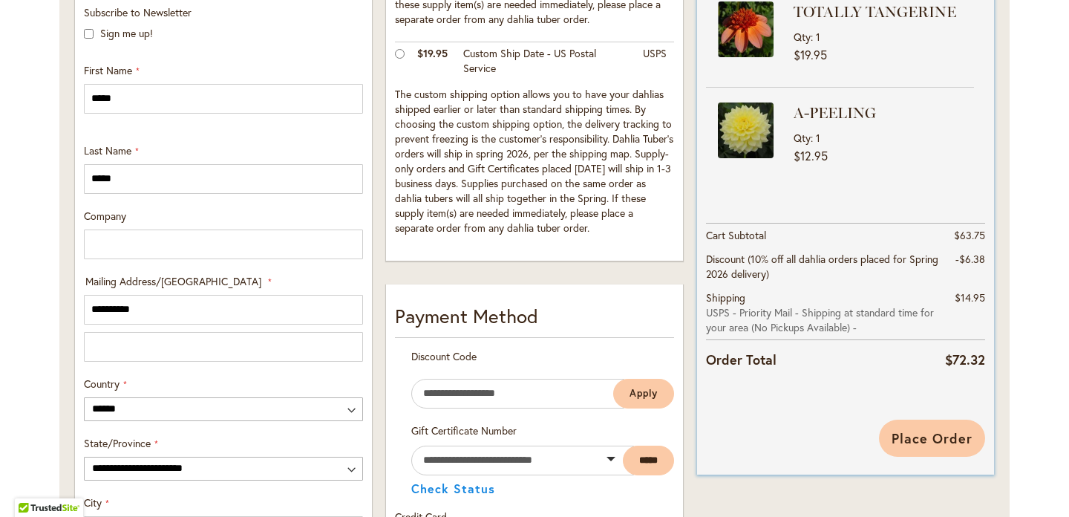
click at [948, 433] on span "Place Order" at bounding box center [931, 438] width 81 height 18
